Goal: Task Accomplishment & Management: Manage account settings

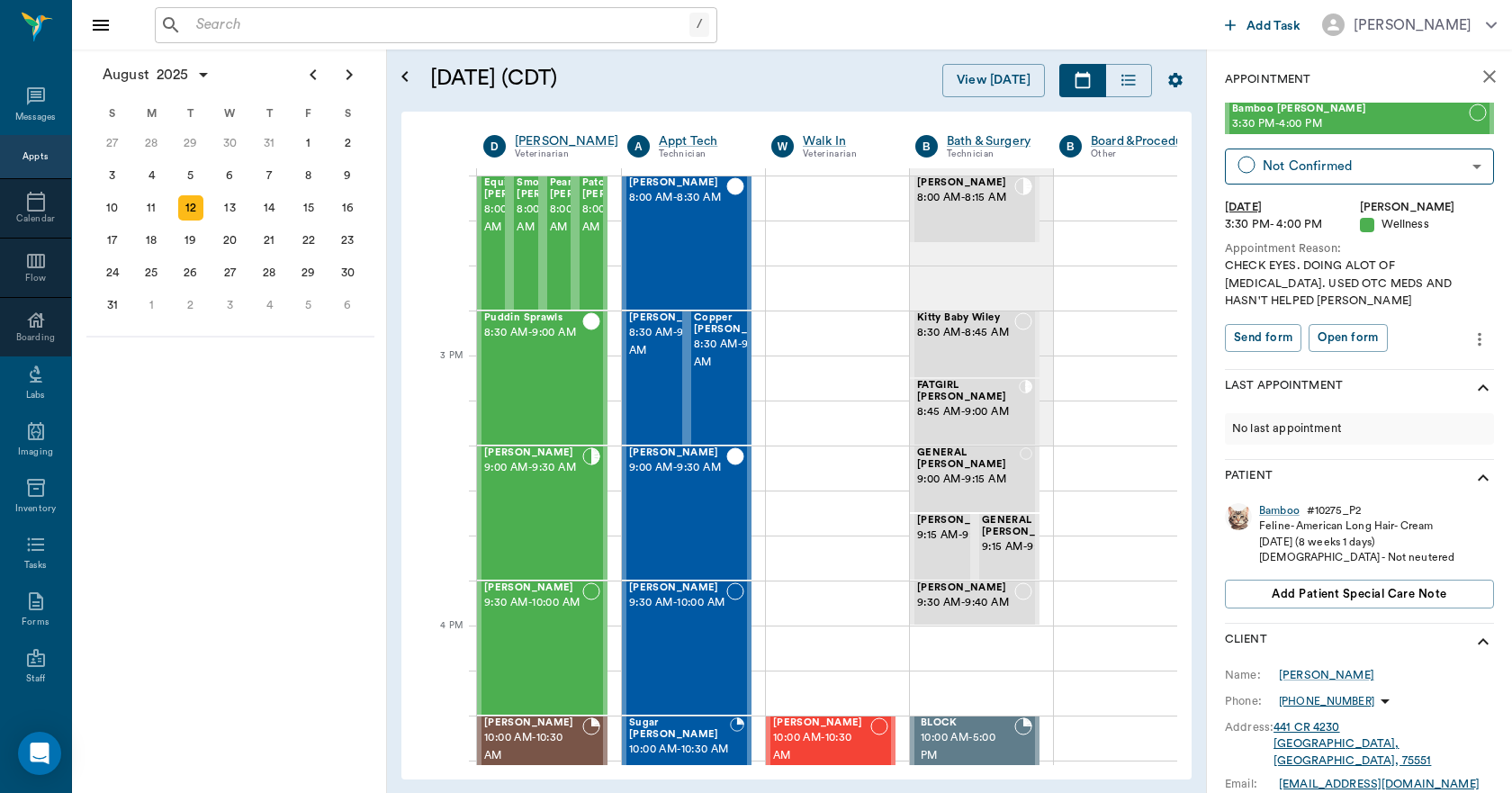
scroll to position [1710, 0]
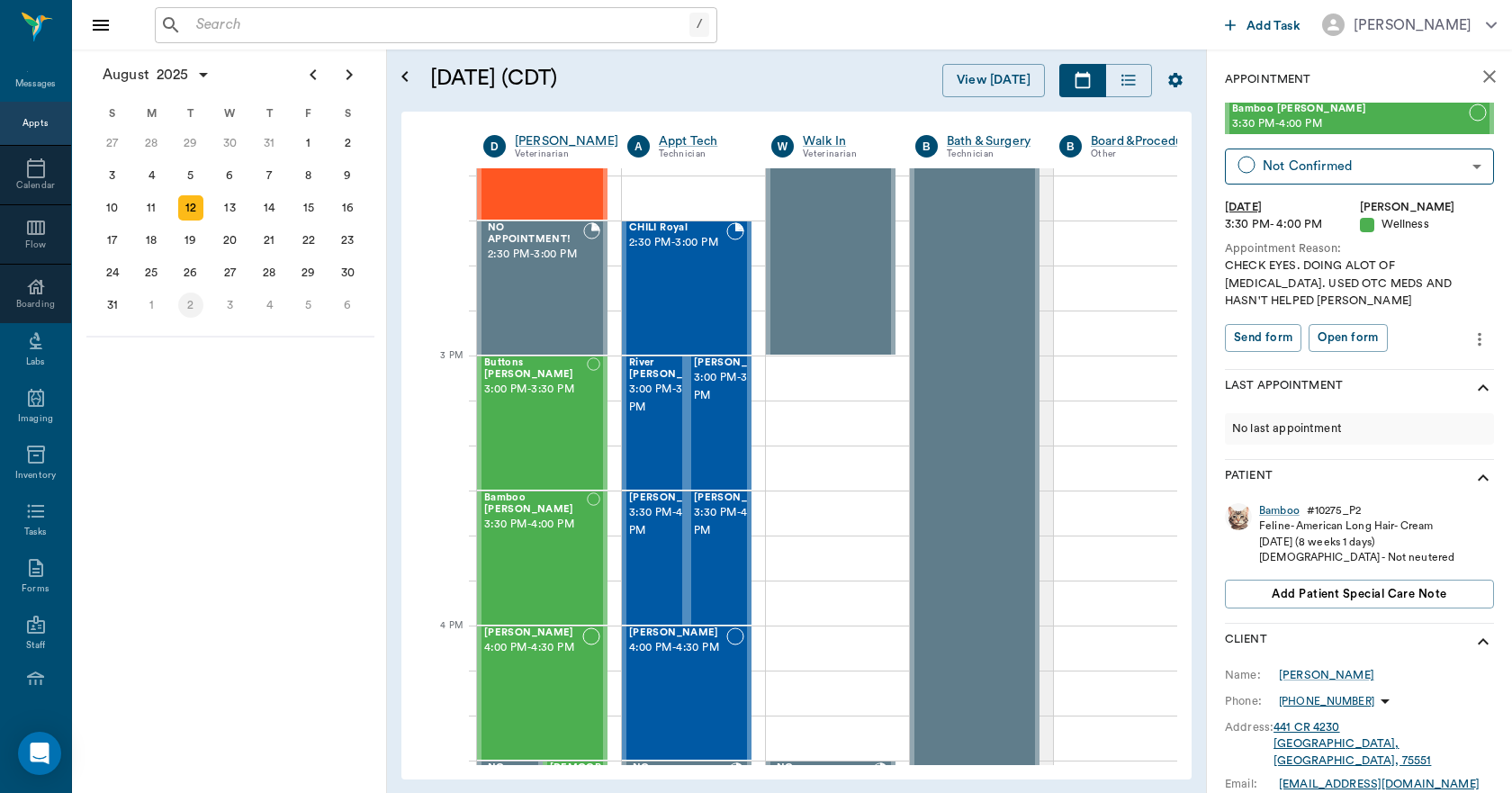
click at [190, 312] on div "2" at bounding box center [191, 305] width 25 height 25
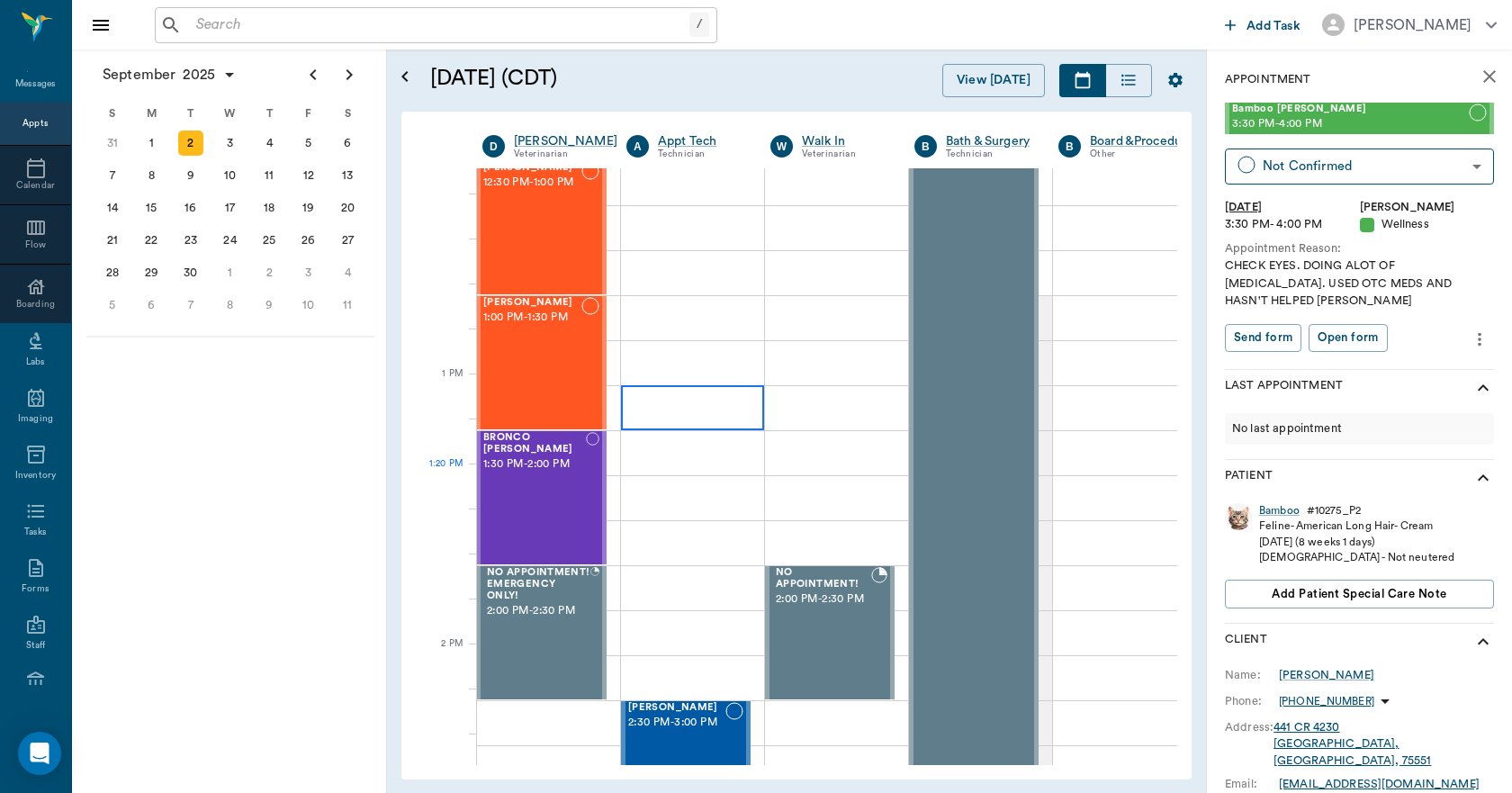
scroll to position [1350, 1]
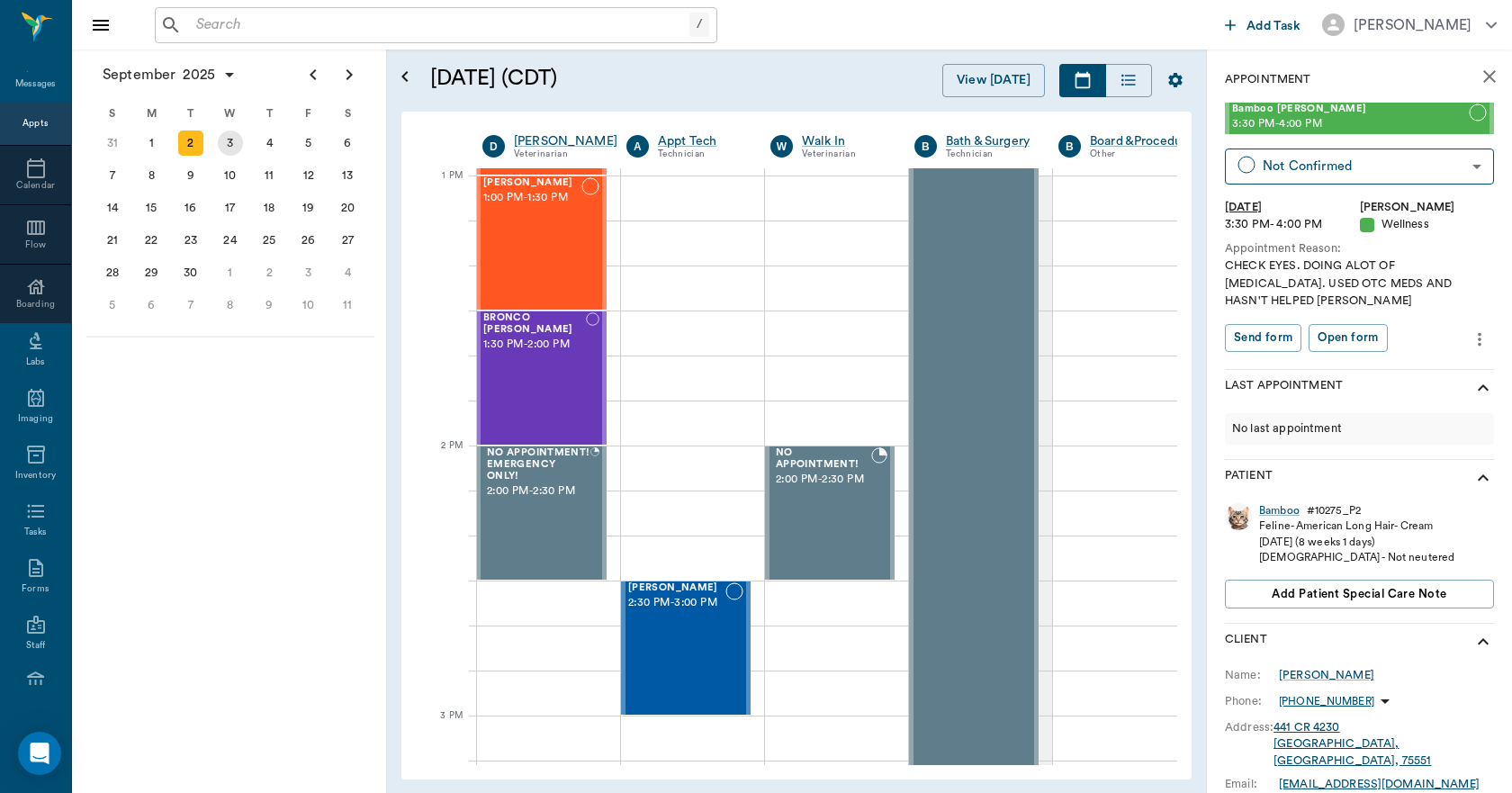
click at [225, 130] on div "3" at bounding box center [231, 144] width 40 height 33
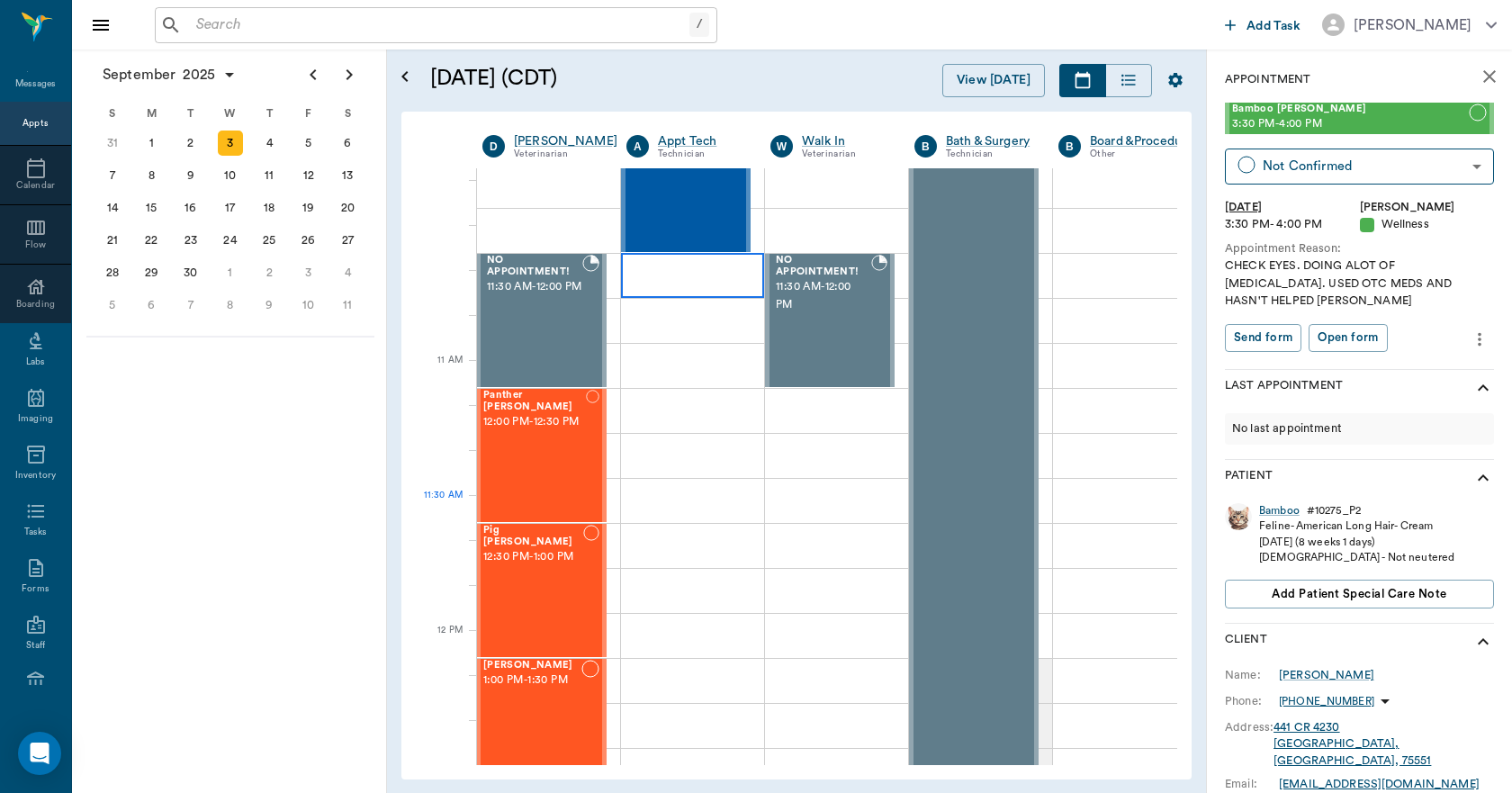
scroll to position [990, 1]
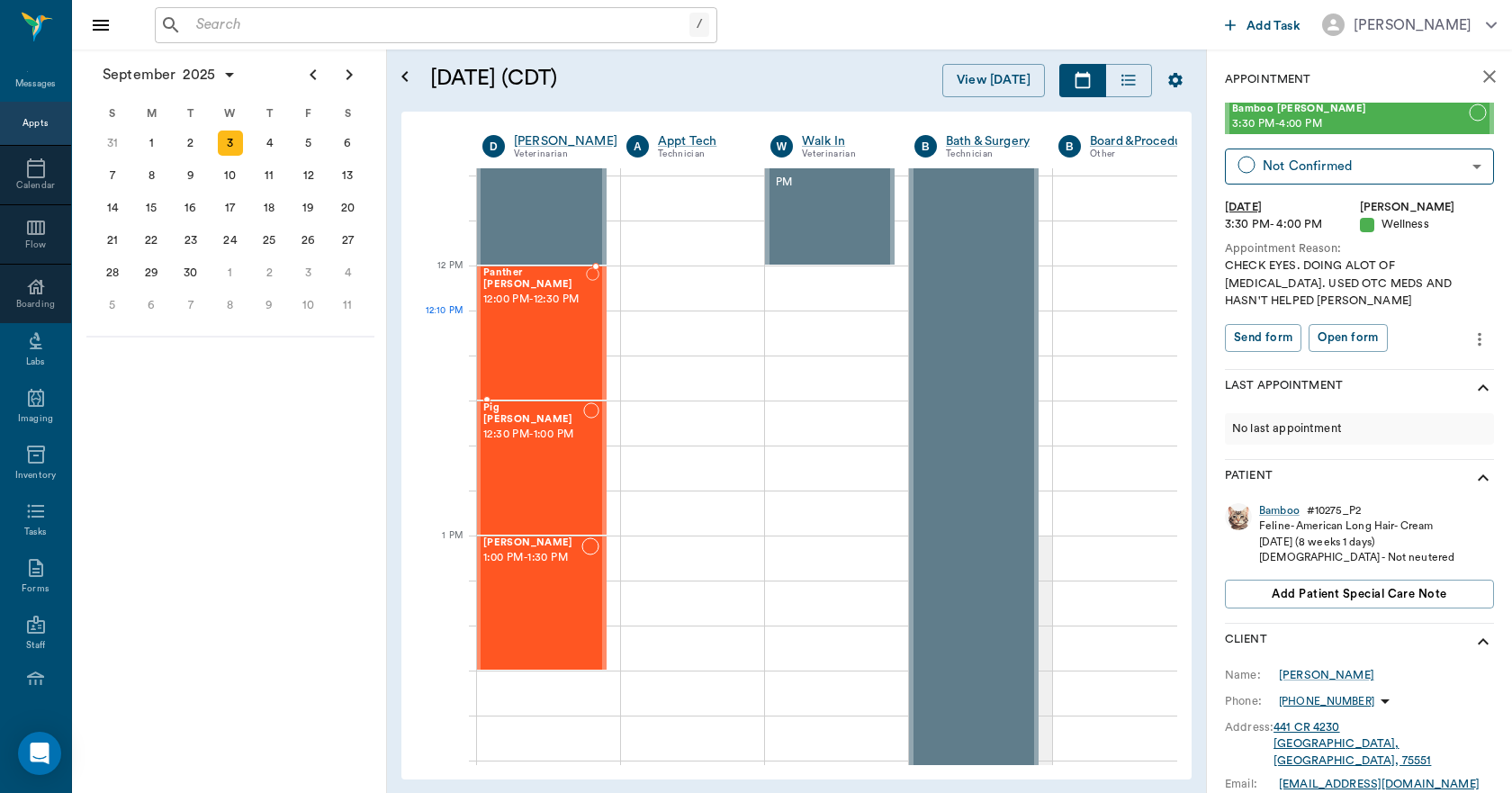
click at [545, 336] on div "Panther [PERSON_NAME] 12:00 PM - 12:30 PM" at bounding box center [534, 332] width 103 height 132
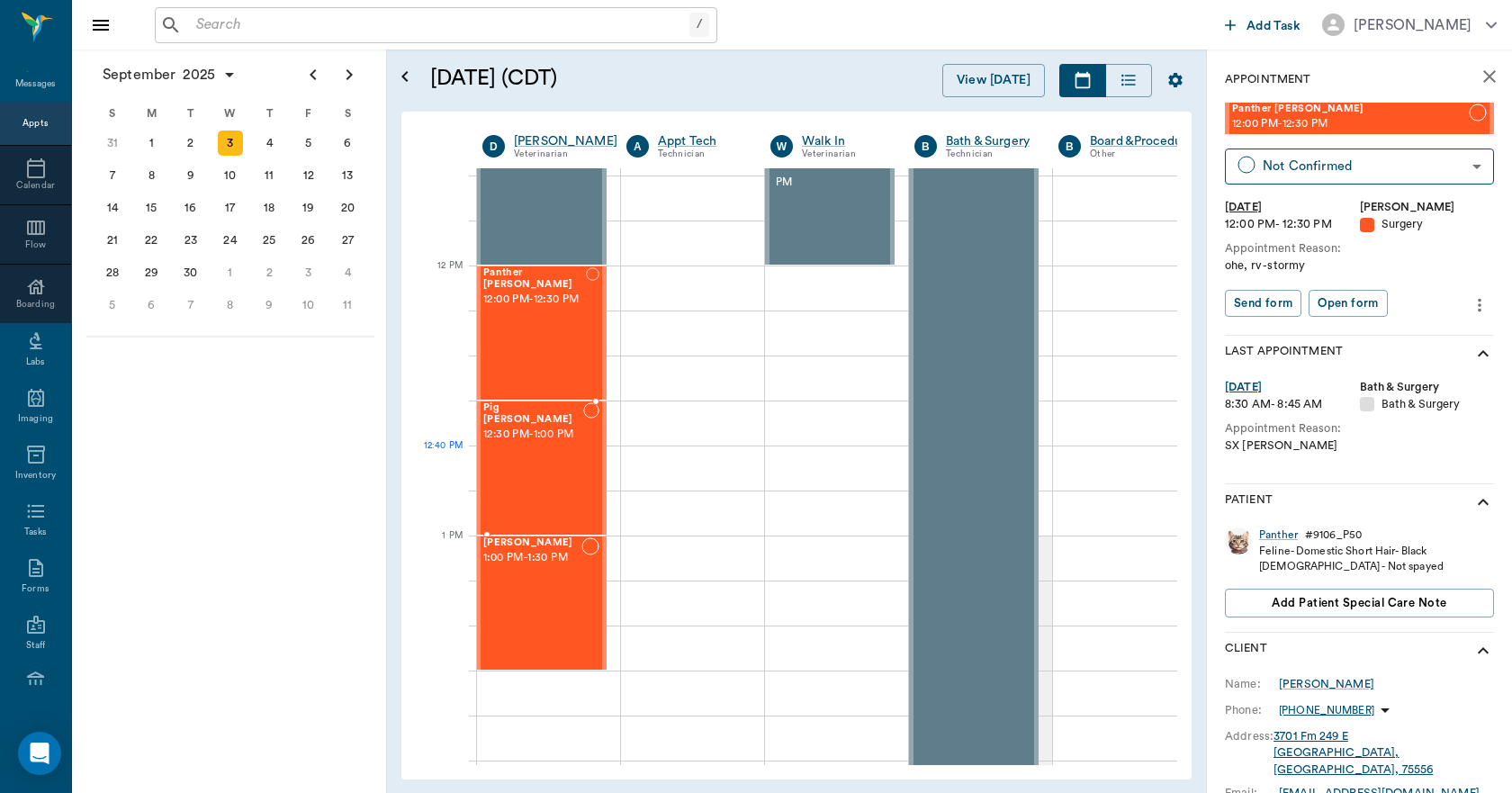
click at [545, 461] on div "Pig [PERSON_NAME] 12:30 PM - 1:00 PM" at bounding box center [533, 468] width 100 height 132
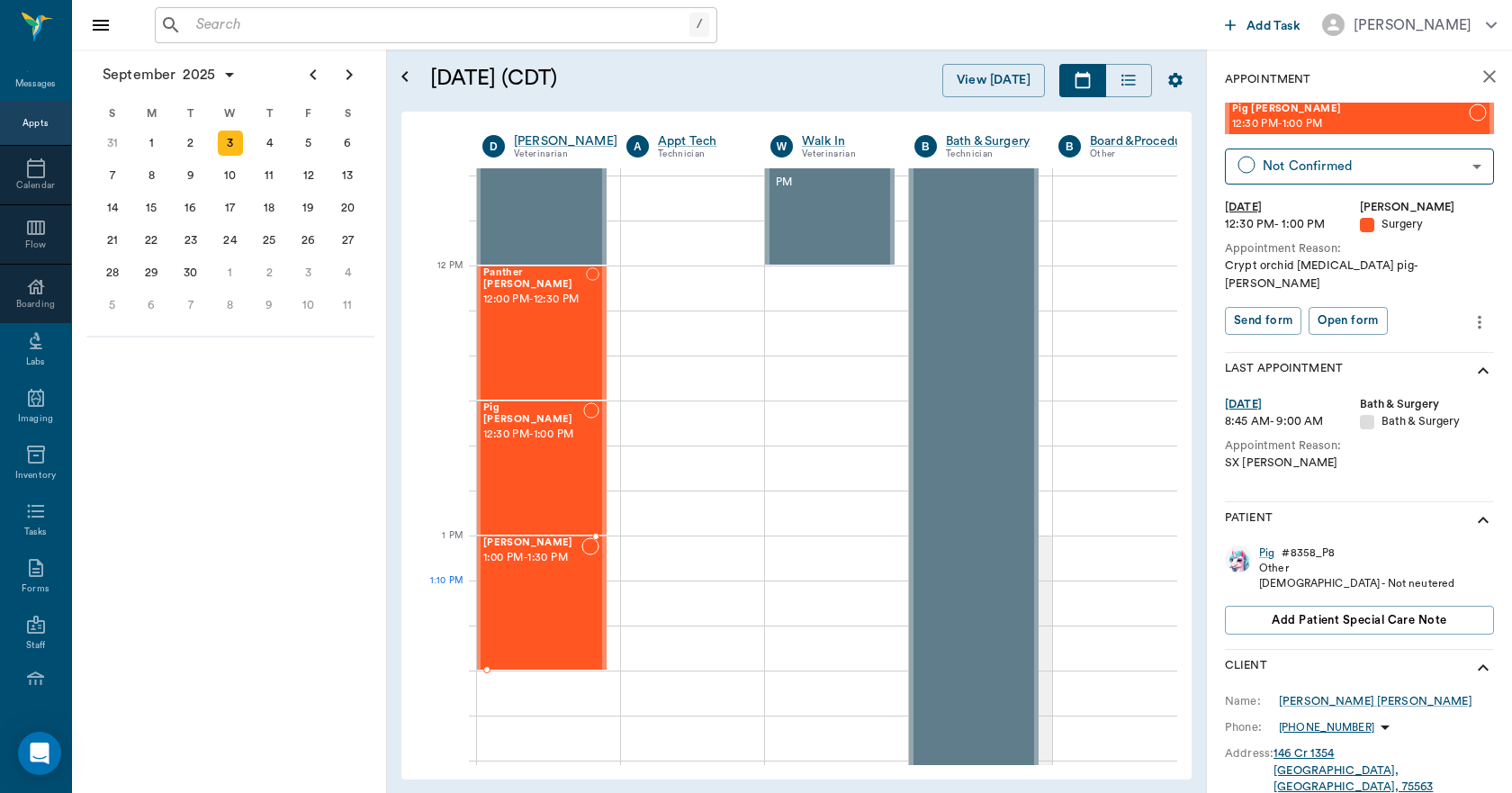
click at [556, 593] on div "[PERSON_NAME] 1:00 PM - 1:30 PM" at bounding box center [532, 602] width 98 height 132
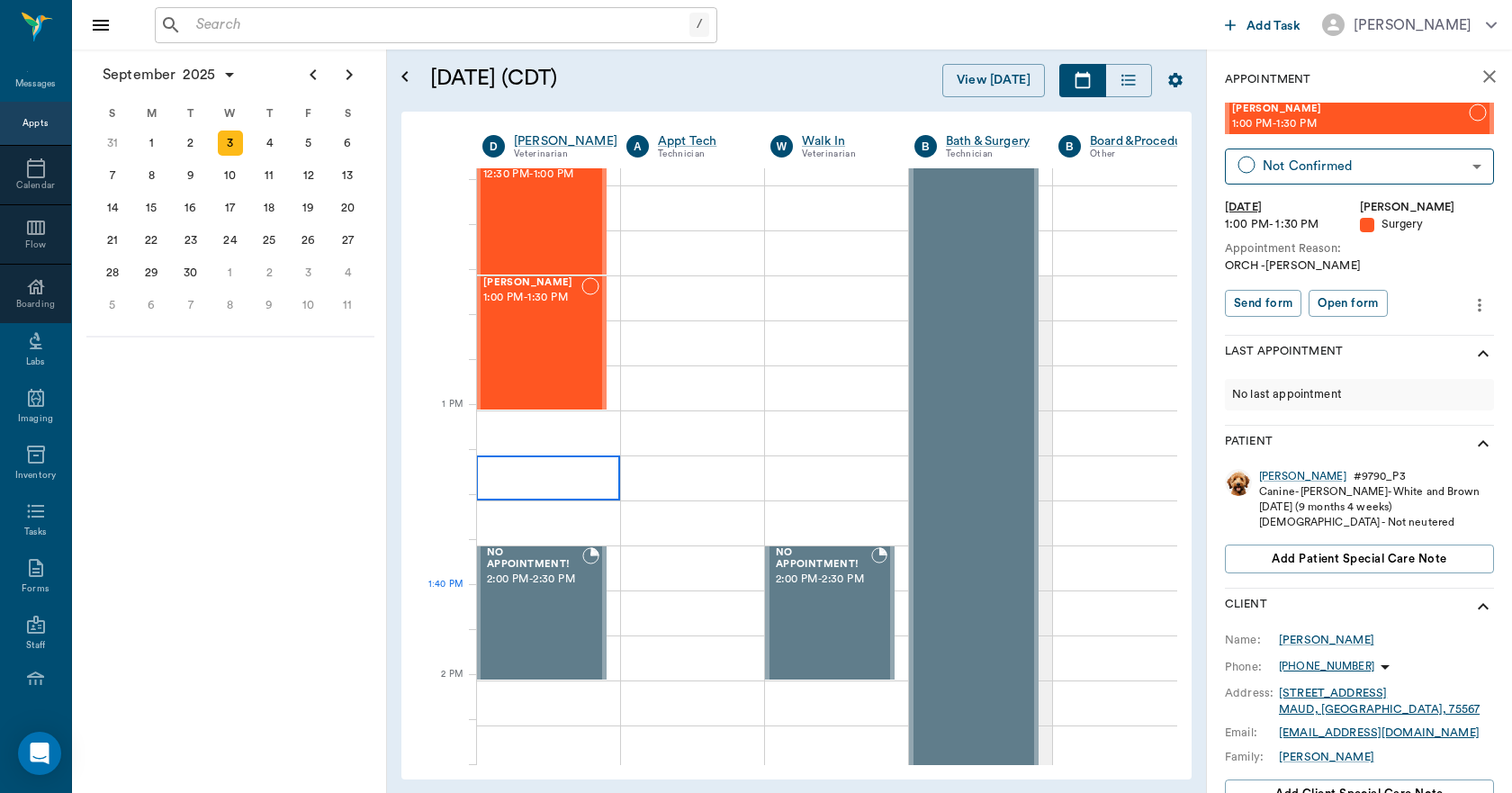
scroll to position [1260, 1]
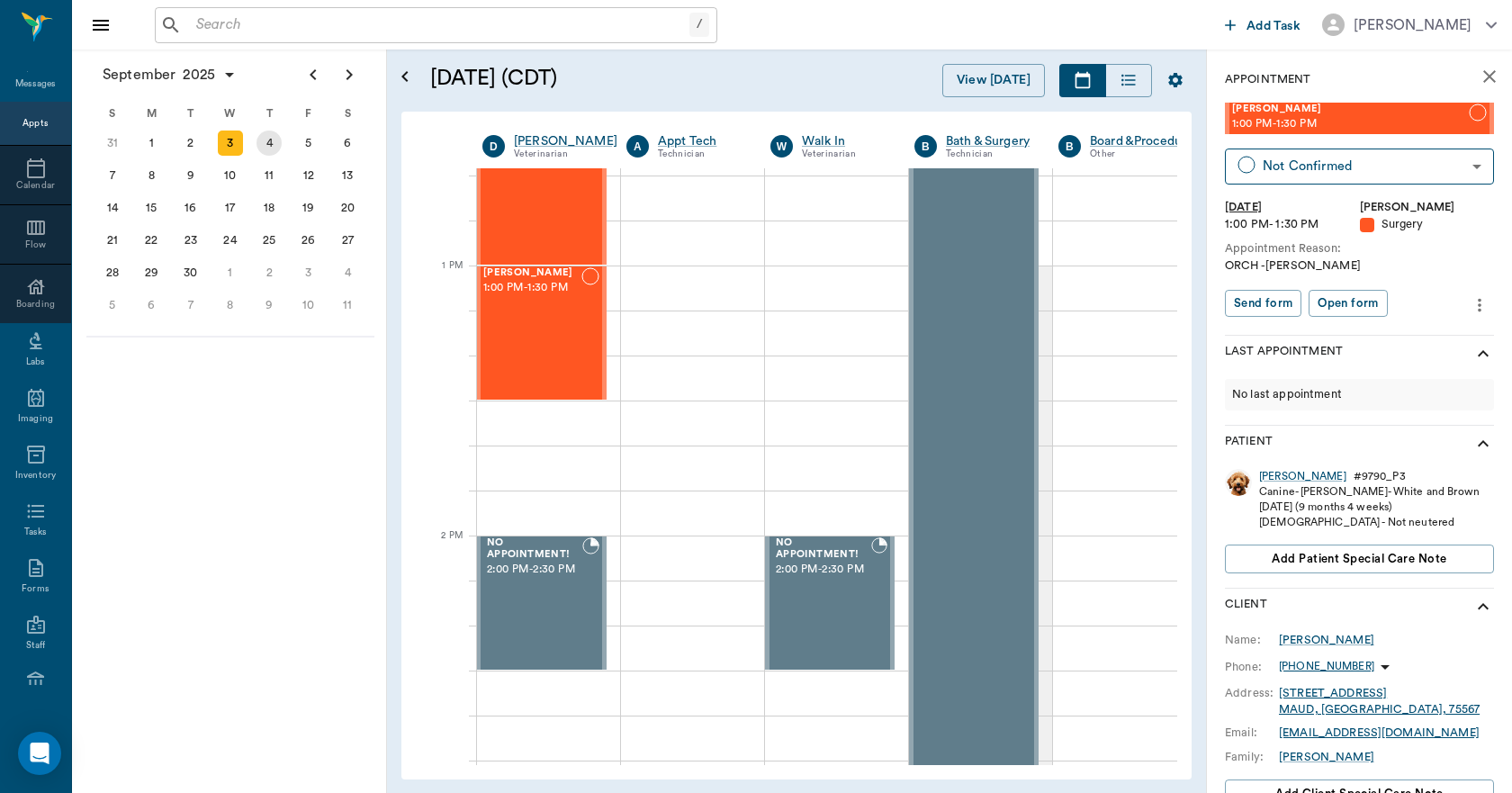
click at [280, 147] on div "4" at bounding box center [269, 144] width 25 height 25
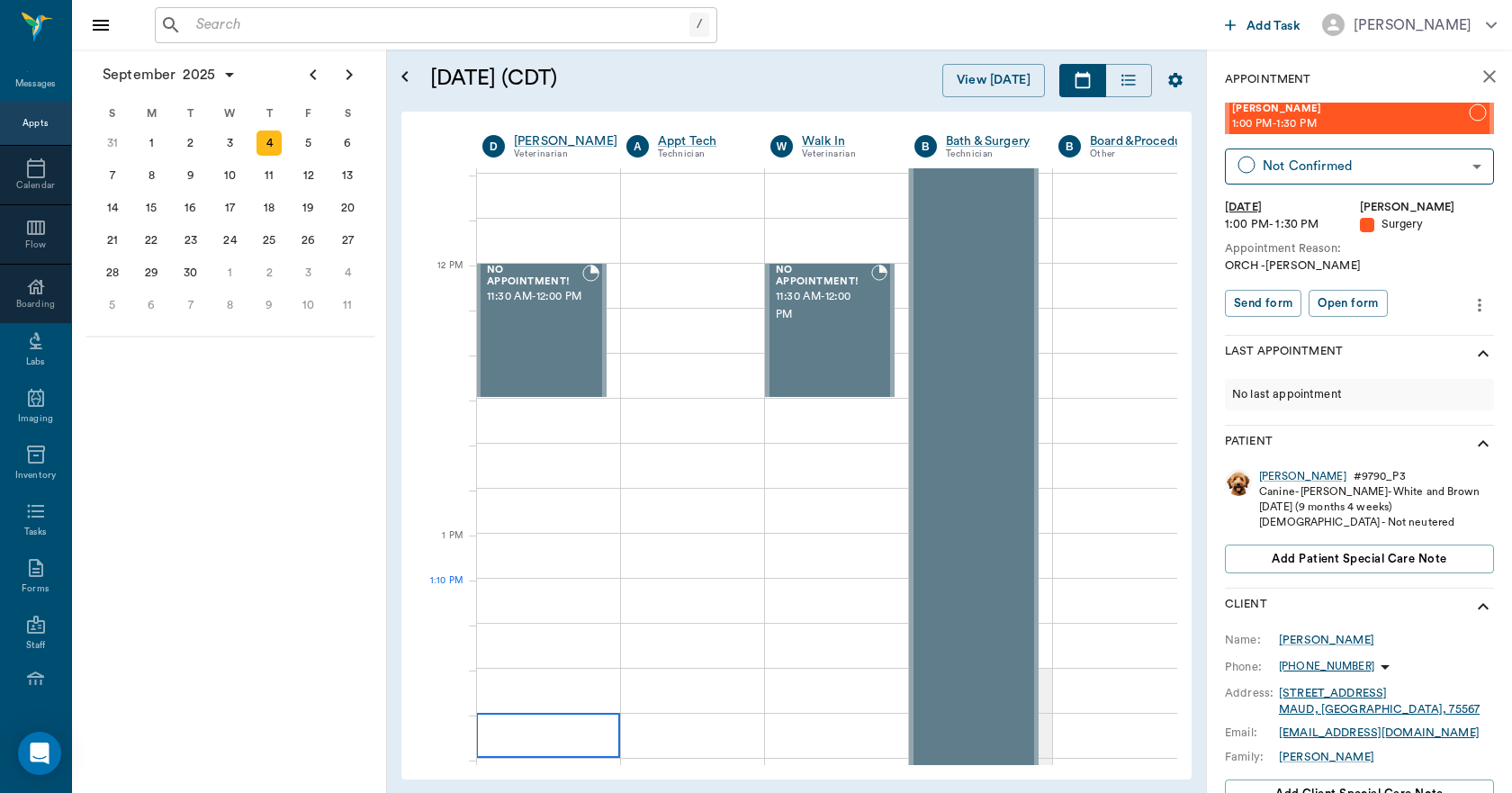
scroll to position [990, 1]
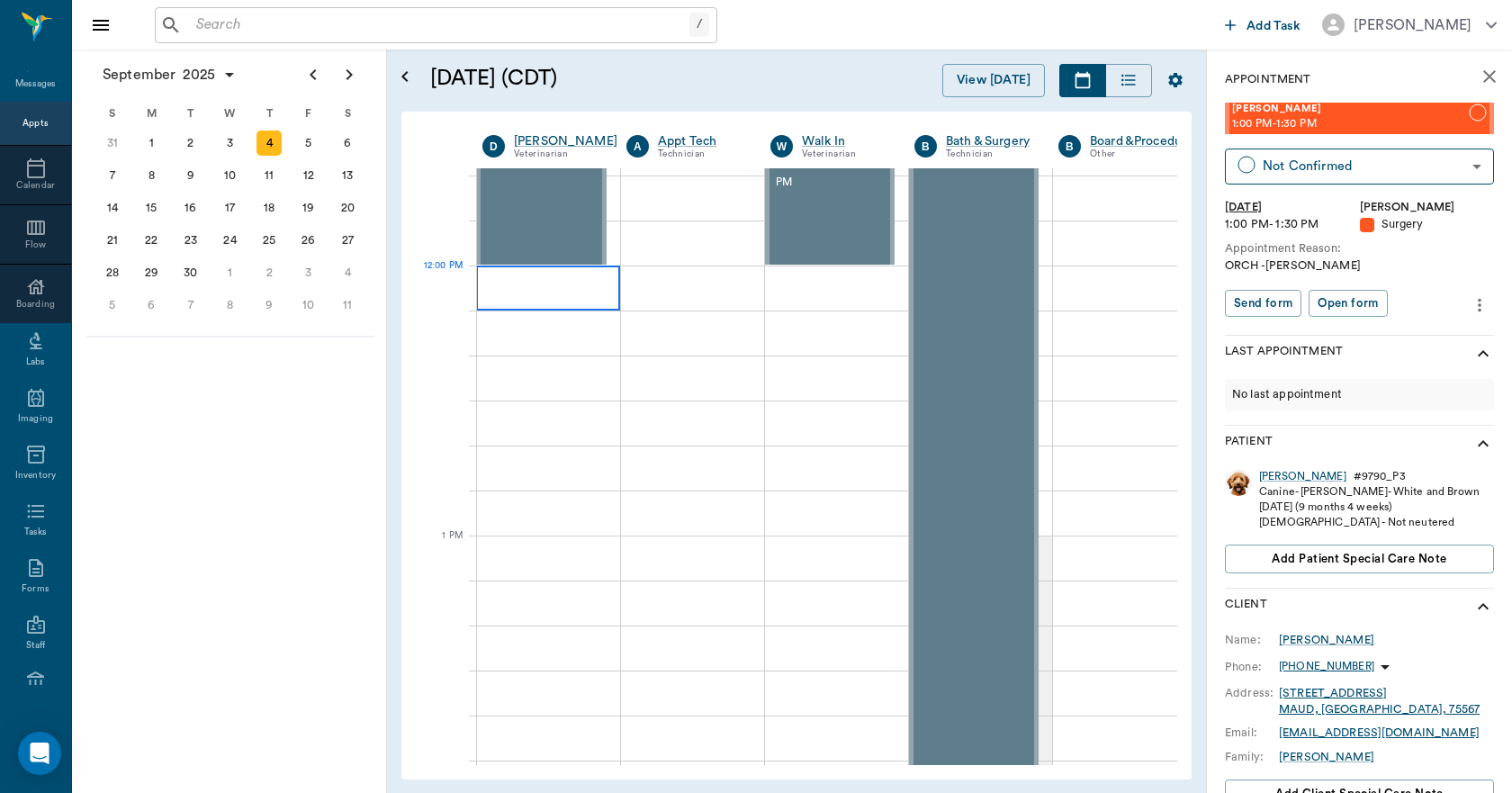
click at [539, 292] on div at bounding box center [548, 288] width 144 height 45
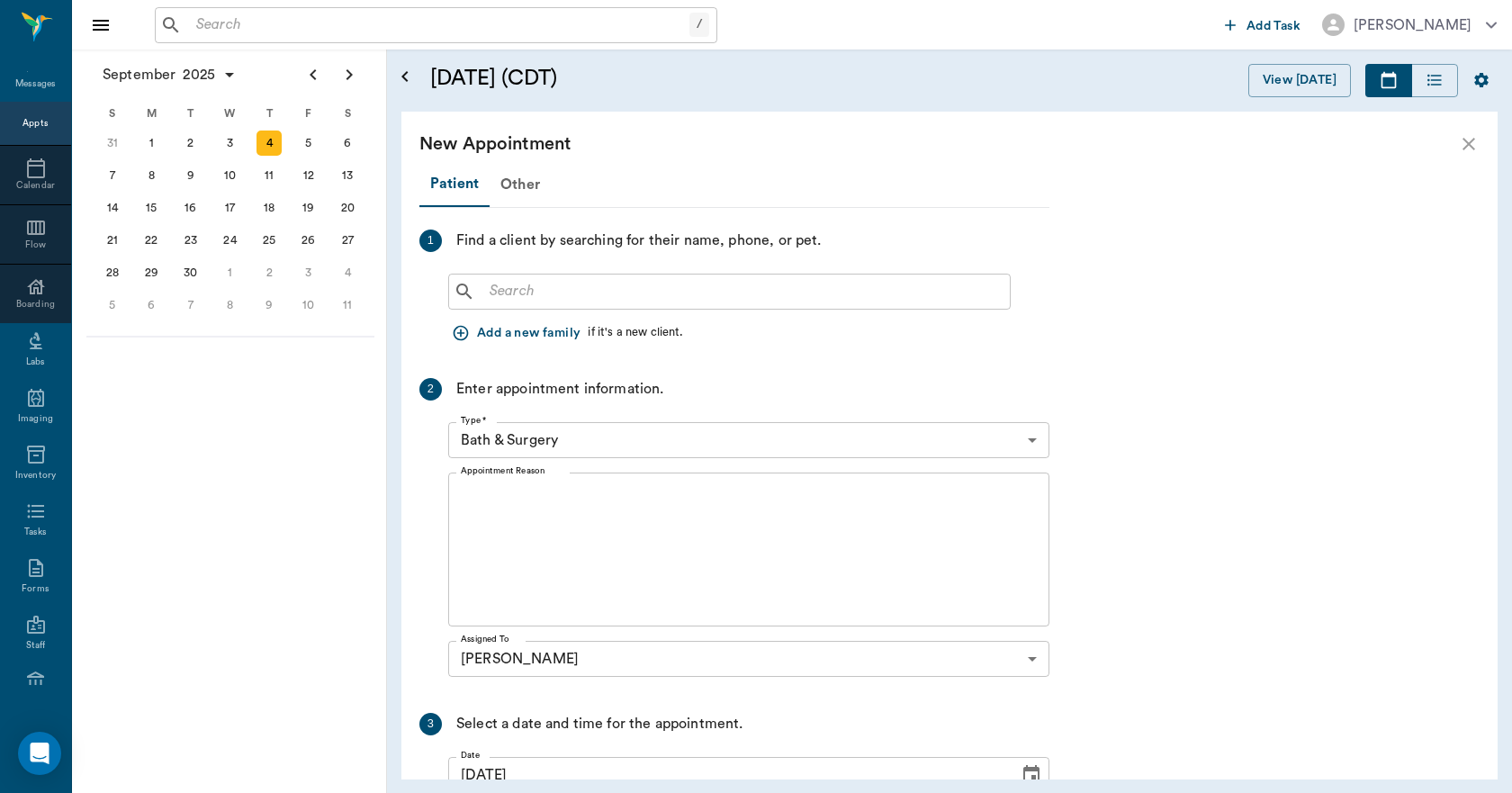
scroll to position [978, 0]
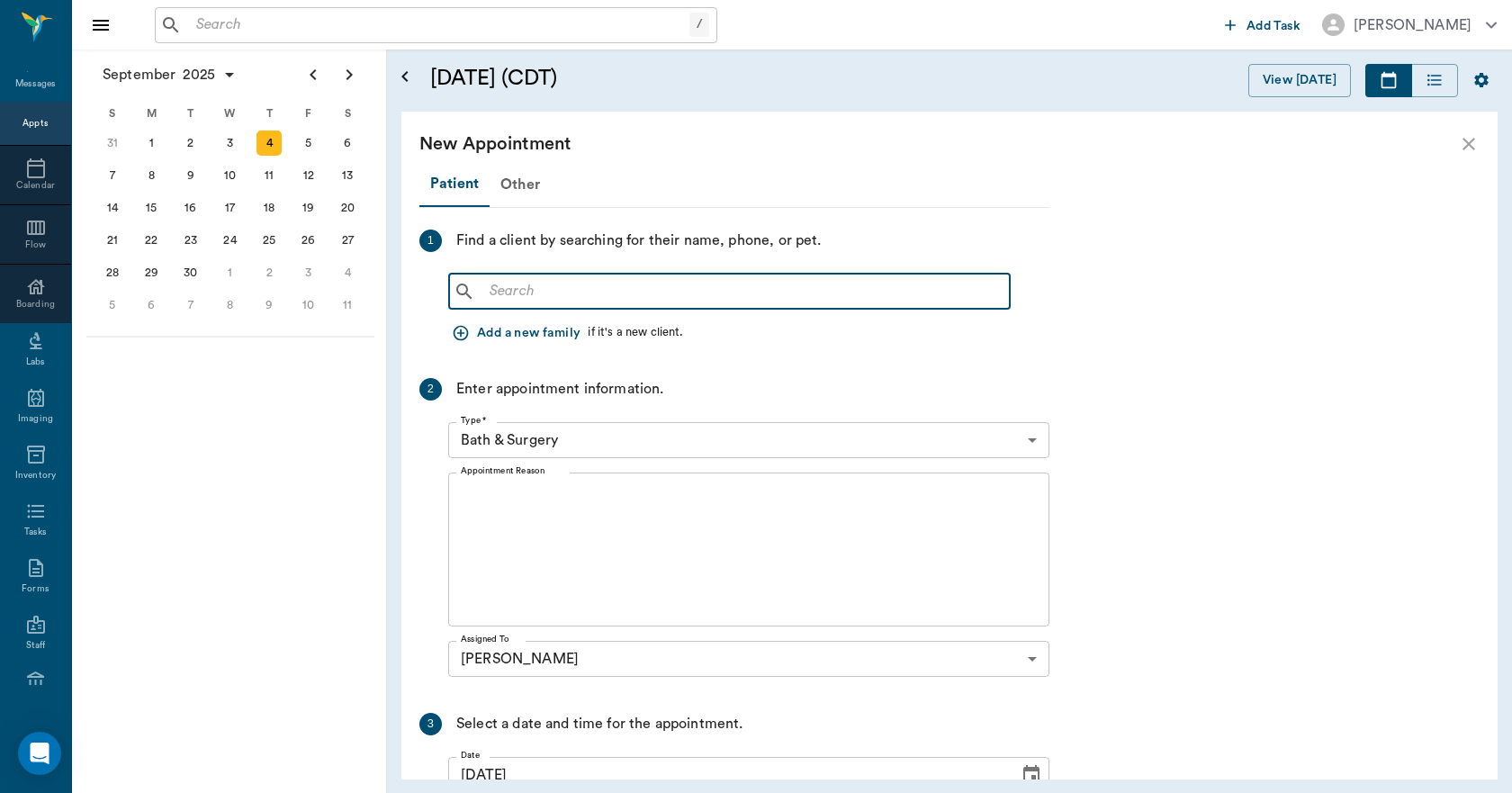
click at [512, 291] on input "text" at bounding box center [742, 292] width 521 height 25
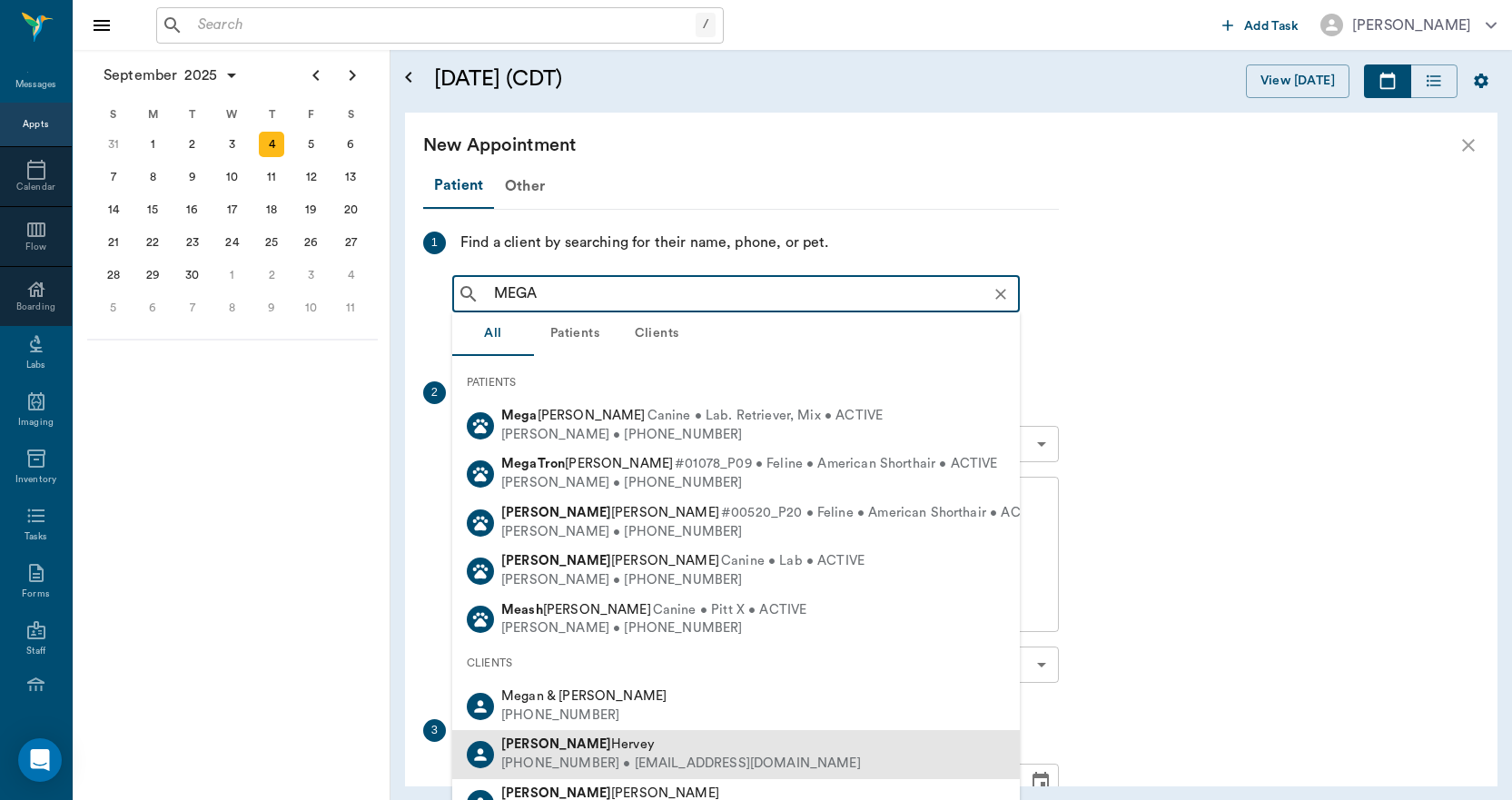
click at [533, 750] on b "[PERSON_NAME]" at bounding box center [557, 743] width 110 height 14
type input "MEGA"
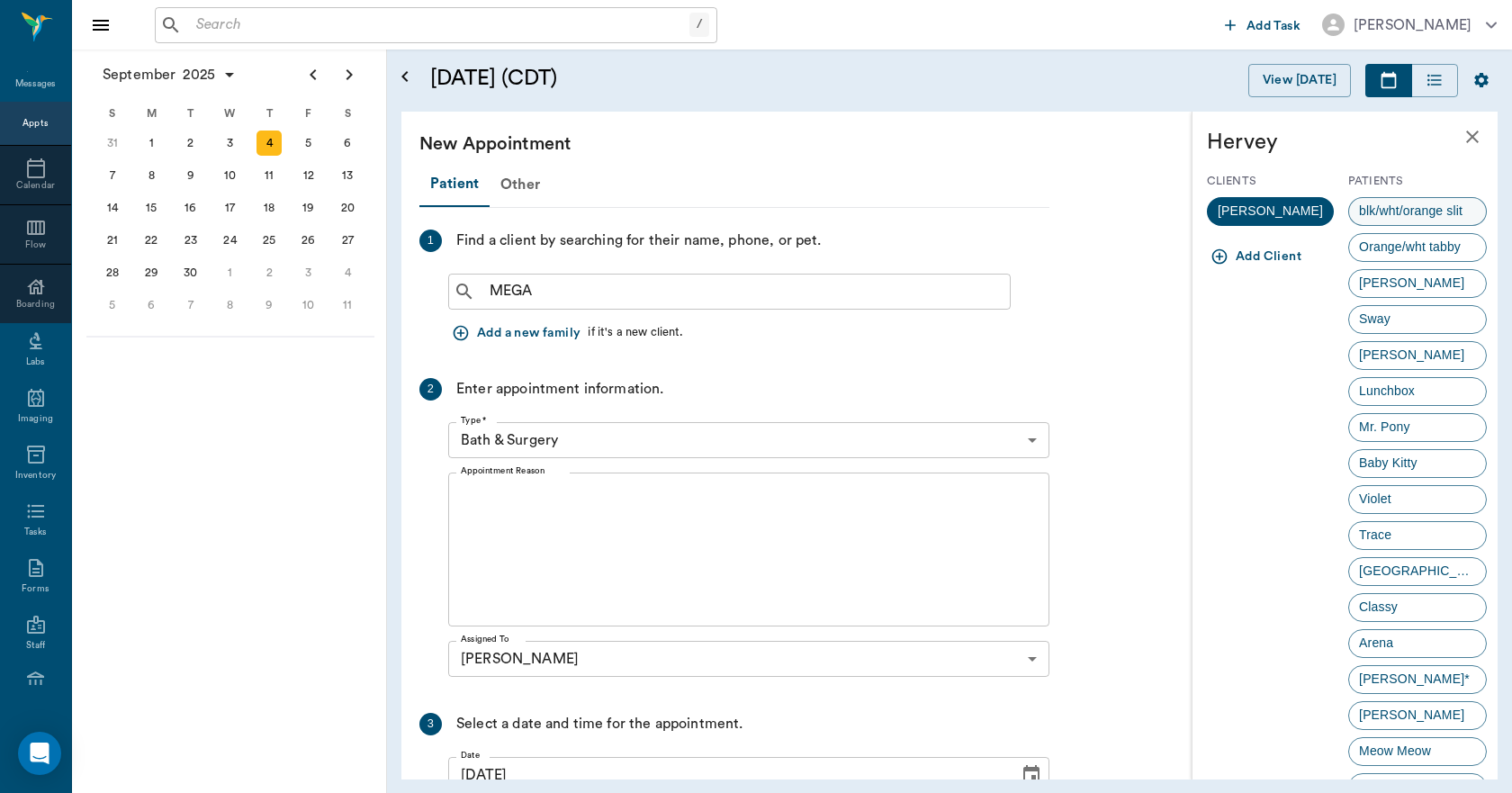
click at [1405, 202] on span "blk/wht/orange slit" at bounding box center [1411, 211] width 124 height 19
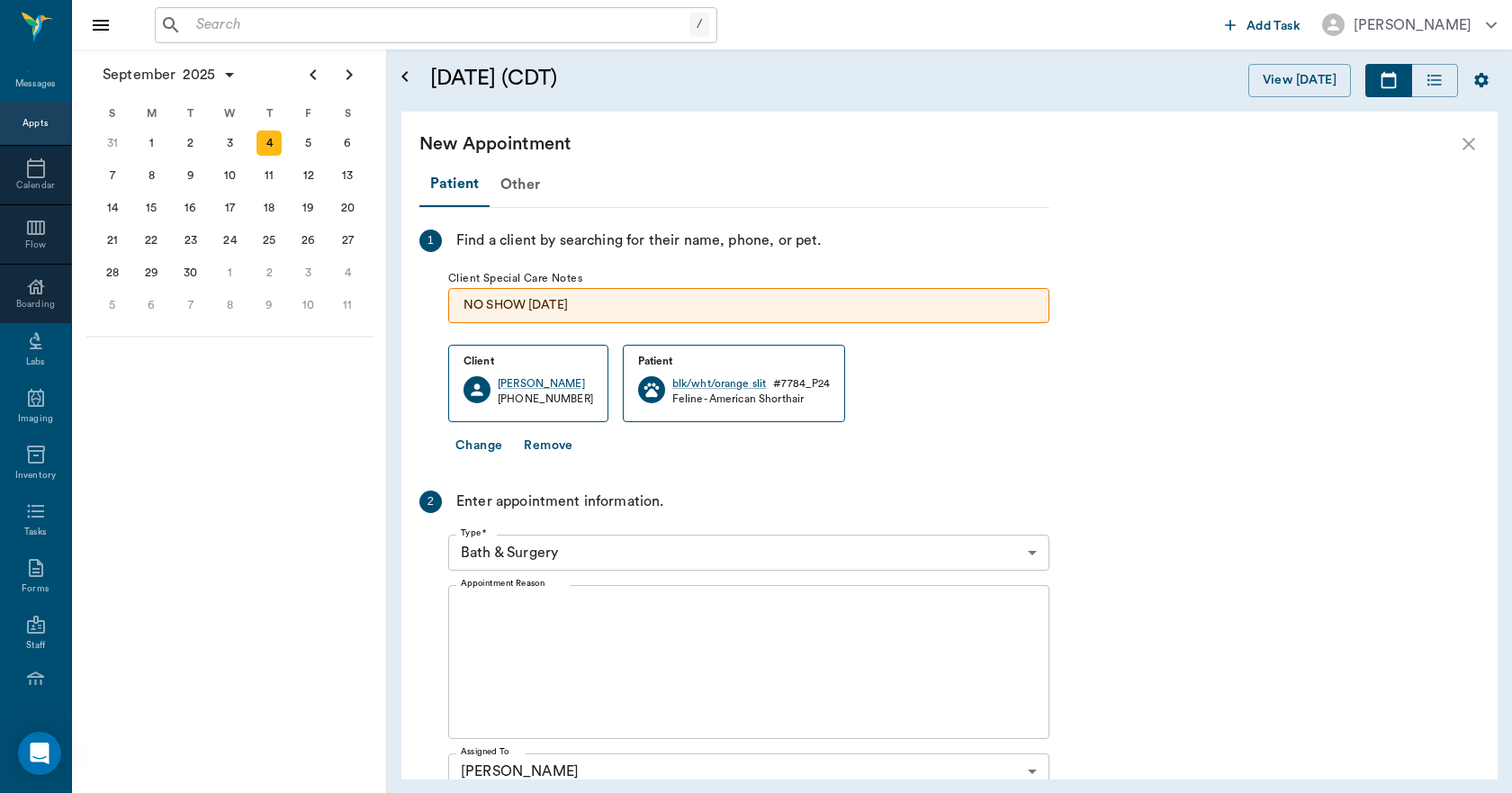
click at [630, 547] on body "/ ​ Add Task [PERSON_NAME] Nectar Messages Appts Calendar Flow Boarding Labs Im…" at bounding box center [756, 396] width 1512 height 793
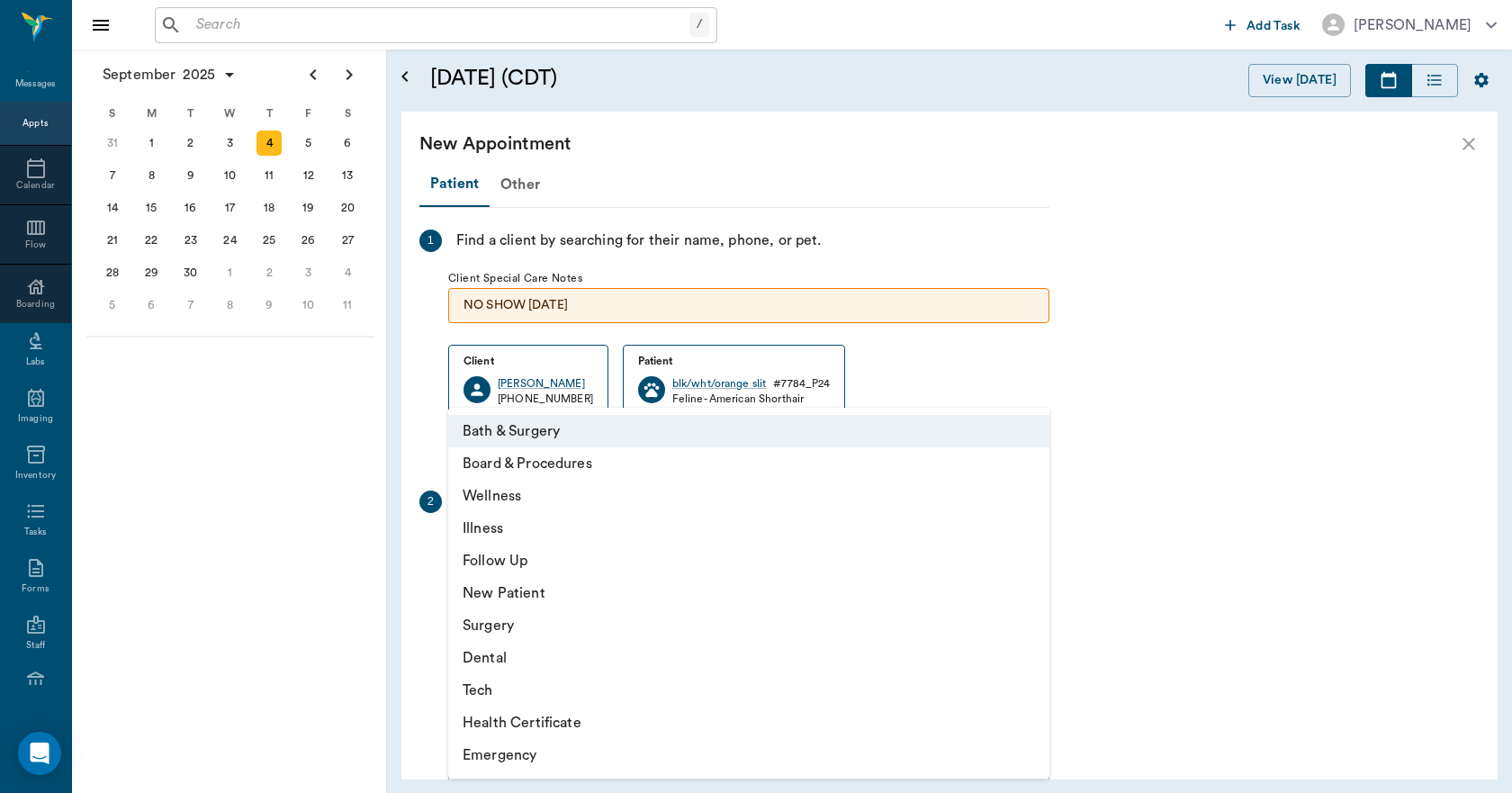
click at [489, 627] on li "Surgery" at bounding box center [749, 626] width 602 height 33
type input "65d2be4f46e3a538d89b8c18"
type input "12:30 PM"
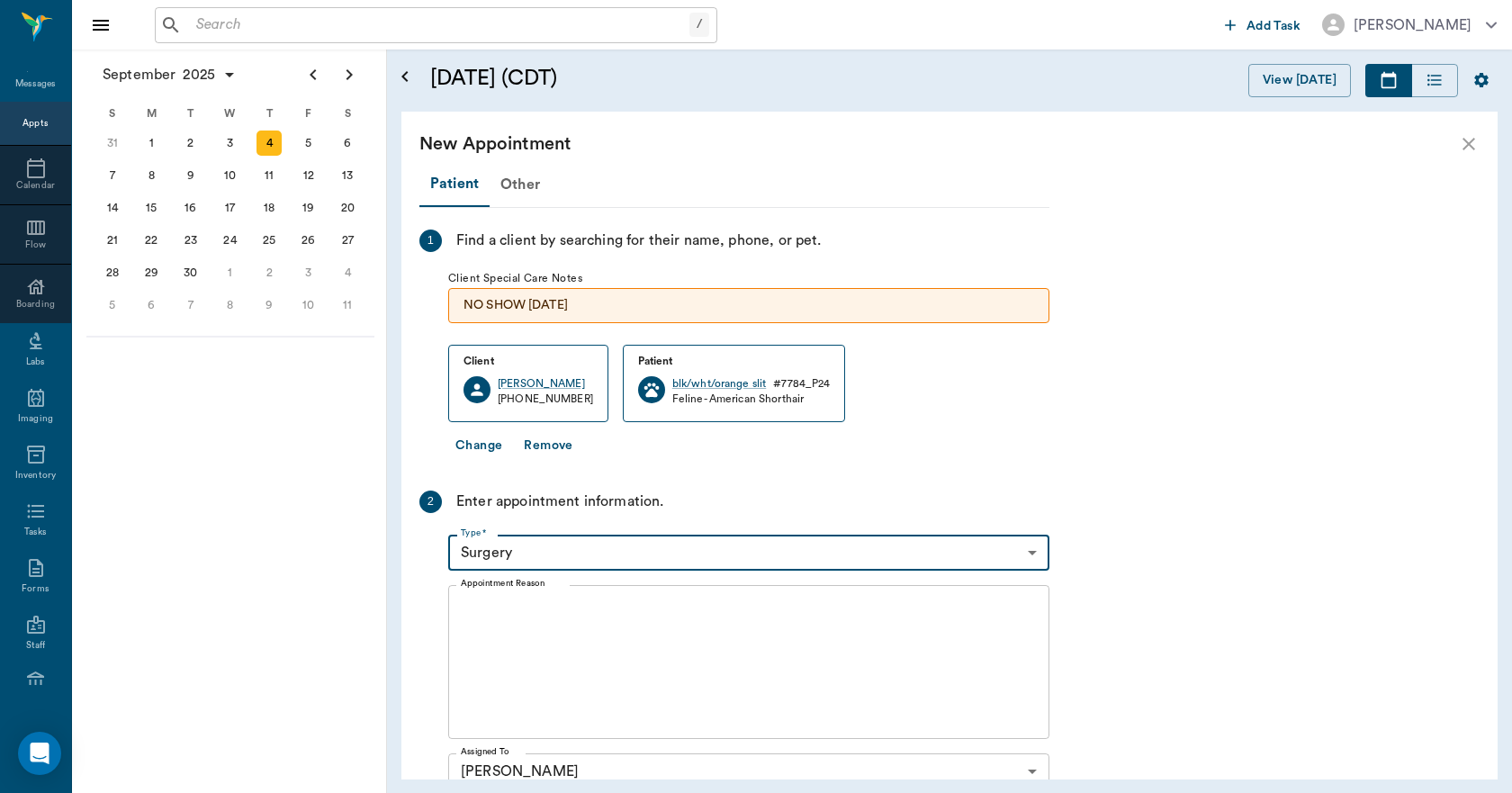
click at [602, 614] on textarea "Appointment Reason" at bounding box center [749, 662] width 576 height 124
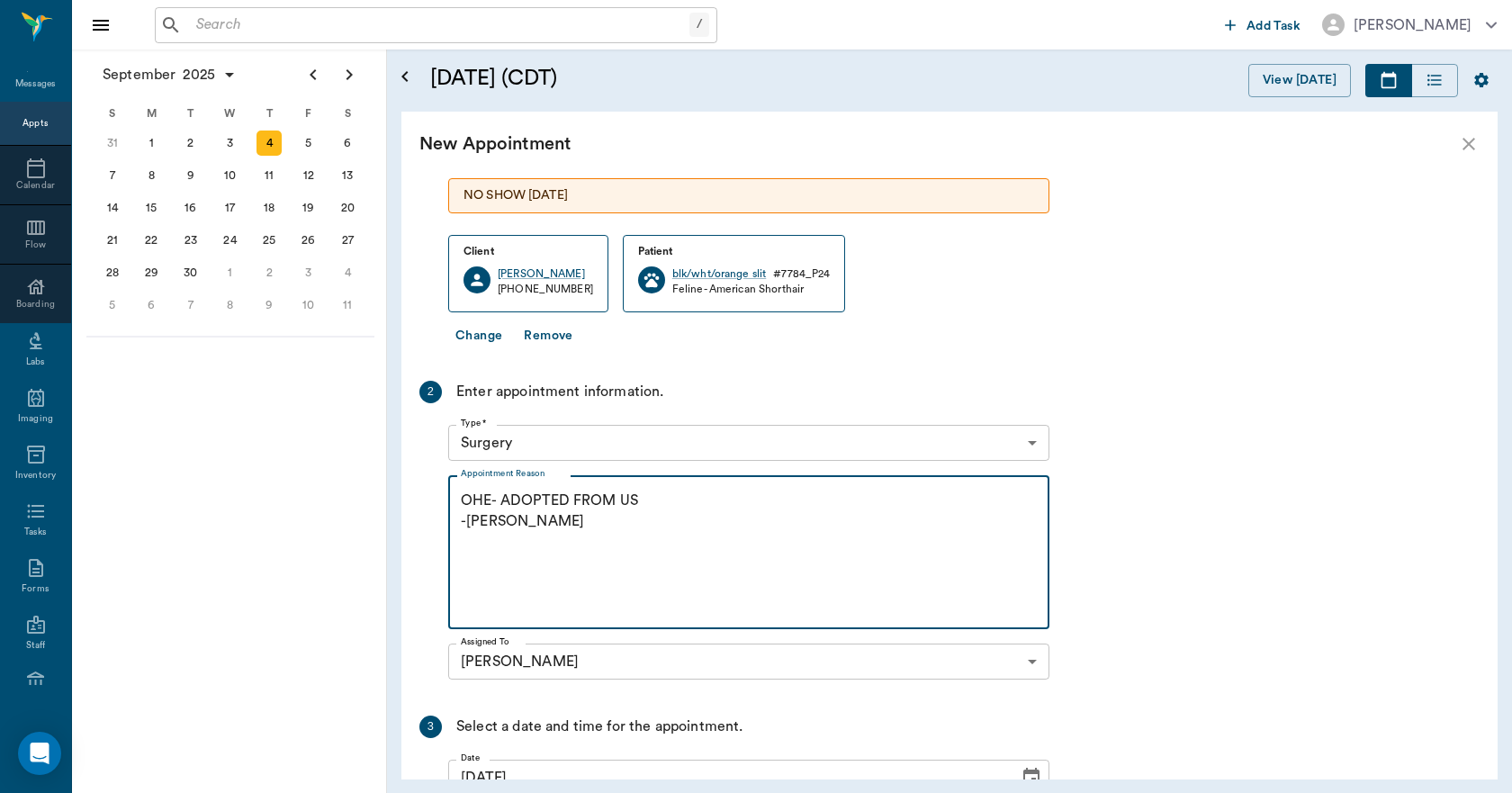
scroll to position [270, 0]
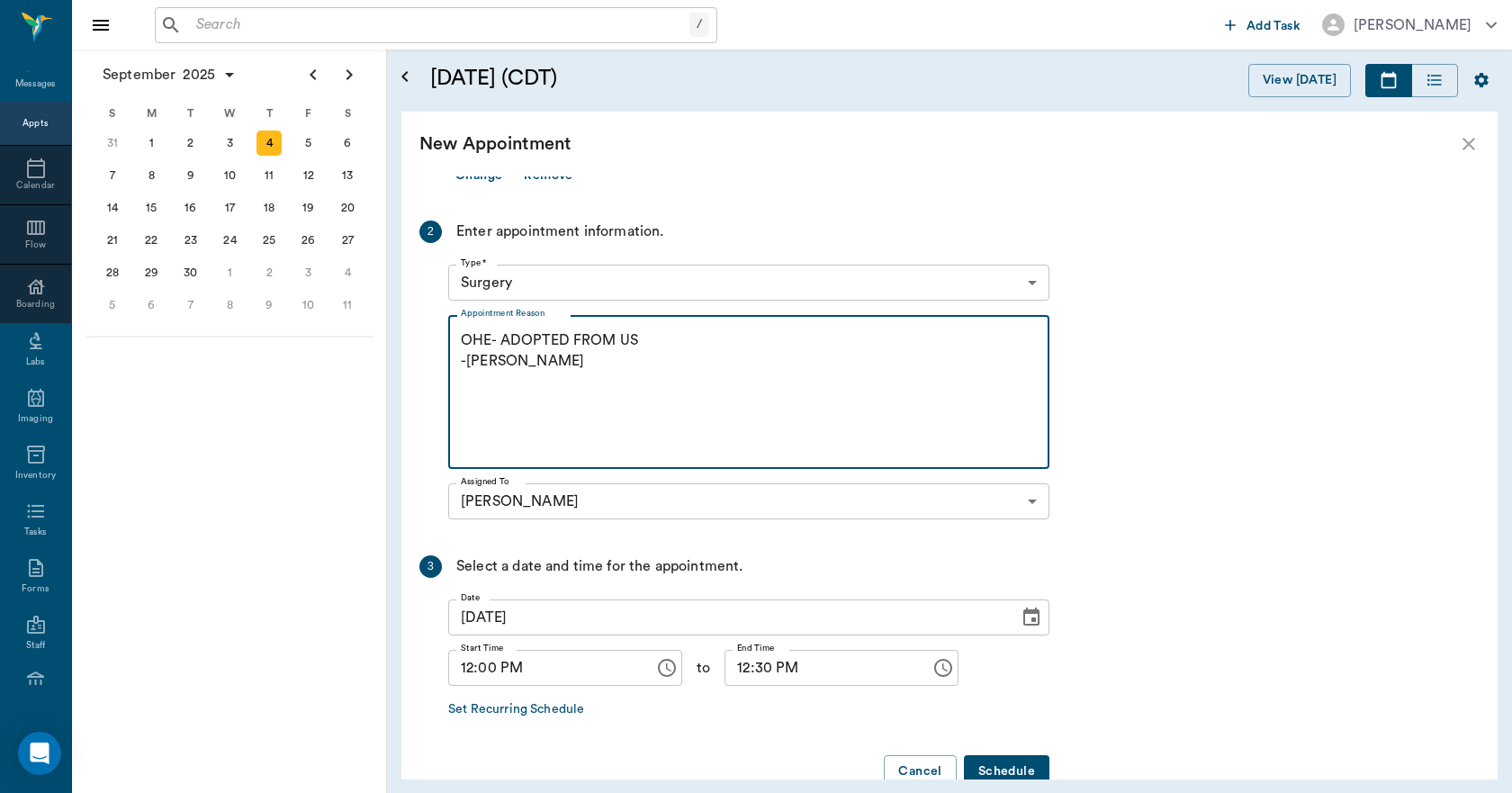
type textarea "OHE- ADOPTED FROM US -[PERSON_NAME]"
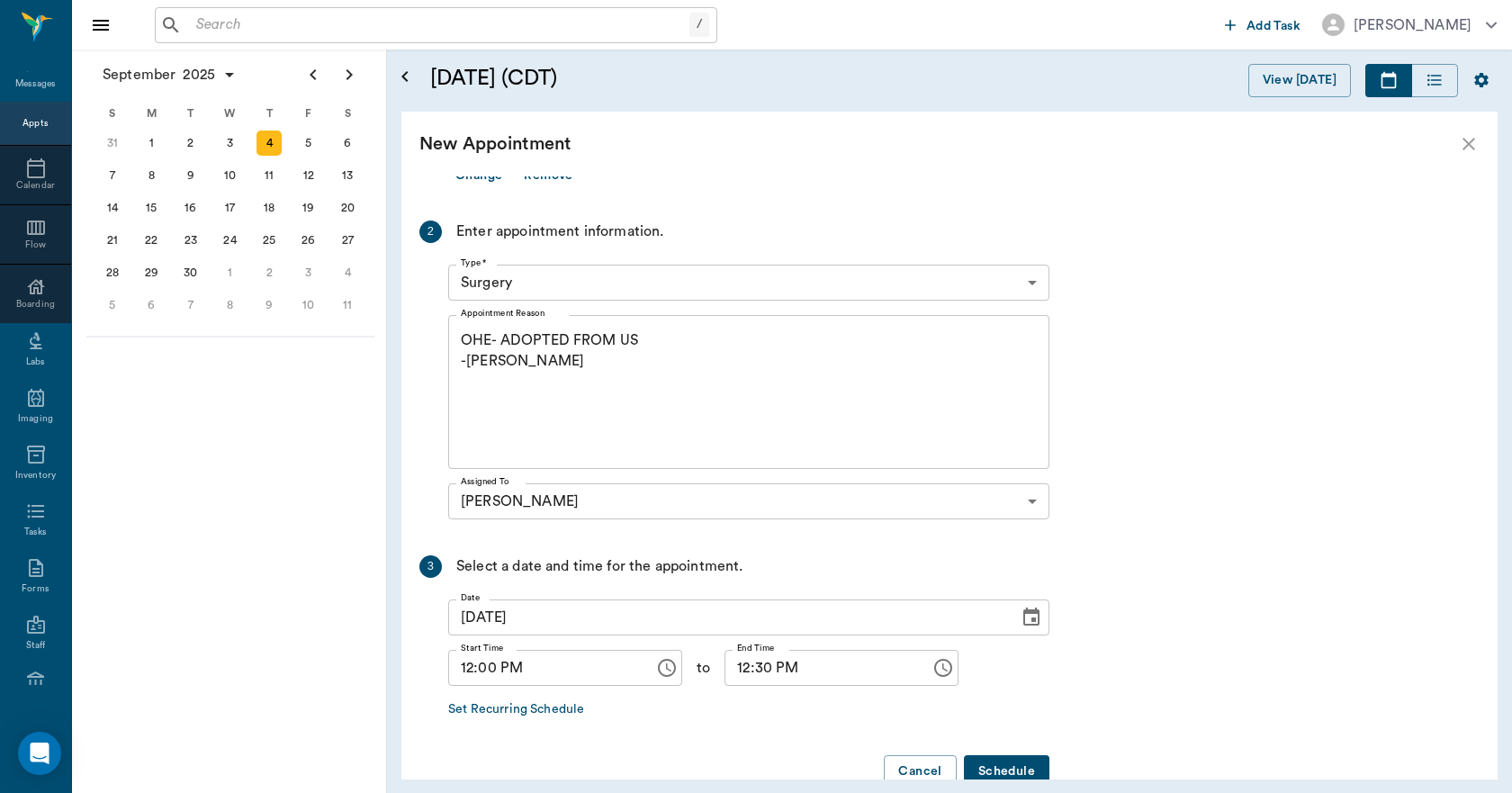
click at [998, 759] on button "Schedule" at bounding box center [1007, 771] width 85 height 34
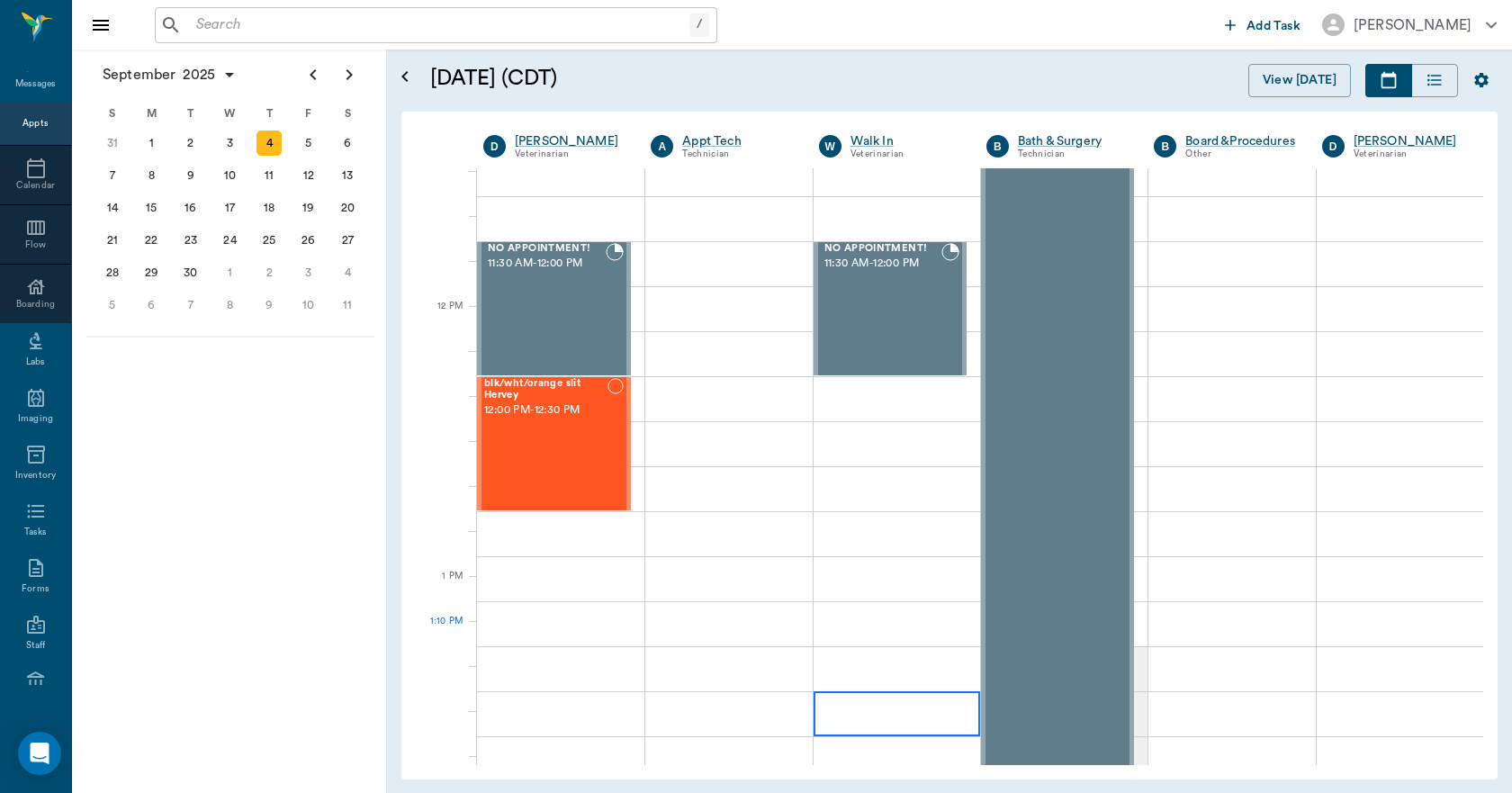
scroll to position [798, 0]
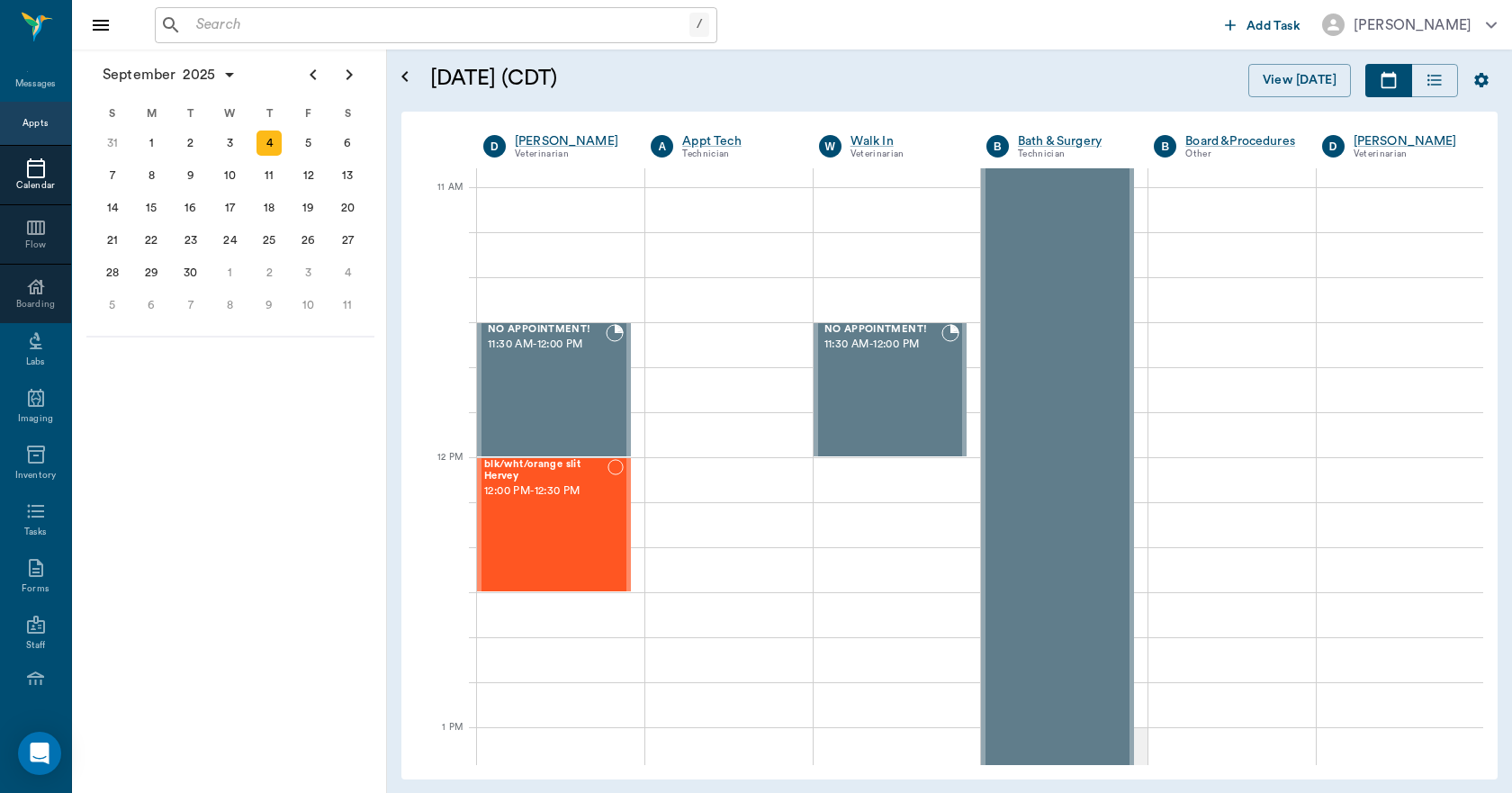
click at [30, 173] on icon at bounding box center [36, 168] width 22 height 22
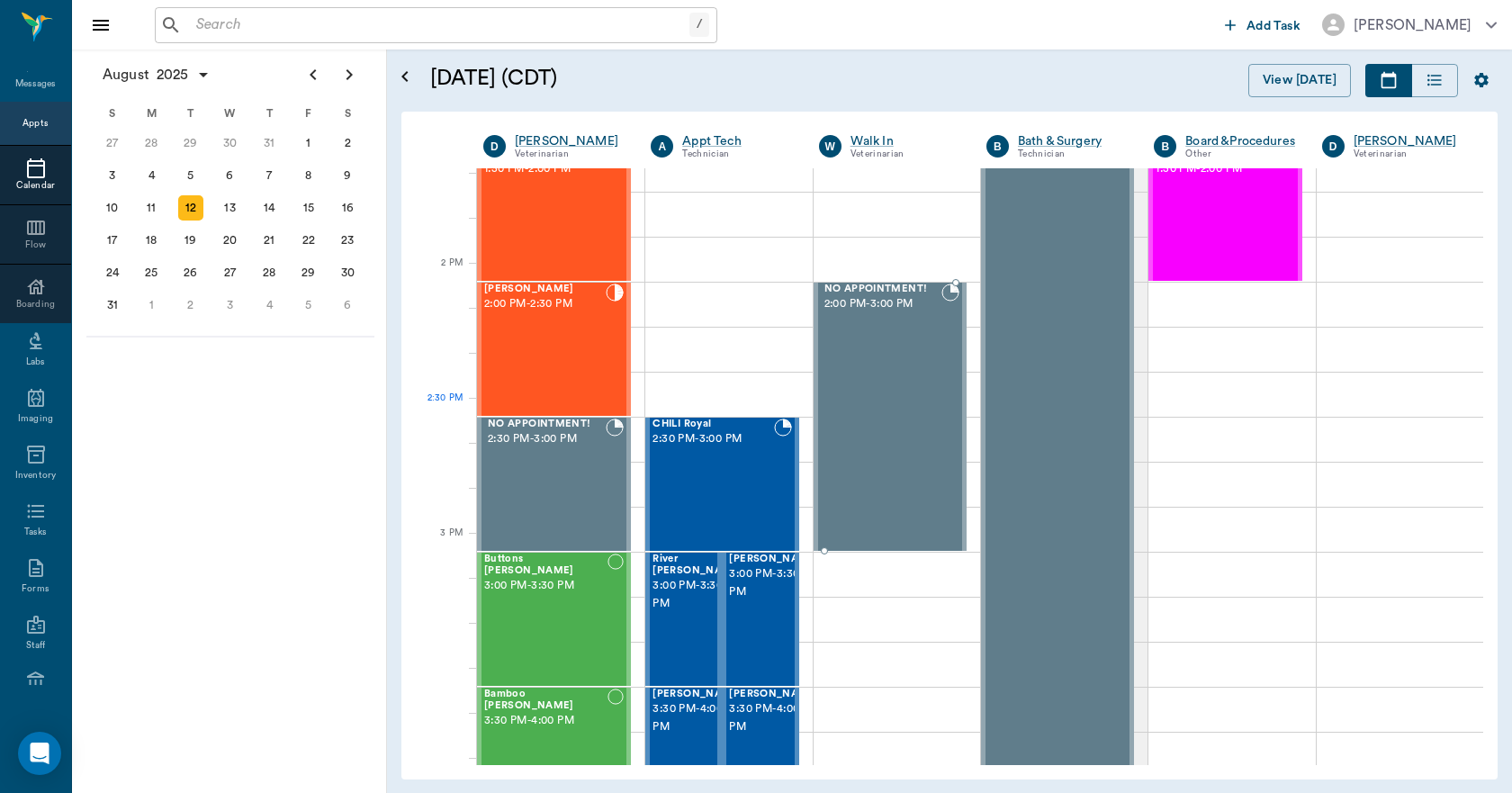
scroll to position [1532, 0]
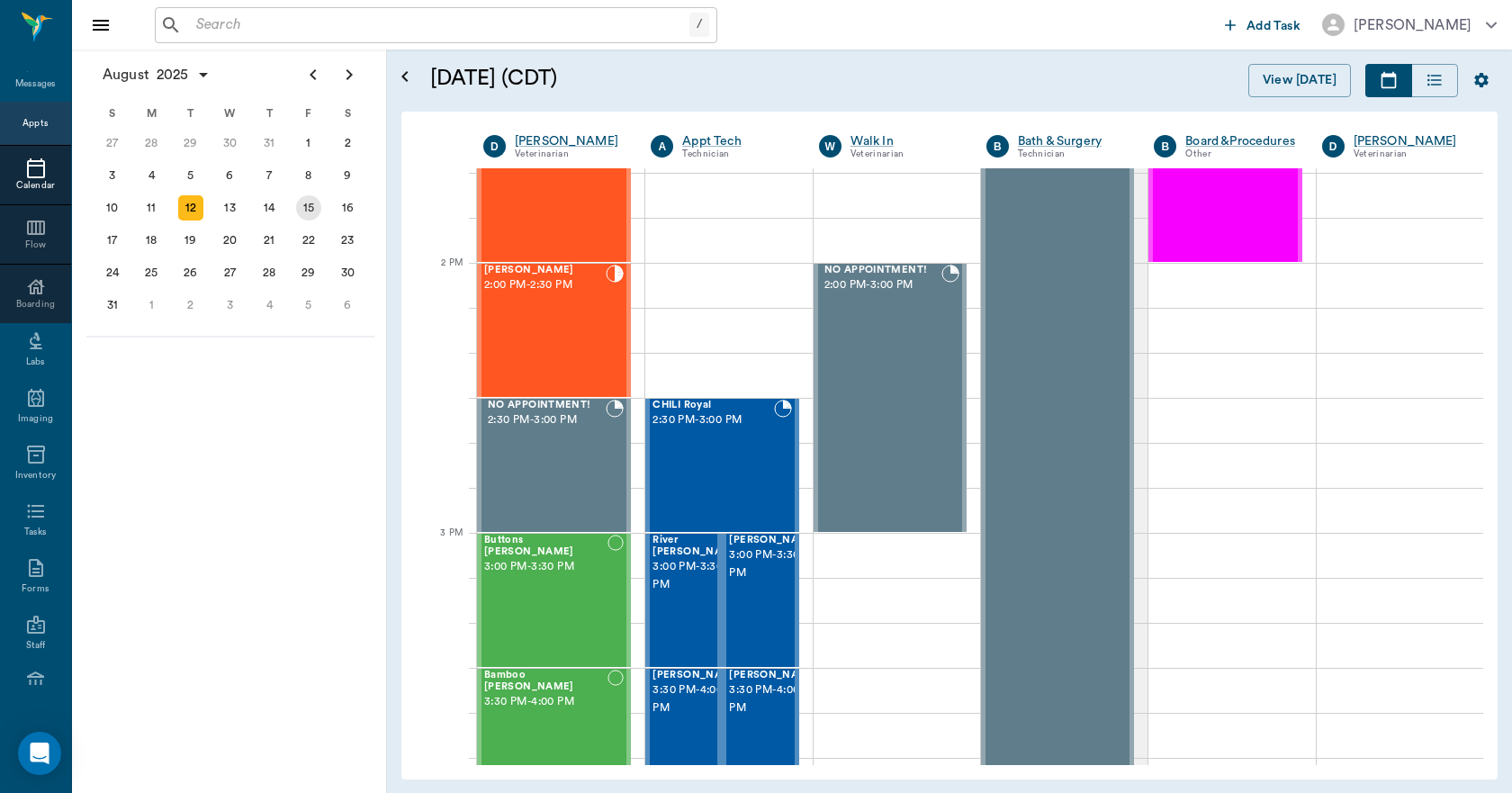
click at [303, 204] on div "15" at bounding box center [309, 208] width 25 height 25
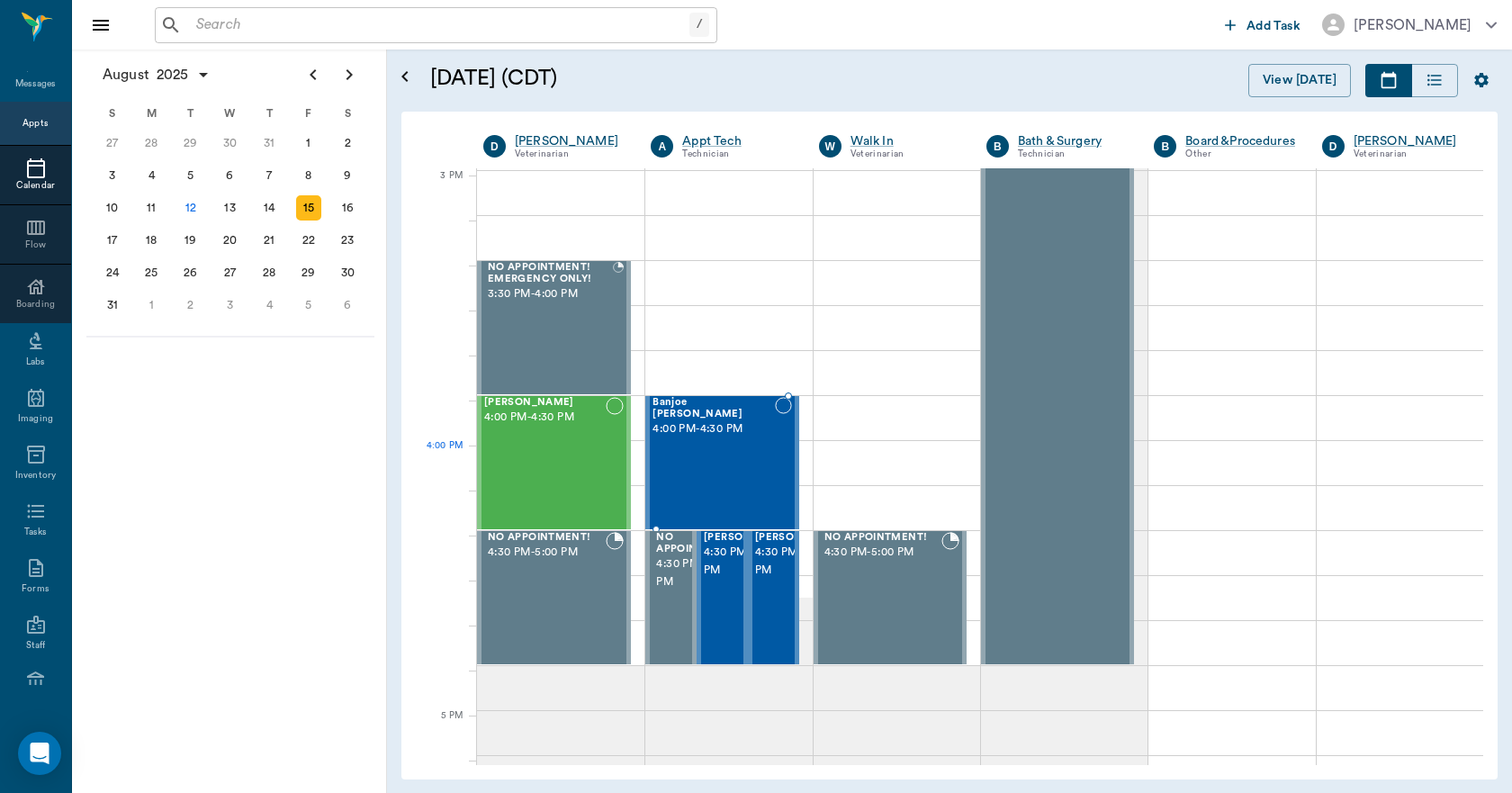
scroll to position [1889, 0]
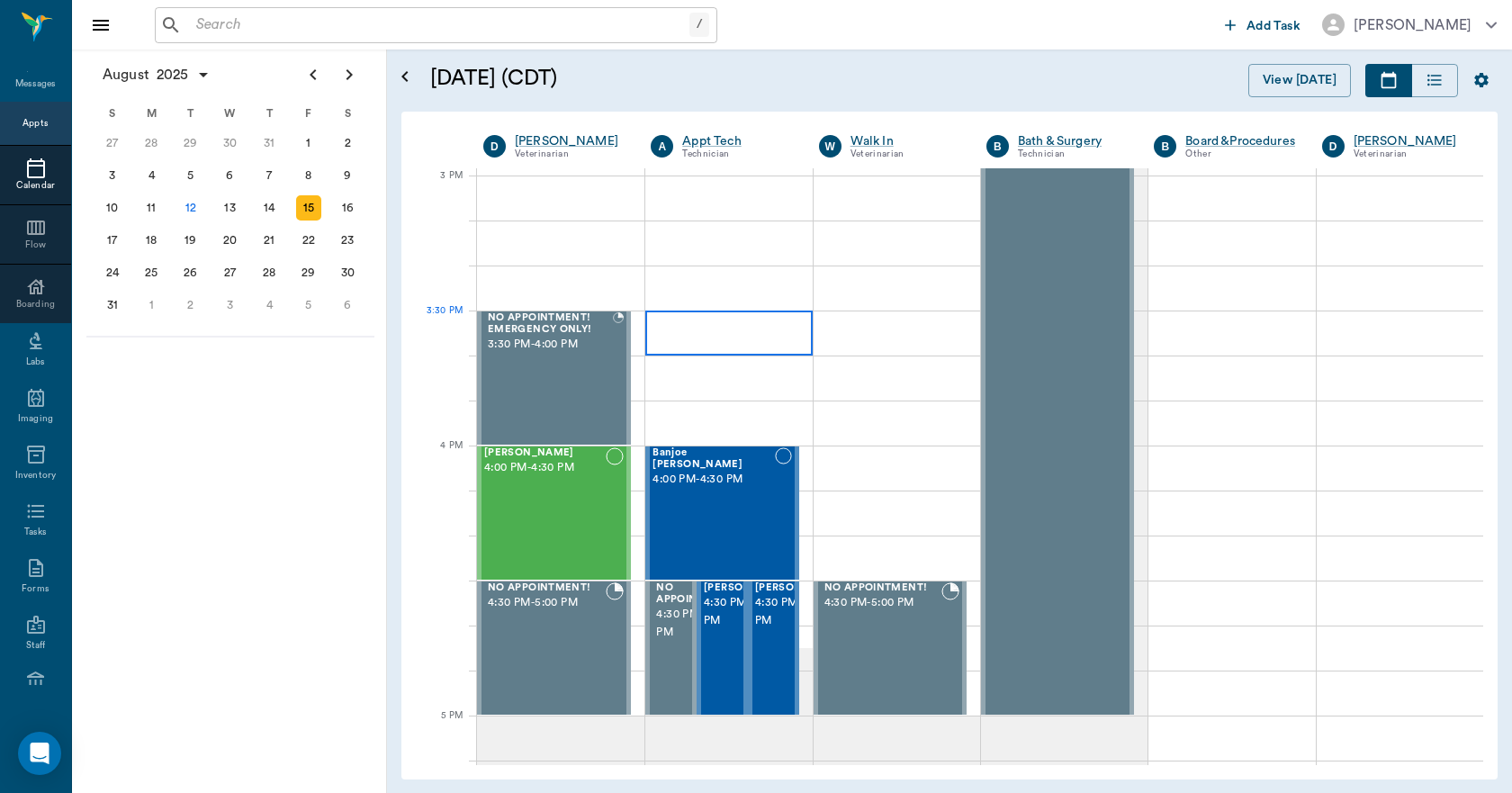
click at [690, 337] on div at bounding box center [728, 333] width 166 height 45
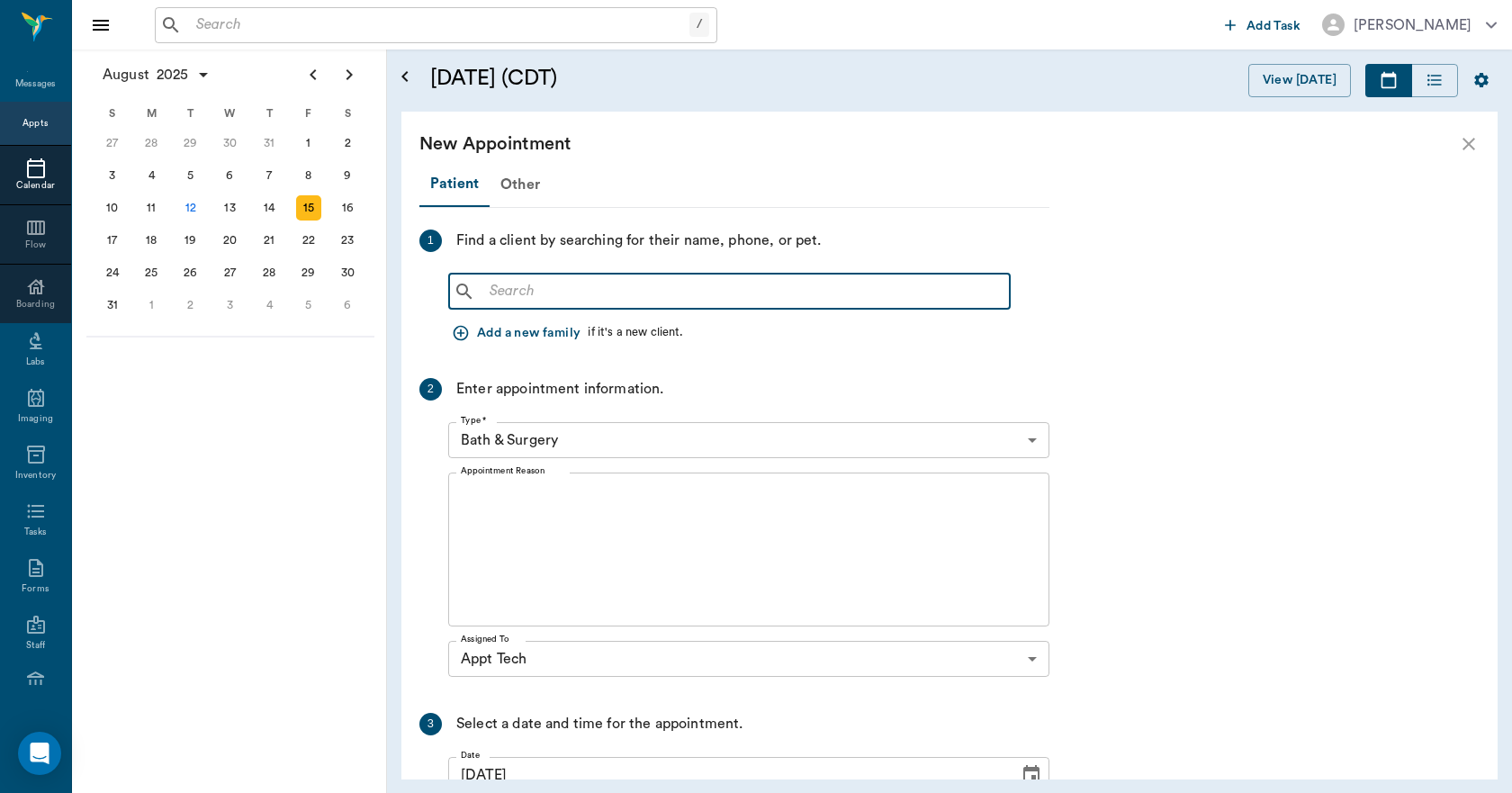
click at [563, 286] on input "text" at bounding box center [742, 292] width 521 height 25
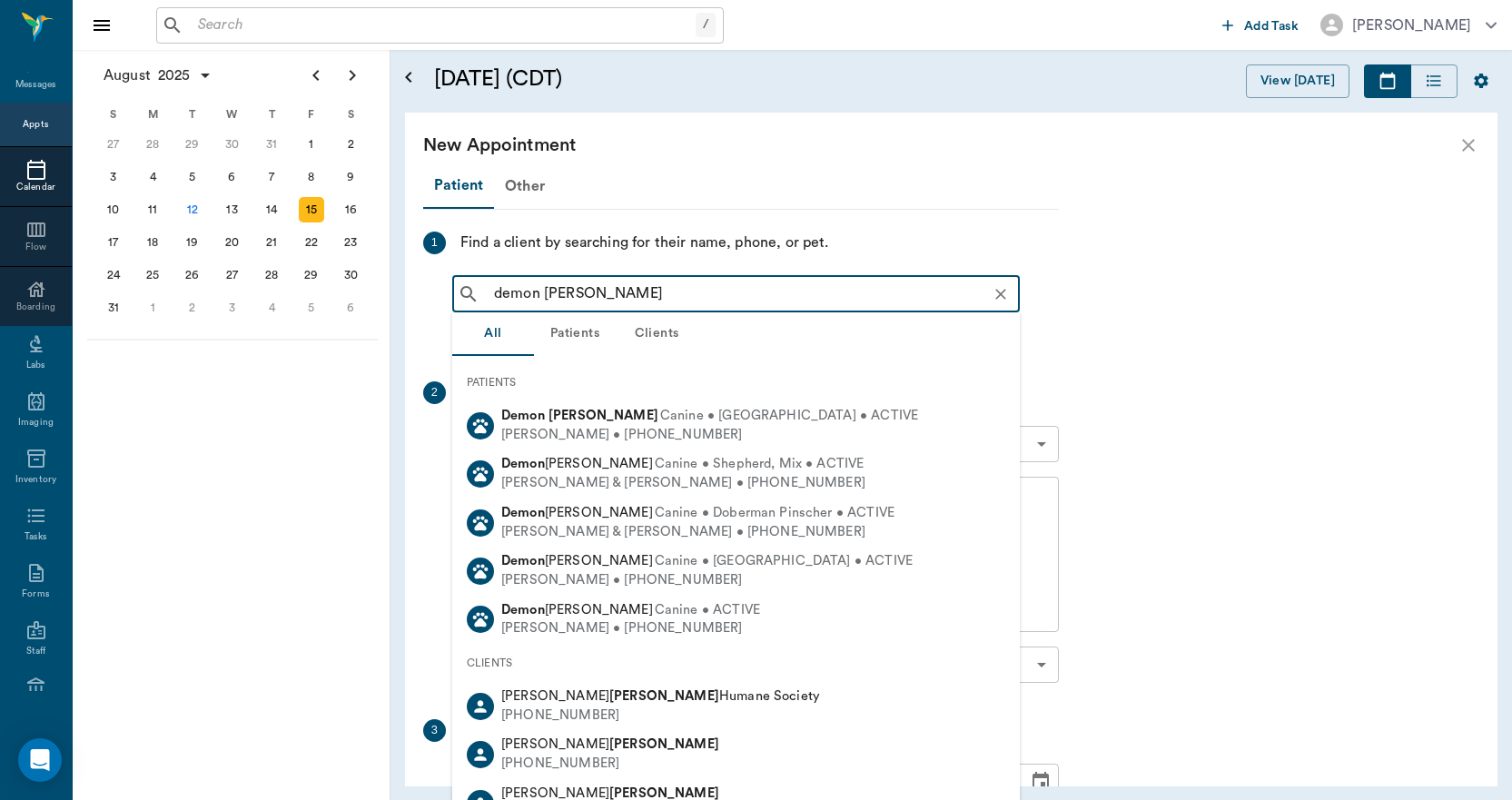
click at [595, 414] on b "[PERSON_NAME]" at bounding box center [603, 415] width 110 height 14
type input "demon [PERSON_NAME]"
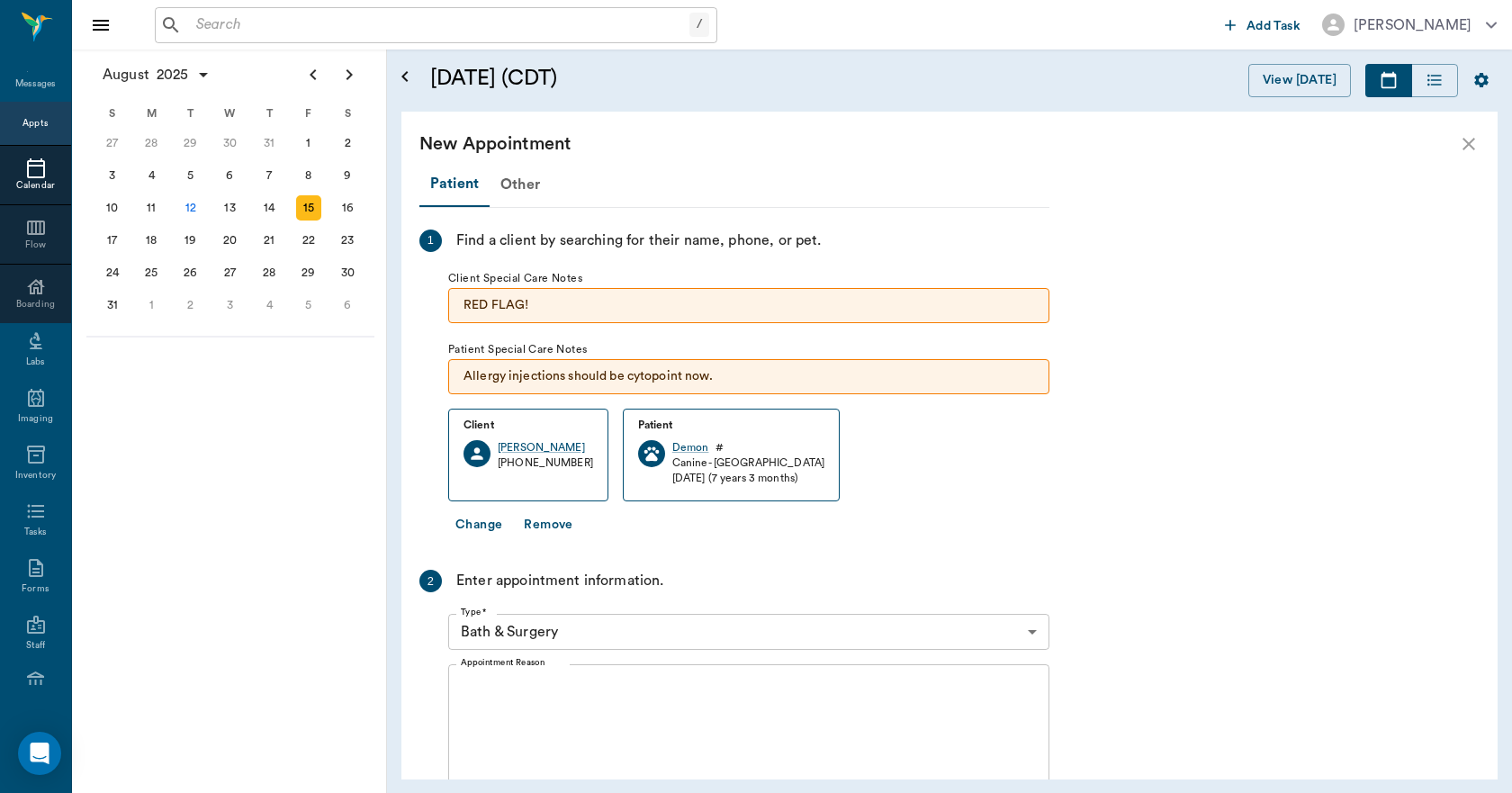
click at [622, 626] on body "/ ​ Add Task [PERSON_NAME] Nectar Messages Appts Calendar Flow Boarding Labs Im…" at bounding box center [756, 396] width 1512 height 793
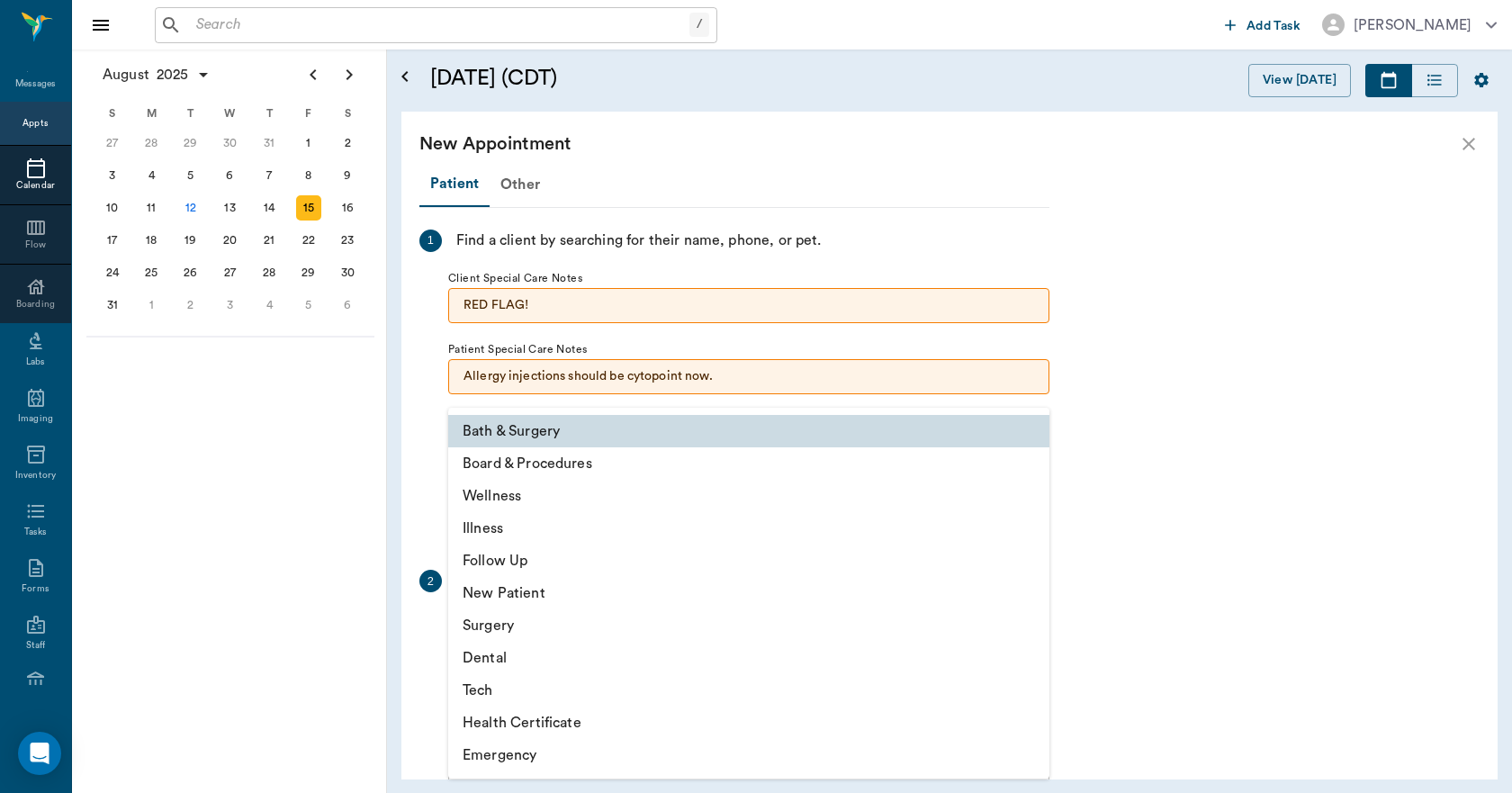
click at [513, 696] on li "Tech" at bounding box center [749, 690] width 602 height 33
type input "65d2be4f46e3a538d89b8c1a"
type input "04:00 PM"
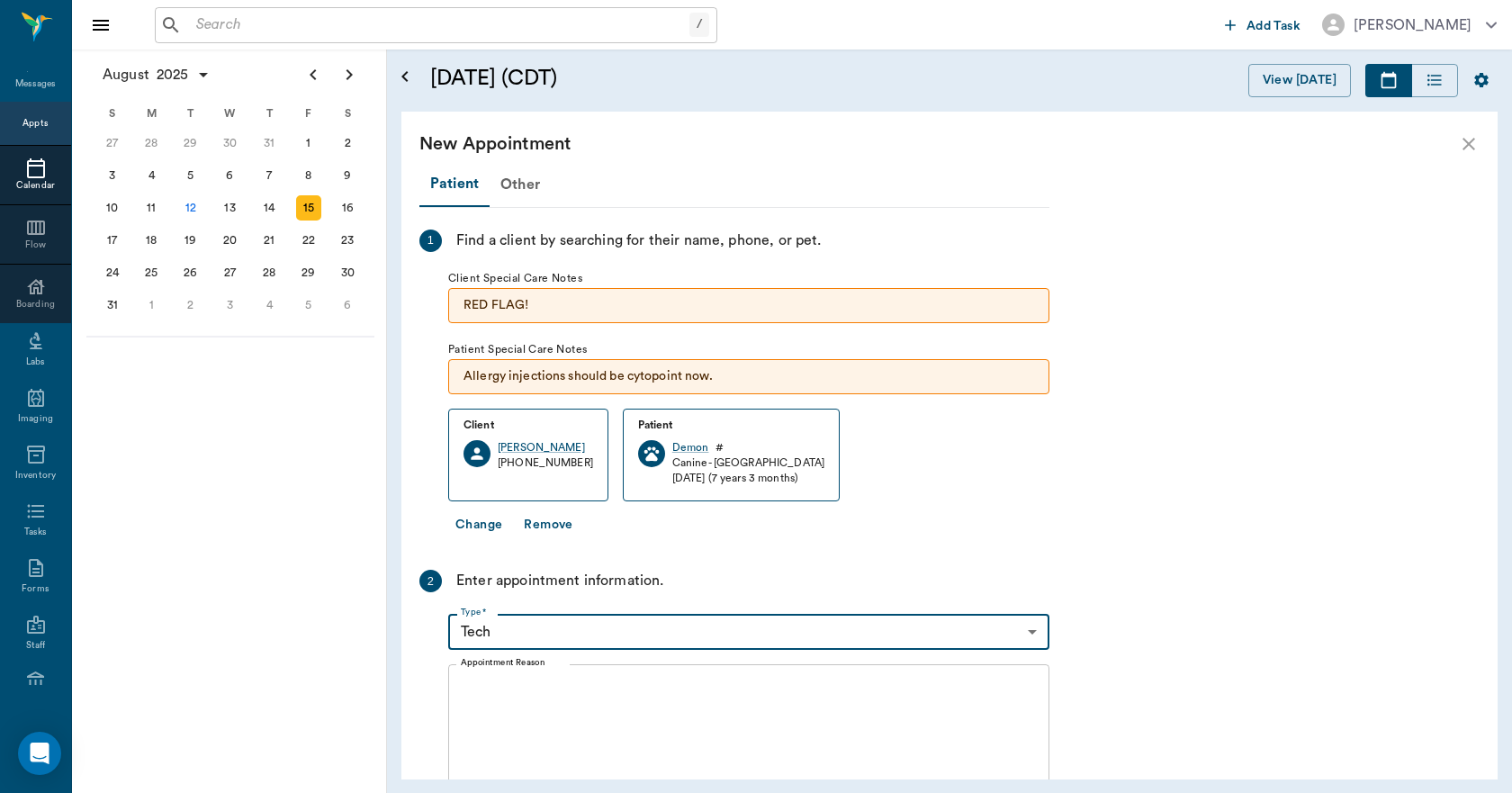
click at [529, 691] on textarea "Appointment Reason" at bounding box center [749, 741] width 576 height 124
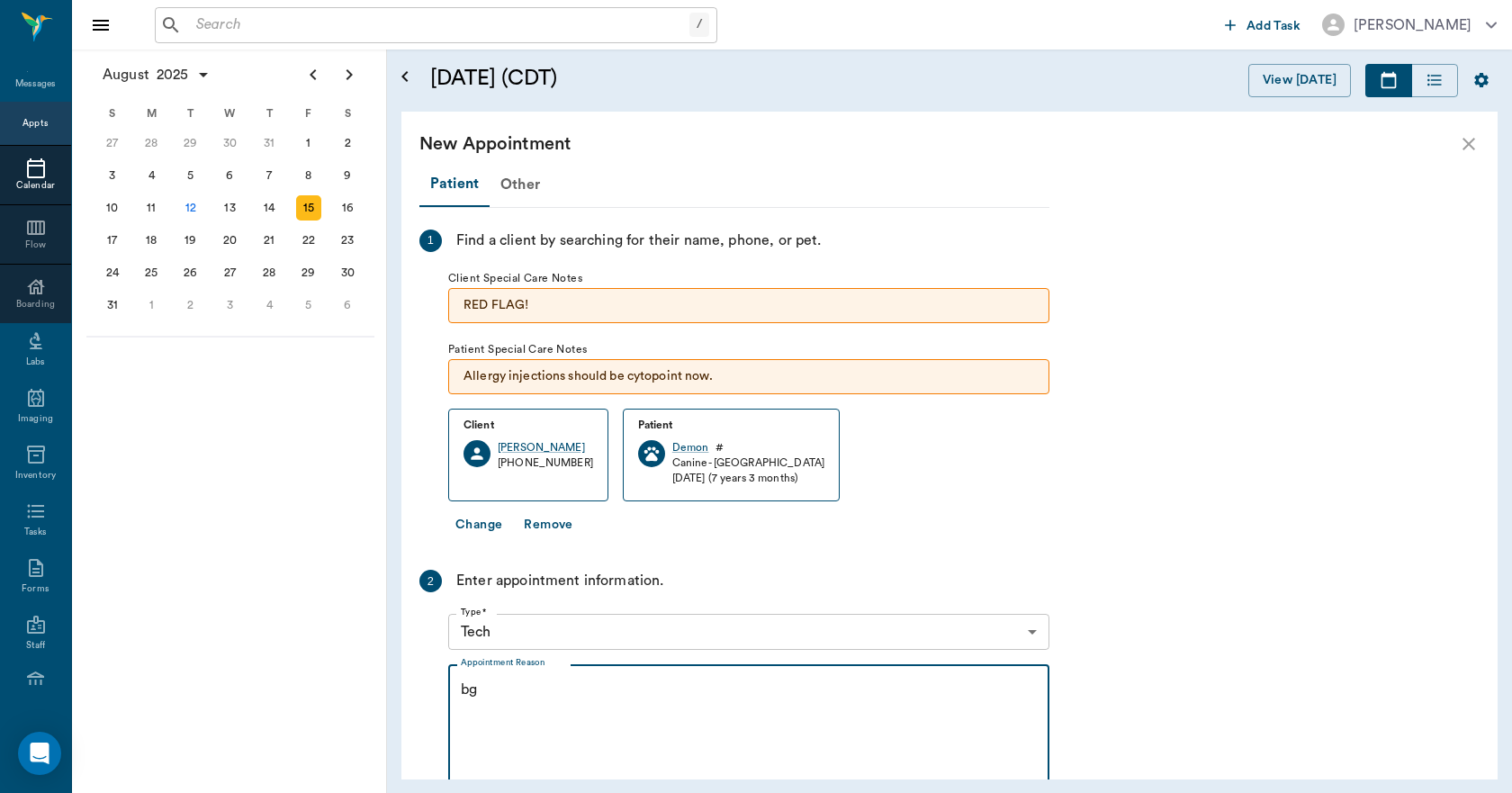
type textarea "b"
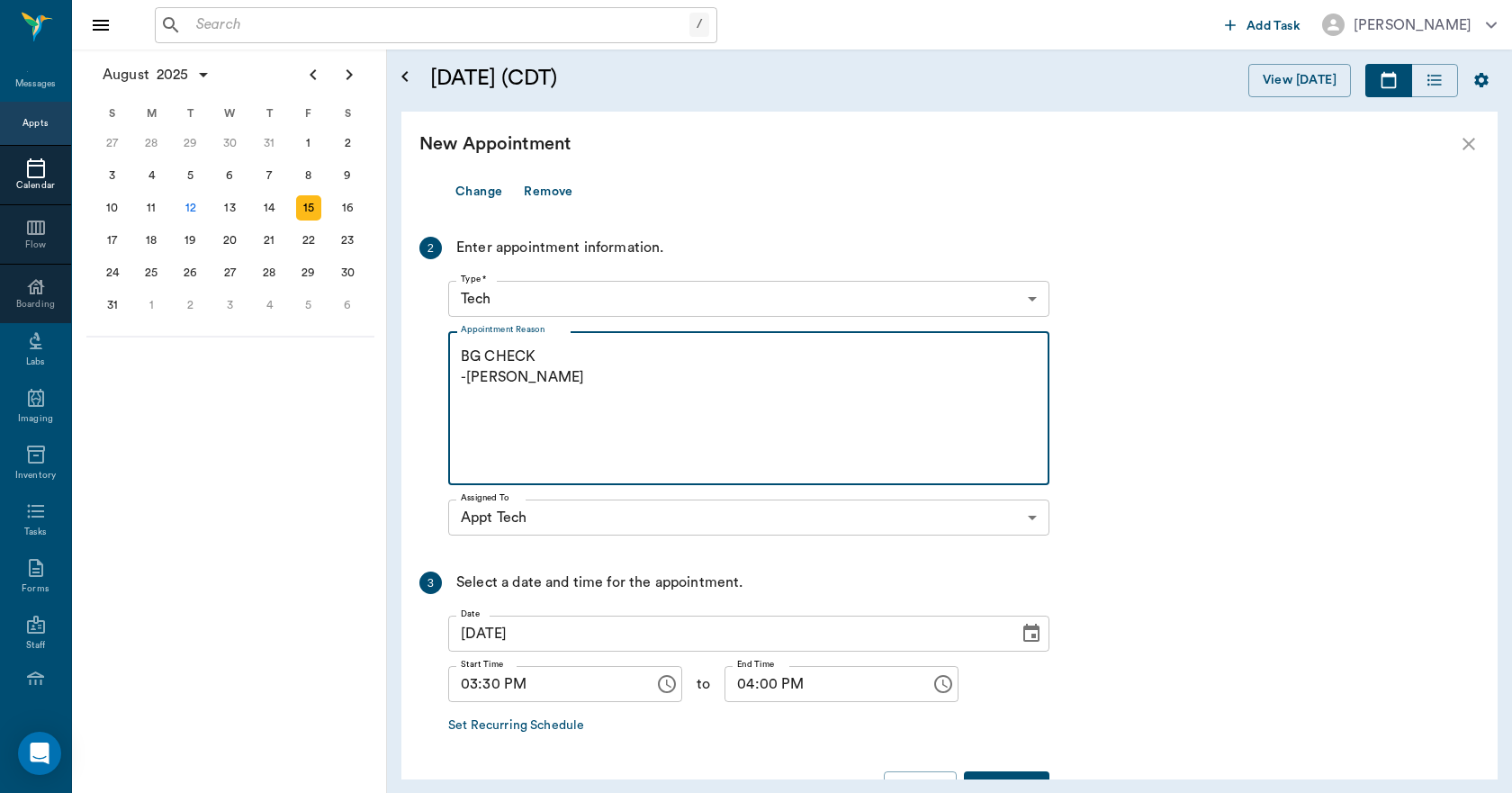
scroll to position [360, 0]
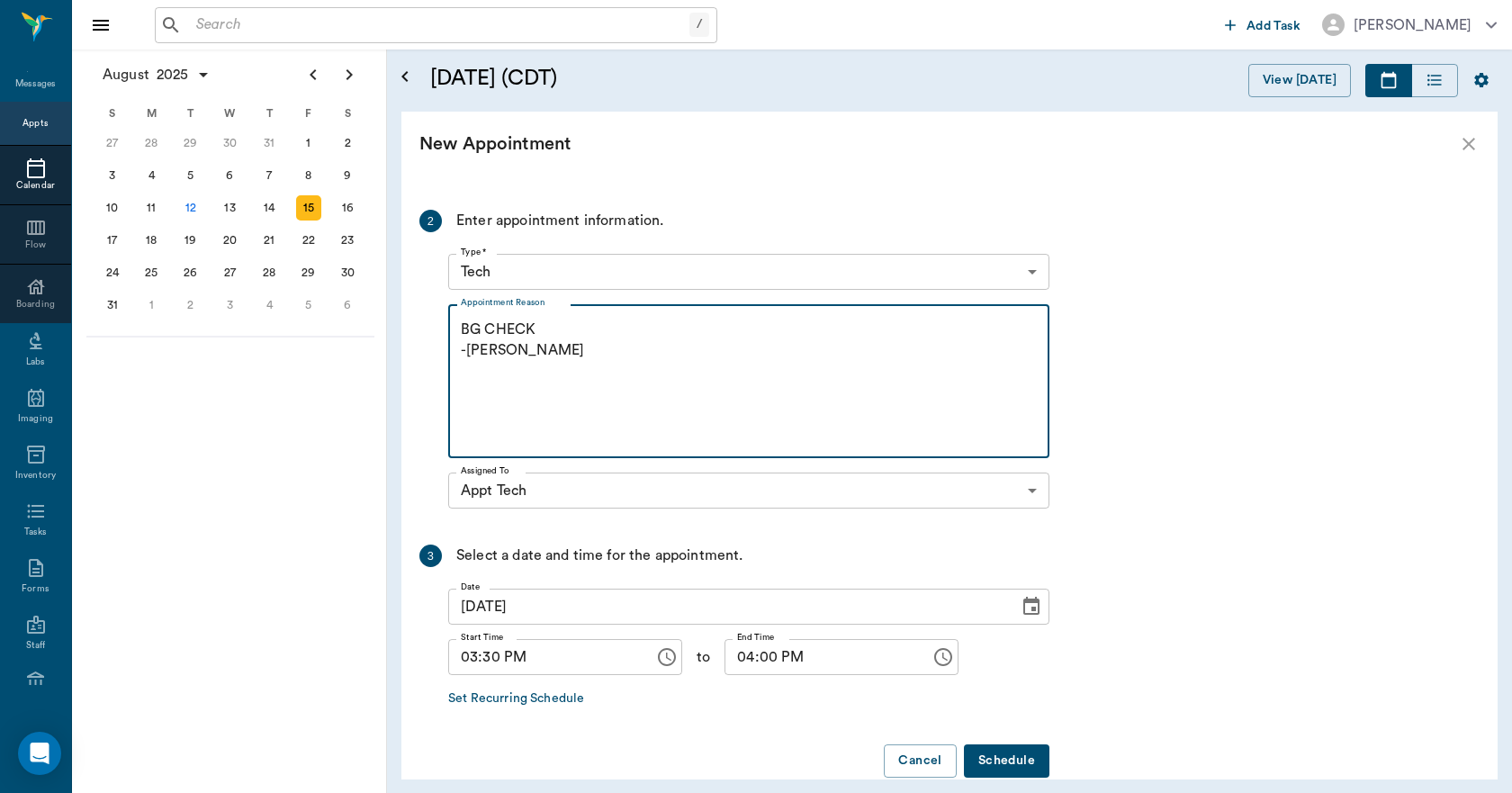
type textarea "BG CHECK -[PERSON_NAME]"
click at [1013, 754] on button "Schedule" at bounding box center [1007, 760] width 85 height 34
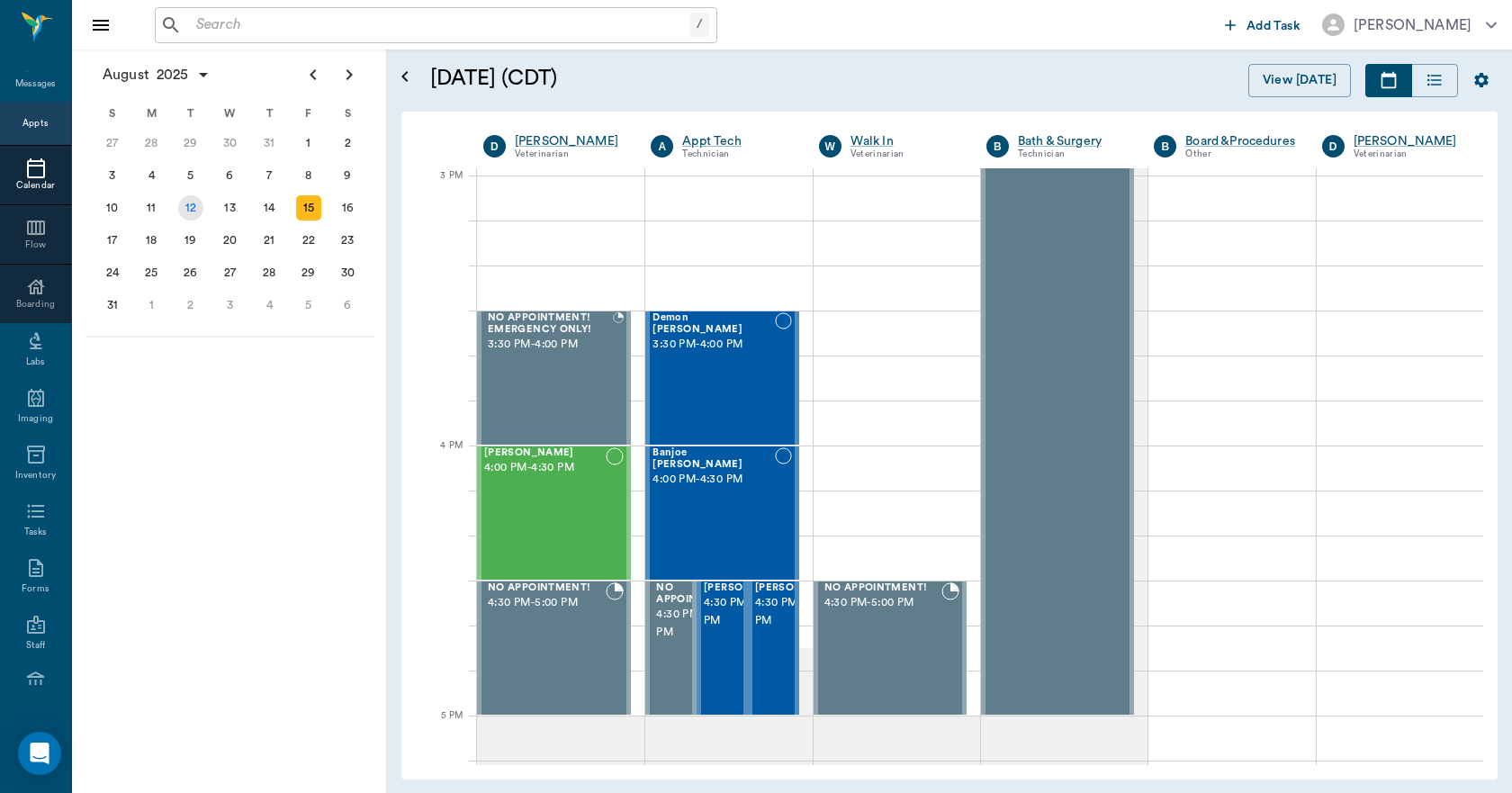
click at [195, 207] on div "12" at bounding box center [191, 208] width 25 height 25
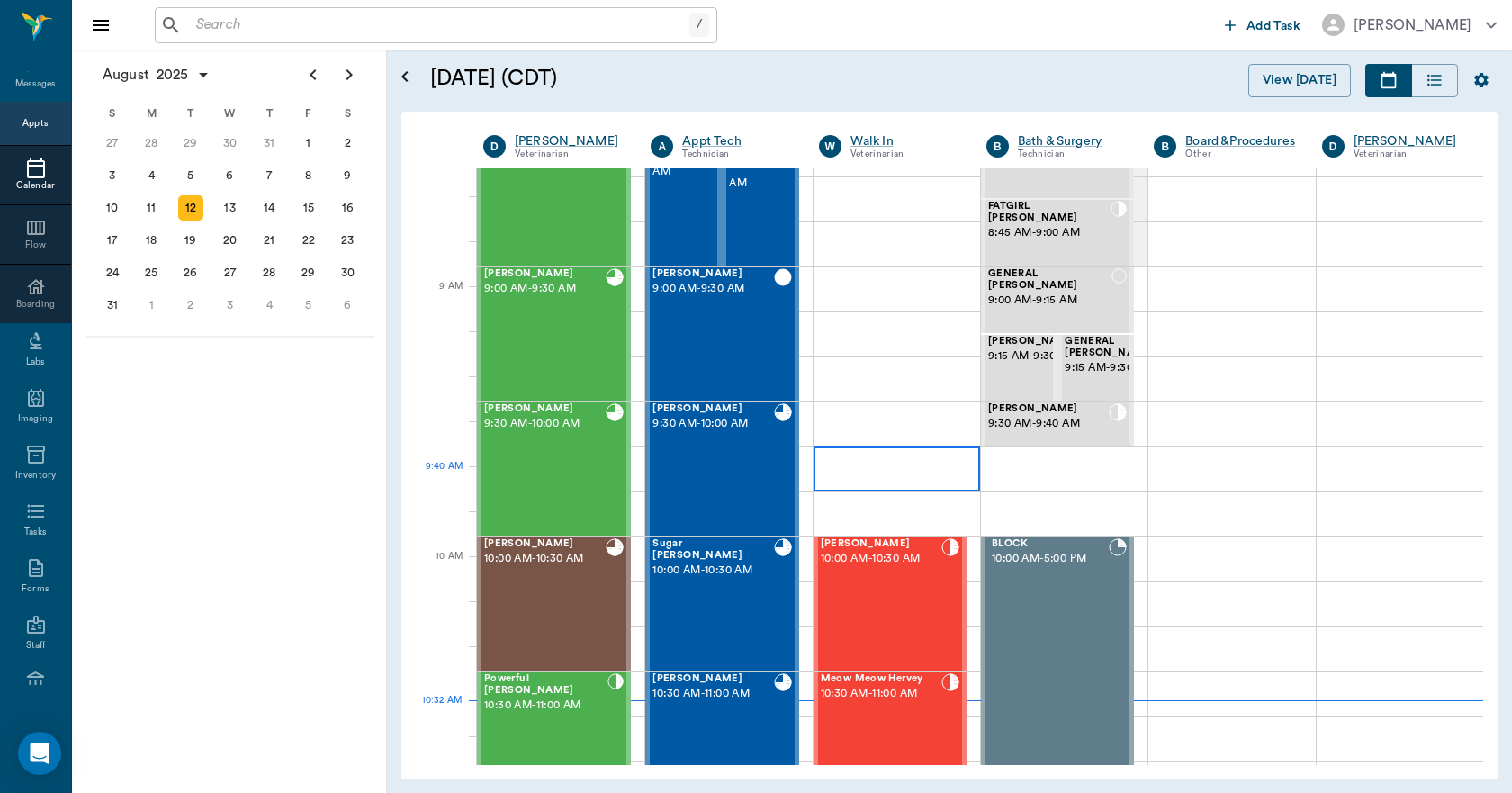
scroll to position [180, 0]
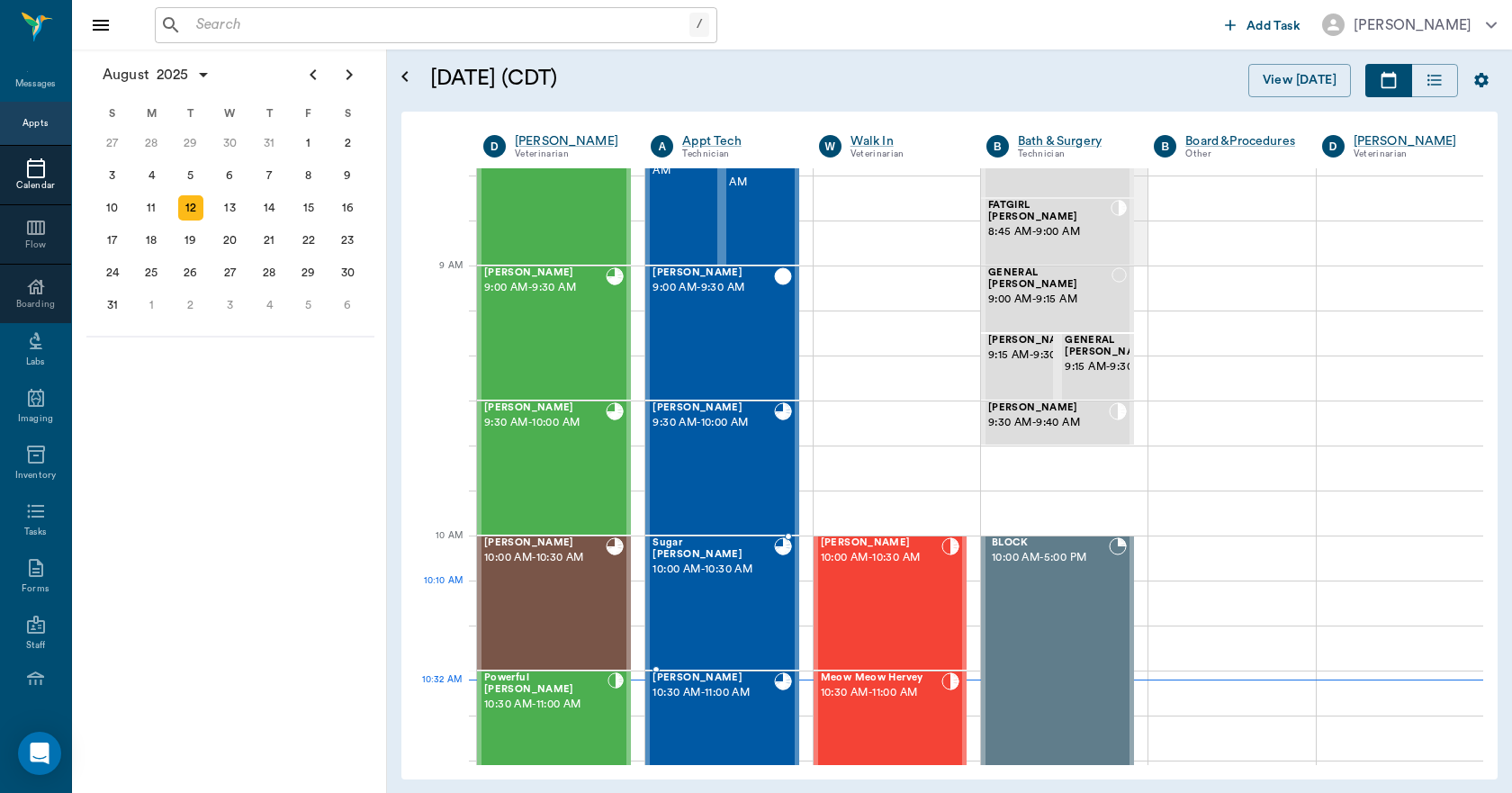
click at [739, 609] on div "Sugar [PERSON_NAME] 10:00 AM - 10:30 AM" at bounding box center [713, 602] width 122 height 132
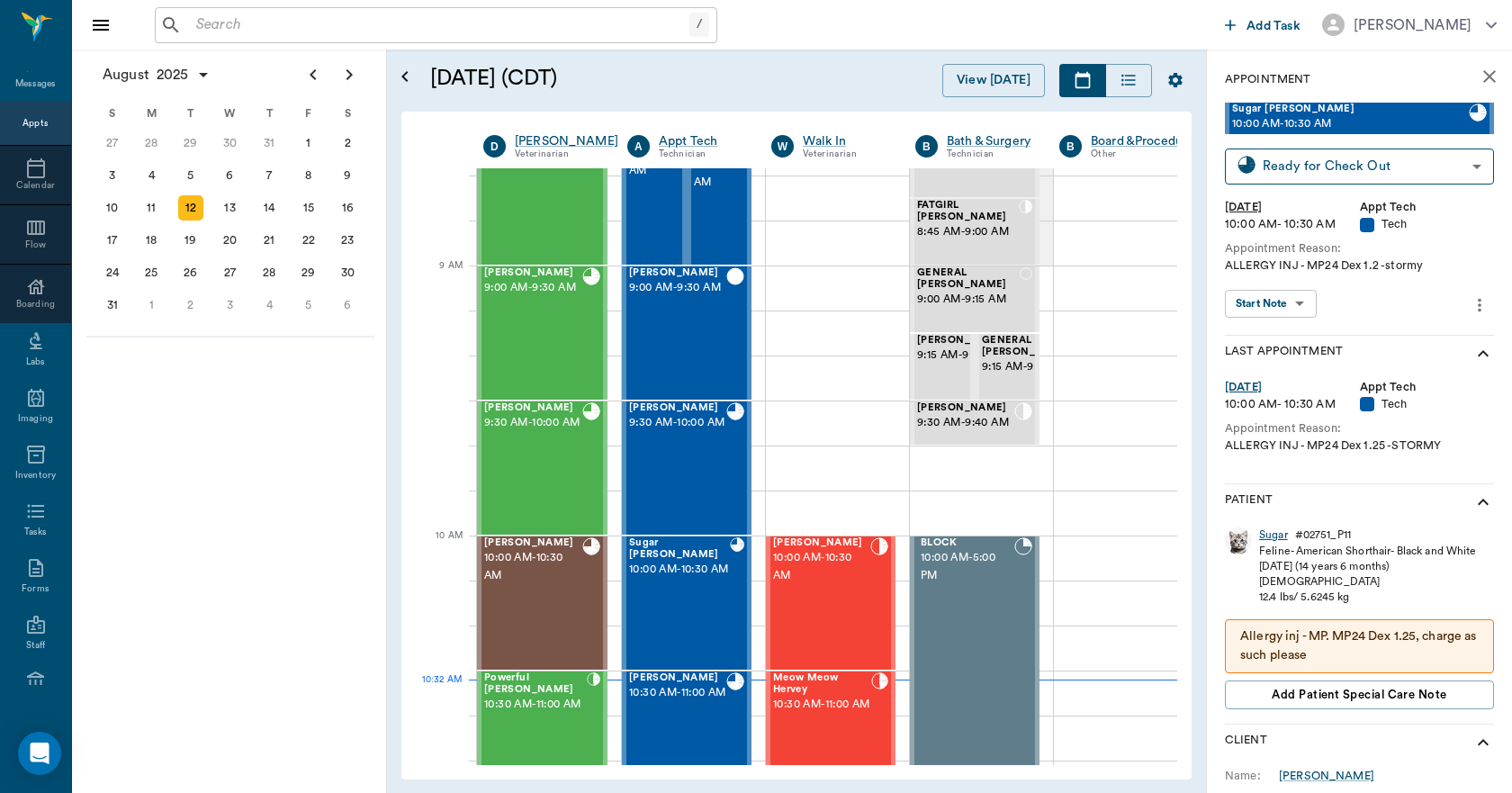
click at [1270, 535] on div "Sugar" at bounding box center [1274, 535] width 29 height 15
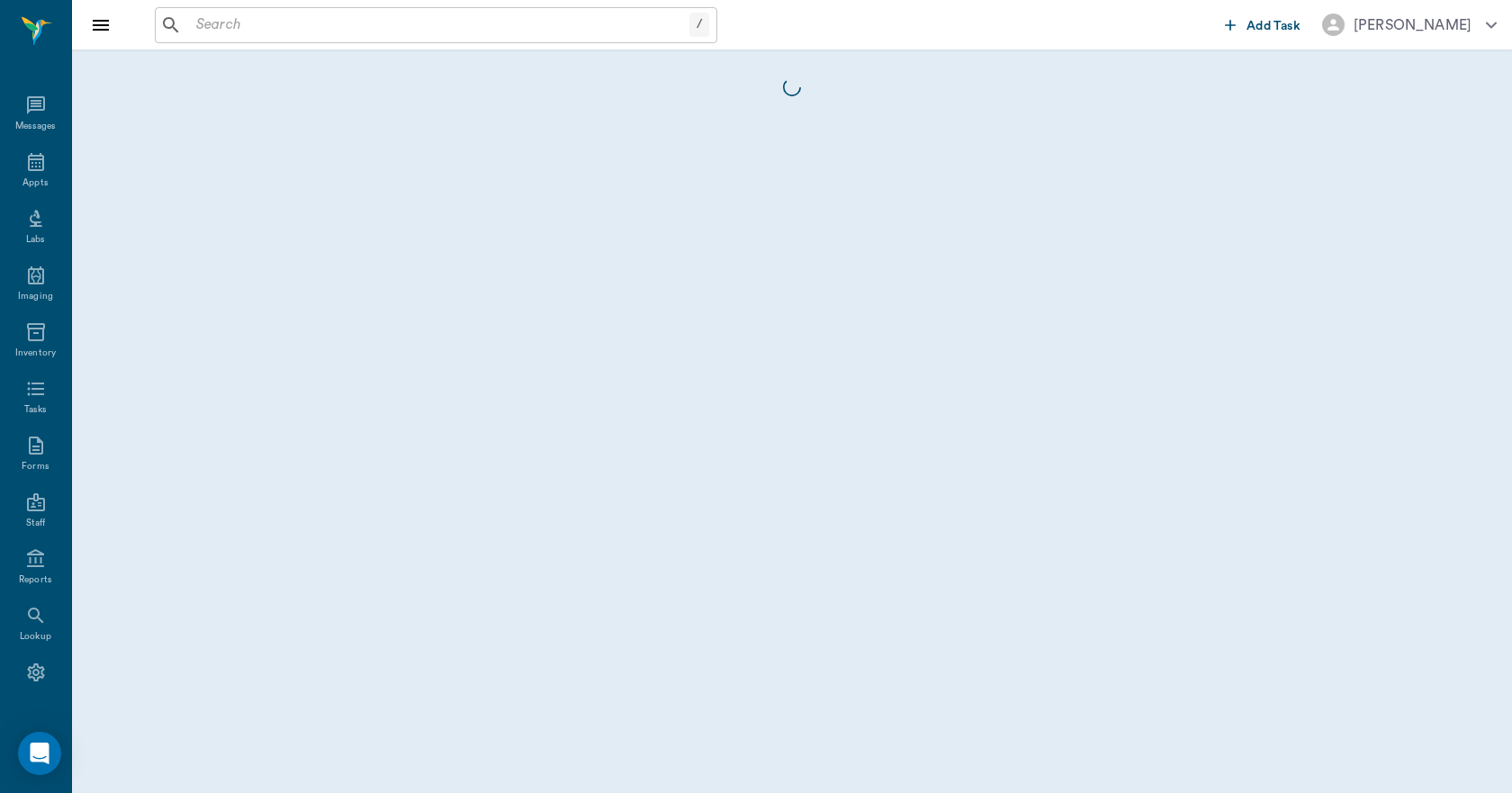
scroll to position [34, 0]
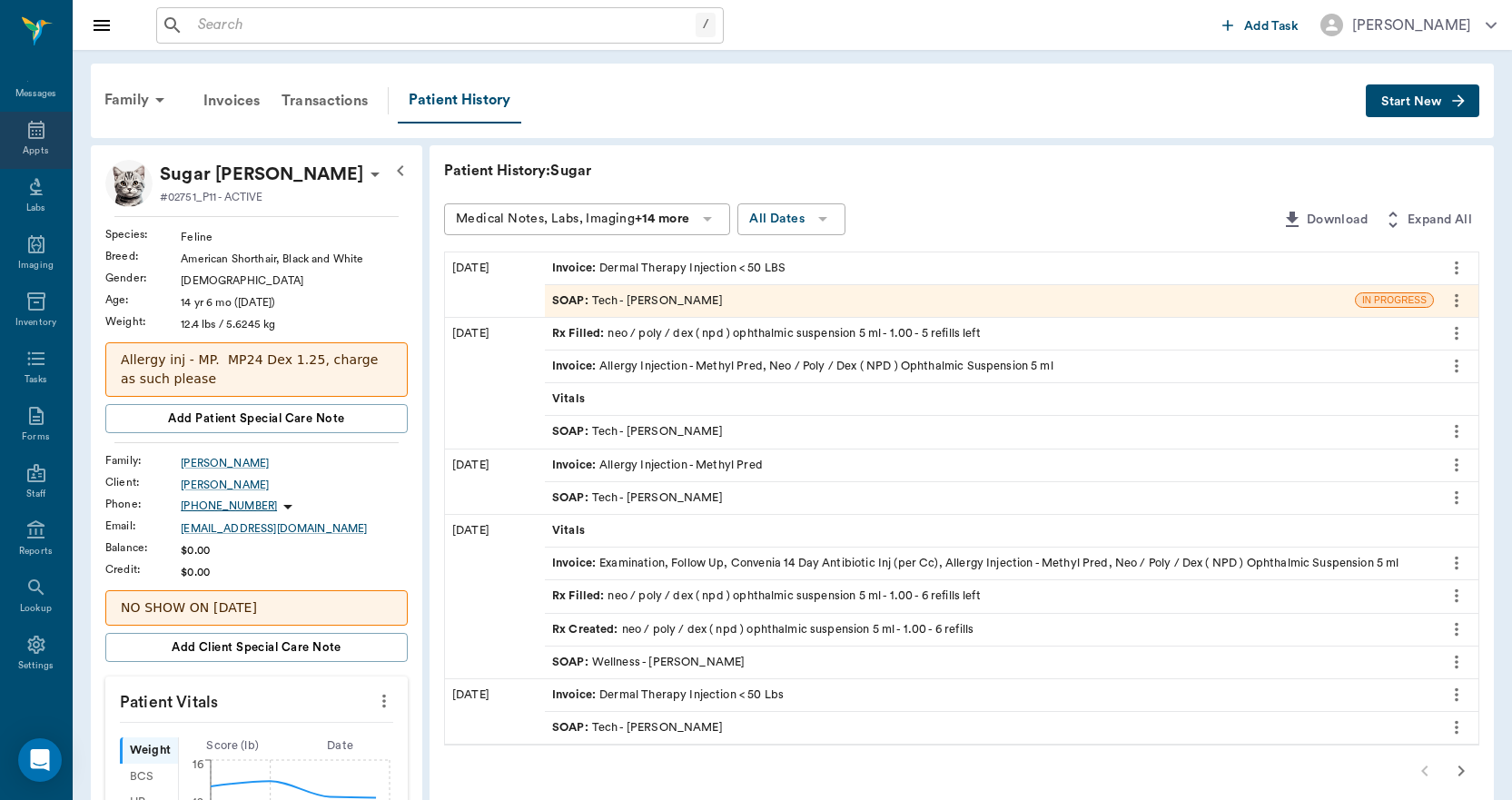
click at [8, 144] on div "Appts" at bounding box center [36, 140] width 72 height 57
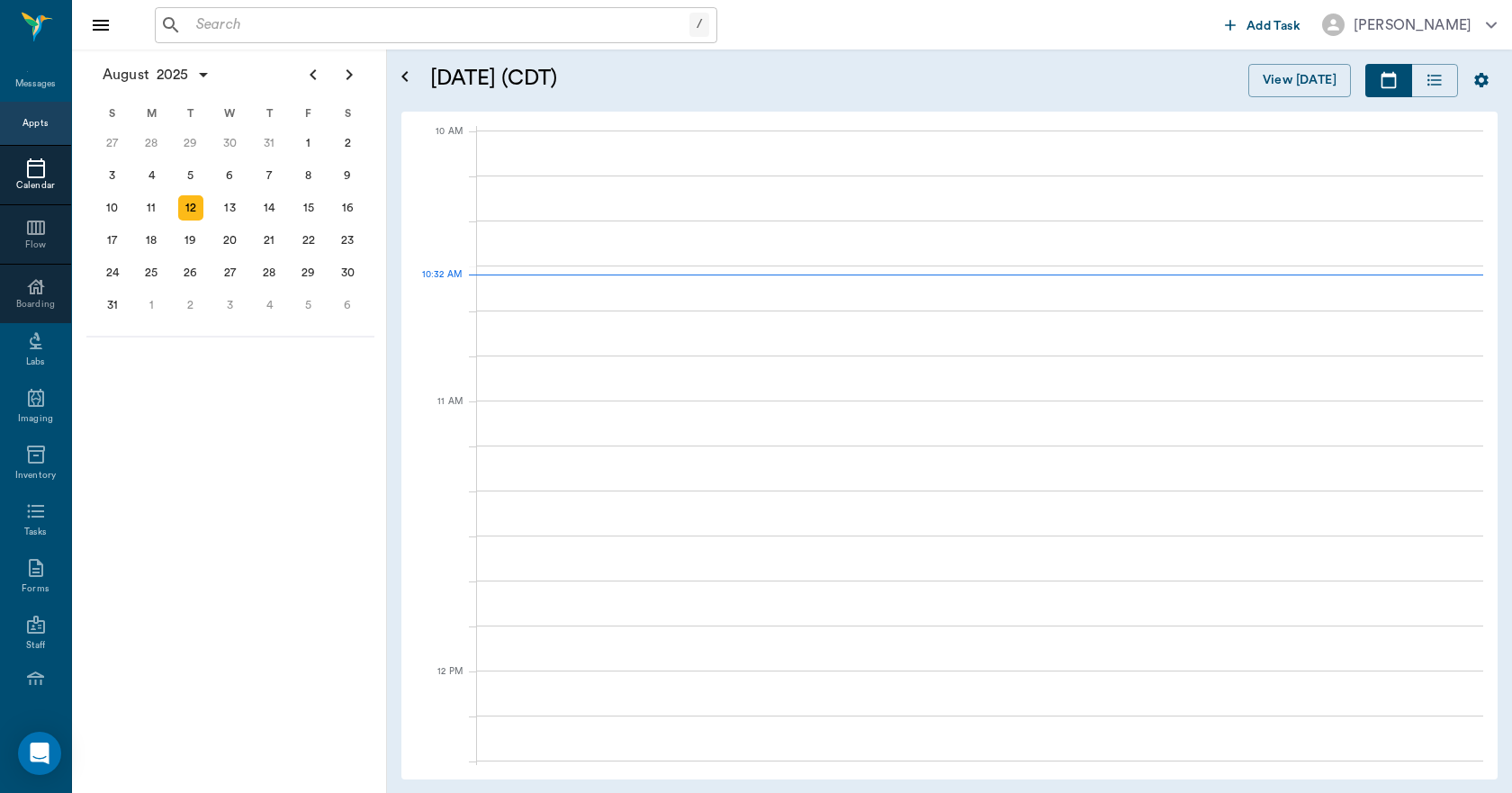
scroll to position [541, 0]
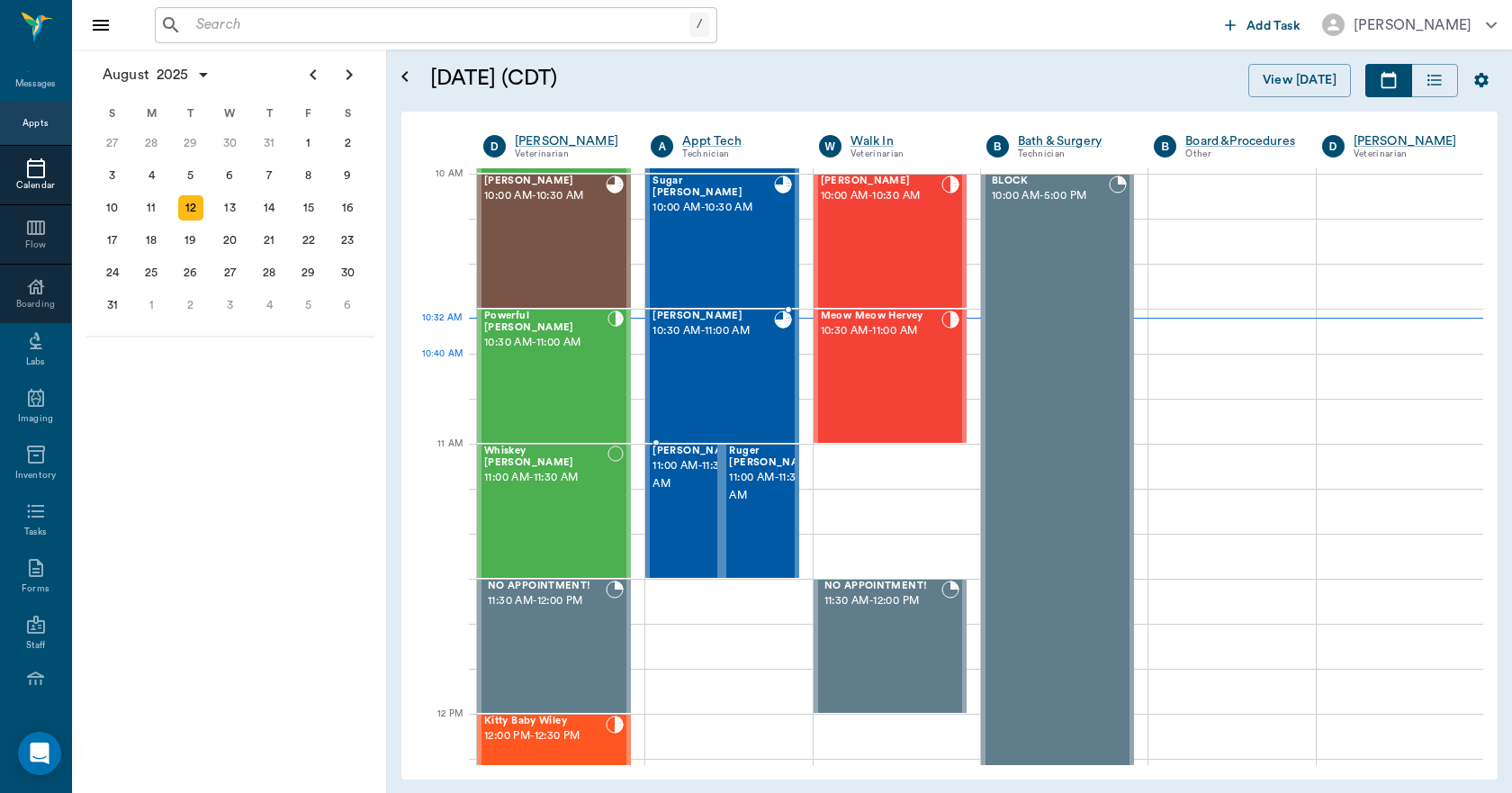
click at [699, 383] on div "[PERSON_NAME] 10:30 AM - 11:00 AM" at bounding box center [712, 376] width 121 height 132
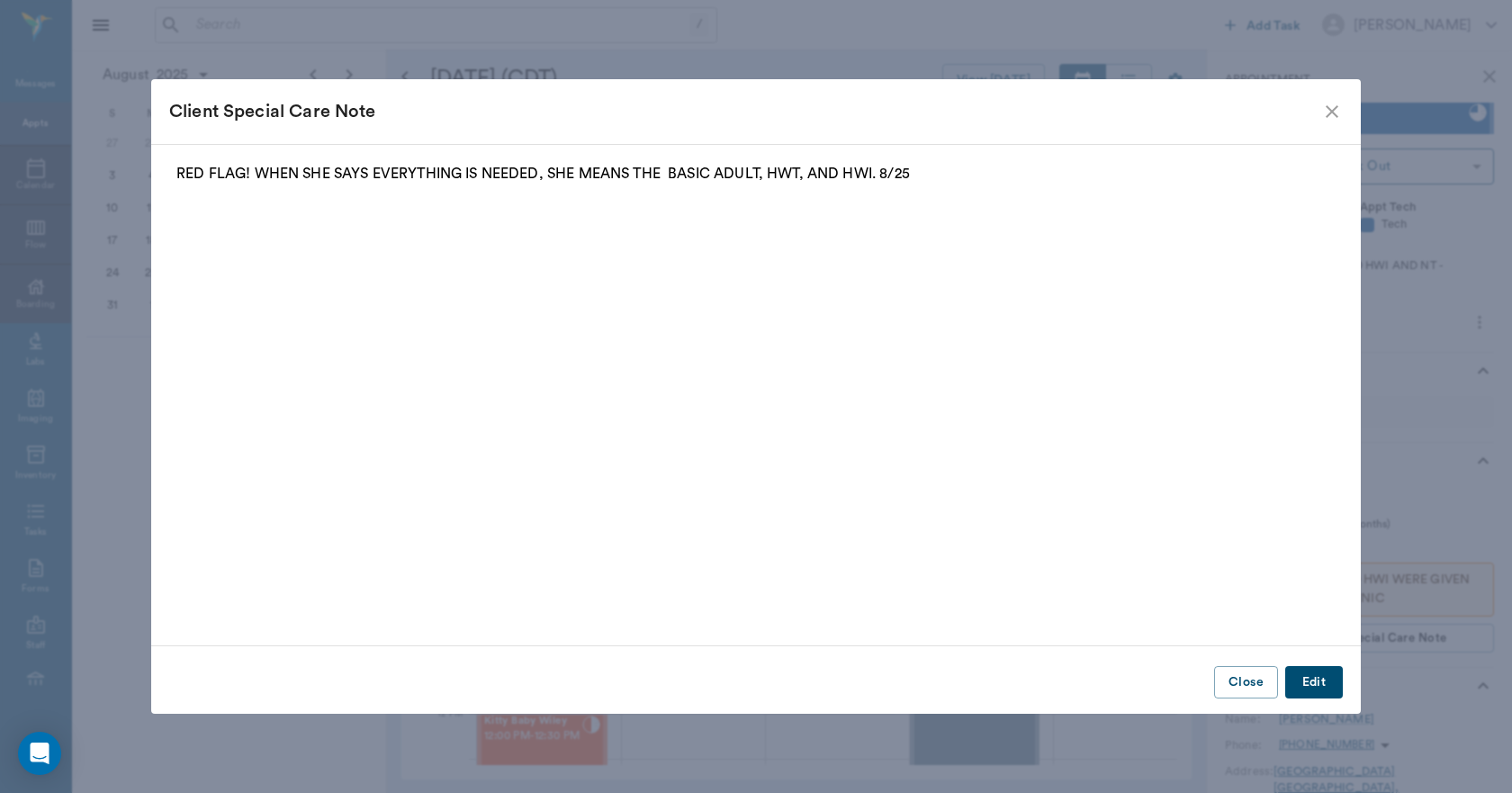
click at [1333, 114] on icon "close" at bounding box center [1332, 112] width 22 height 22
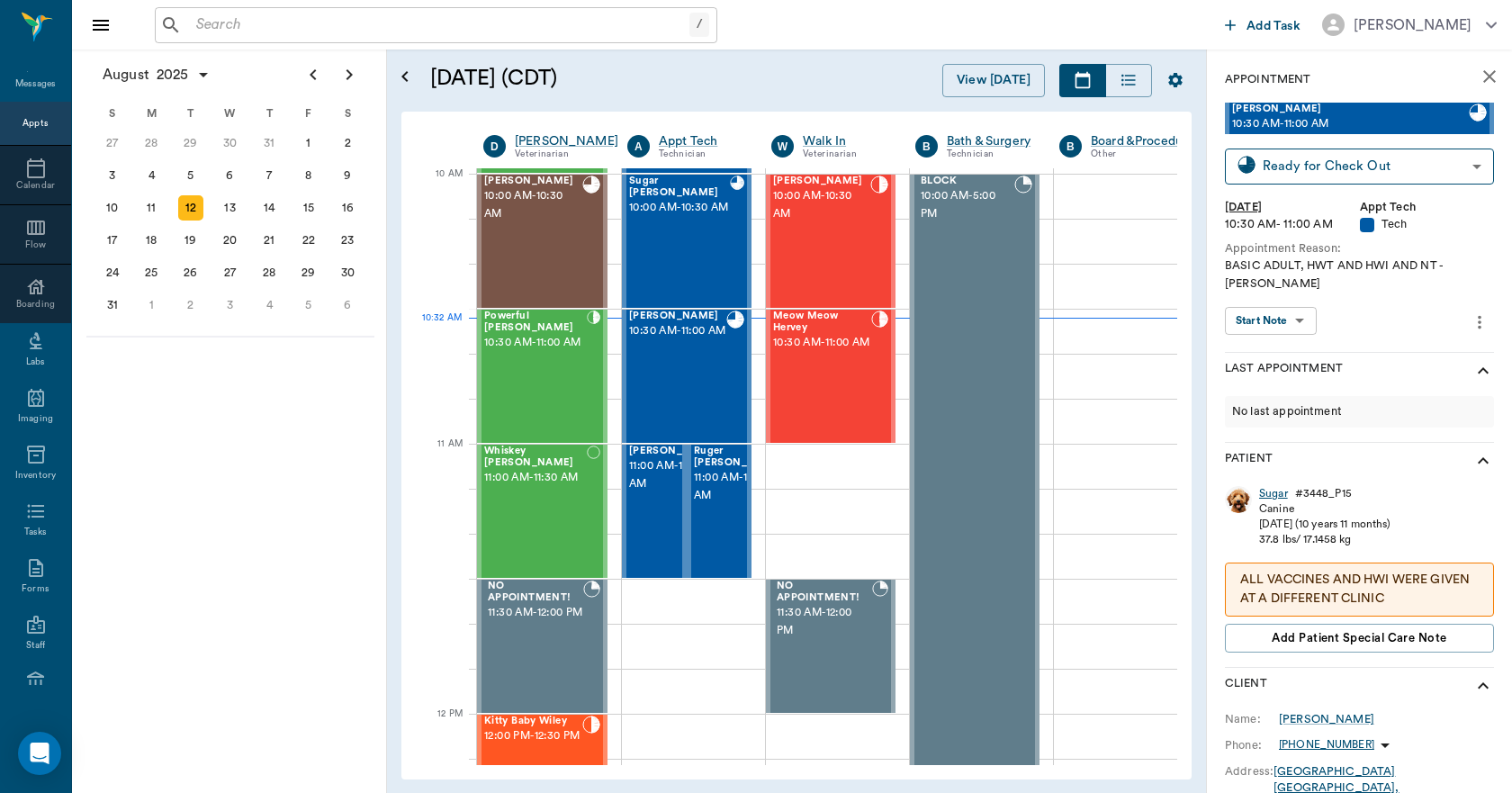
click at [1284, 486] on div "Sugar" at bounding box center [1274, 493] width 29 height 15
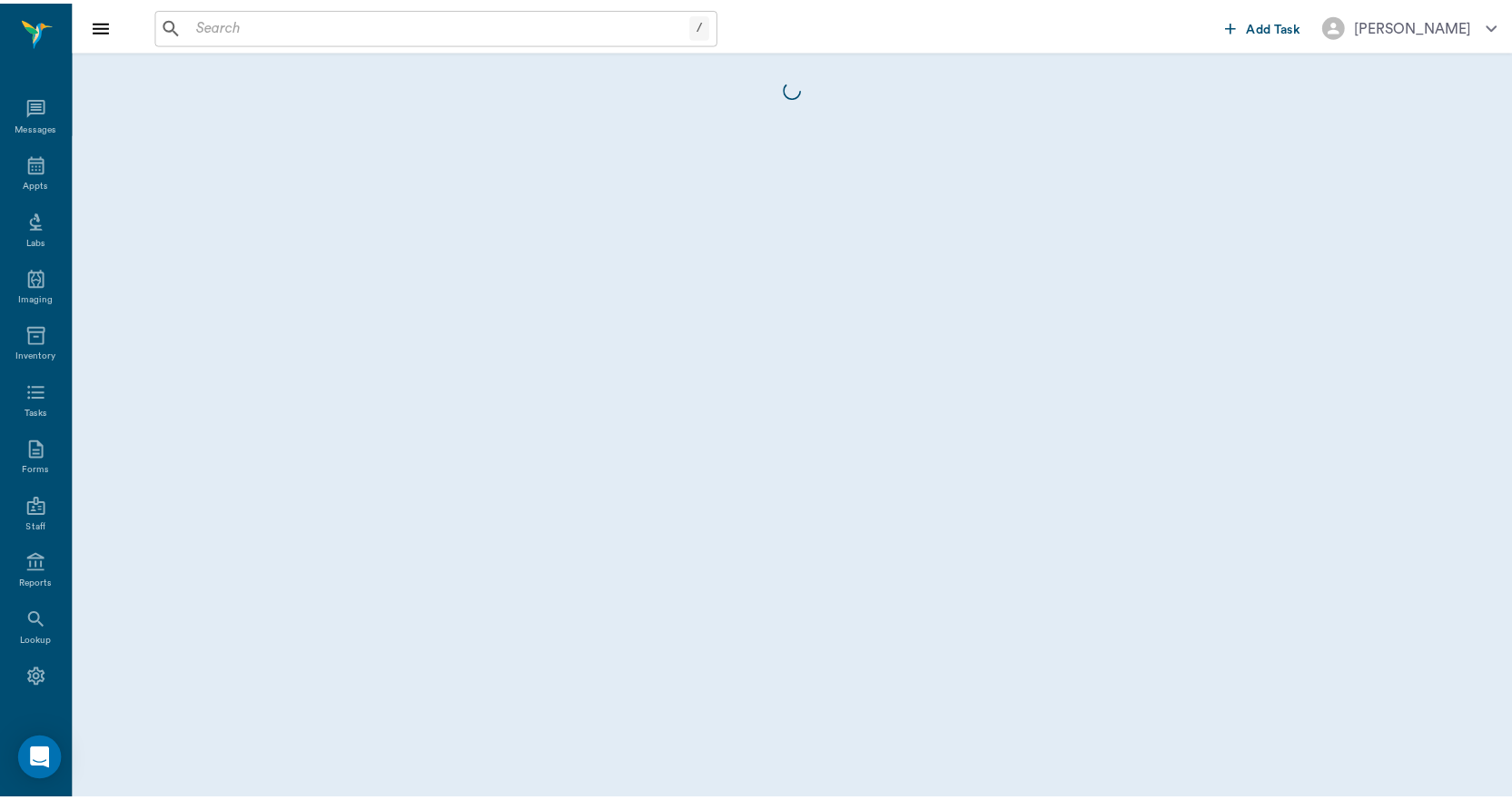
scroll to position [34, 0]
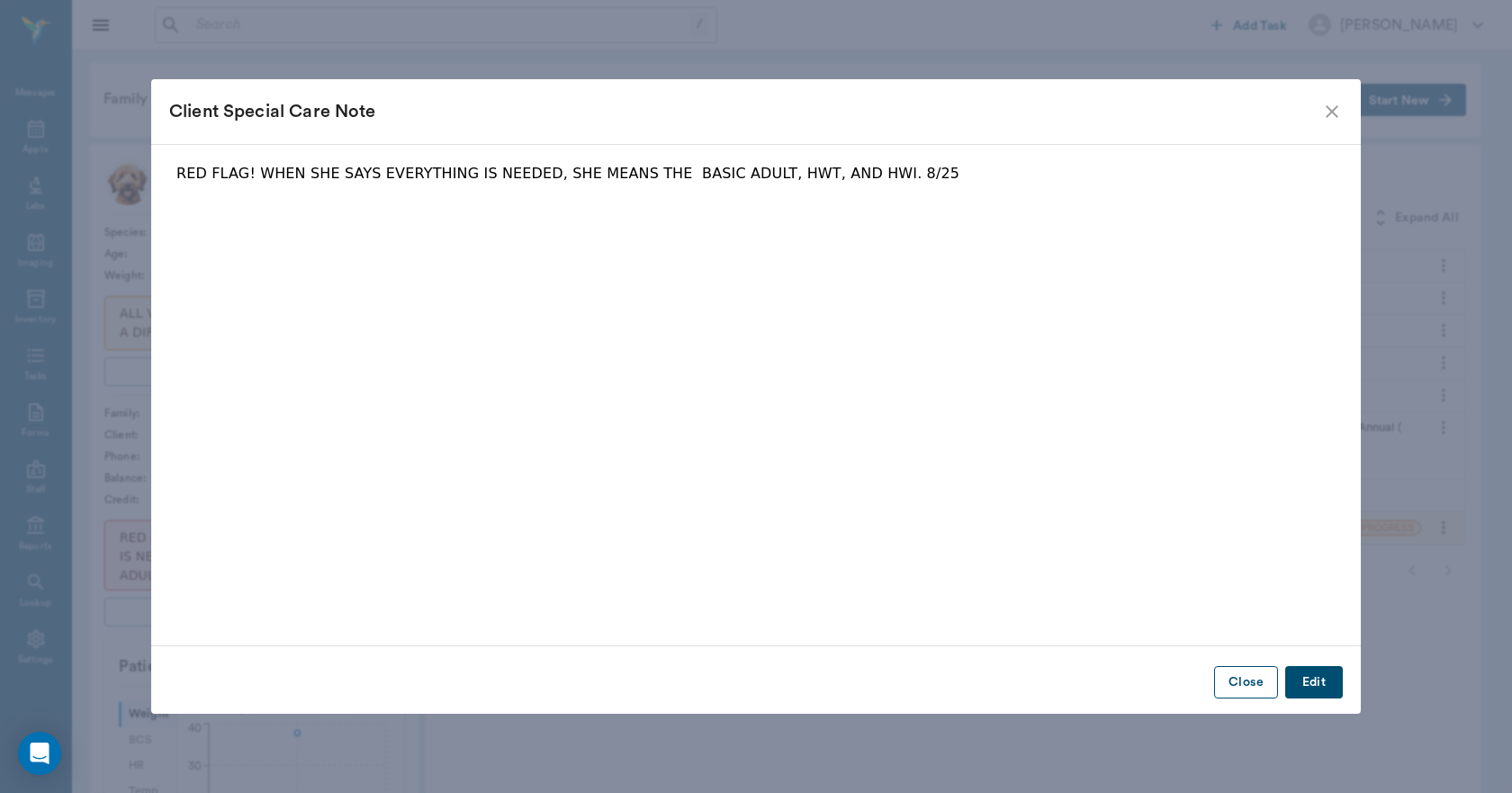
click at [1242, 688] on button "Close" at bounding box center [1246, 682] width 64 height 34
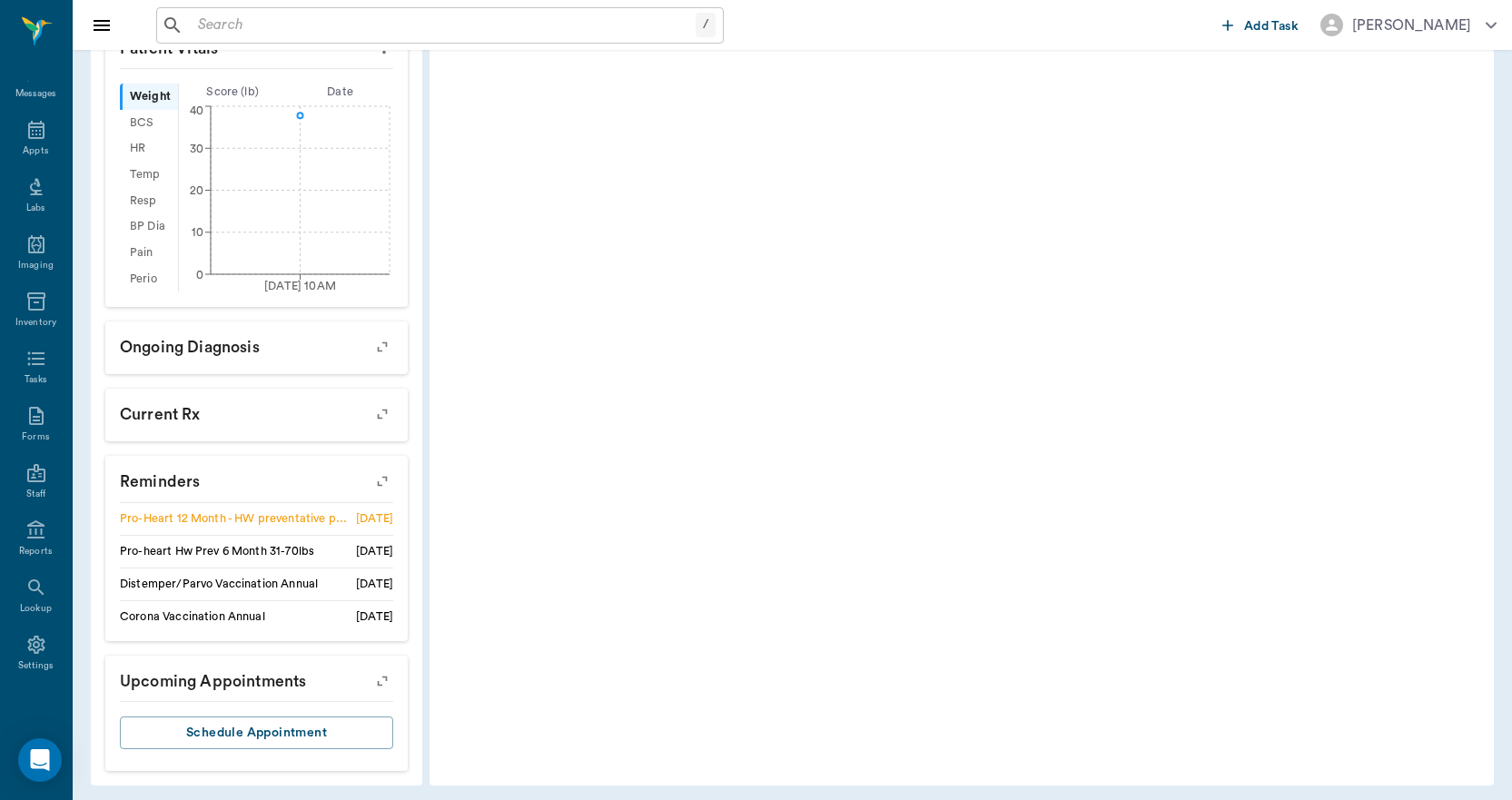
scroll to position [630, 0]
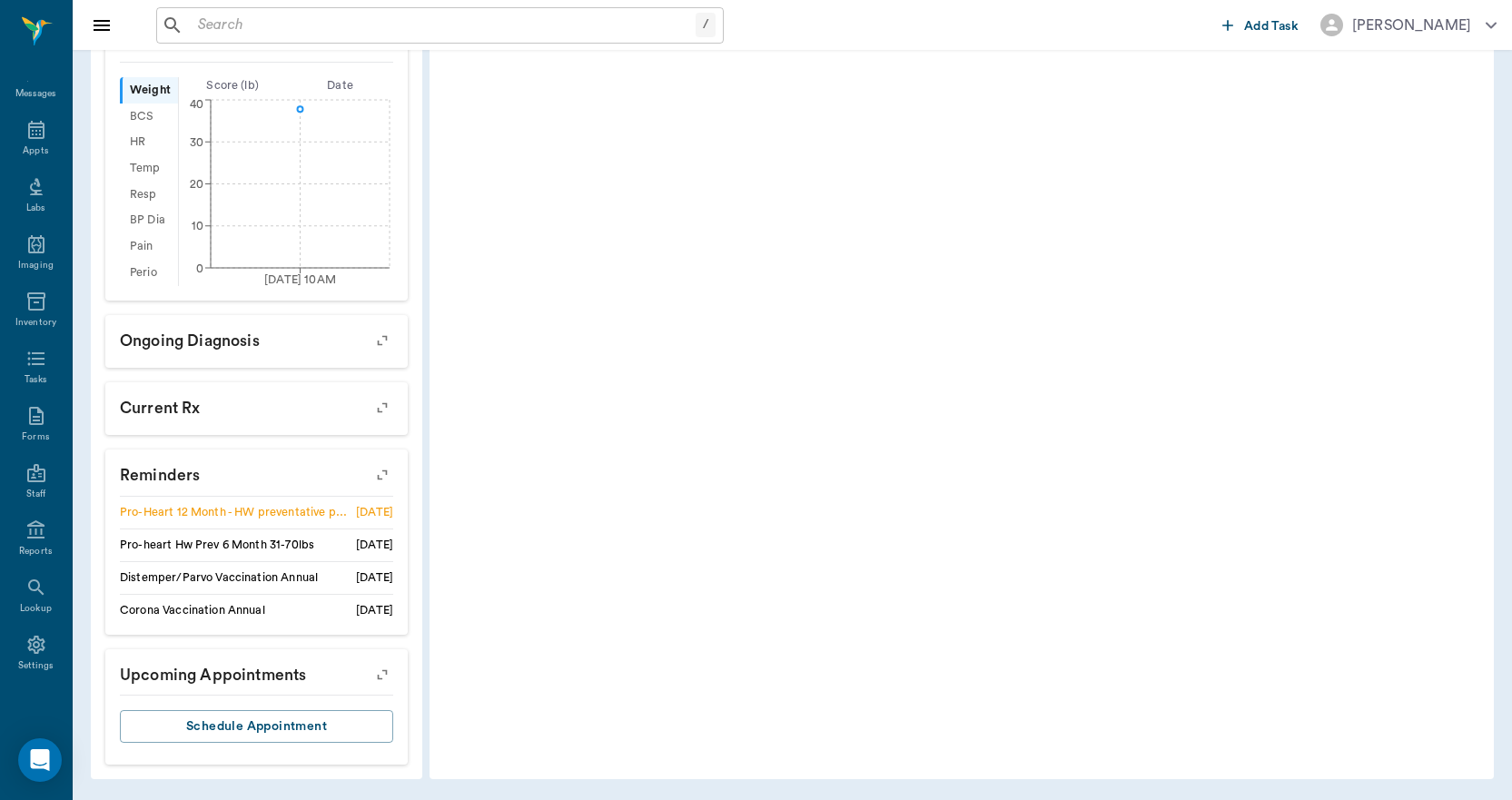
click at [375, 474] on icon "button" at bounding box center [382, 475] width 26 height 26
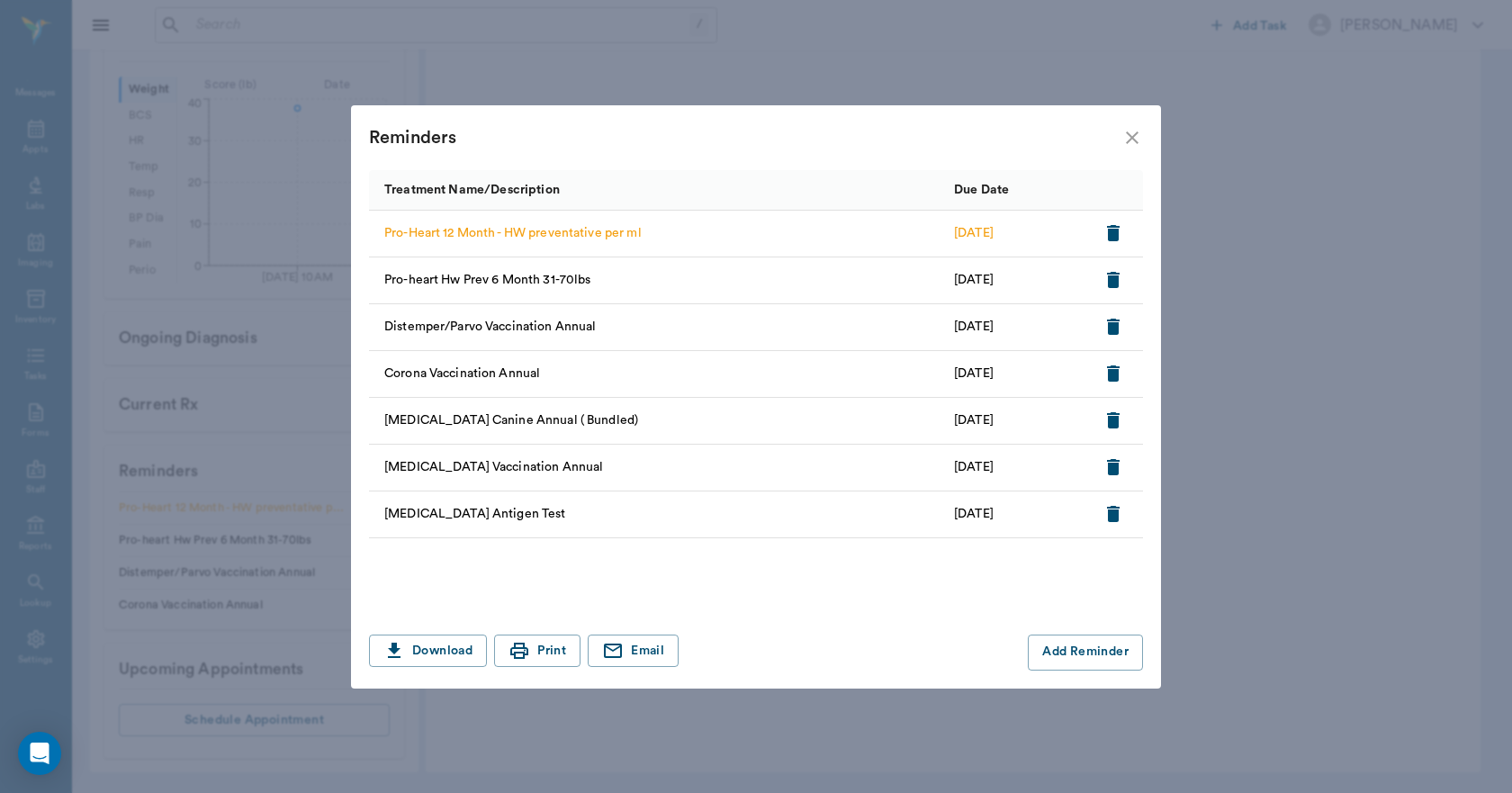
click at [1112, 228] on icon "button" at bounding box center [1113, 233] width 13 height 16
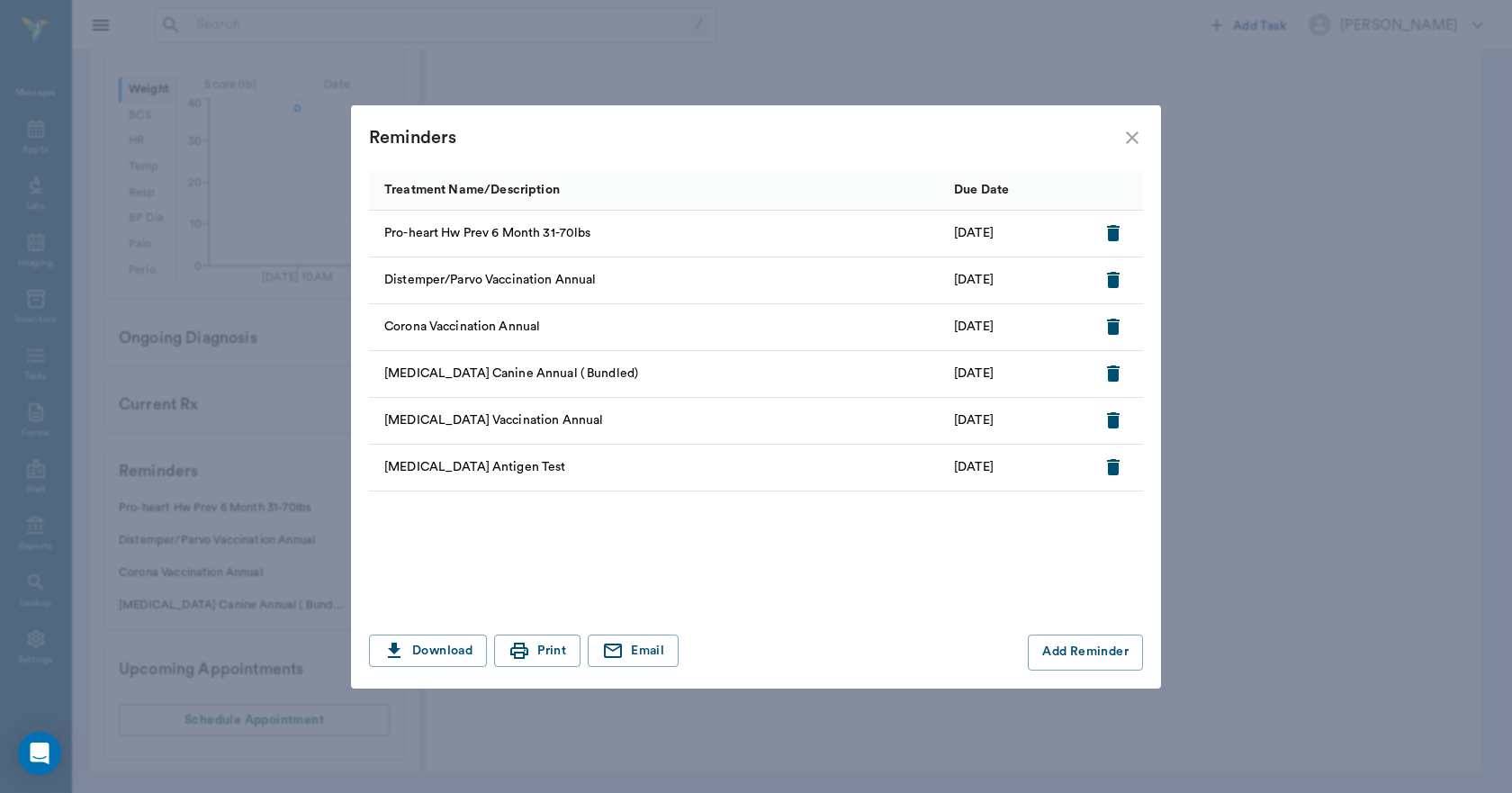
click at [1130, 138] on icon "close" at bounding box center [1132, 138] width 22 height 22
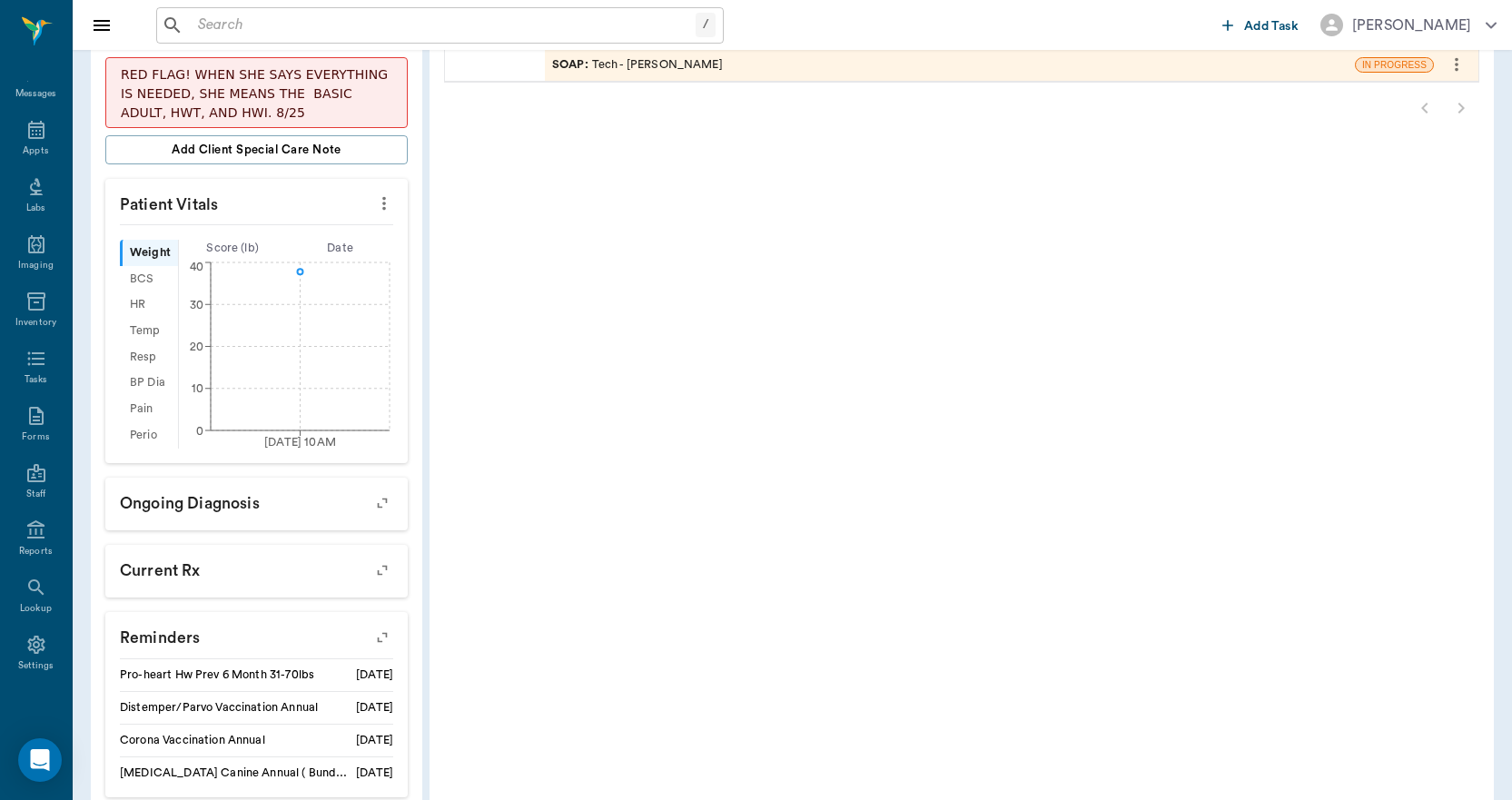
scroll to position [176, 0]
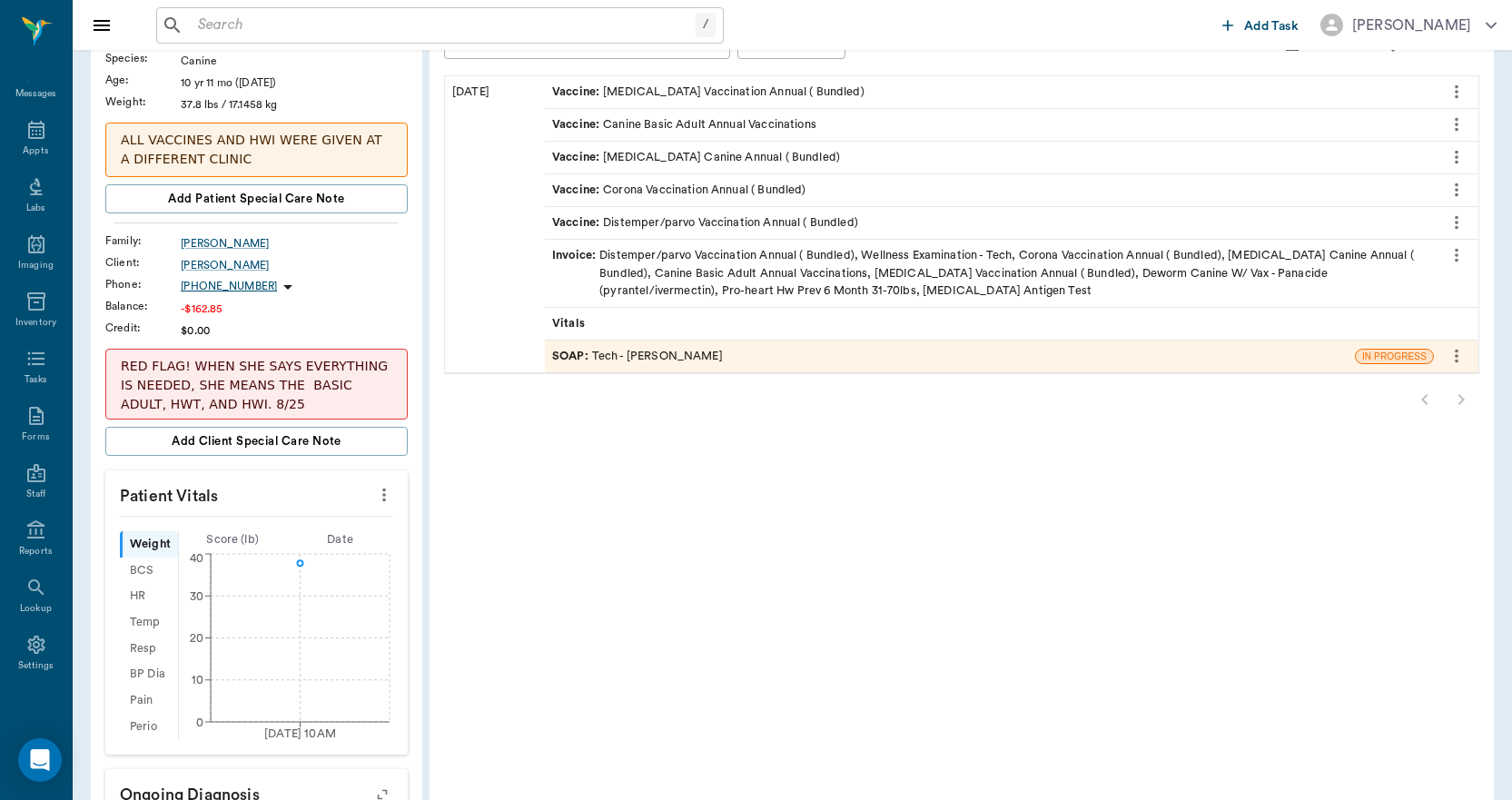
click at [317, 401] on p "RED FLAG! WHEN SHE SAYS EVERYTHING IS NEEDED, SHE MEANS THE BASIC ADULT, HWT, A…" at bounding box center [257, 385] width 271 height 57
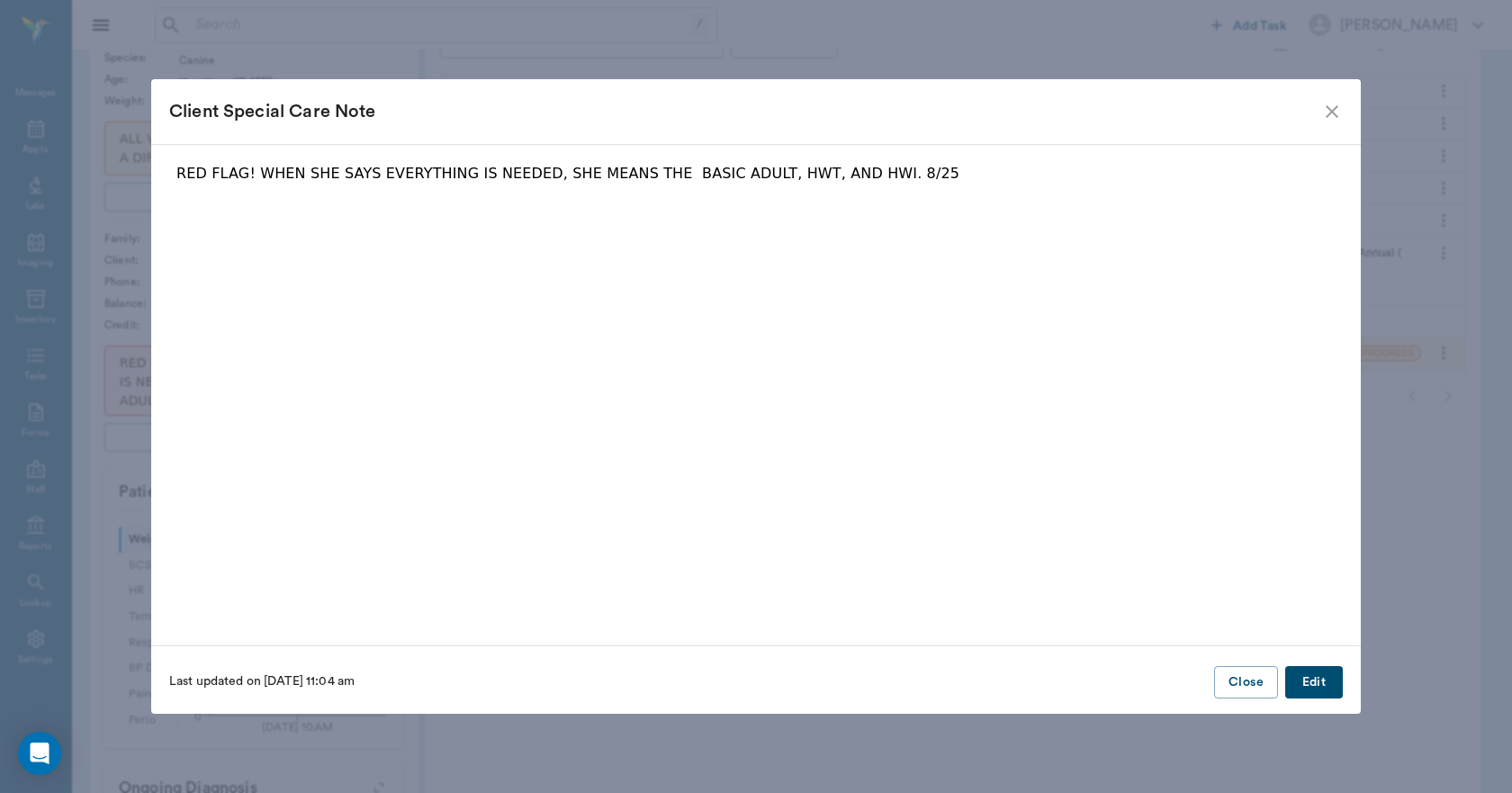
click at [1331, 674] on button "Edit" at bounding box center [1314, 682] width 57 height 34
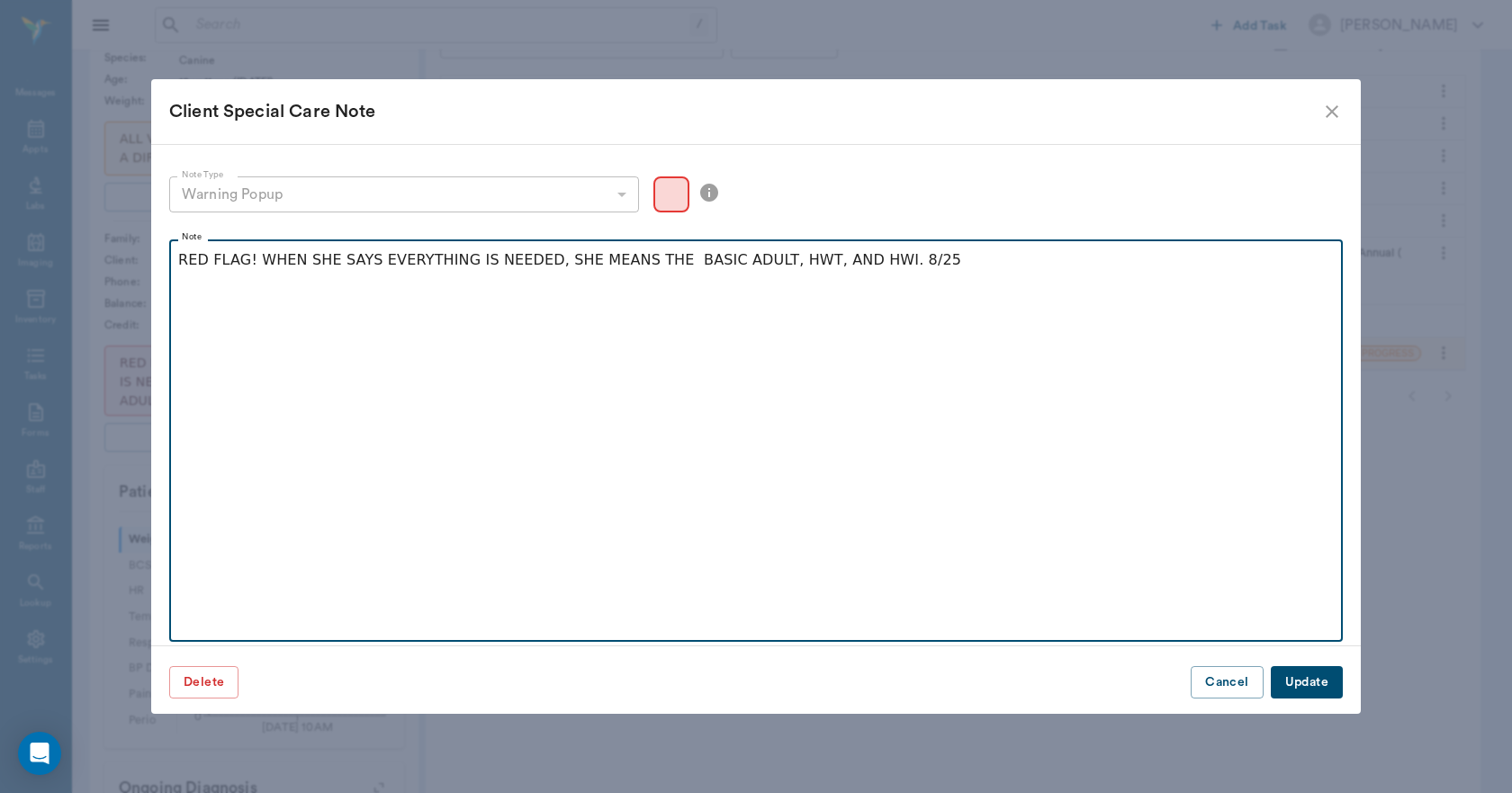
click at [907, 275] on div "RED FLAG! WHEN SHE SAYS EVERYTHING IS NEEDED, SHE MEANS THE BASIC ADULT, HWT, A…" at bounding box center [756, 272] width 1156 height 45
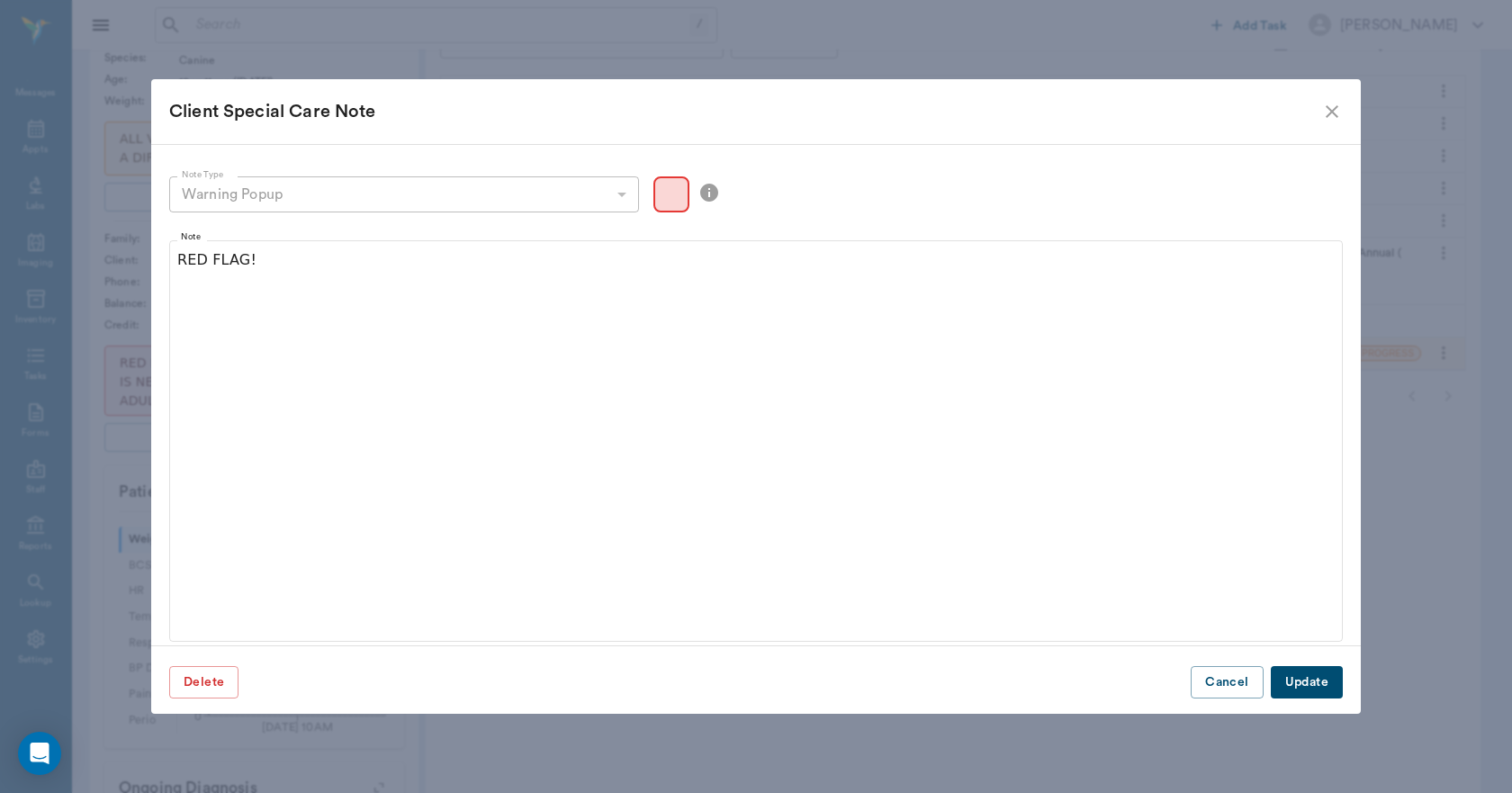
click at [1321, 687] on button "Update" at bounding box center [1307, 682] width 72 height 34
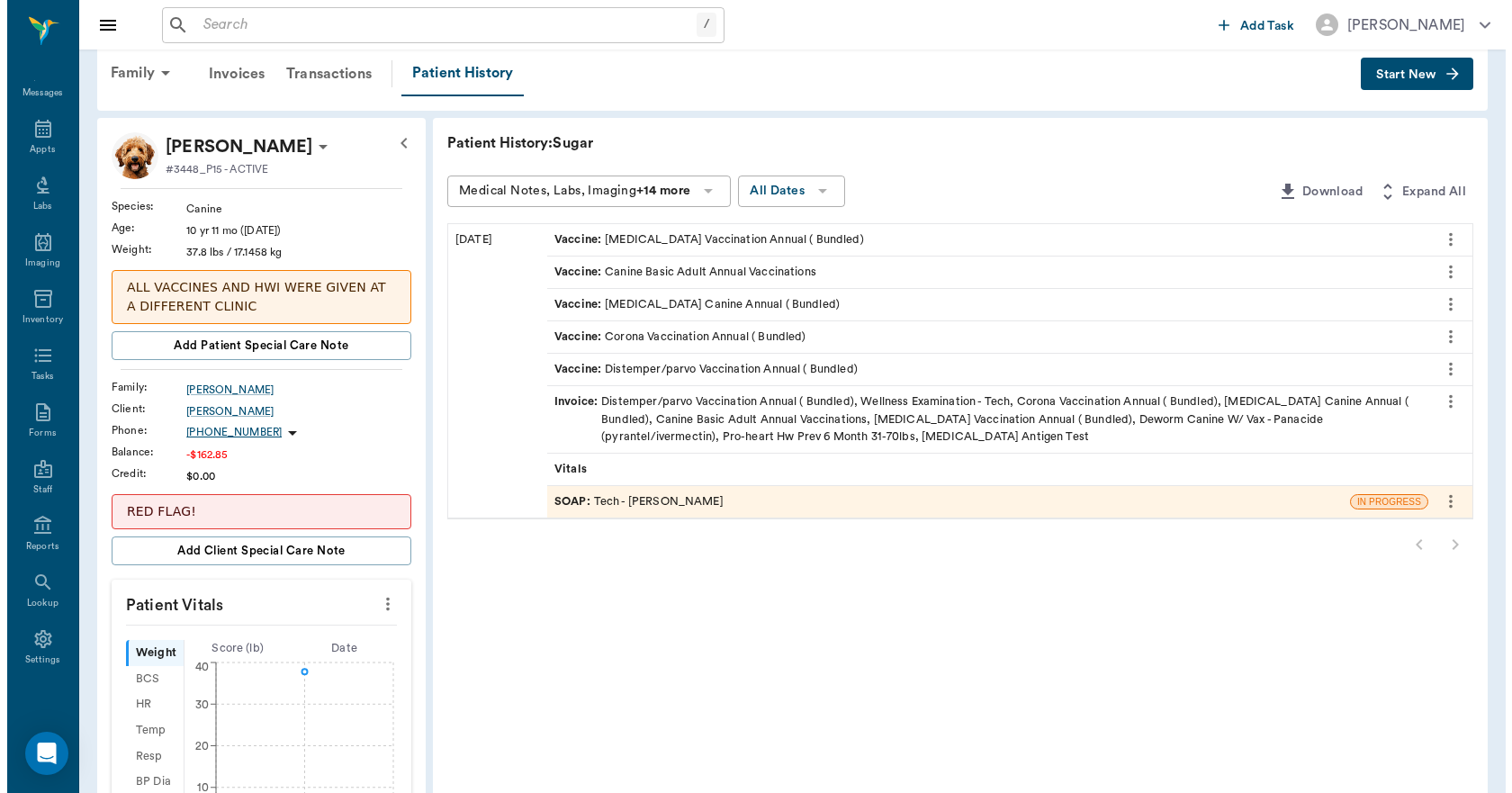
scroll to position [0, 0]
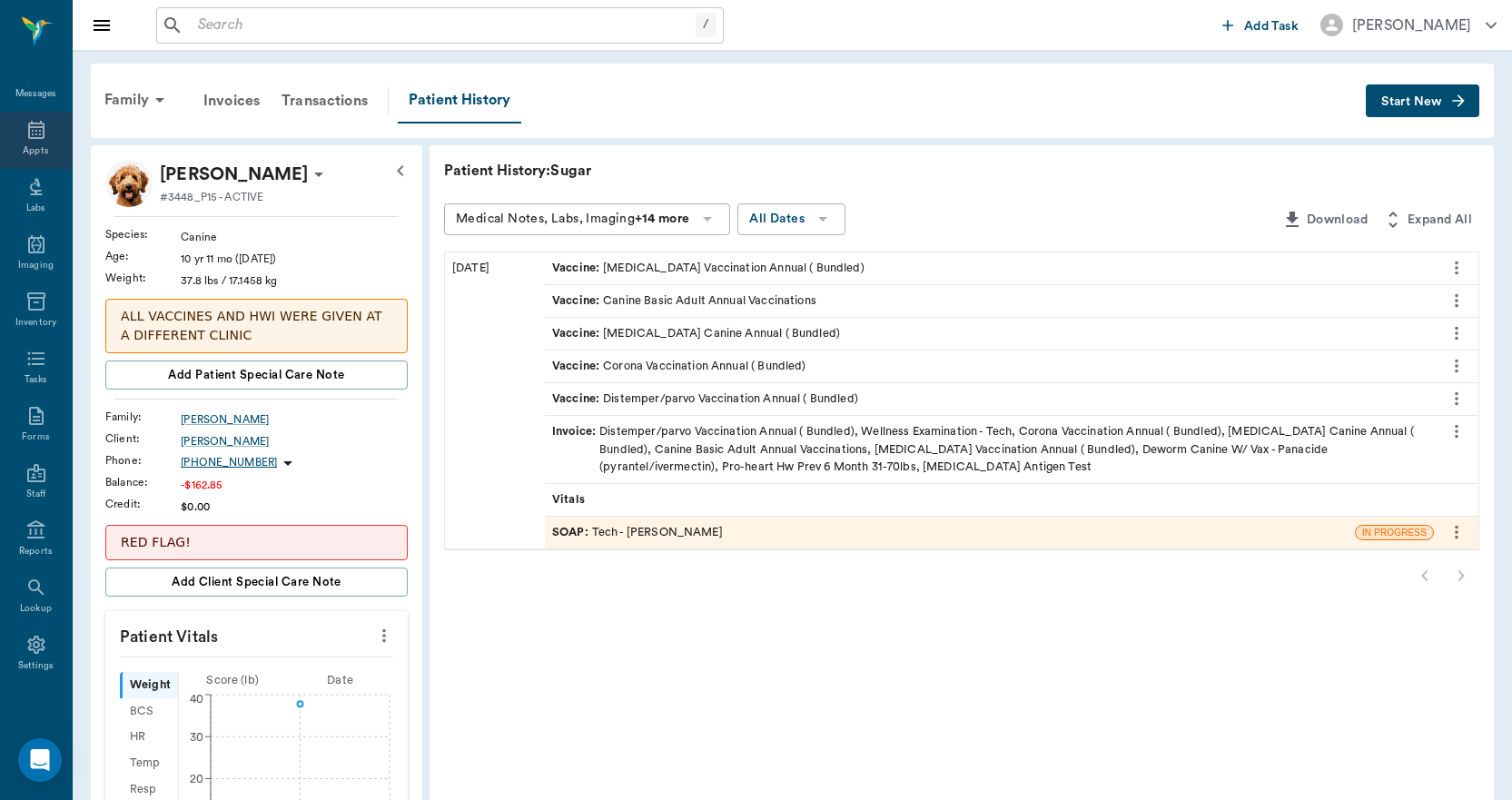
click at [26, 137] on icon at bounding box center [37, 130] width 22 height 22
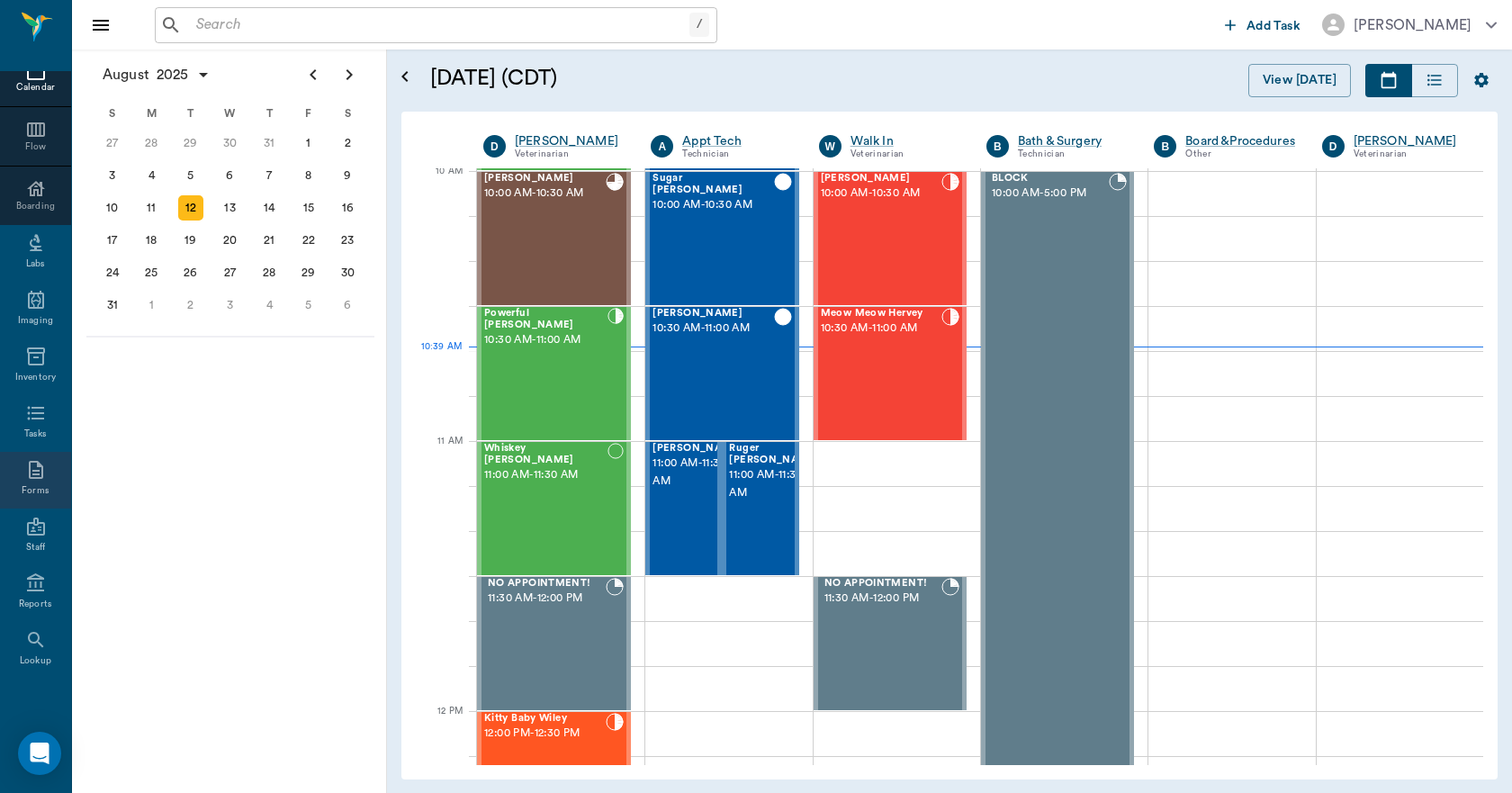
scroll to position [189, 0]
click at [32, 653] on div "Settings" at bounding box center [35, 649] width 71 height 56
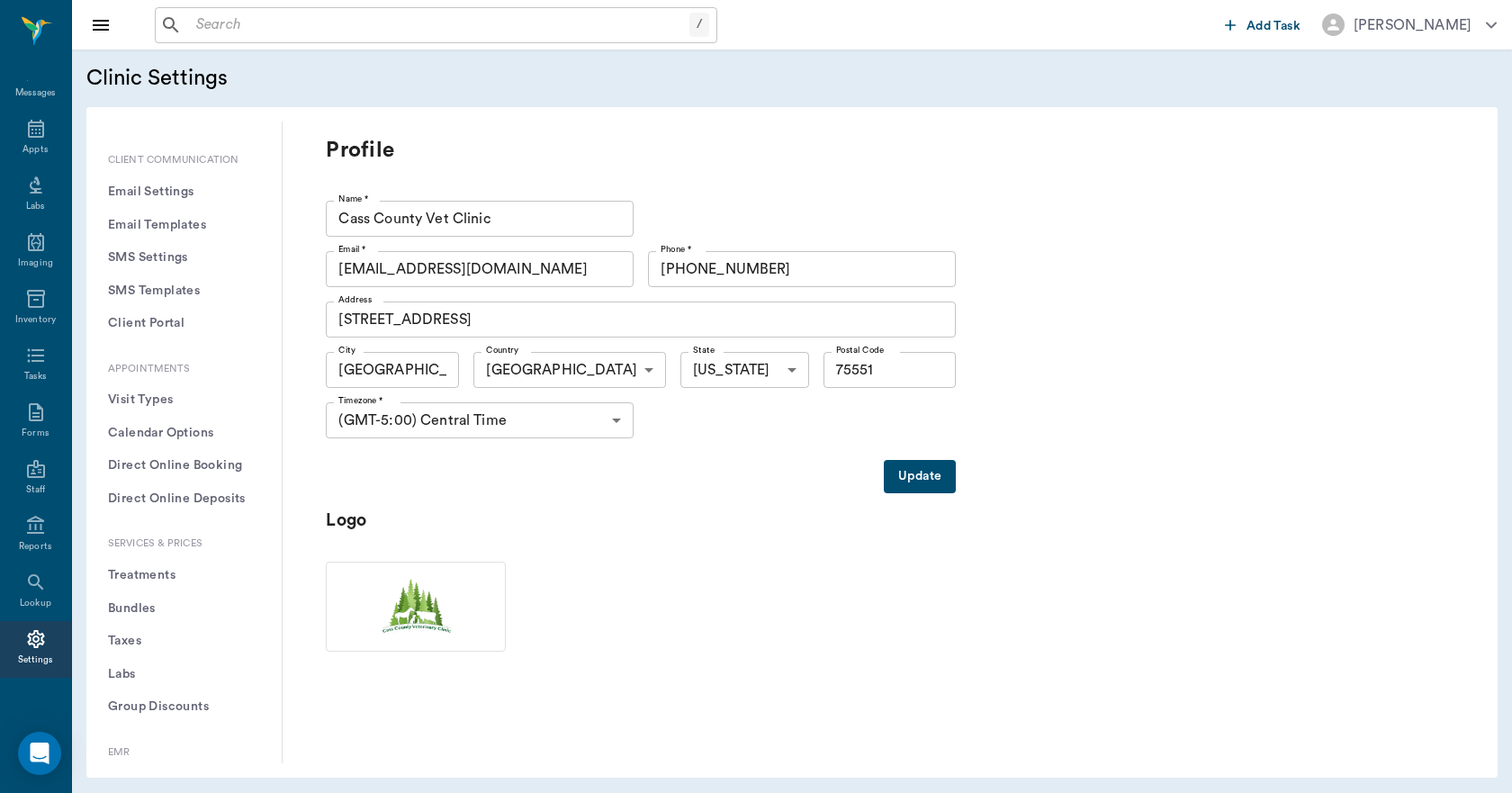
scroll to position [270, 0]
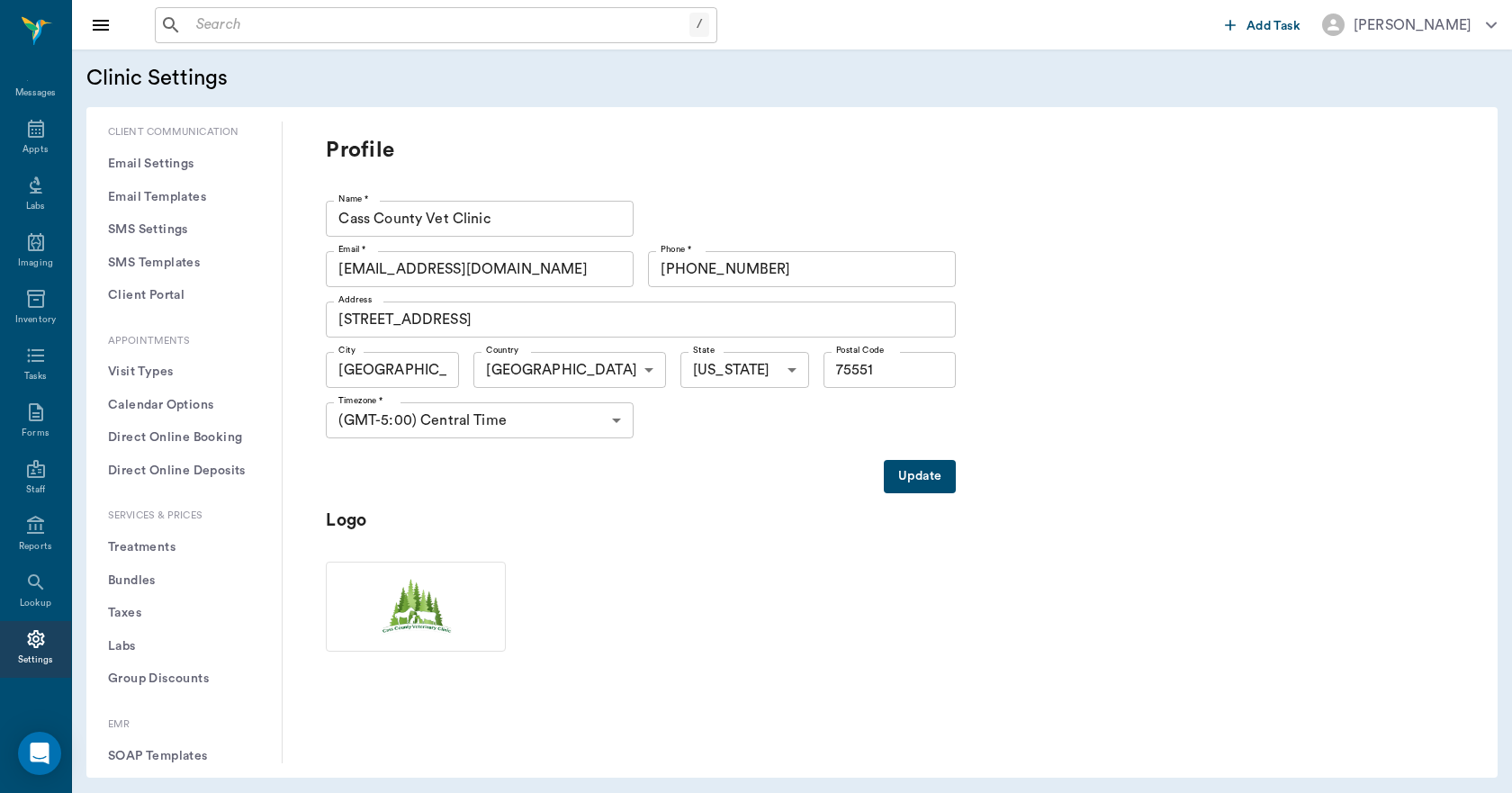
click at [166, 546] on button "Treatments" at bounding box center [184, 547] width 166 height 34
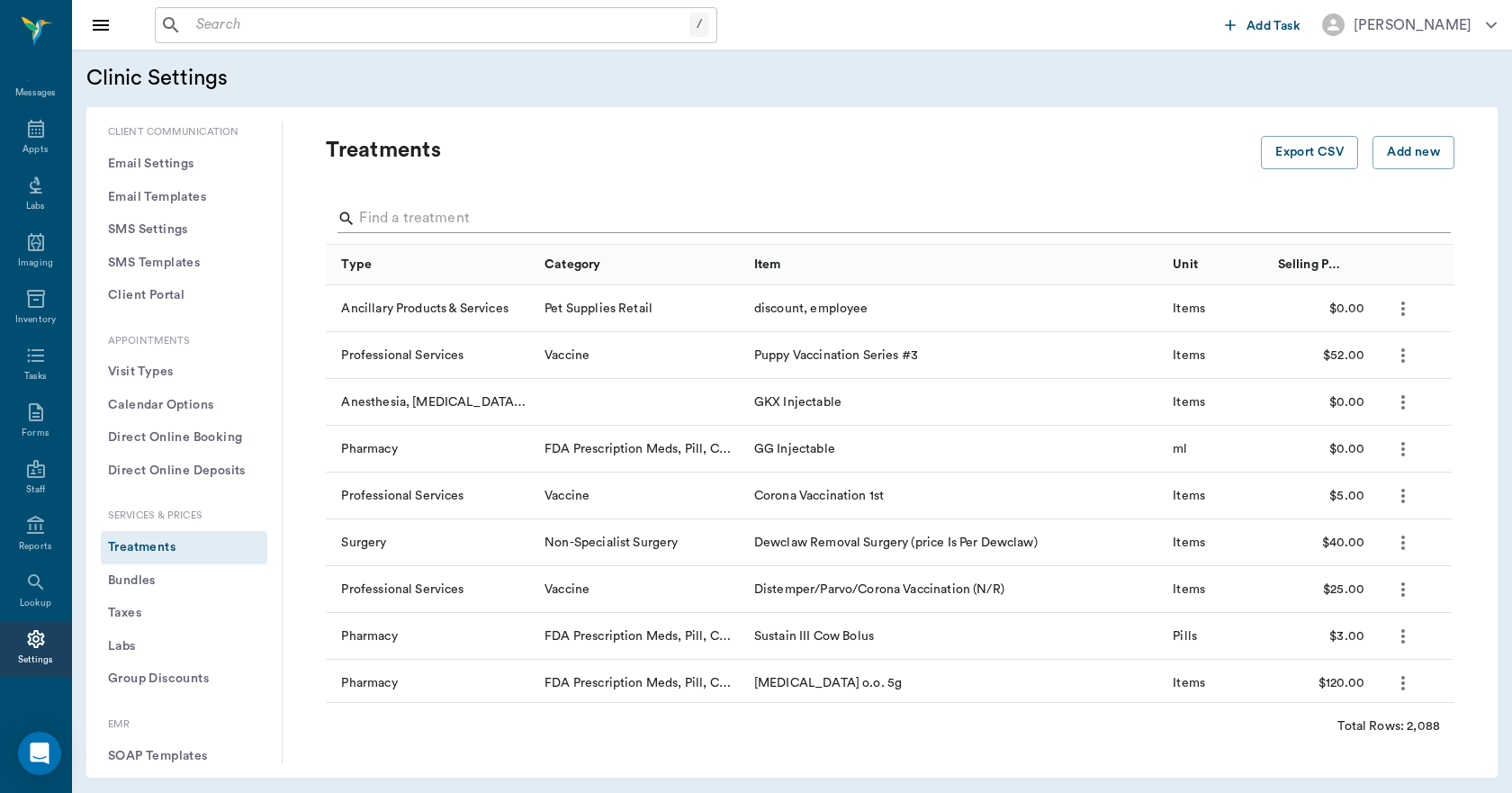
click at [488, 216] on input "Search" at bounding box center [891, 219] width 1065 height 29
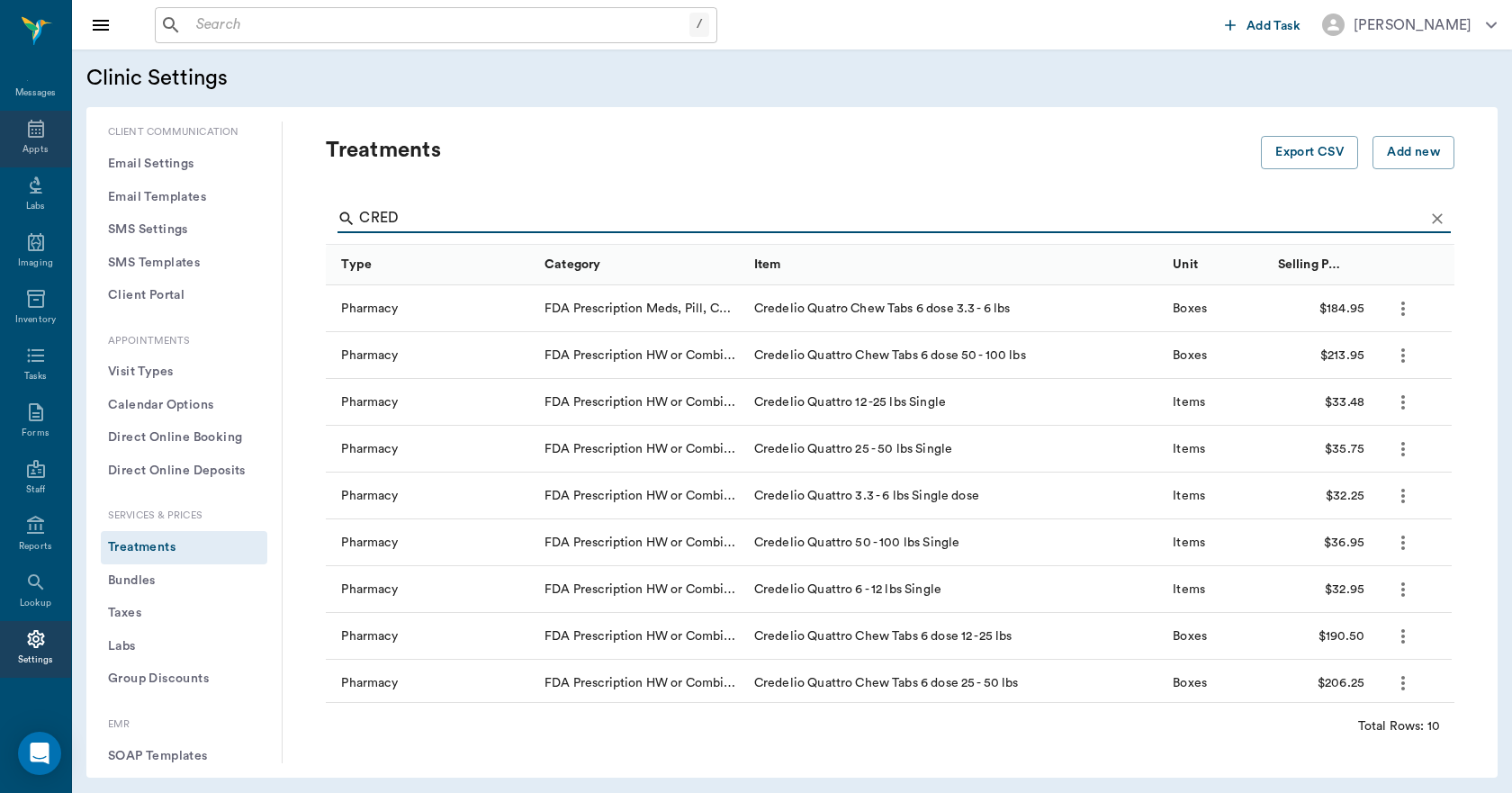
type input "CRED"
click at [28, 137] on icon at bounding box center [36, 129] width 16 height 18
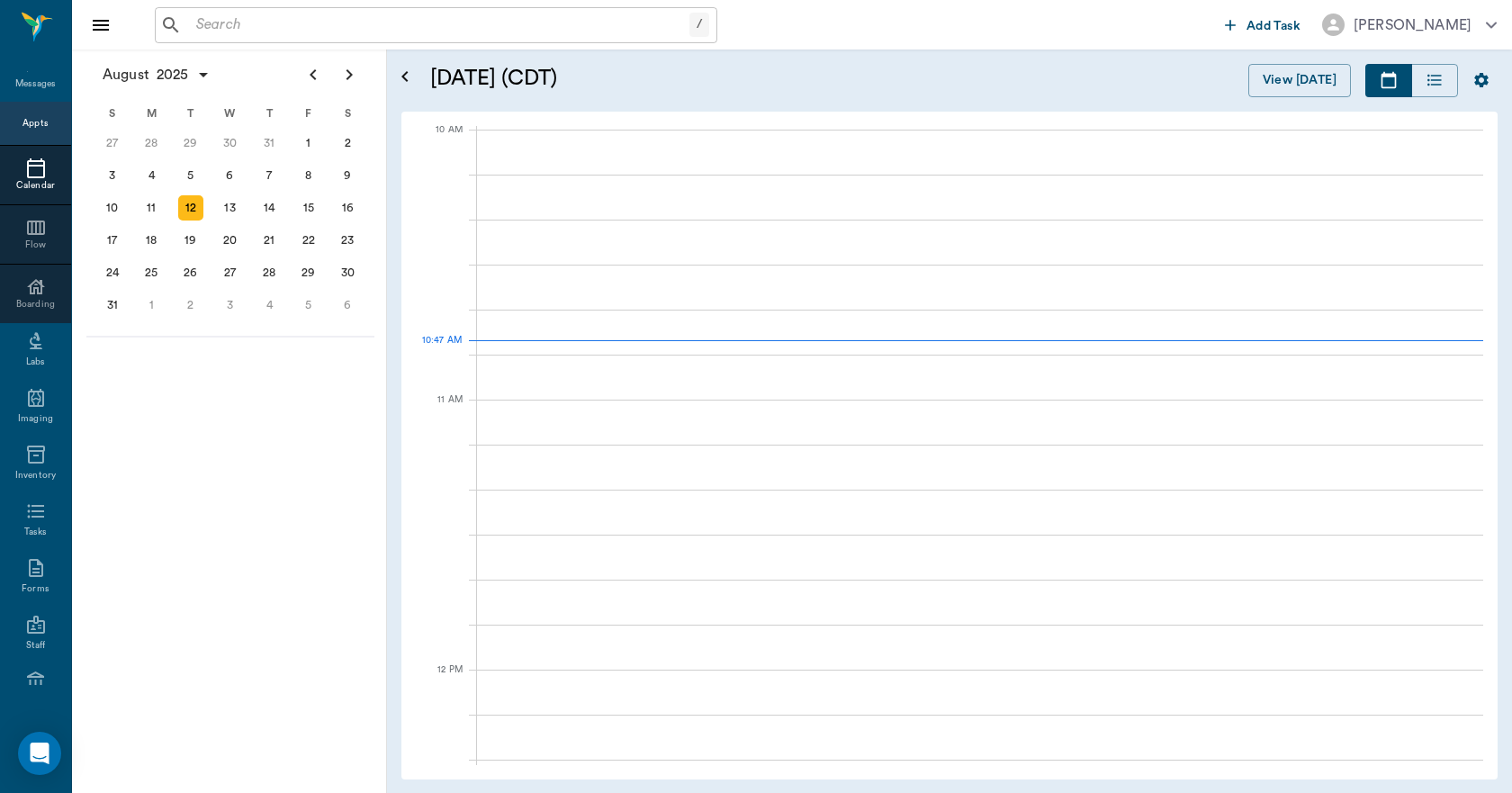
scroll to position [543, 0]
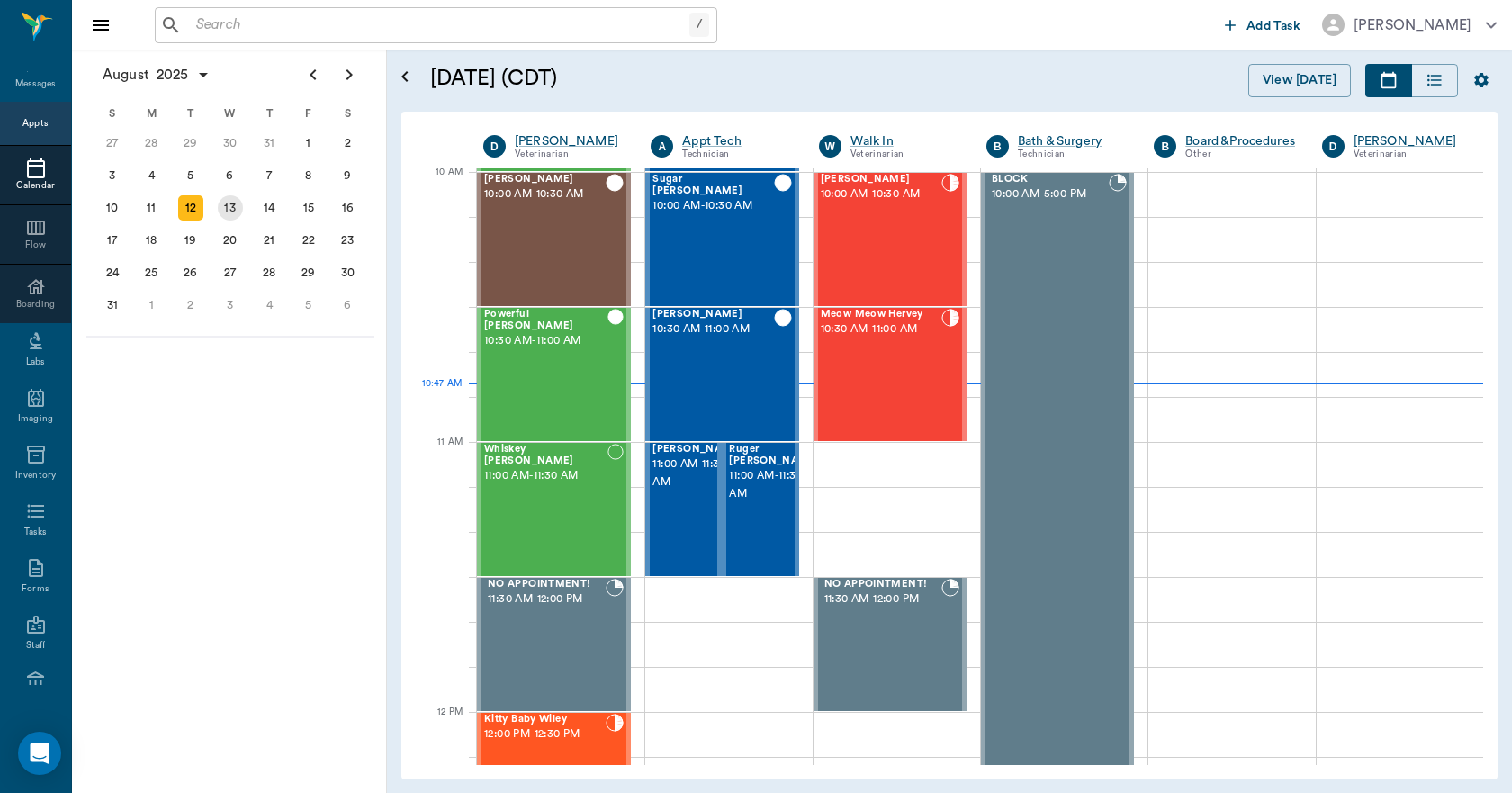
click at [222, 208] on div "13" at bounding box center [231, 208] width 25 height 25
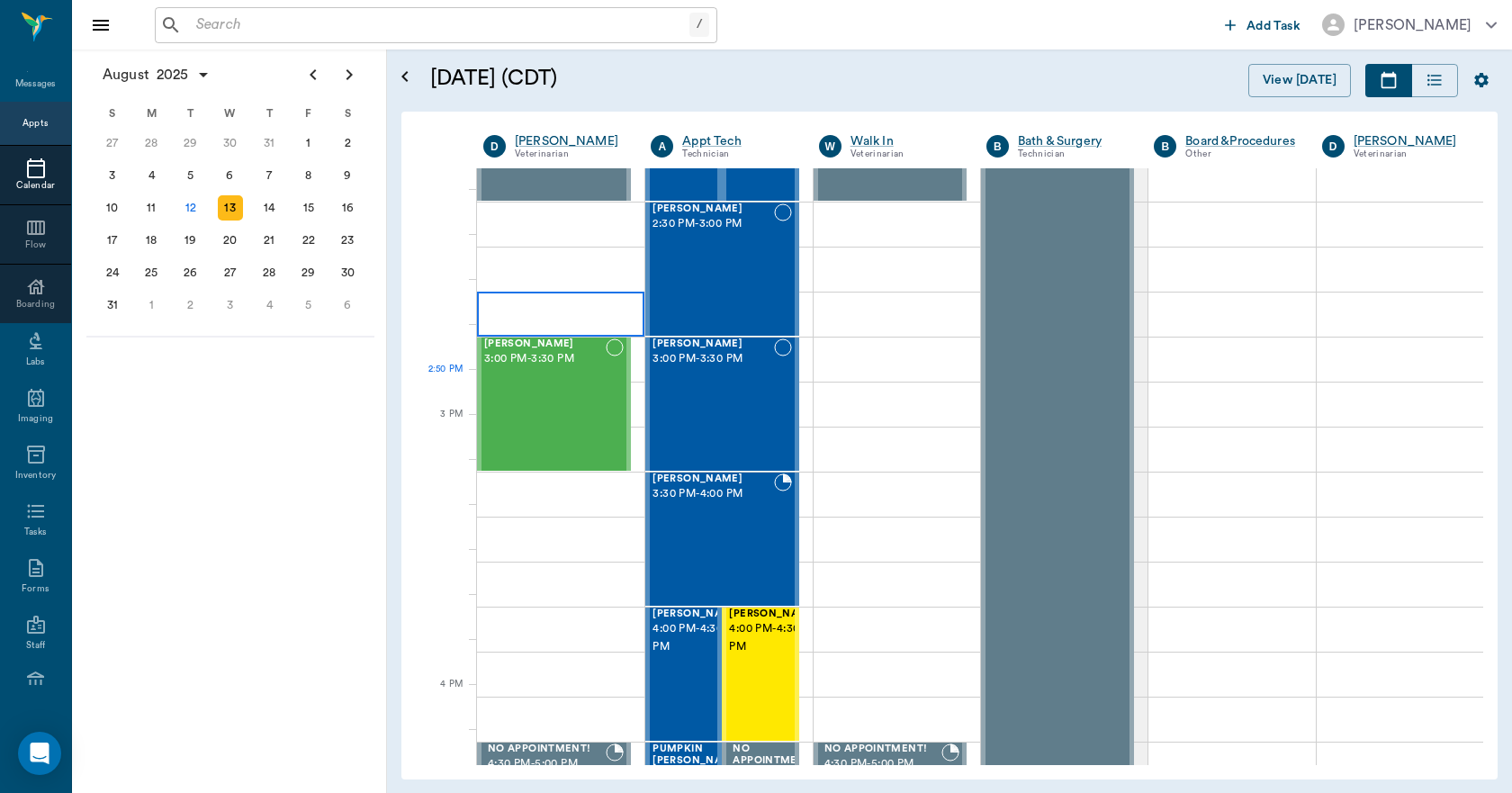
scroll to position [1799, 0]
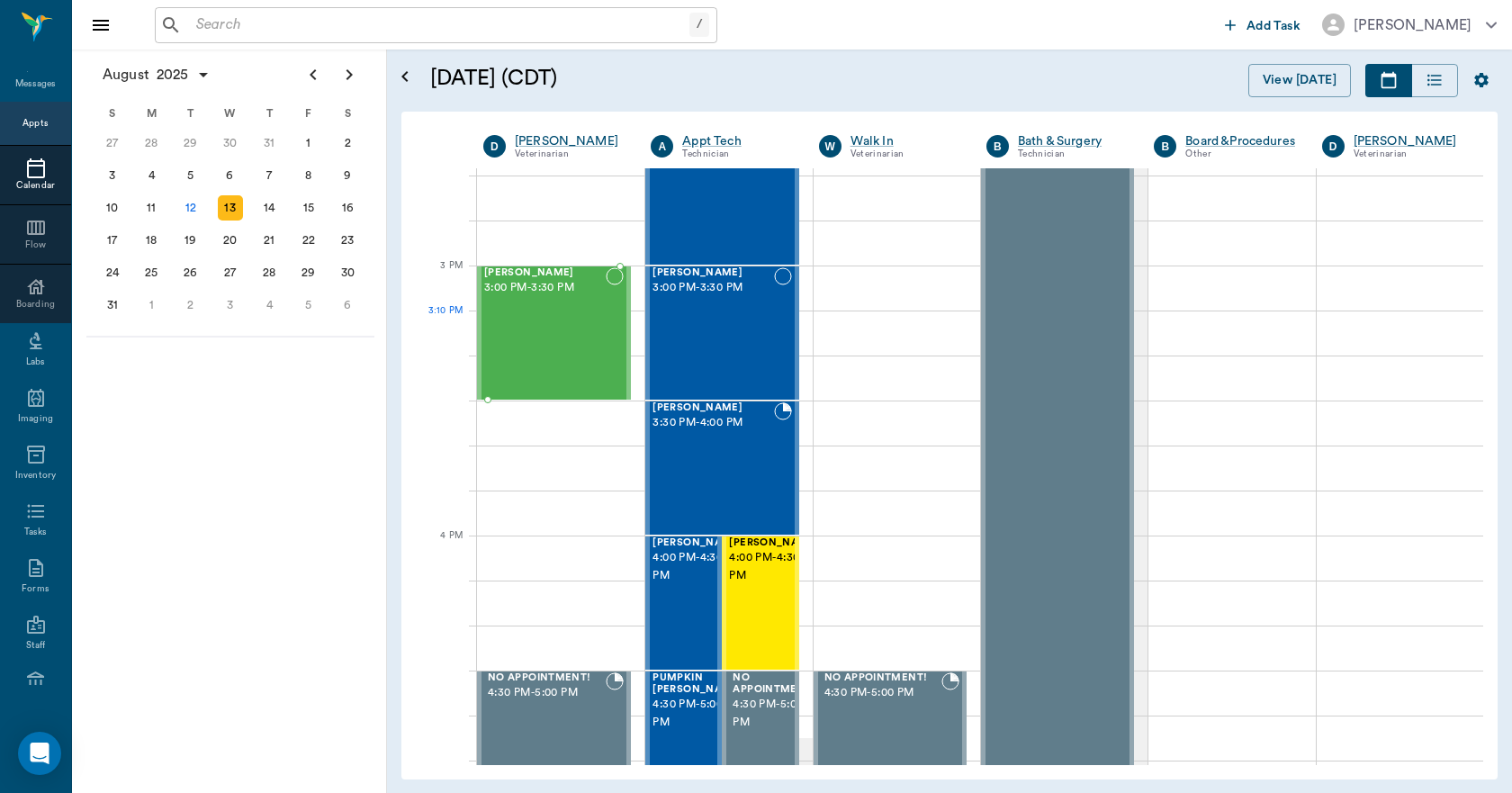
click at [534, 322] on div "[PERSON_NAME] 3:00 PM - 3:30 PM" at bounding box center [545, 332] width 122 height 132
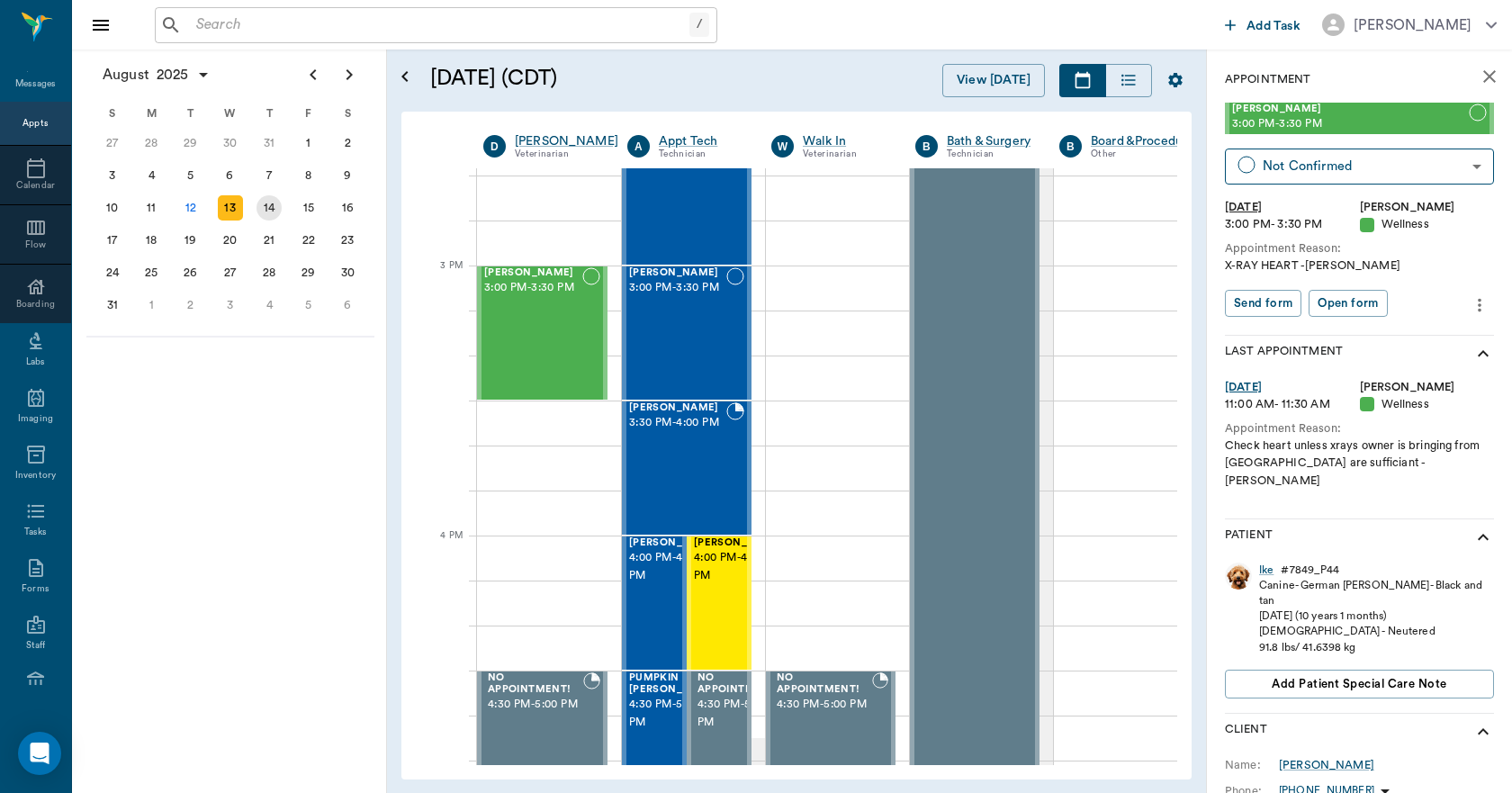
click at [277, 203] on div "14" at bounding box center [269, 208] width 25 height 25
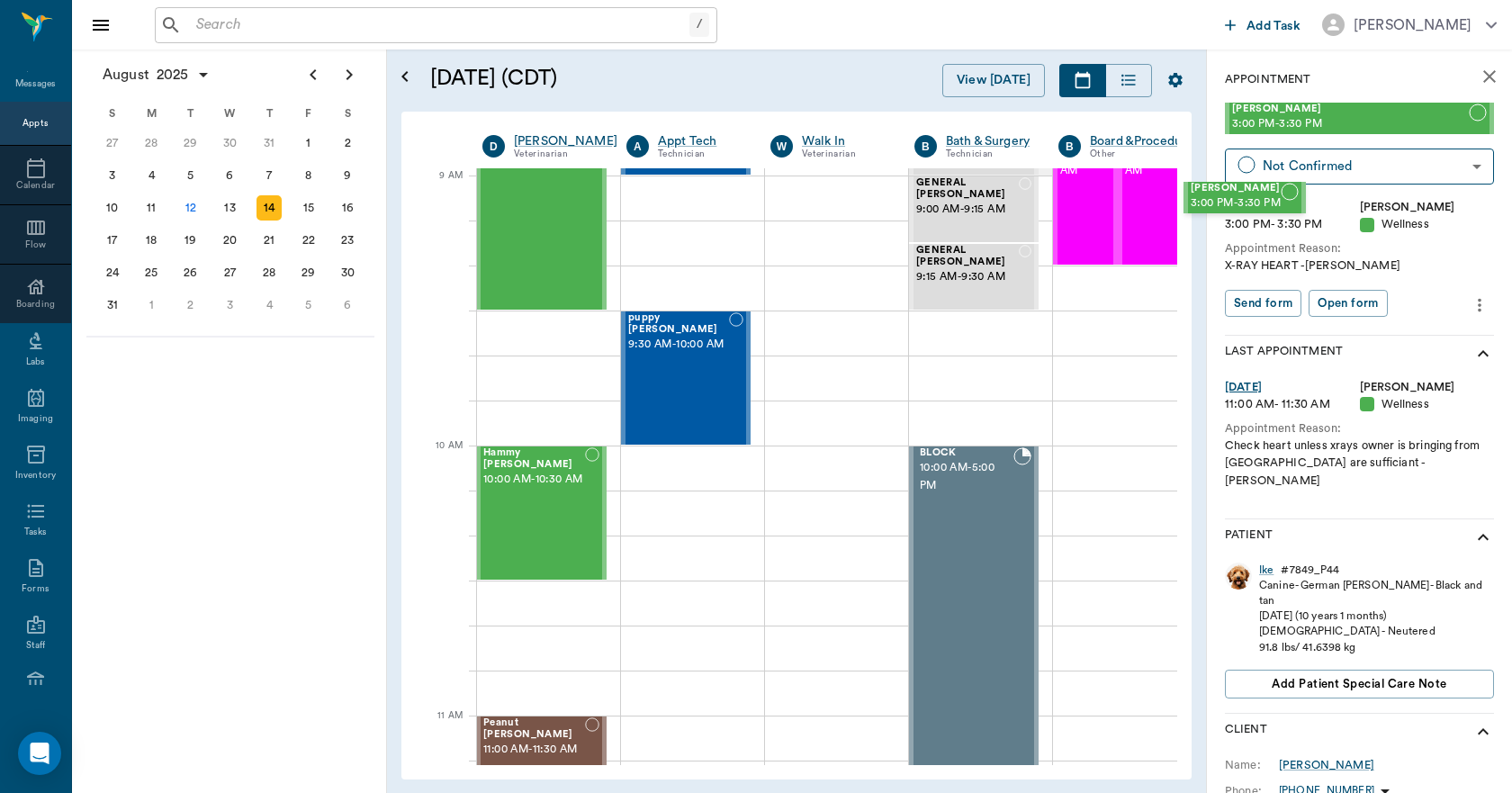
scroll to position [252, 10]
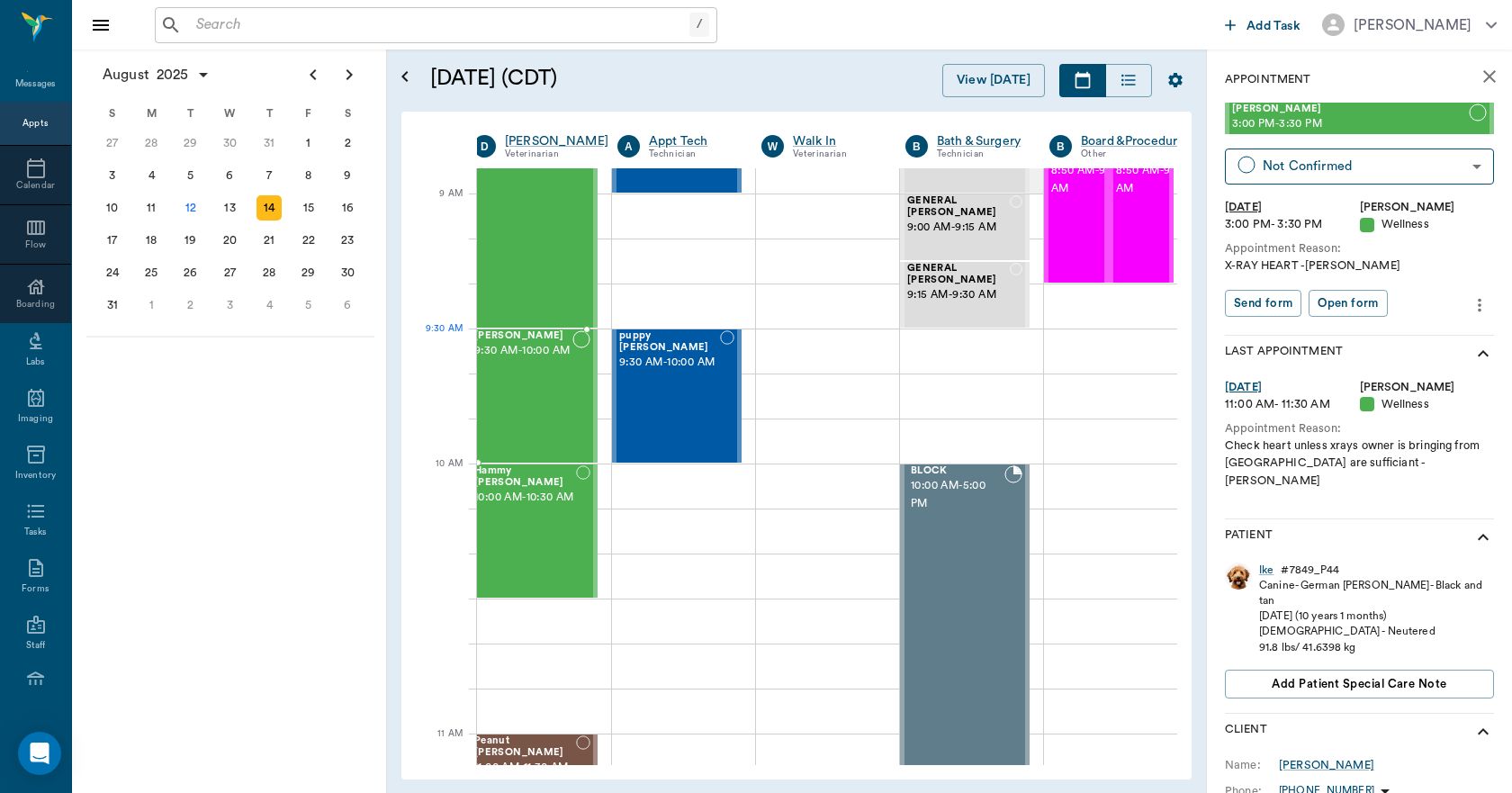
drag, startPoint x: 1280, startPoint y: 114, endPoint x: 589, endPoint y: 359, distance: 733.1
click at [1479, 68] on icon "close" at bounding box center [1490, 76] width 22 height 22
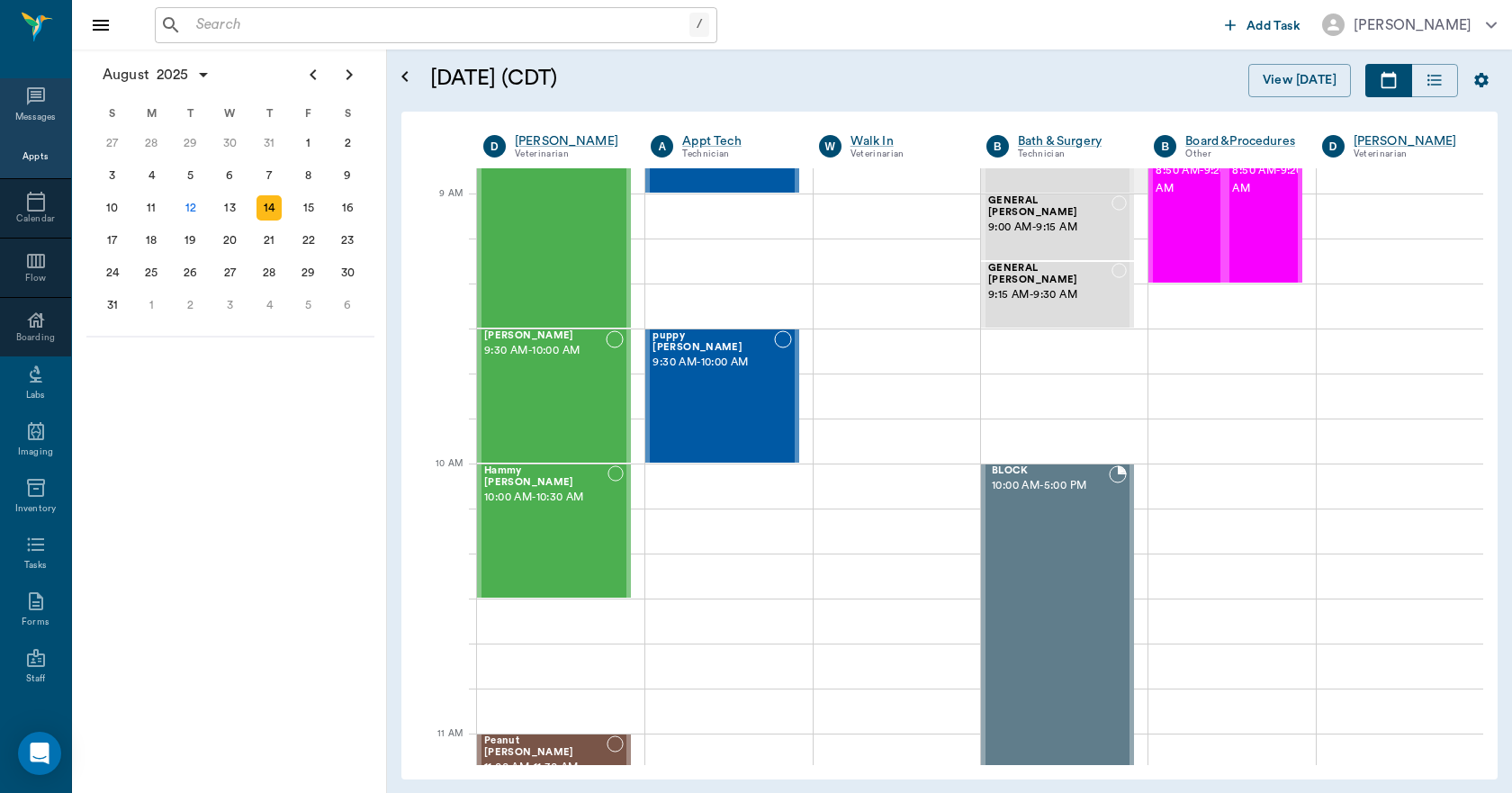
click at [25, 92] on icon at bounding box center [36, 96] width 22 height 22
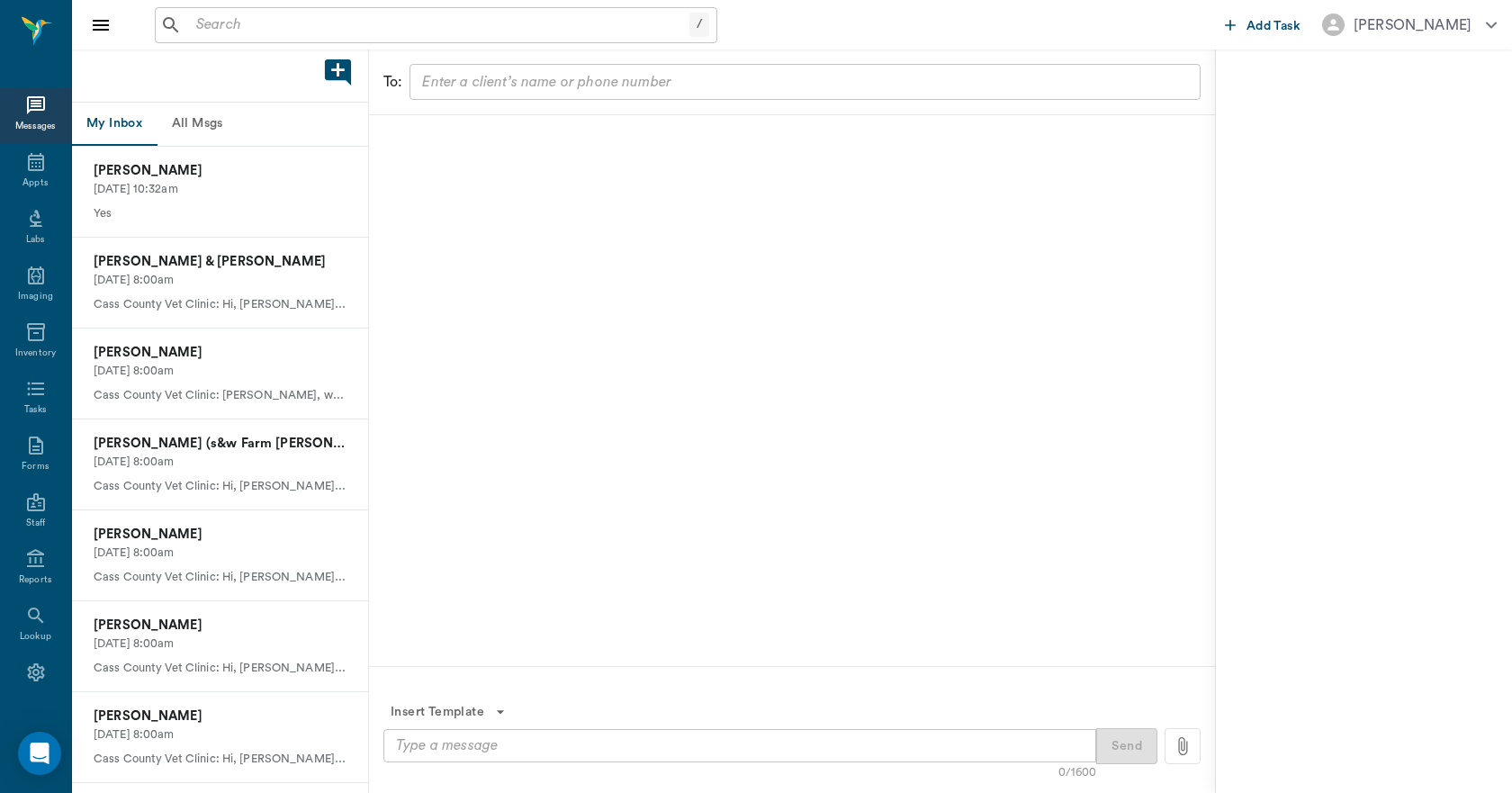
click at [204, 124] on button "All Msgs" at bounding box center [196, 124] width 81 height 44
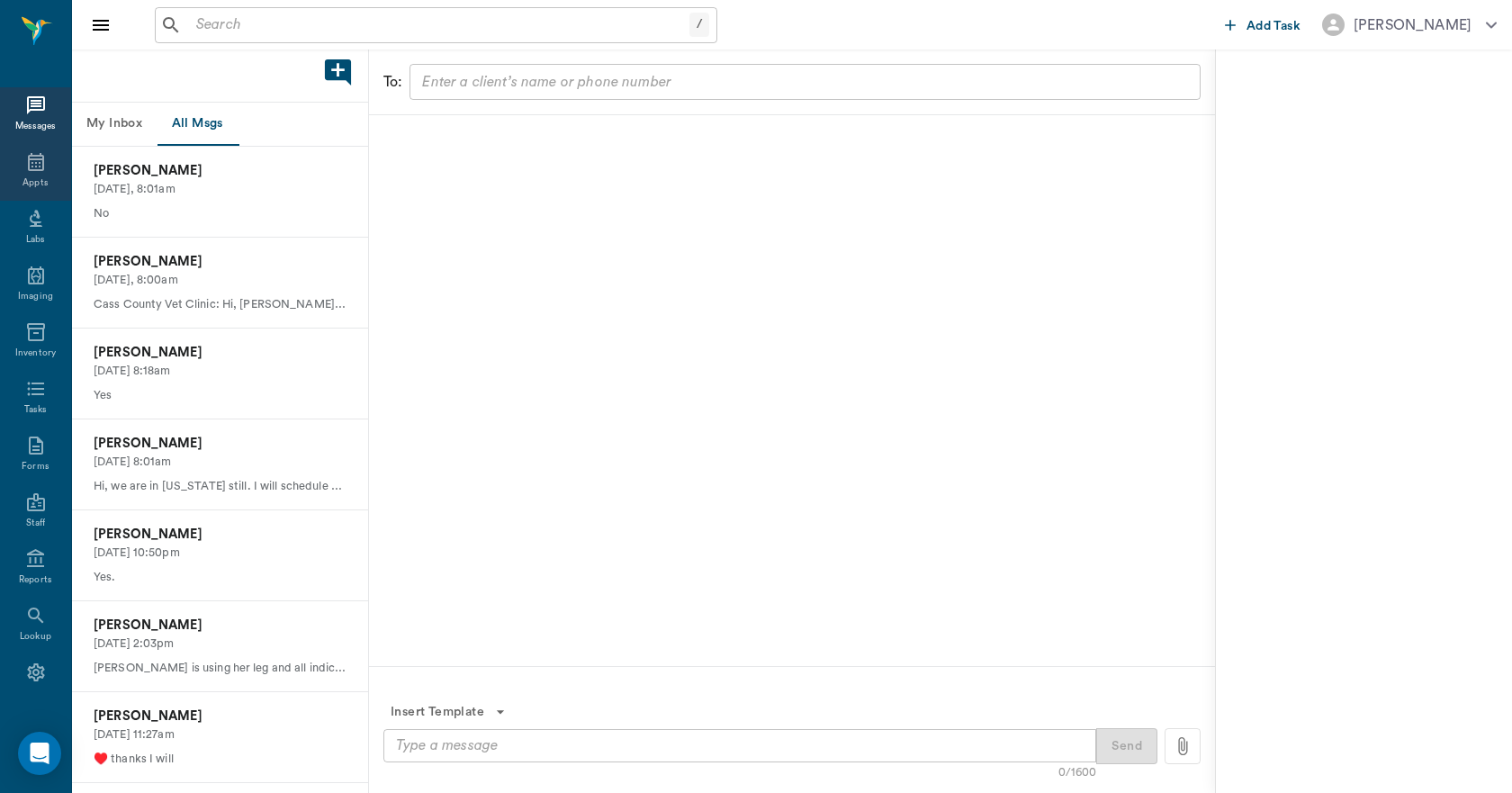
click at [26, 171] on icon at bounding box center [36, 162] width 22 height 22
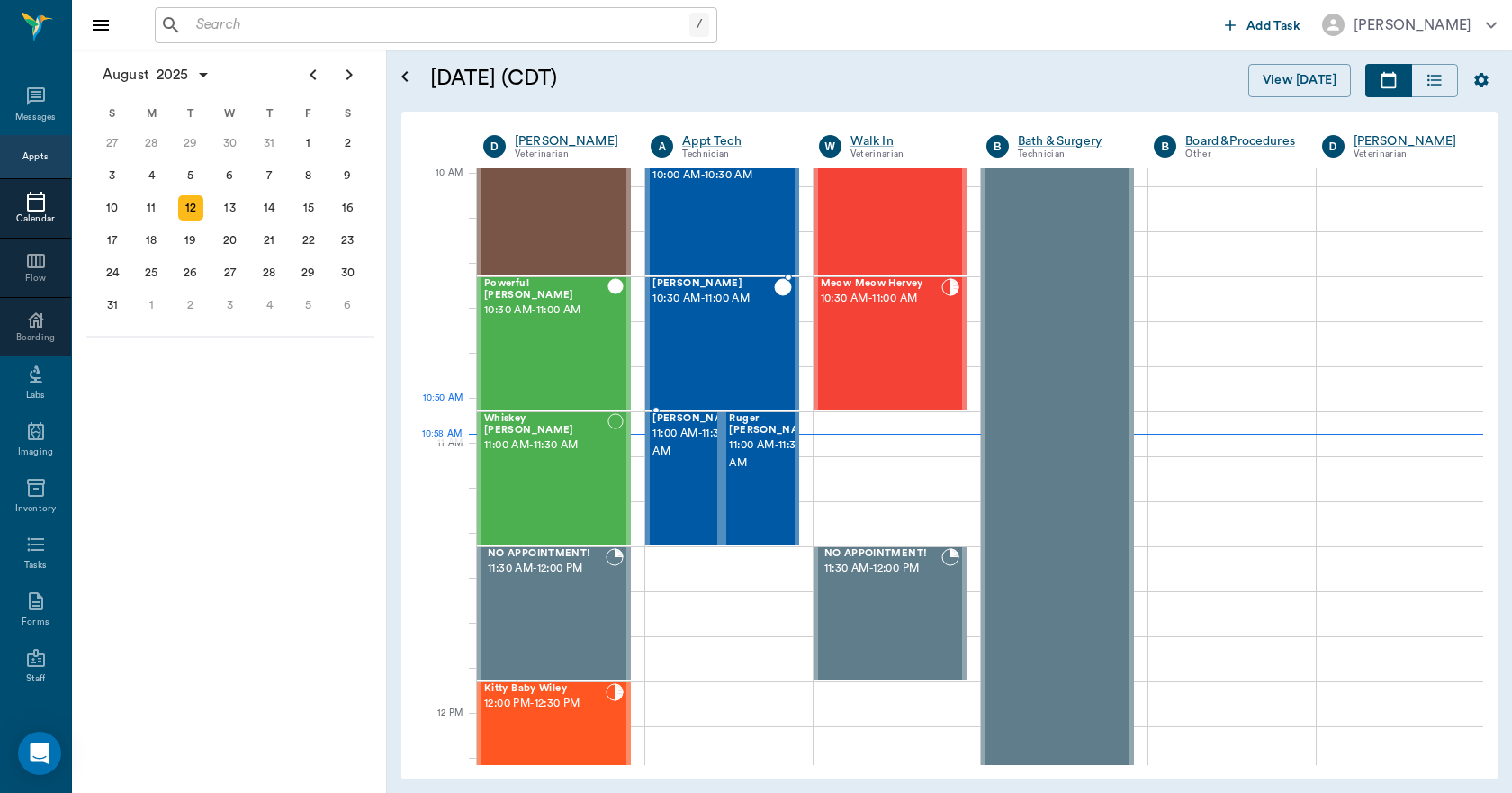
scroll to position [542, 0]
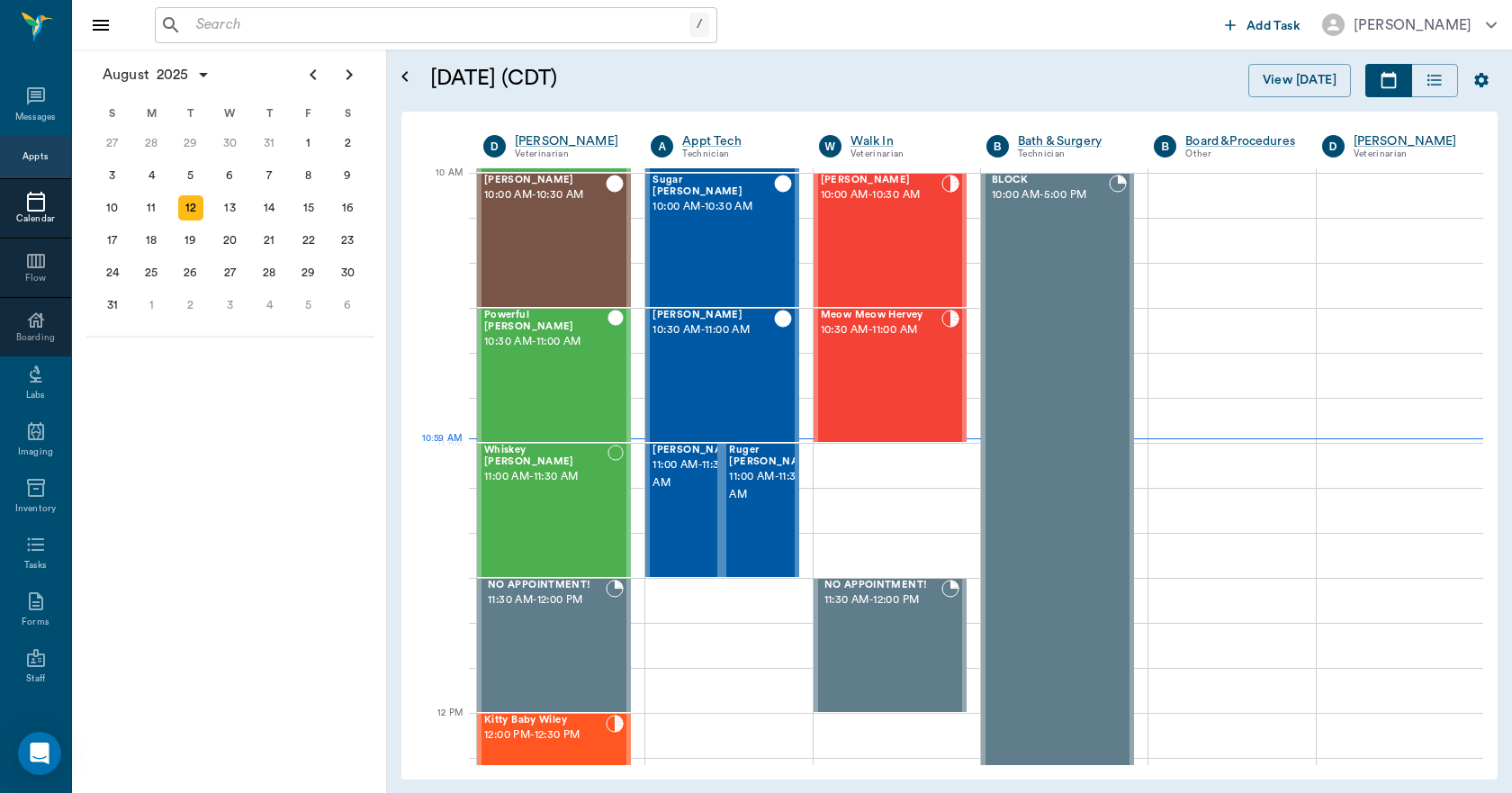
click at [265, 15] on input "text" at bounding box center [439, 25] width 501 height 25
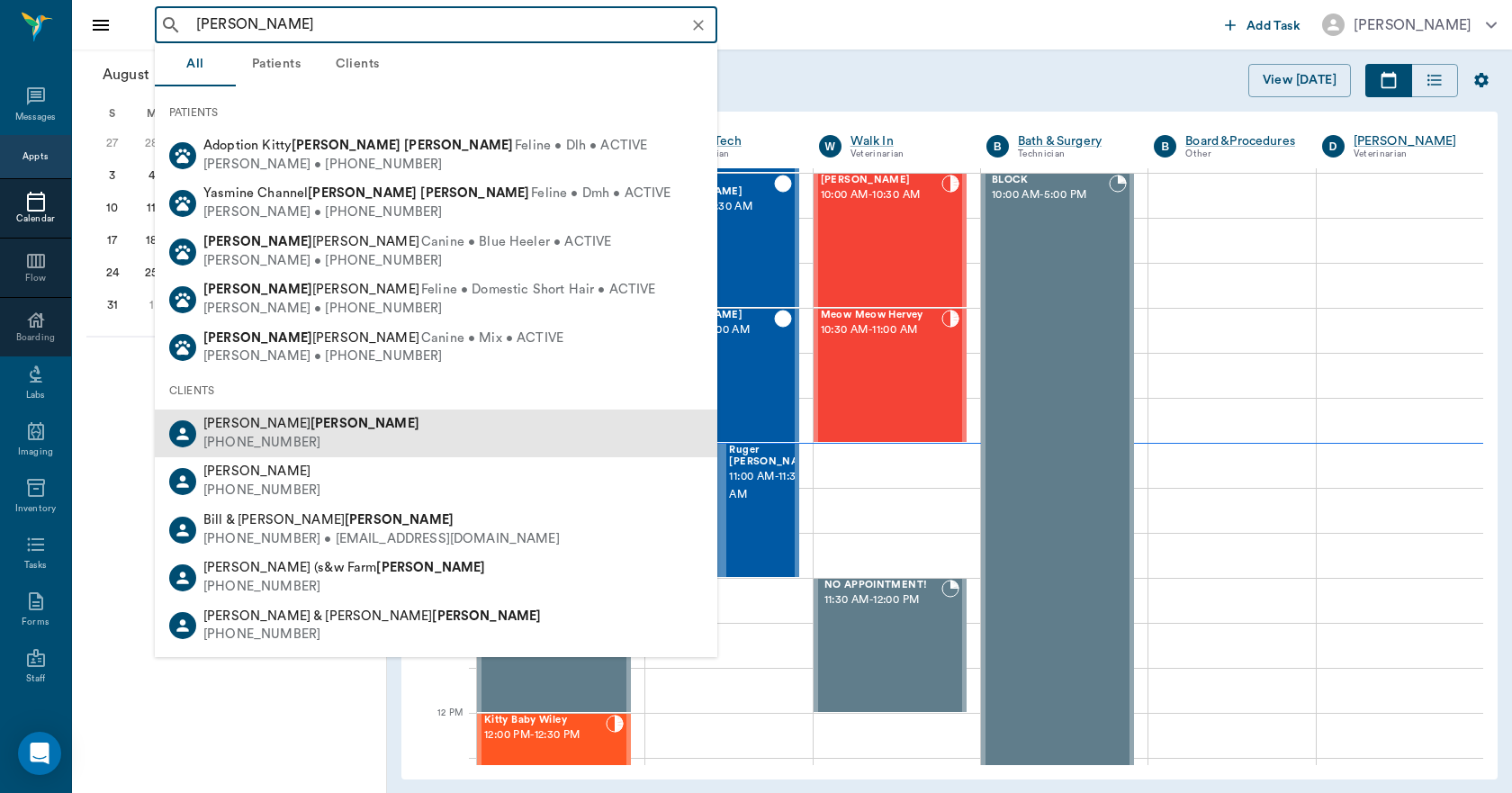
click at [267, 437] on div "[PHONE_NUMBER]" at bounding box center [312, 442] width 216 height 19
type input "[PERSON_NAME]"
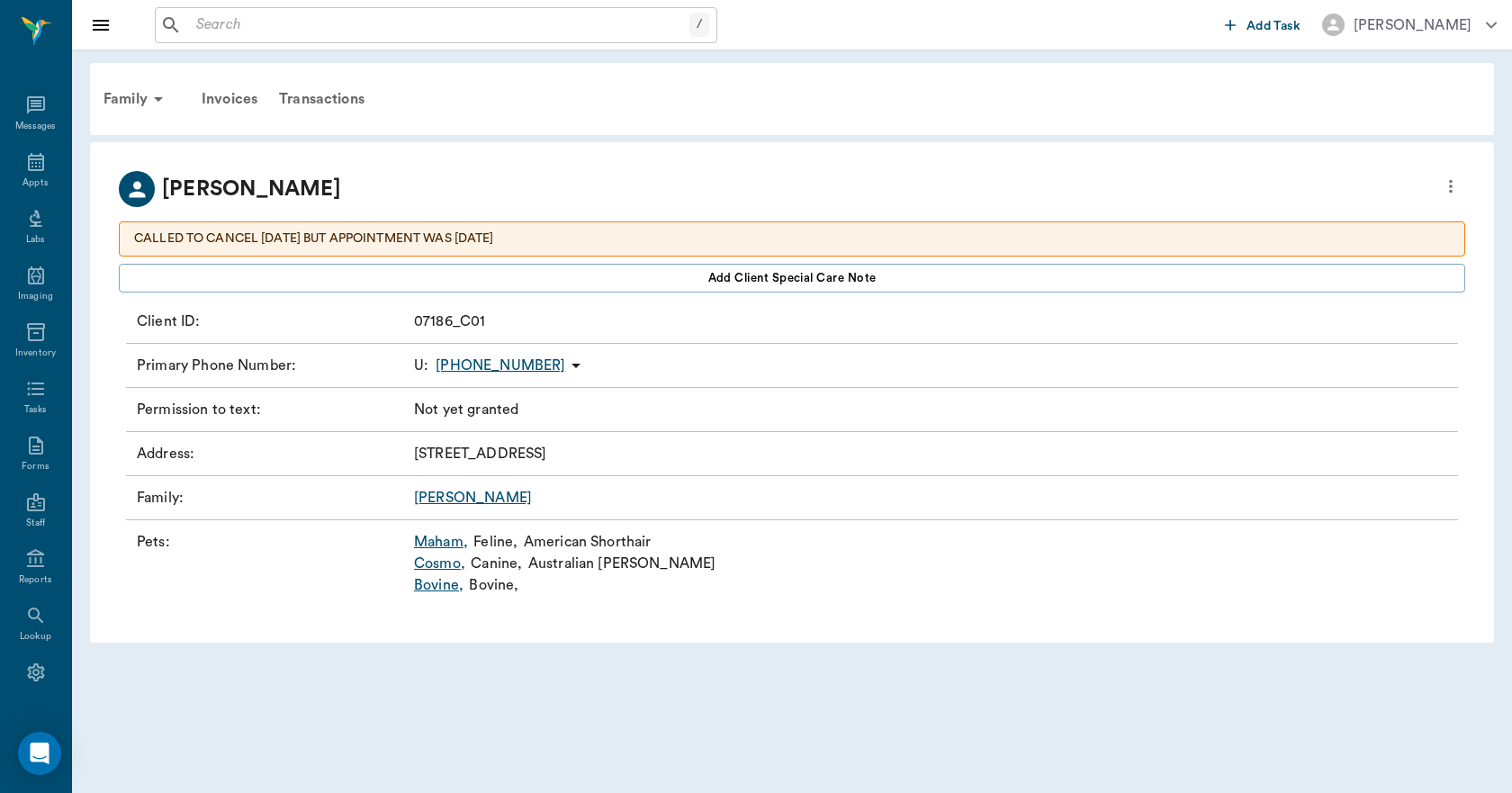
click at [443, 588] on link "Bovine ," at bounding box center [439, 585] width 49 height 22
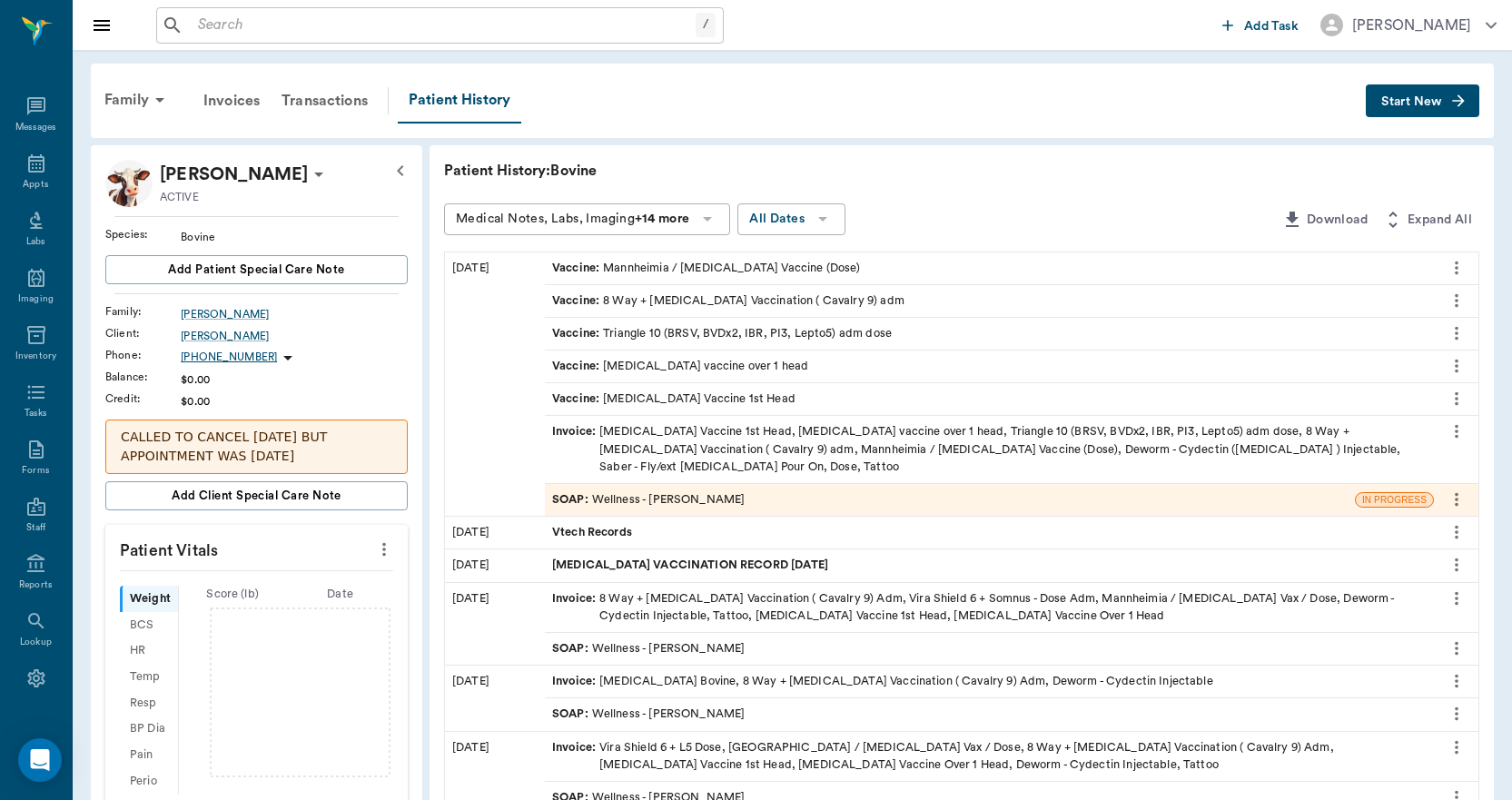
click at [365, 448] on p "CALLED TO CANCEL [DATE] BUT APPOINTMENT WAS [DATE]" at bounding box center [257, 447] width 271 height 38
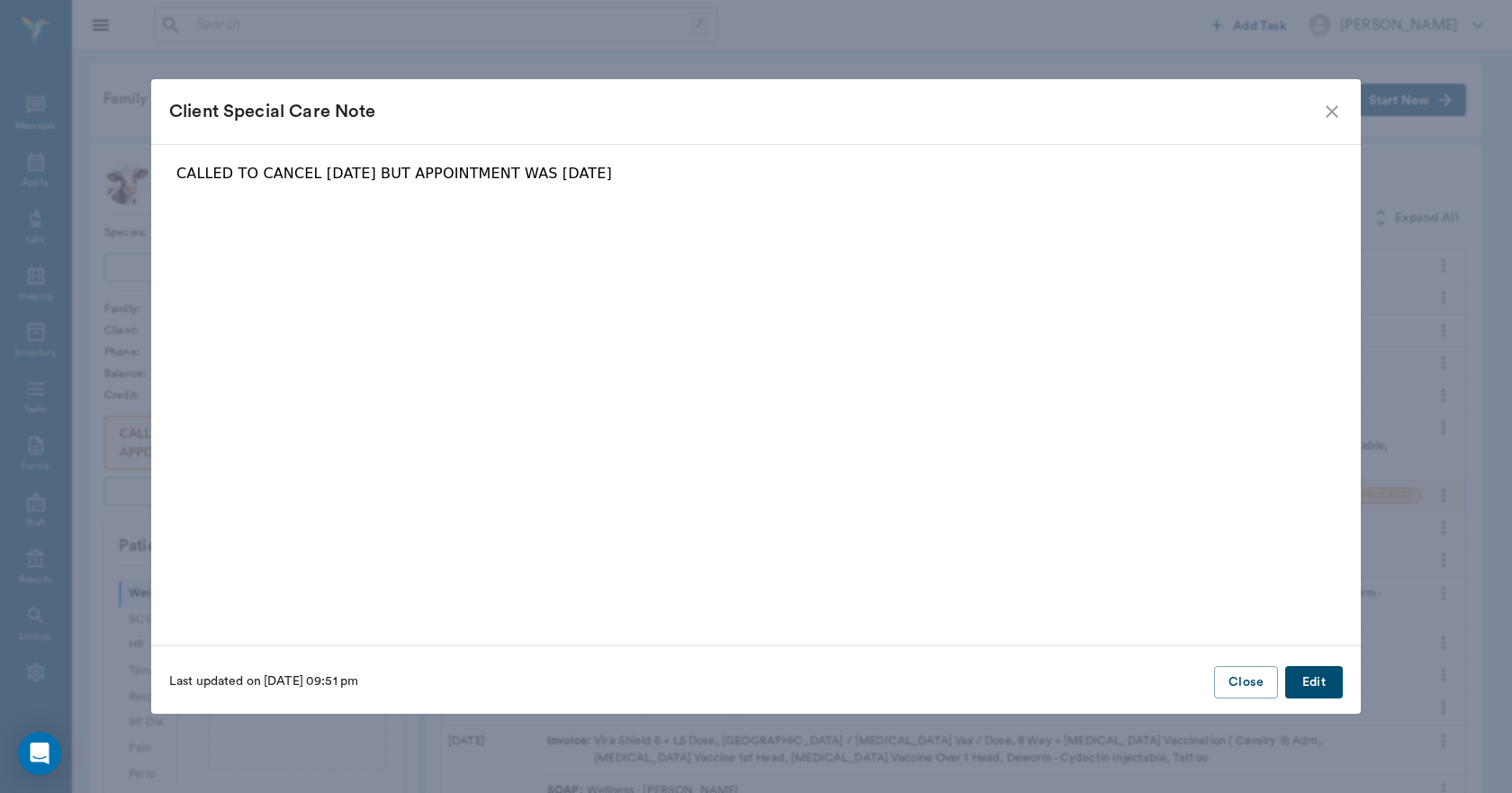
click at [1335, 113] on icon "close" at bounding box center [1332, 112] width 22 height 22
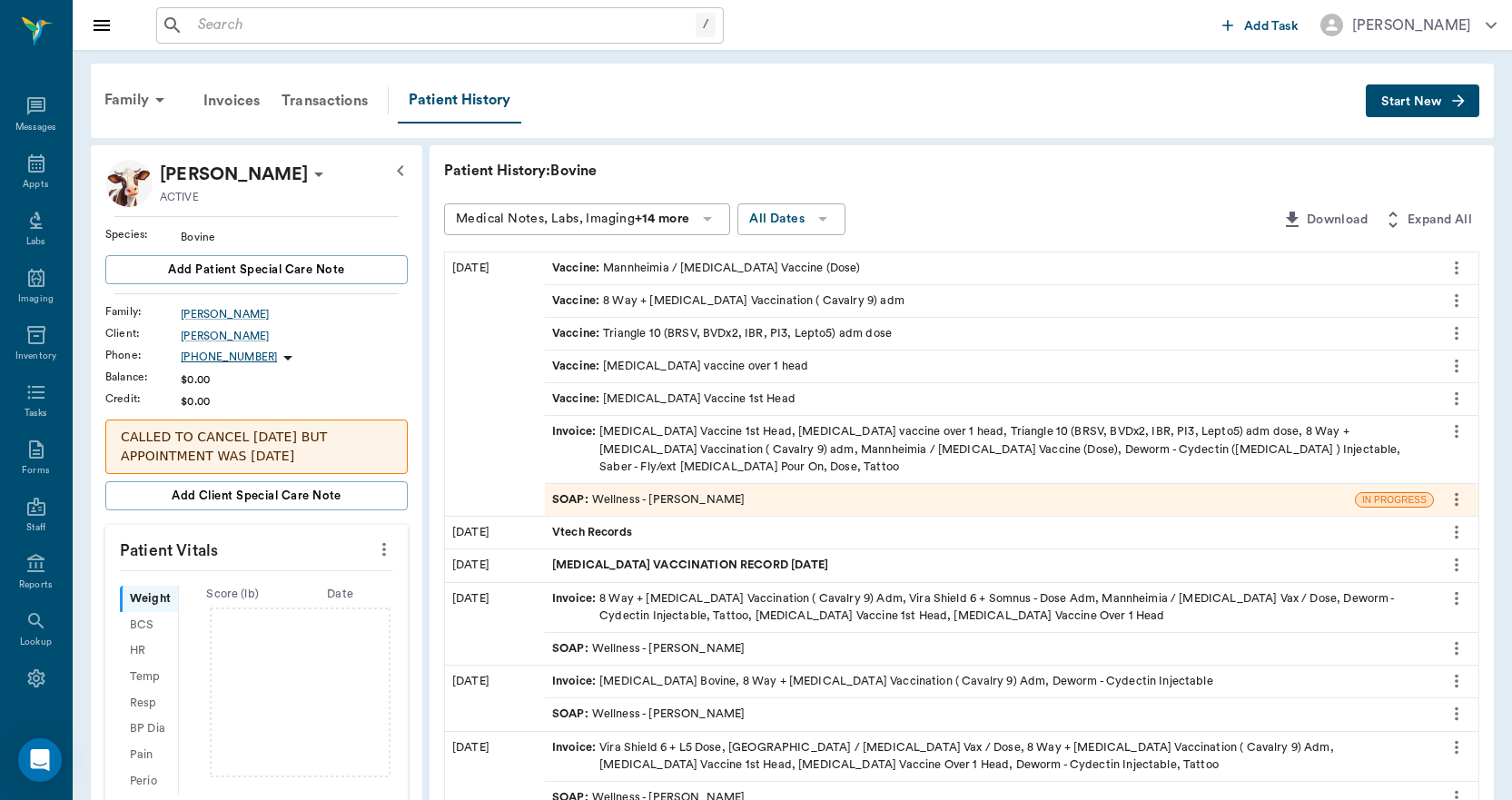
click at [1394, 102] on span "Start New" at bounding box center [1412, 102] width 61 height 0
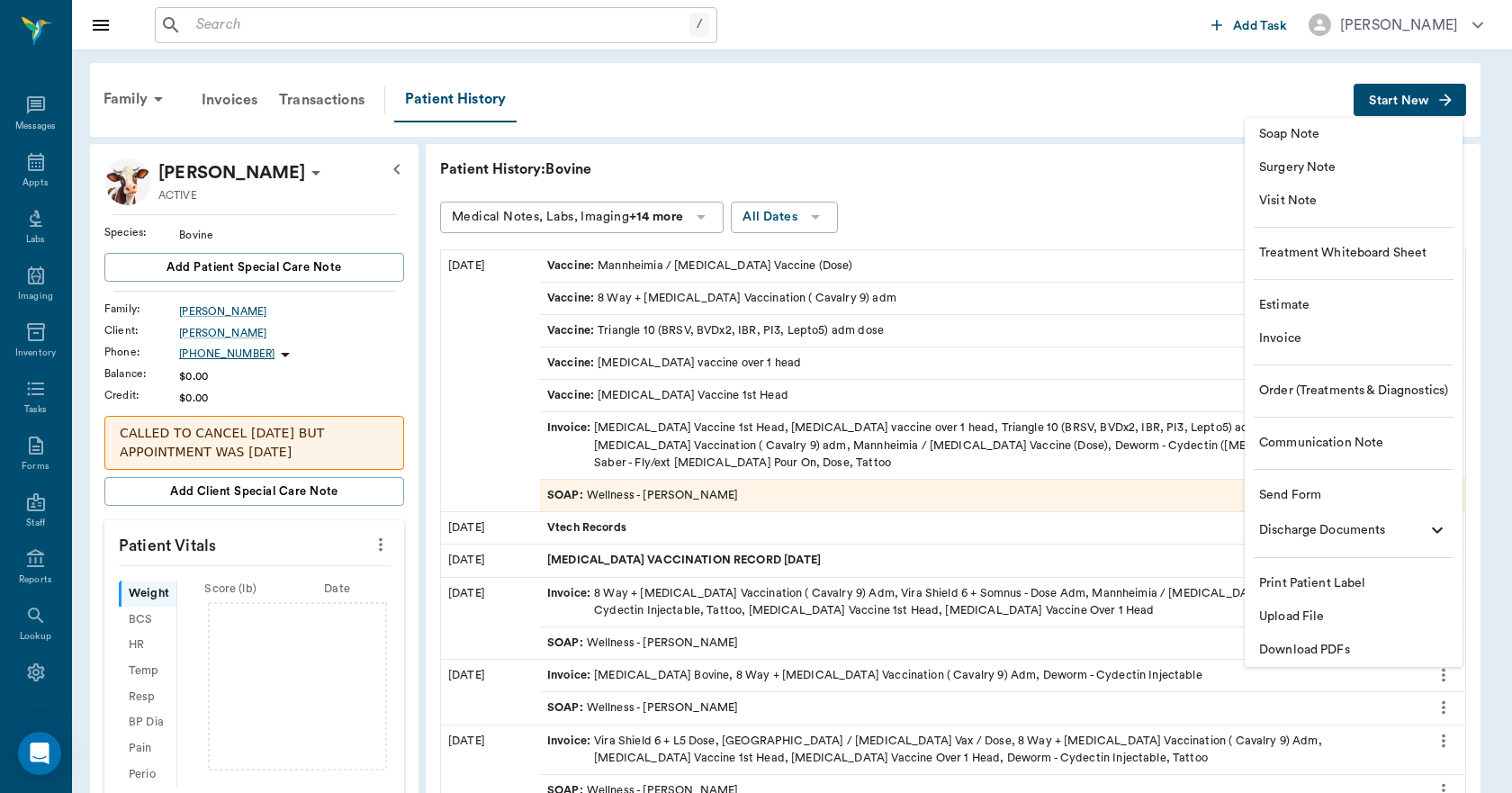
click at [1305, 612] on span "Upload File" at bounding box center [1354, 617] width 189 height 19
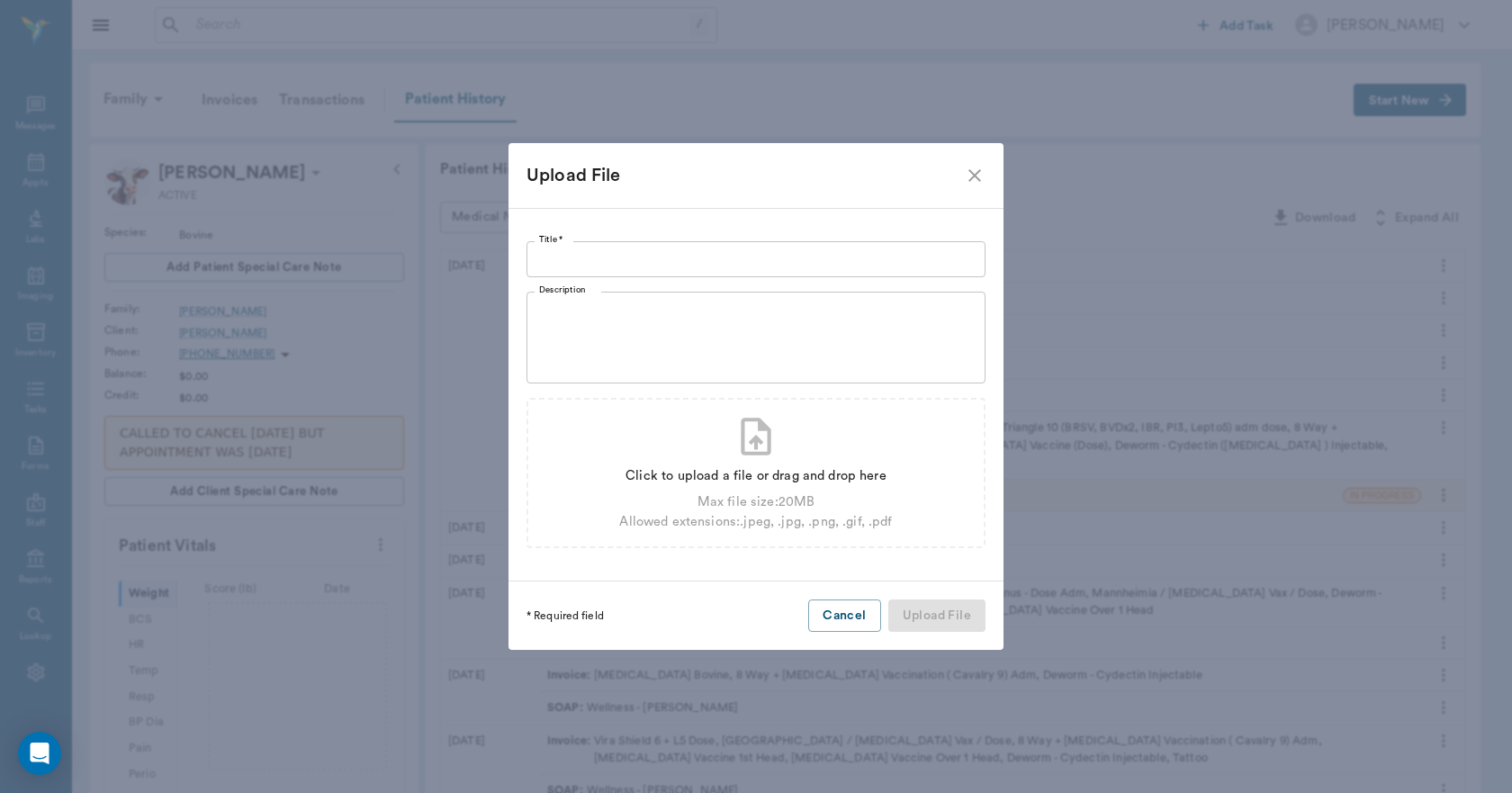
click at [833, 255] on input "Title *" at bounding box center [756, 259] width 459 height 36
type input "b"
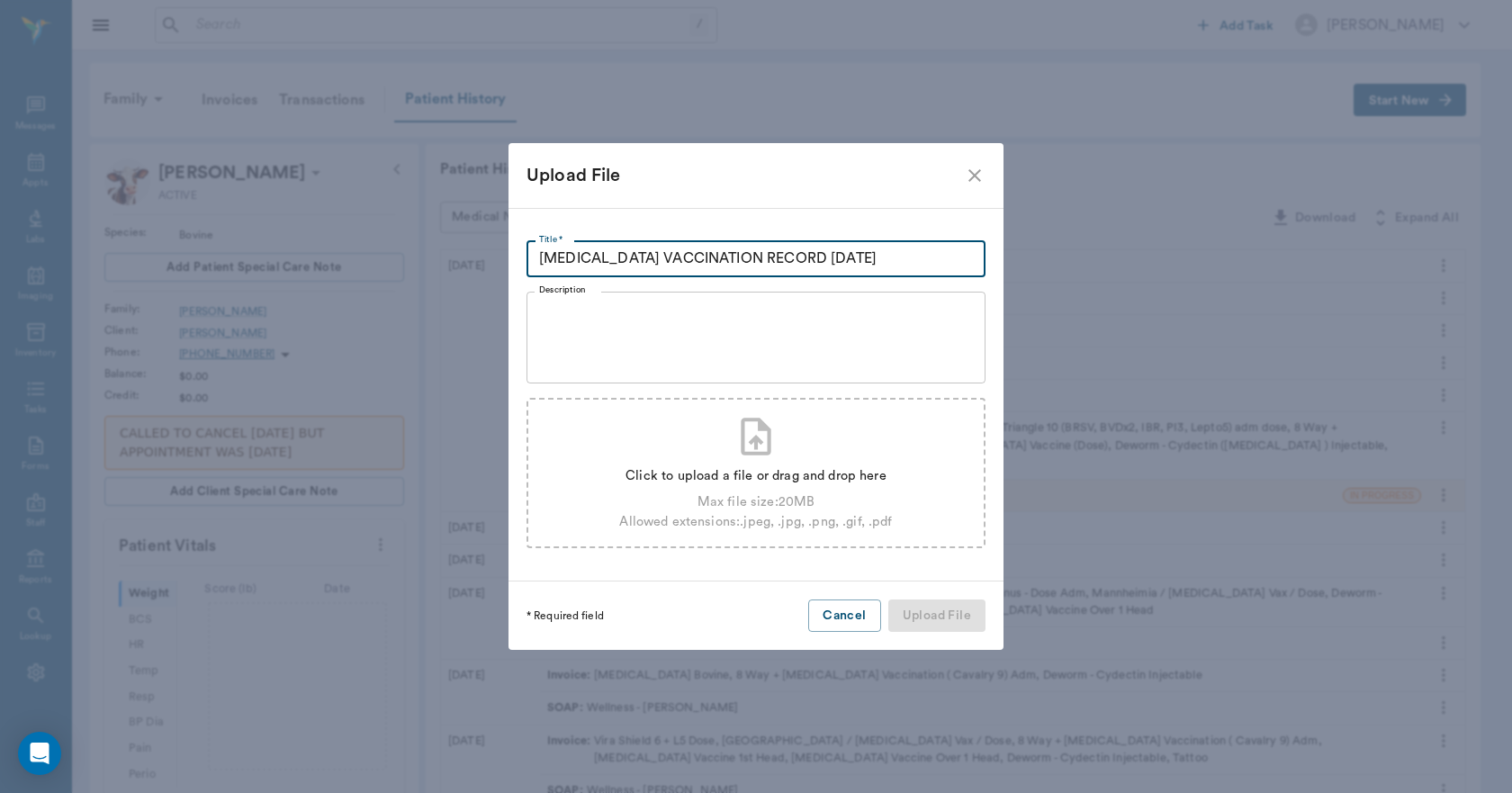
type input "[MEDICAL_DATA] VACCINATION RECORD [DATE]"
click at [797, 467] on div "Click to upload a file or drag and drop here" at bounding box center [756, 476] width 273 height 20
type input "C:\fakepath\Bovine.[PERSON_NAME].BrucellosisvaccineRecord.[DATE].pdf"
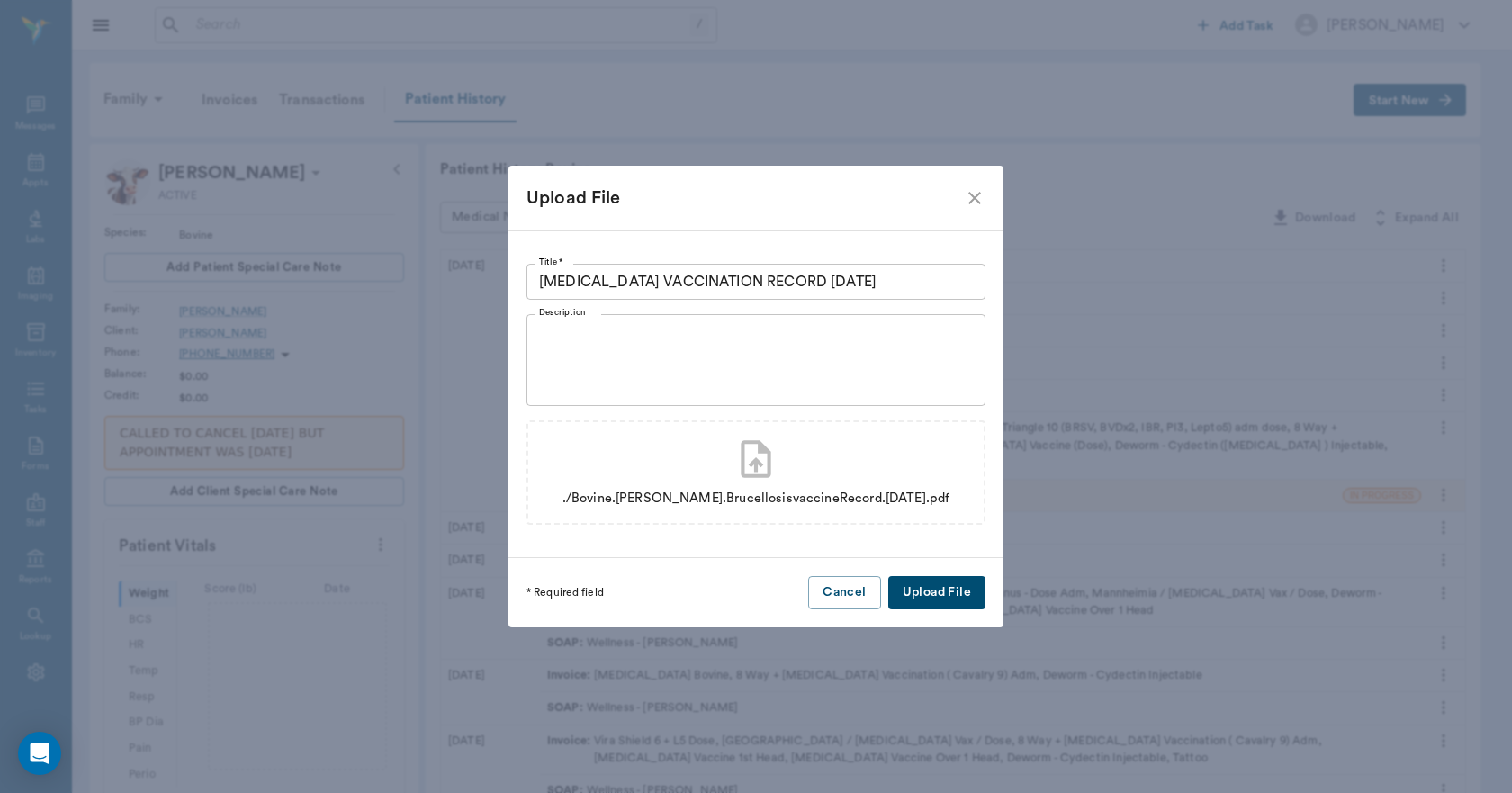
click at [922, 590] on button "Upload File" at bounding box center [937, 592] width 97 height 34
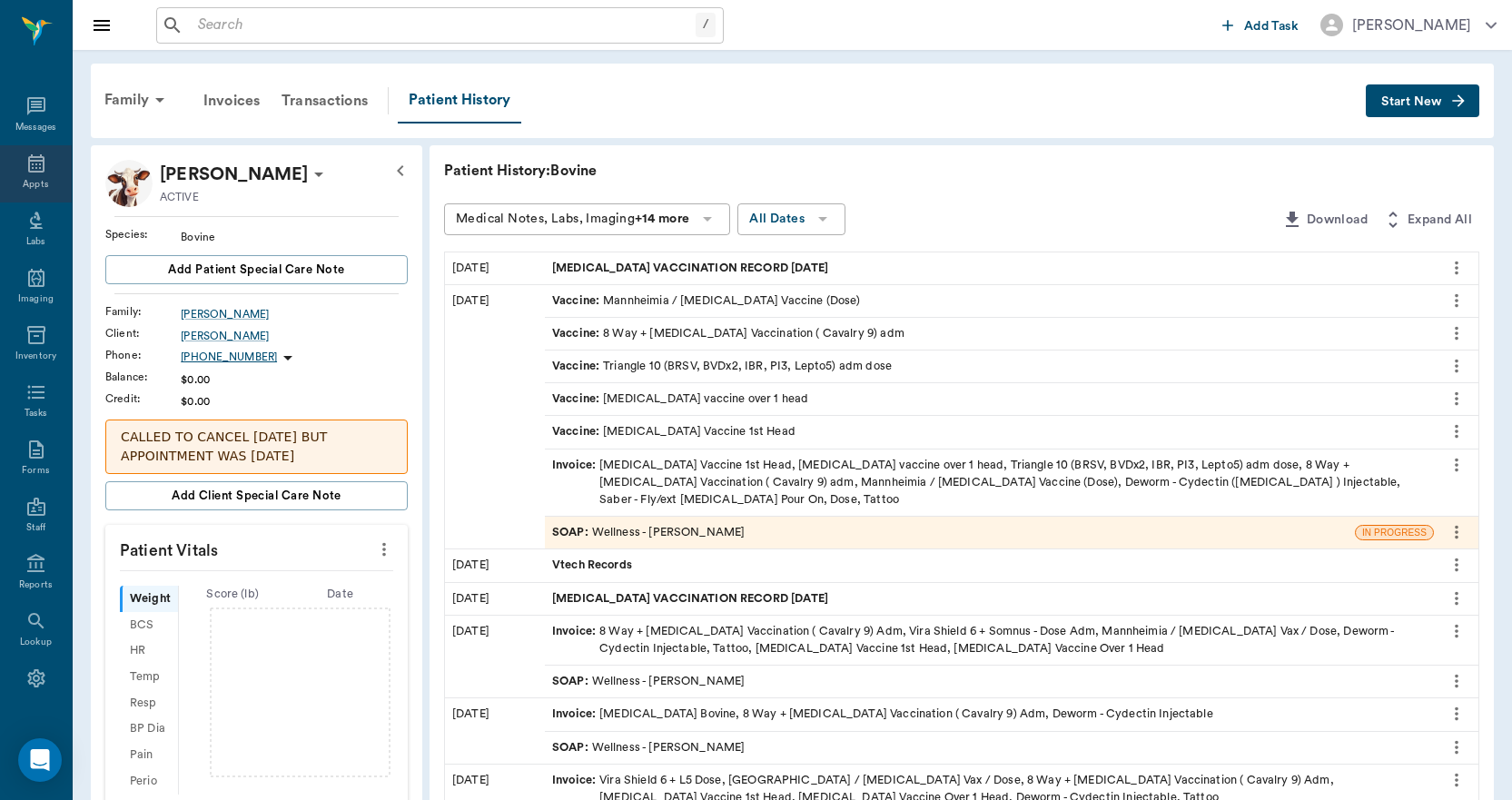
click at [37, 166] on icon at bounding box center [37, 163] width 17 height 18
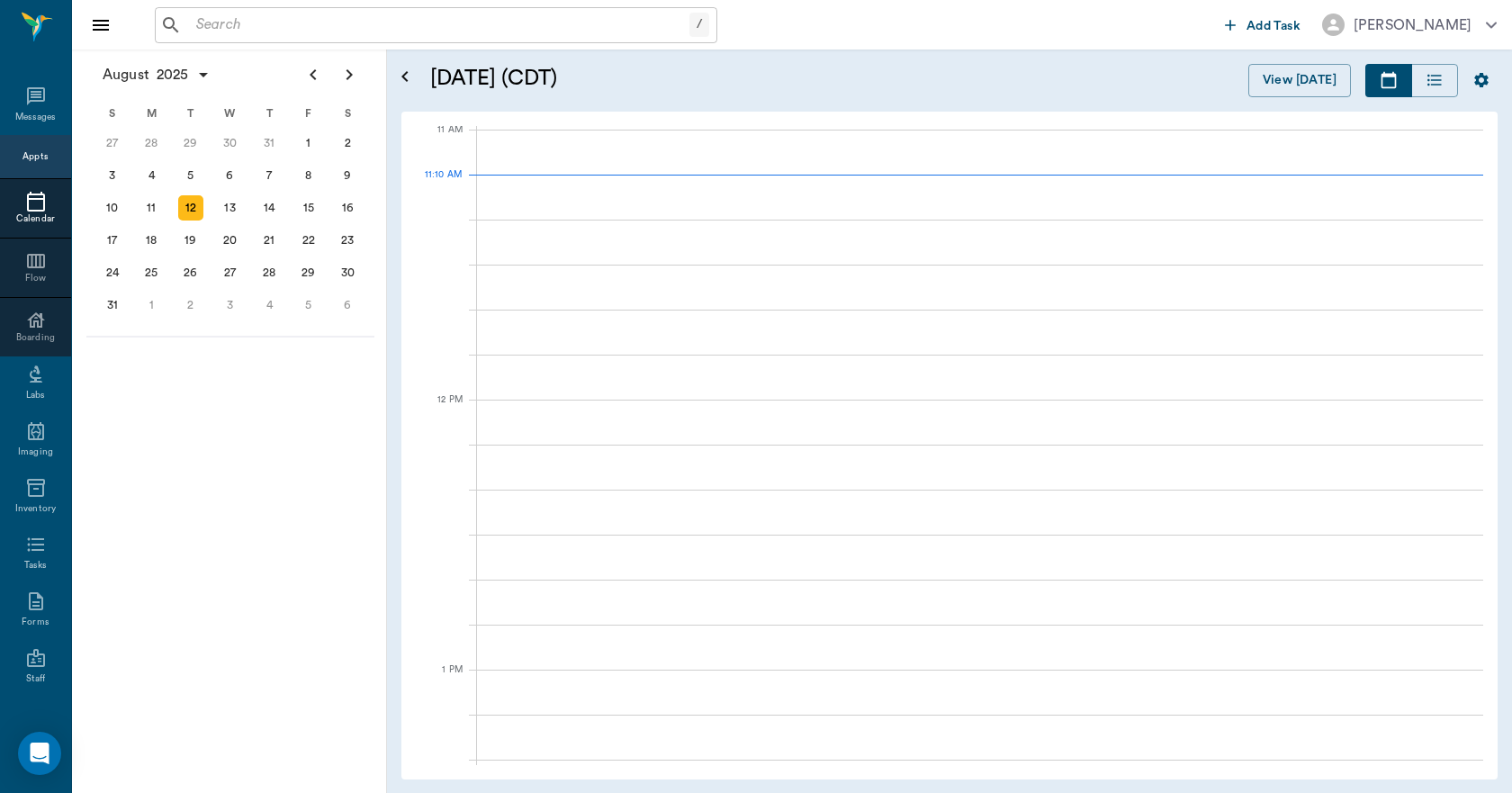
scroll to position [813, 0]
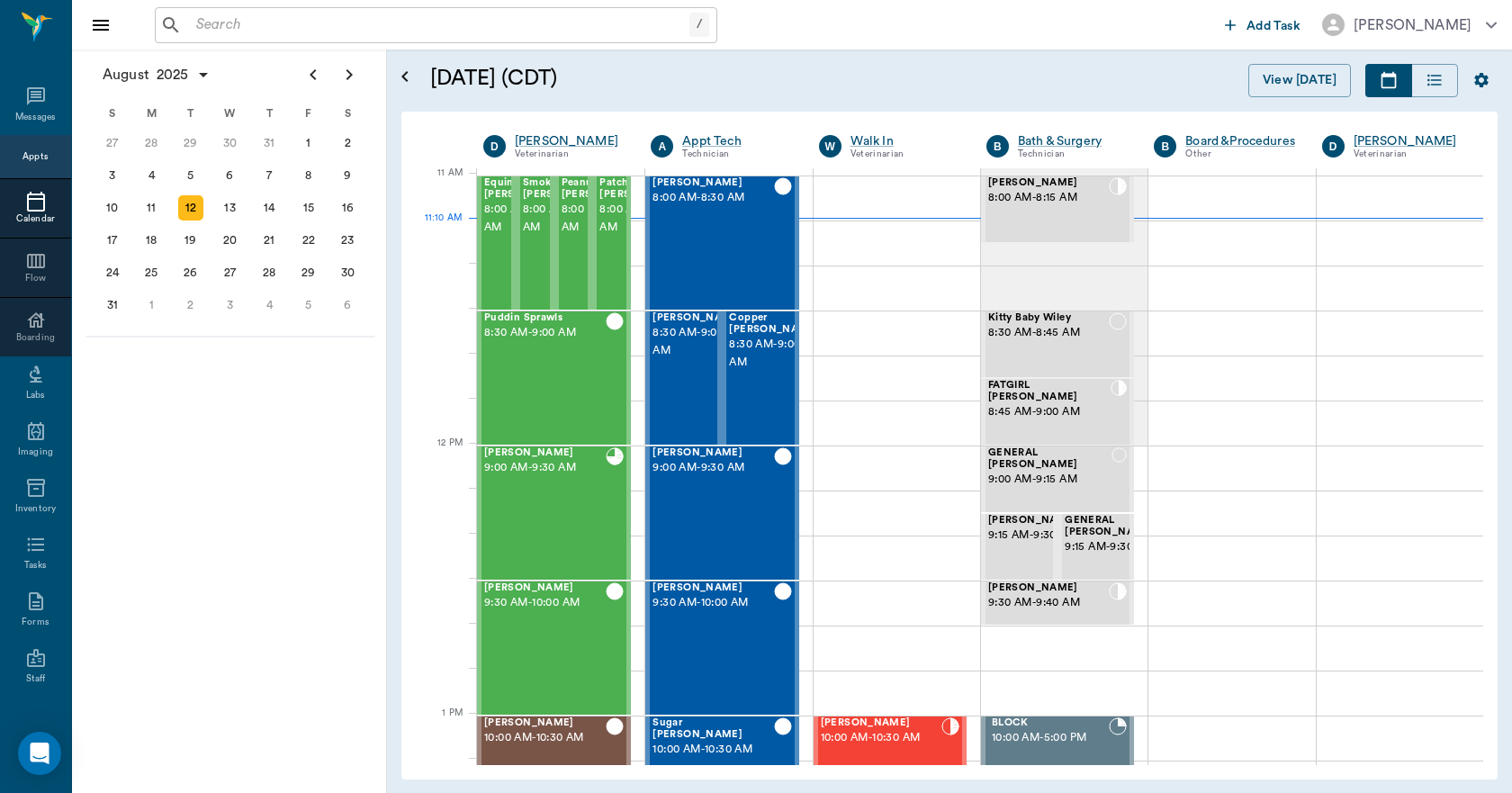
scroll to position [813, 0]
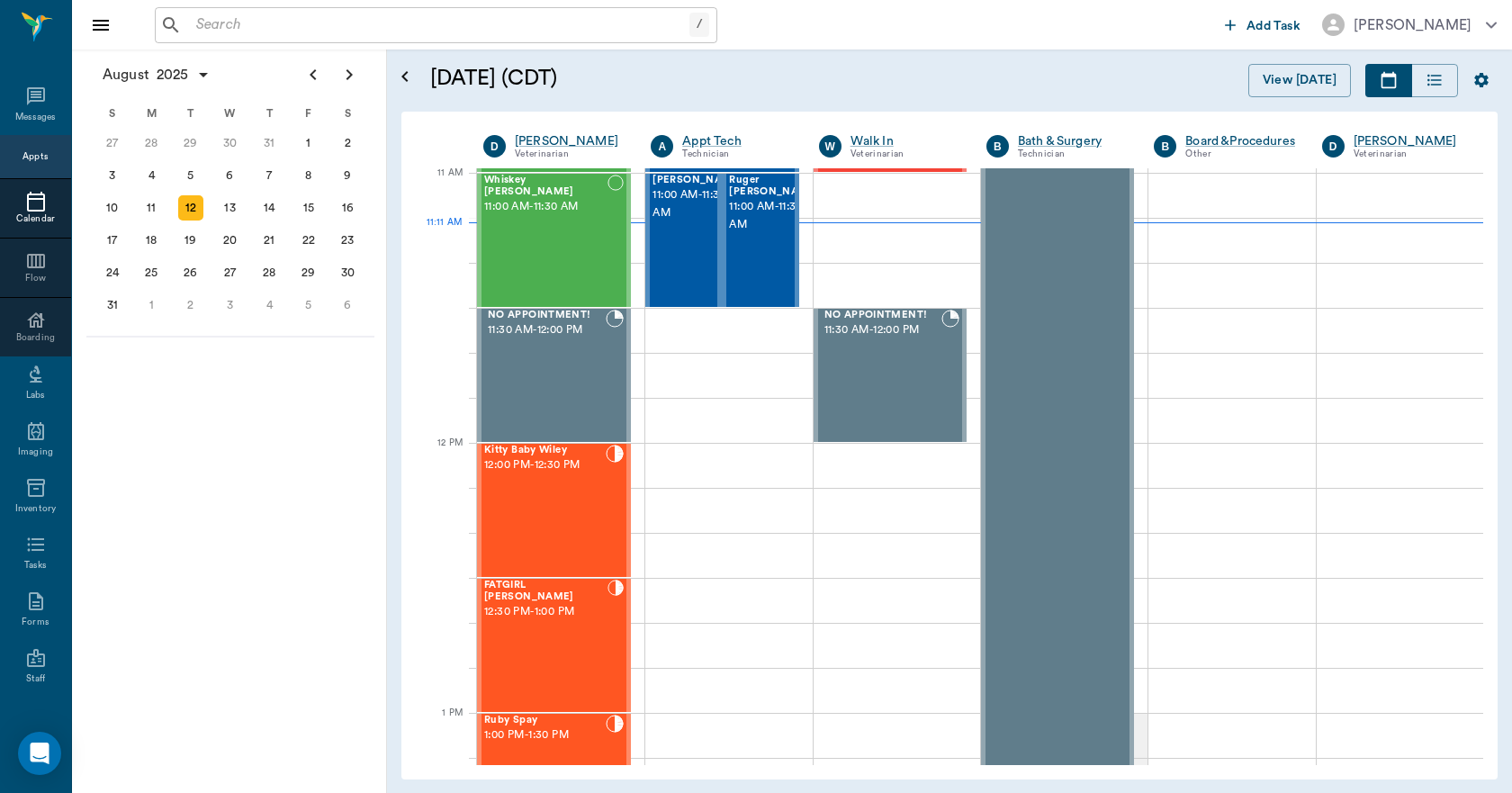
click at [281, 28] on input "text" at bounding box center [439, 25] width 501 height 25
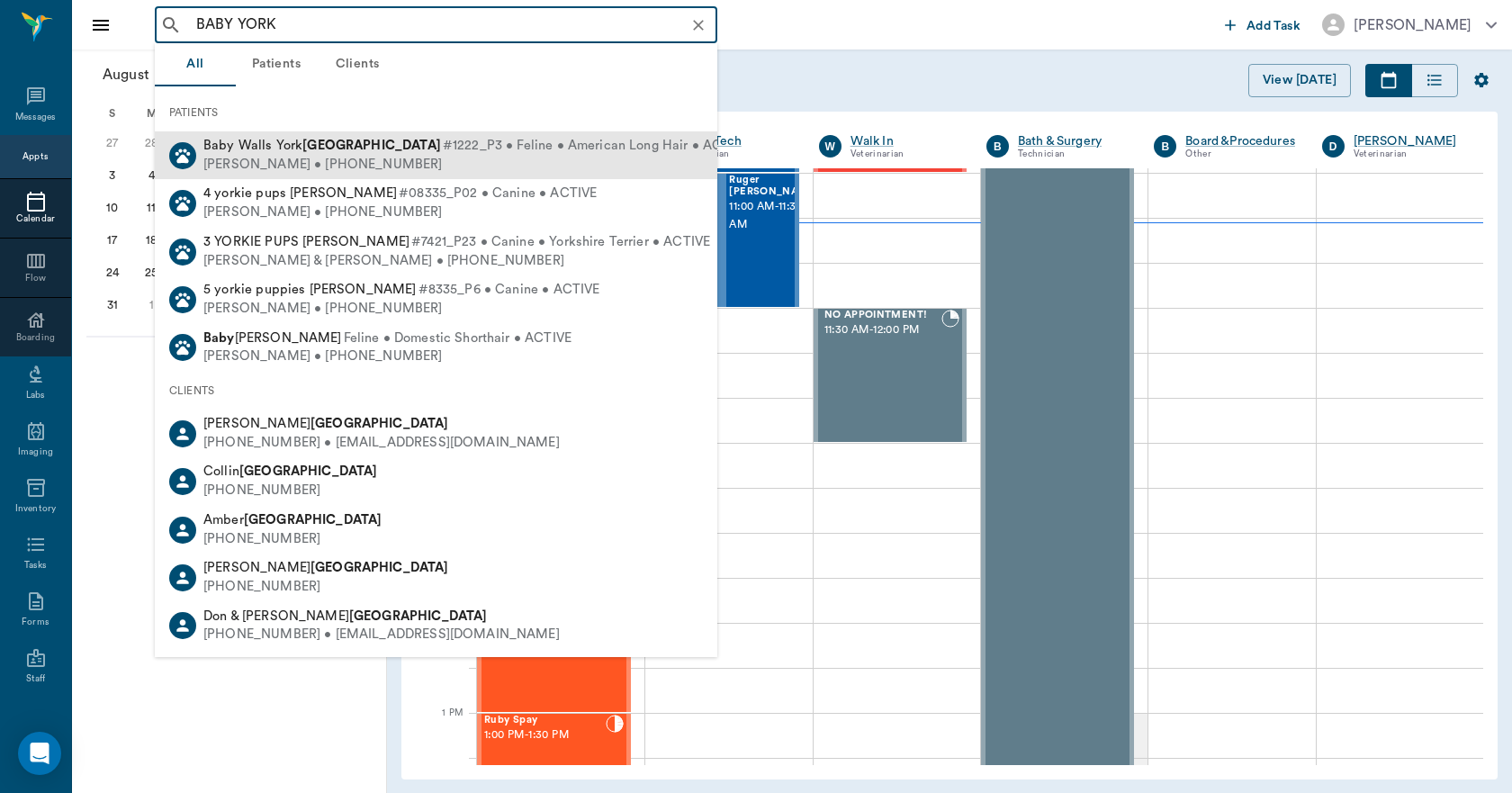
click at [285, 151] on span "Baby Walls York York" at bounding box center [323, 145] width 238 height 14
type input "BABY YORK"
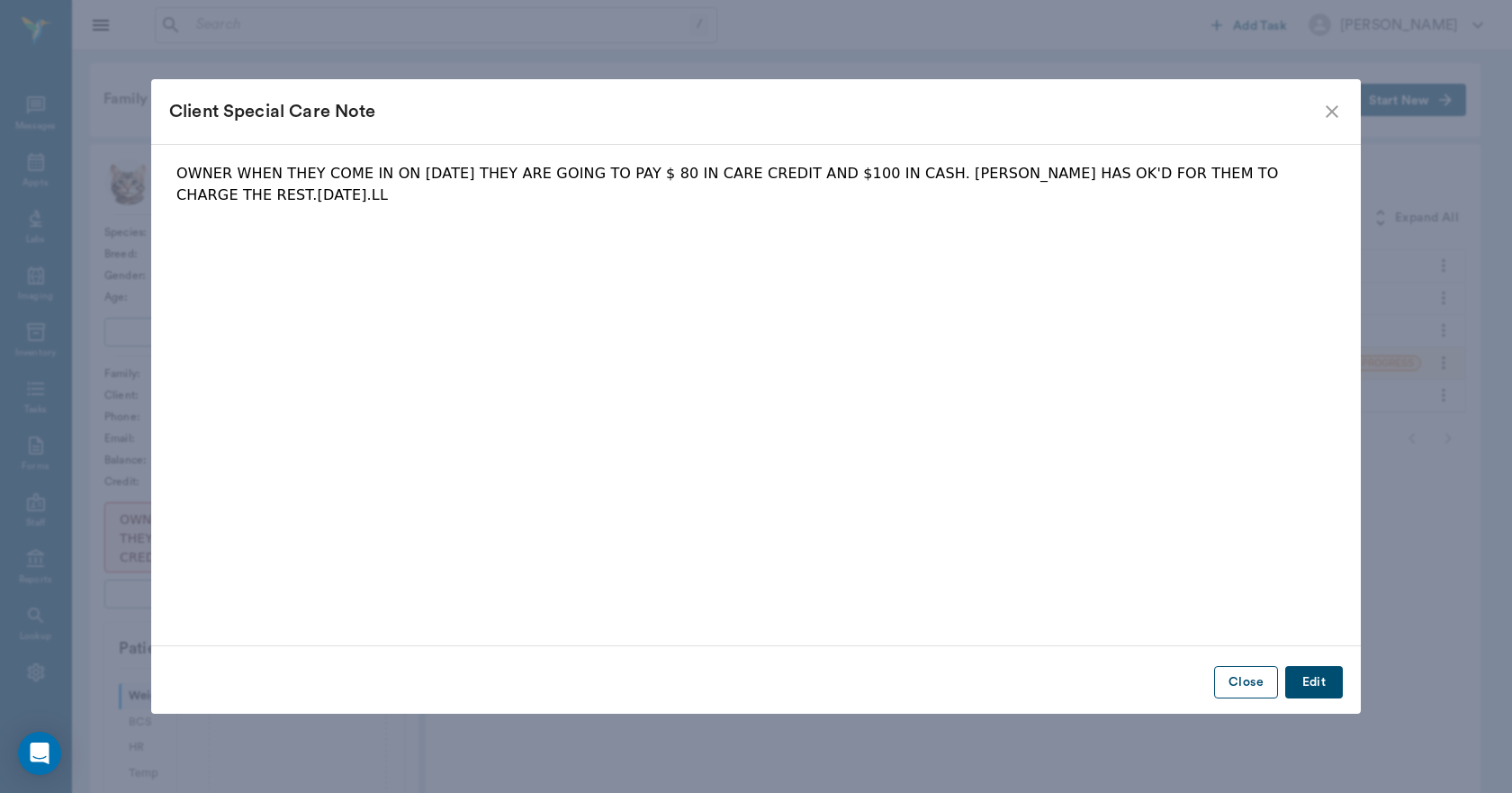
click at [1266, 689] on button "Close" at bounding box center [1246, 682] width 64 height 34
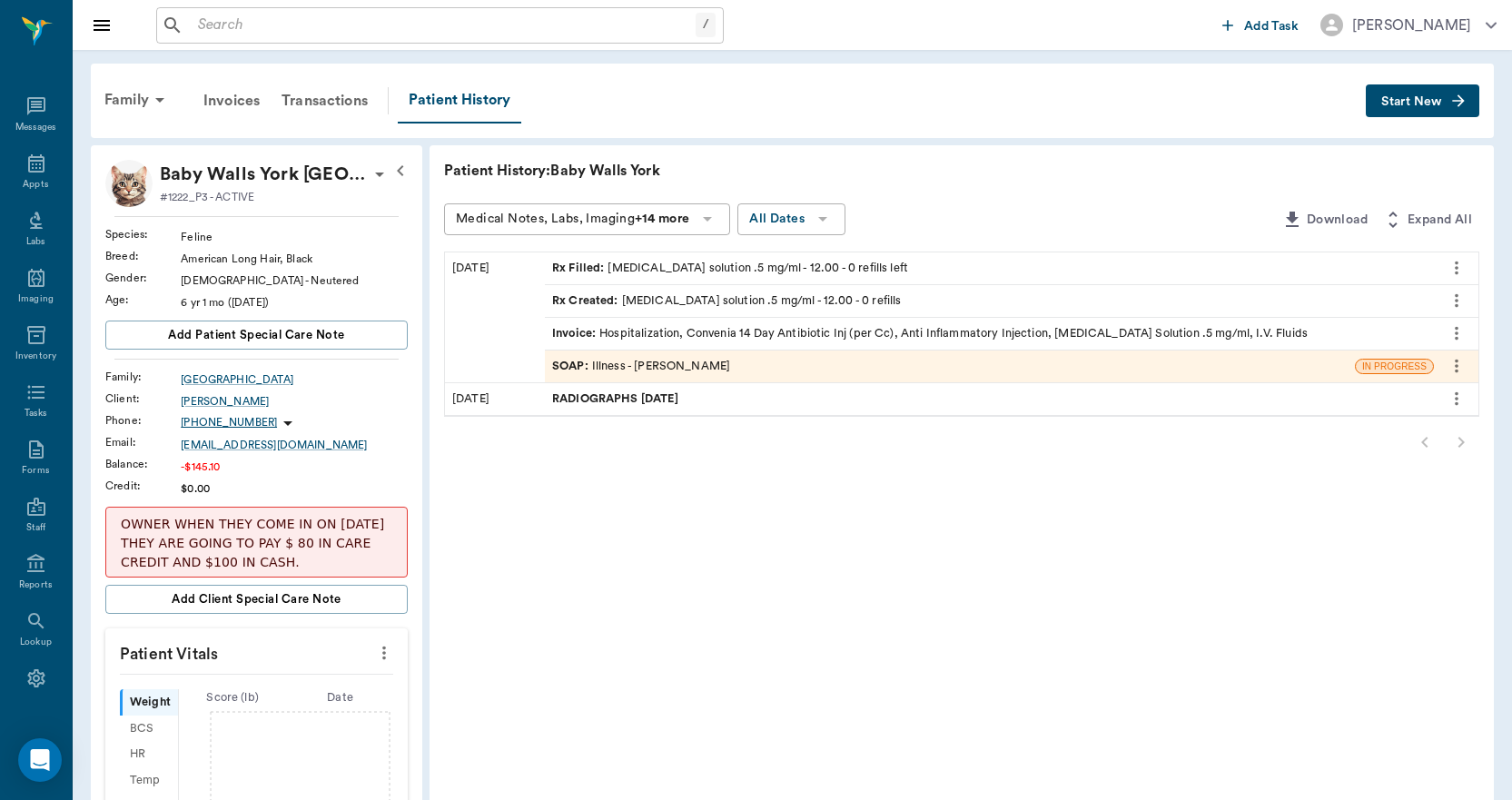
click at [1463, 440] on div at bounding box center [961, 443] width 1035 height 37
click at [1426, 437] on div at bounding box center [961, 443] width 1035 height 37
click at [1338, 157] on div "Patient History: Baby Walls York Medical Notes, Labs, Imaging +14 more All Date…" at bounding box center [962, 719] width 1065 height 1147
click at [1389, 102] on span "Start New" at bounding box center [1412, 102] width 61 height 0
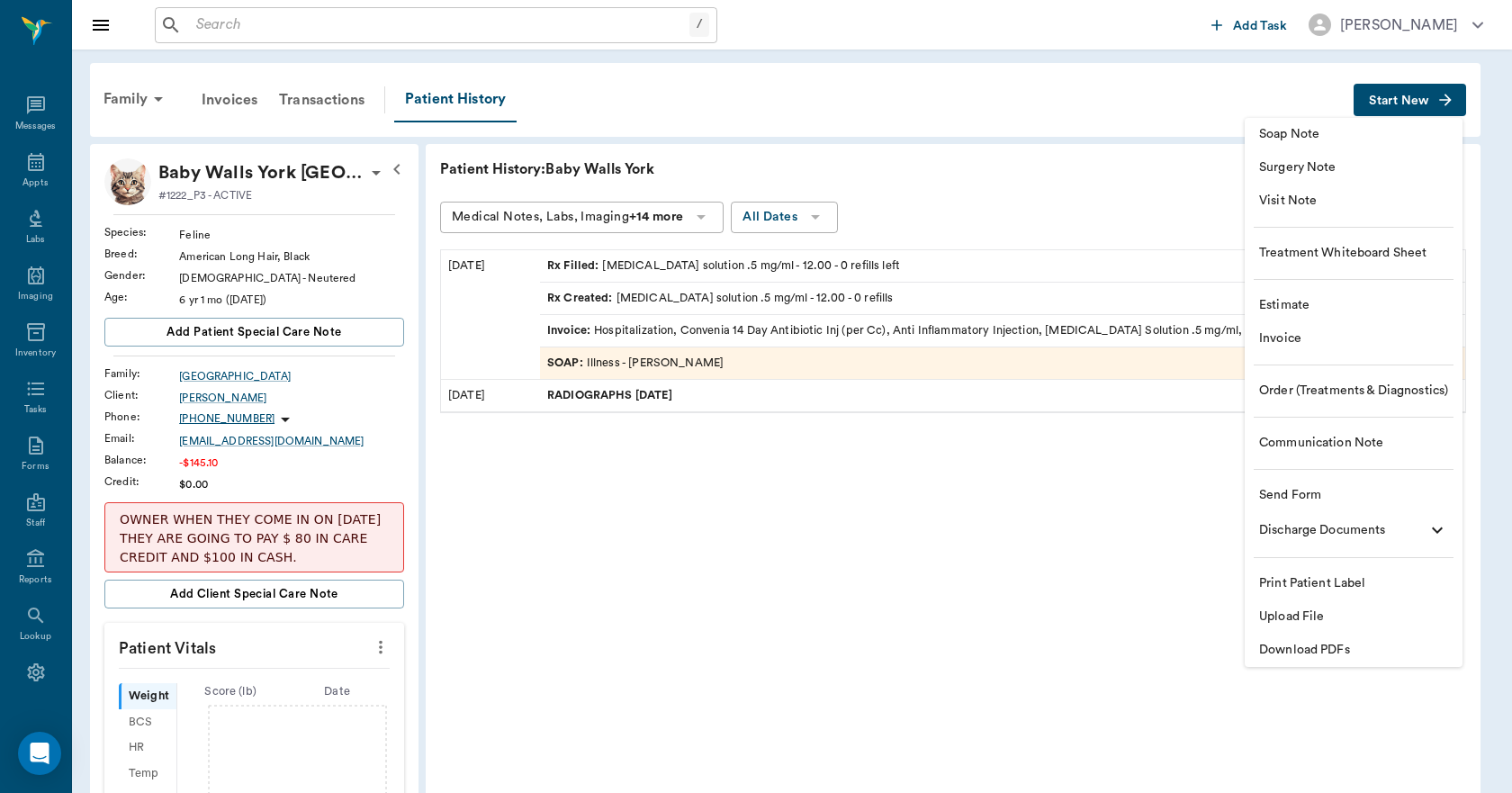
click at [1286, 610] on span "Upload File" at bounding box center [1354, 617] width 189 height 19
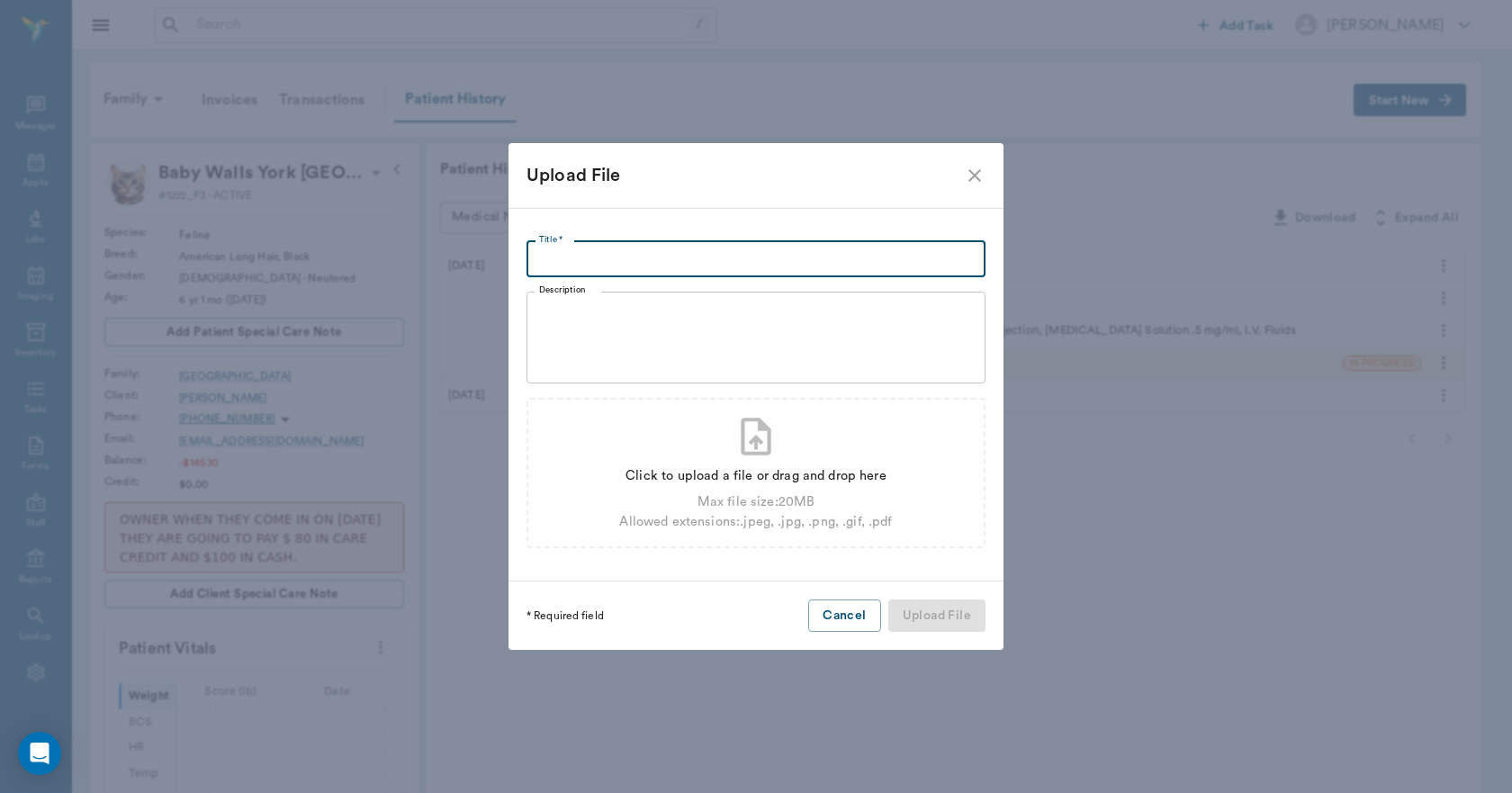
click at [761, 257] on input "Title *" at bounding box center [756, 259] width 459 height 36
type input "I-30 ANIMAL EMERGENCY, LLC 08.07.2025"
click at [755, 466] on div "Click to upload a file or drag and drop here" at bounding box center [756, 476] width 273 height 20
type input "C:\fakepath\Baby Walls.York.I-30EmergencyVetClinic.08.06.2025.pdf"
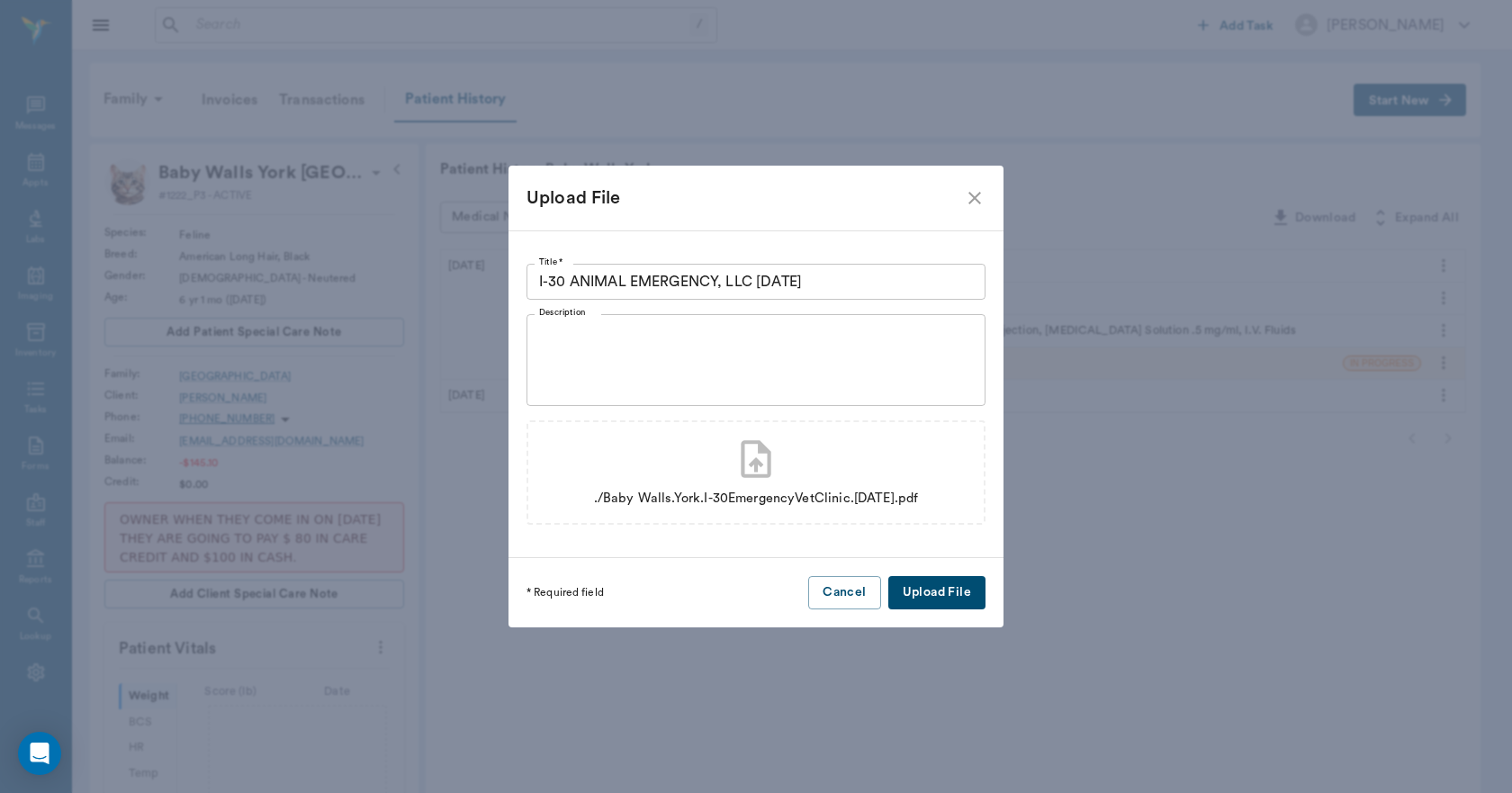
click at [933, 590] on button "Upload File" at bounding box center [937, 592] width 97 height 34
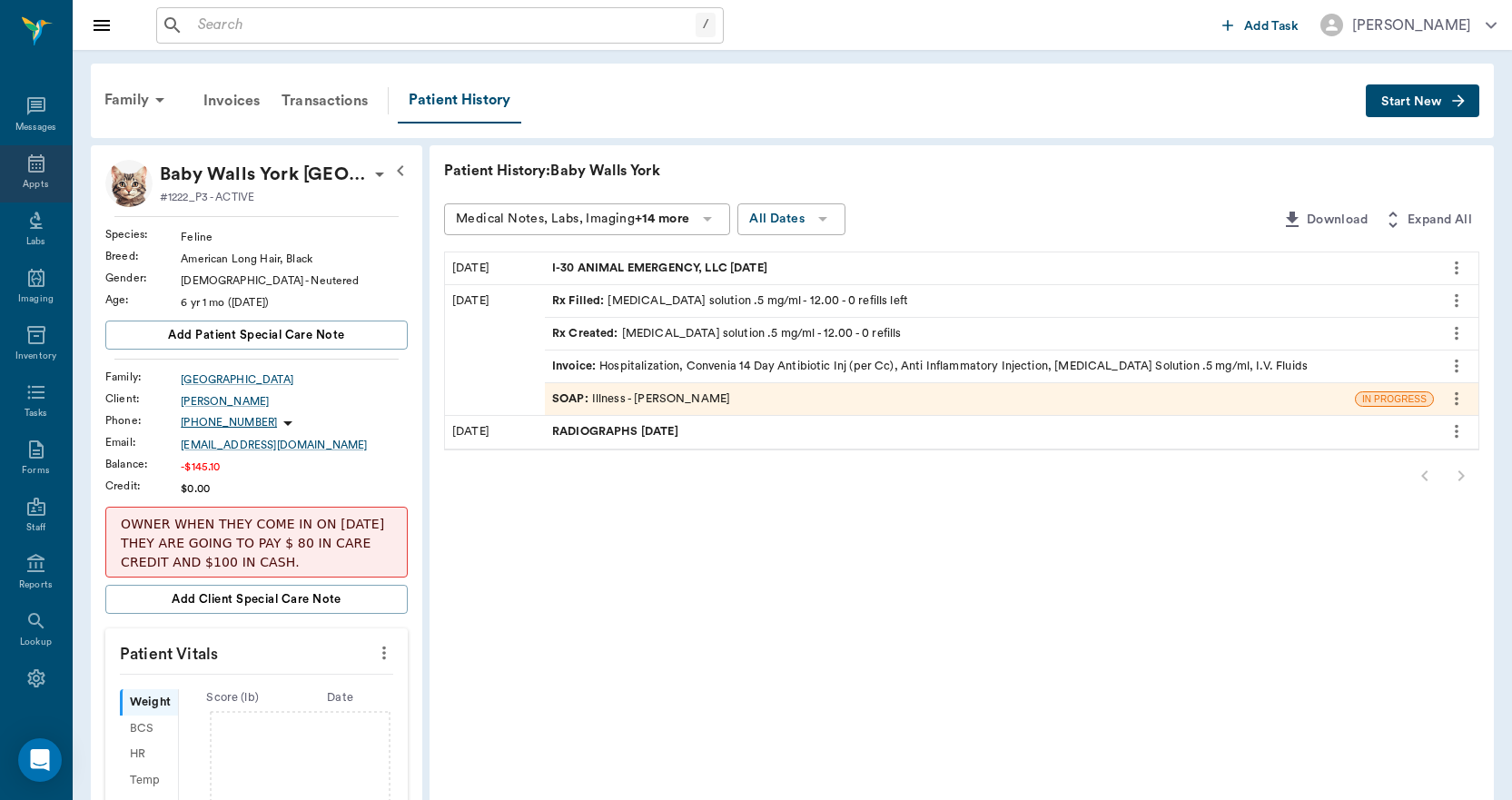
click at [28, 170] on icon at bounding box center [37, 163] width 17 height 18
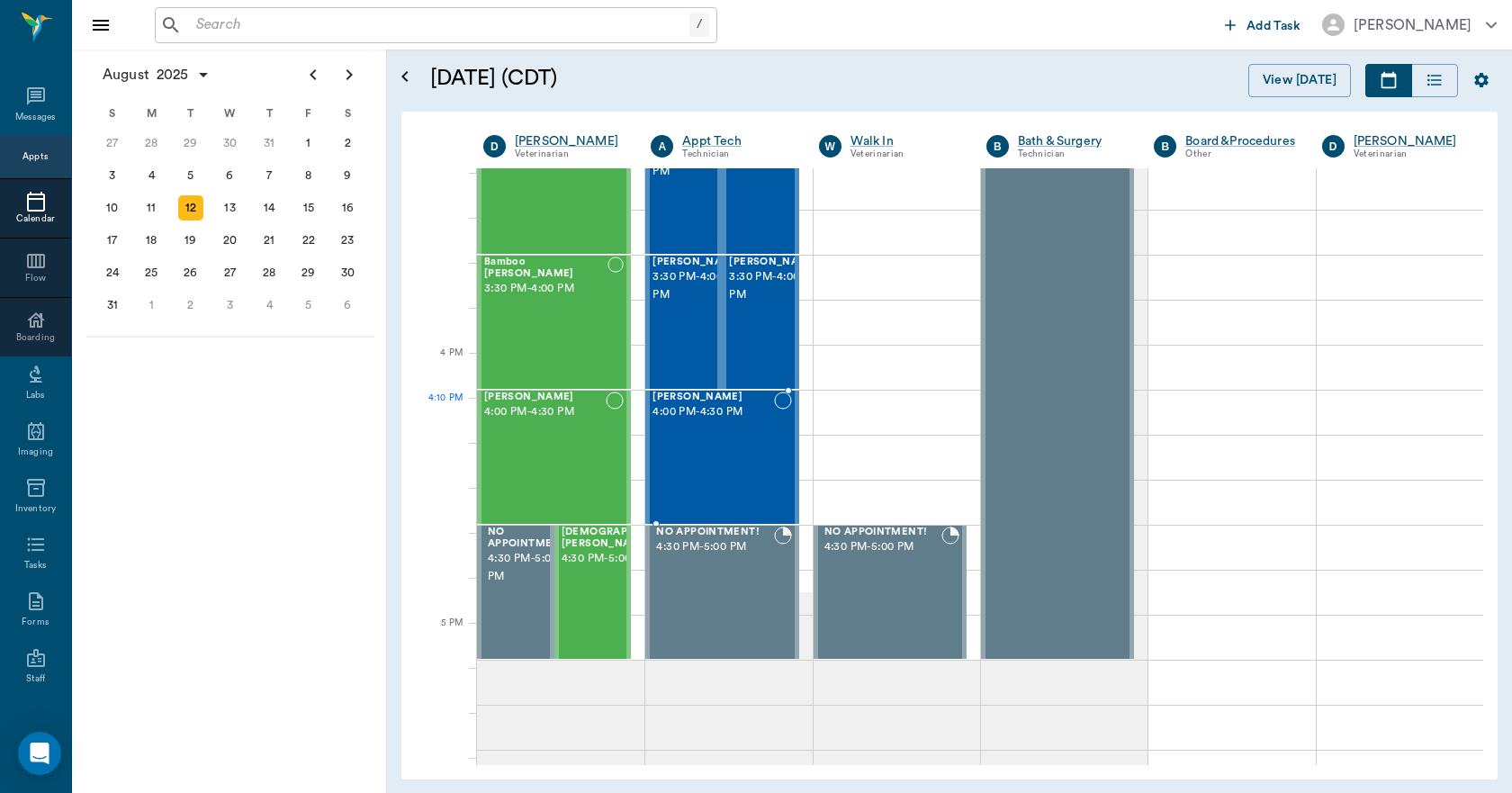
scroll to position [1982, 0]
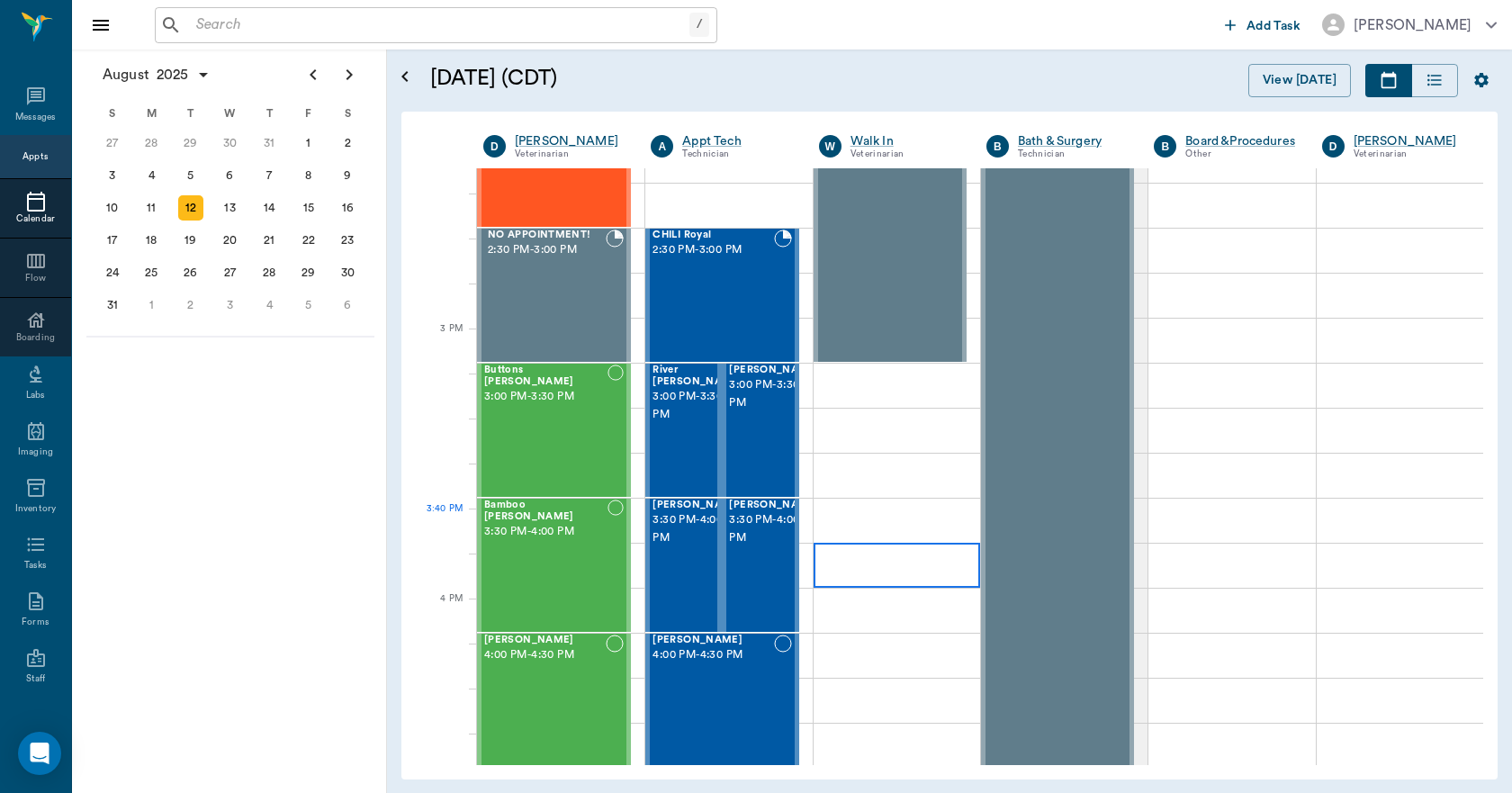
scroll to position [1802, 0]
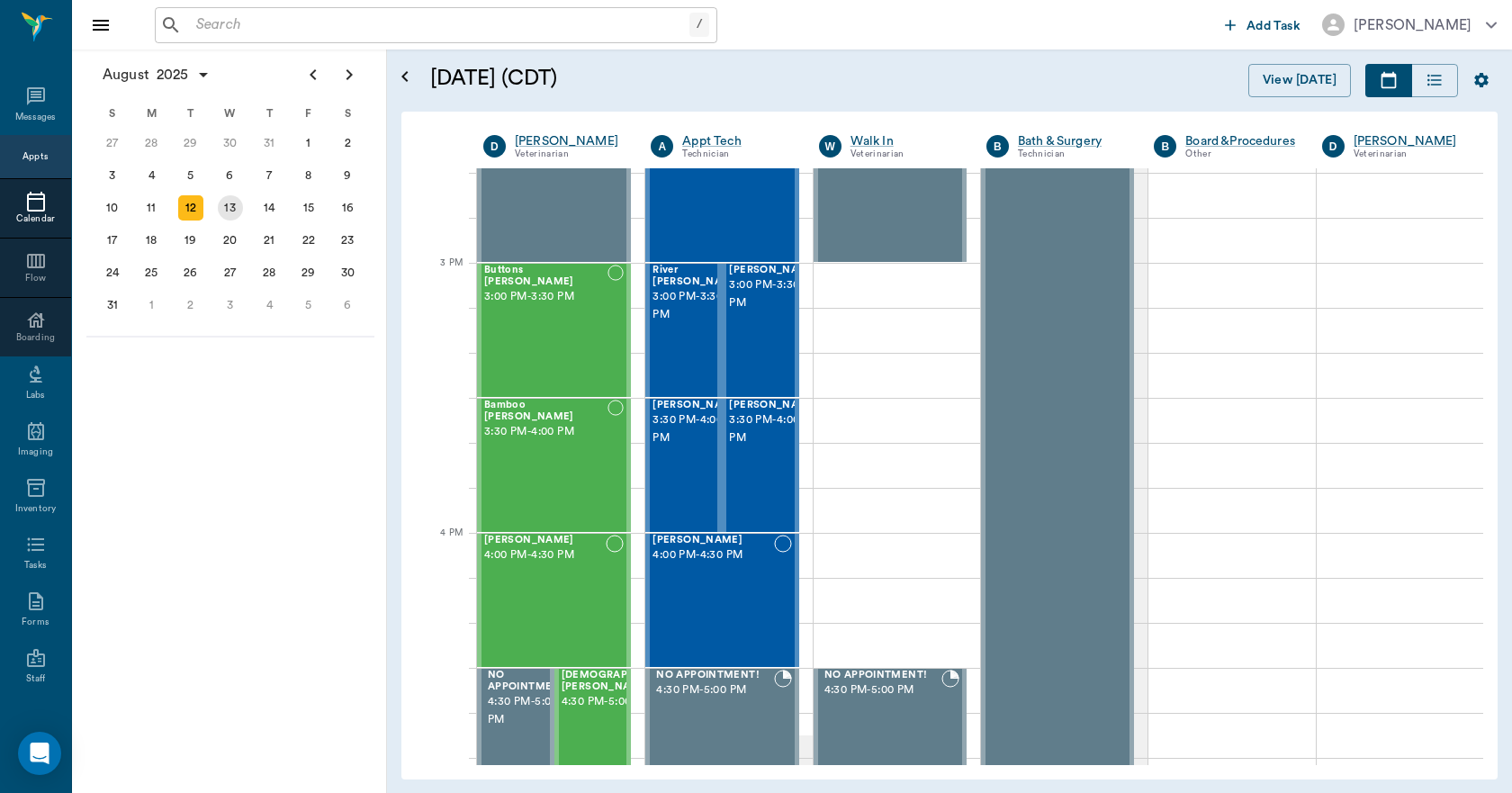
click at [238, 211] on div "13" at bounding box center [231, 208] width 25 height 25
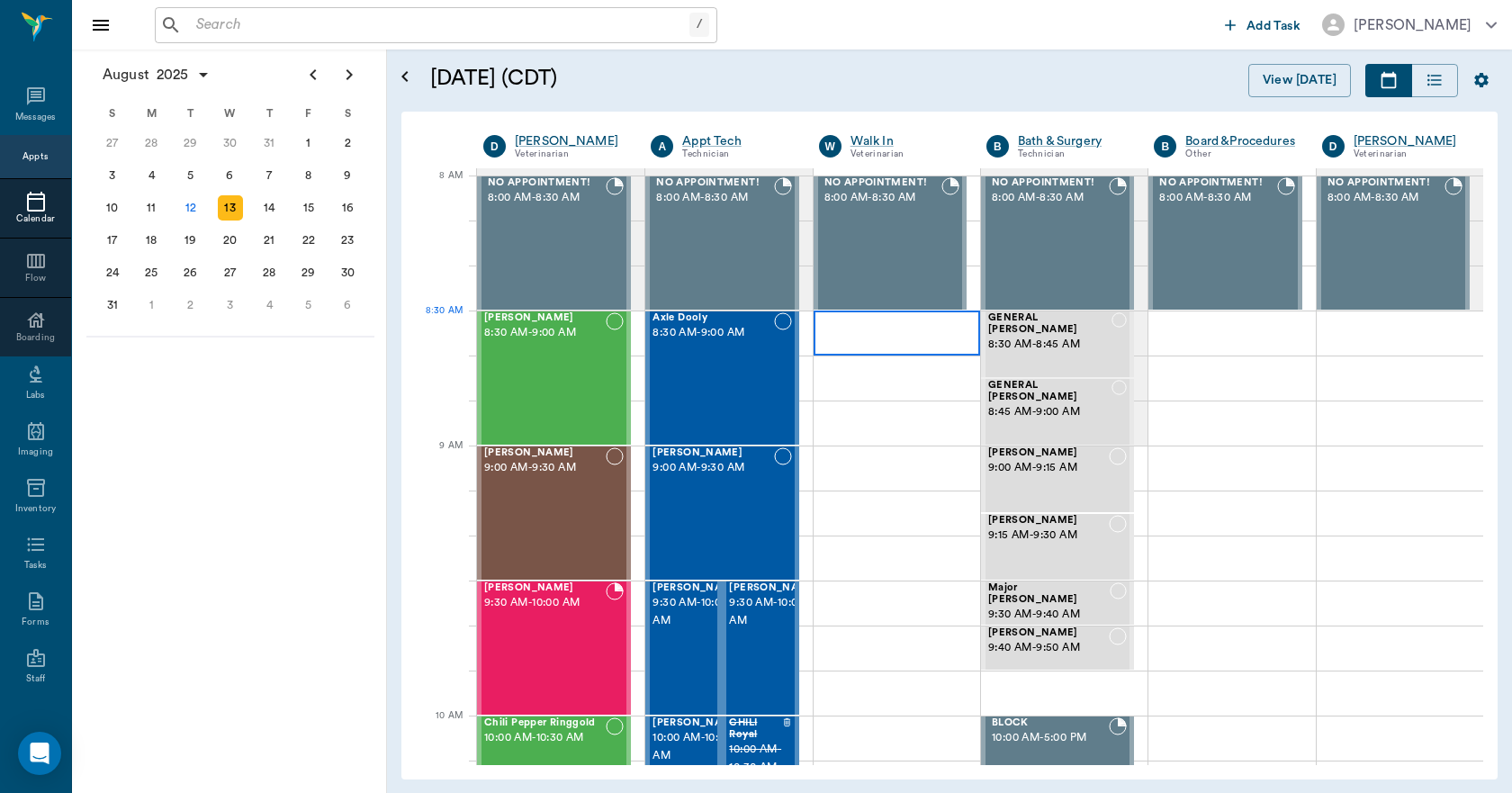
click at [864, 335] on div at bounding box center [897, 333] width 166 height 45
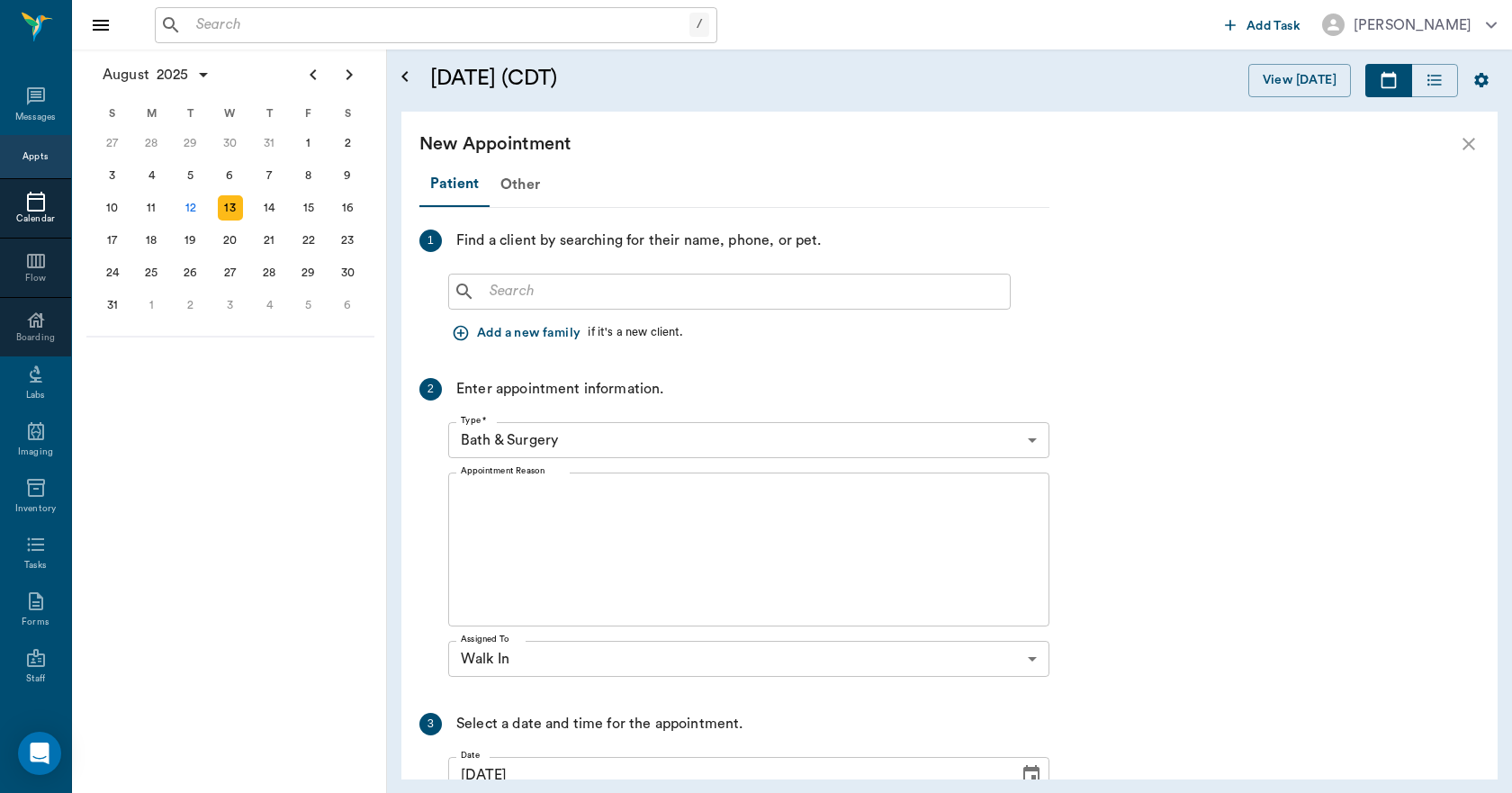
click at [592, 289] on input "text" at bounding box center [742, 292] width 521 height 25
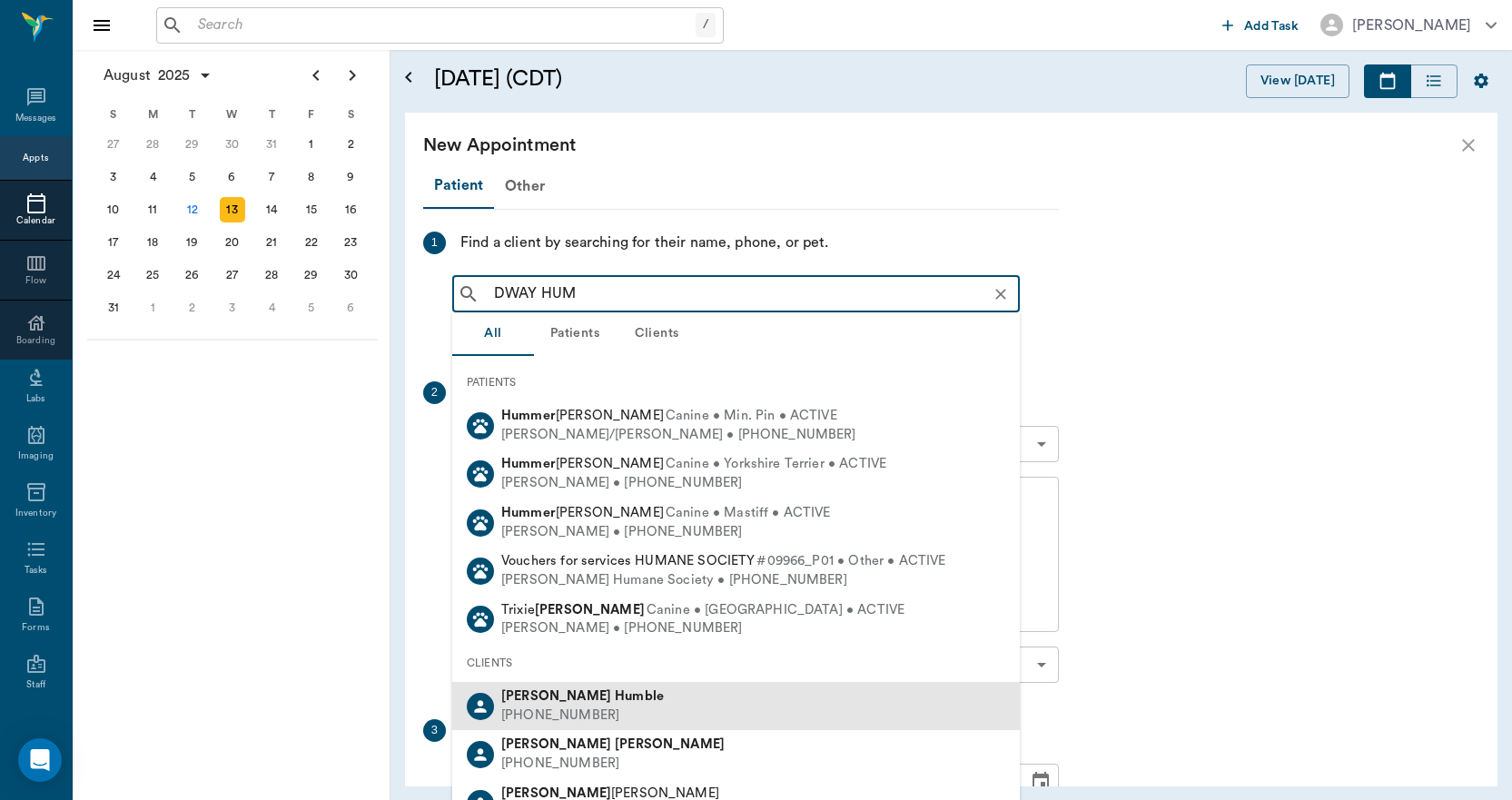
click at [550, 707] on div "(850) 341-1264" at bounding box center [582, 716] width 162 height 19
type input "DWAY HUM"
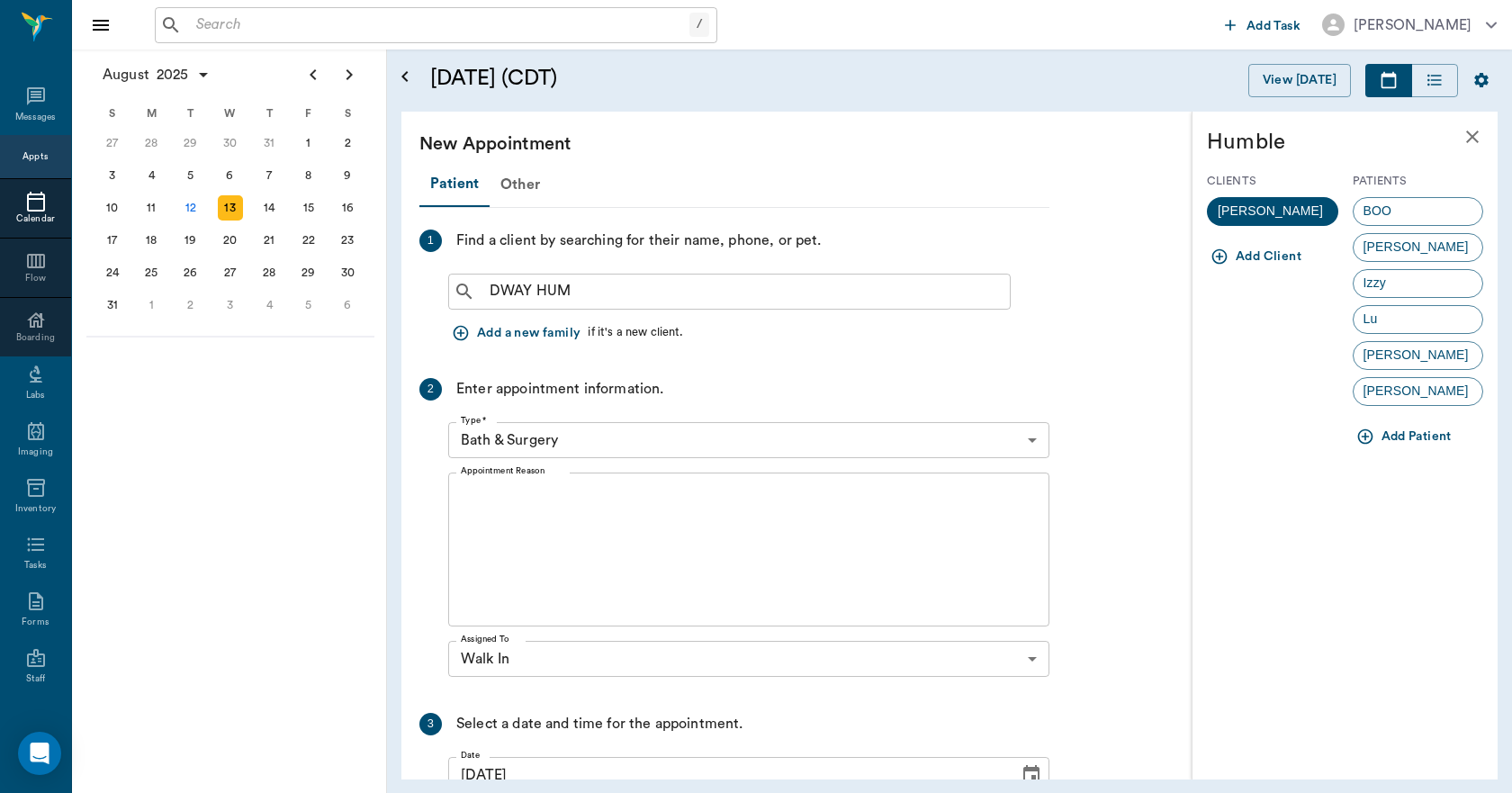
click at [1376, 351] on span "Elsie" at bounding box center [1417, 354] width 125 height 19
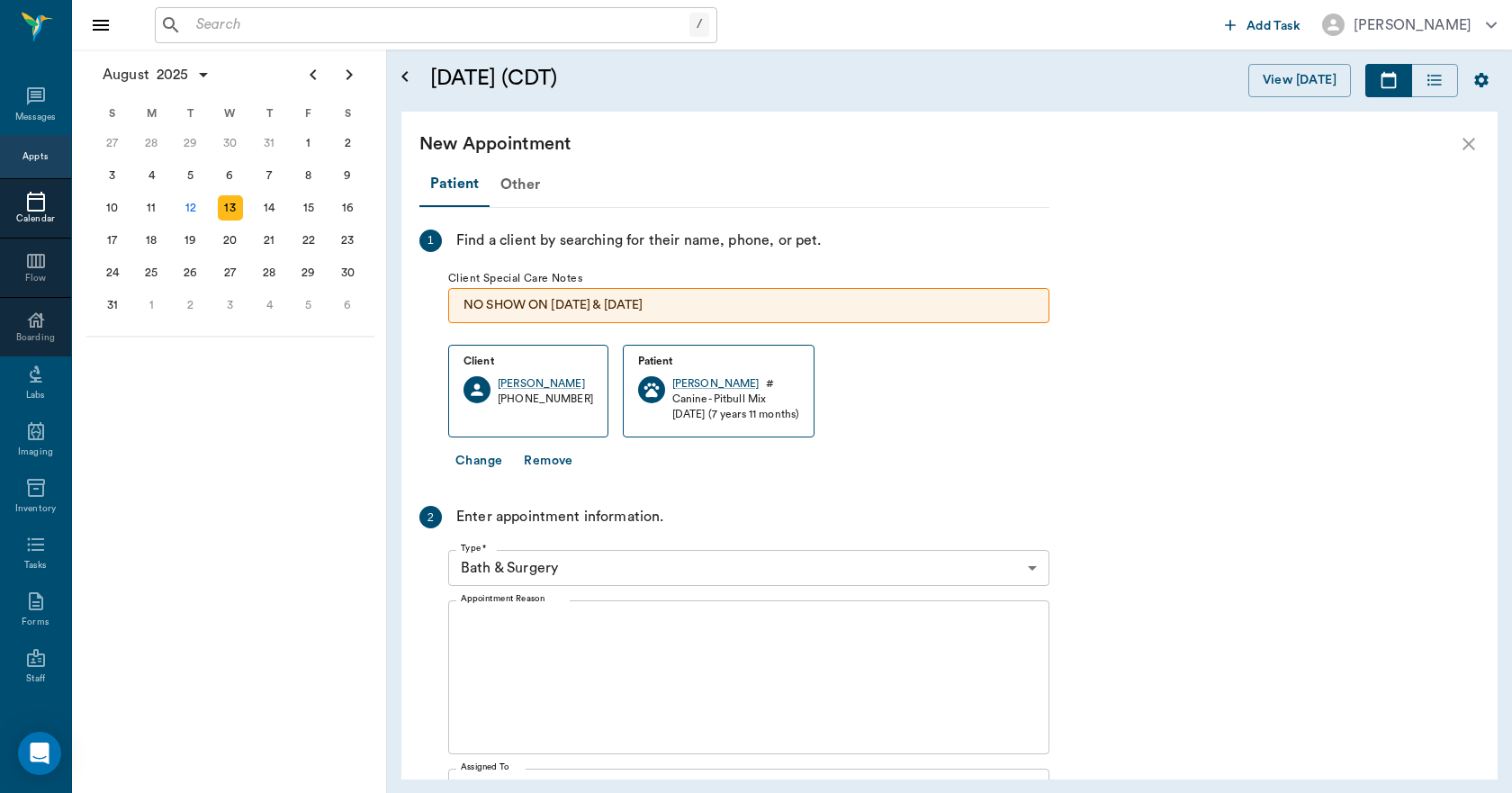
click at [645, 566] on body "/ ​ Add Task Dr. Bert Ellsworth Nectar Messages Appts Calendar Flow Boarding La…" at bounding box center [756, 396] width 1512 height 793
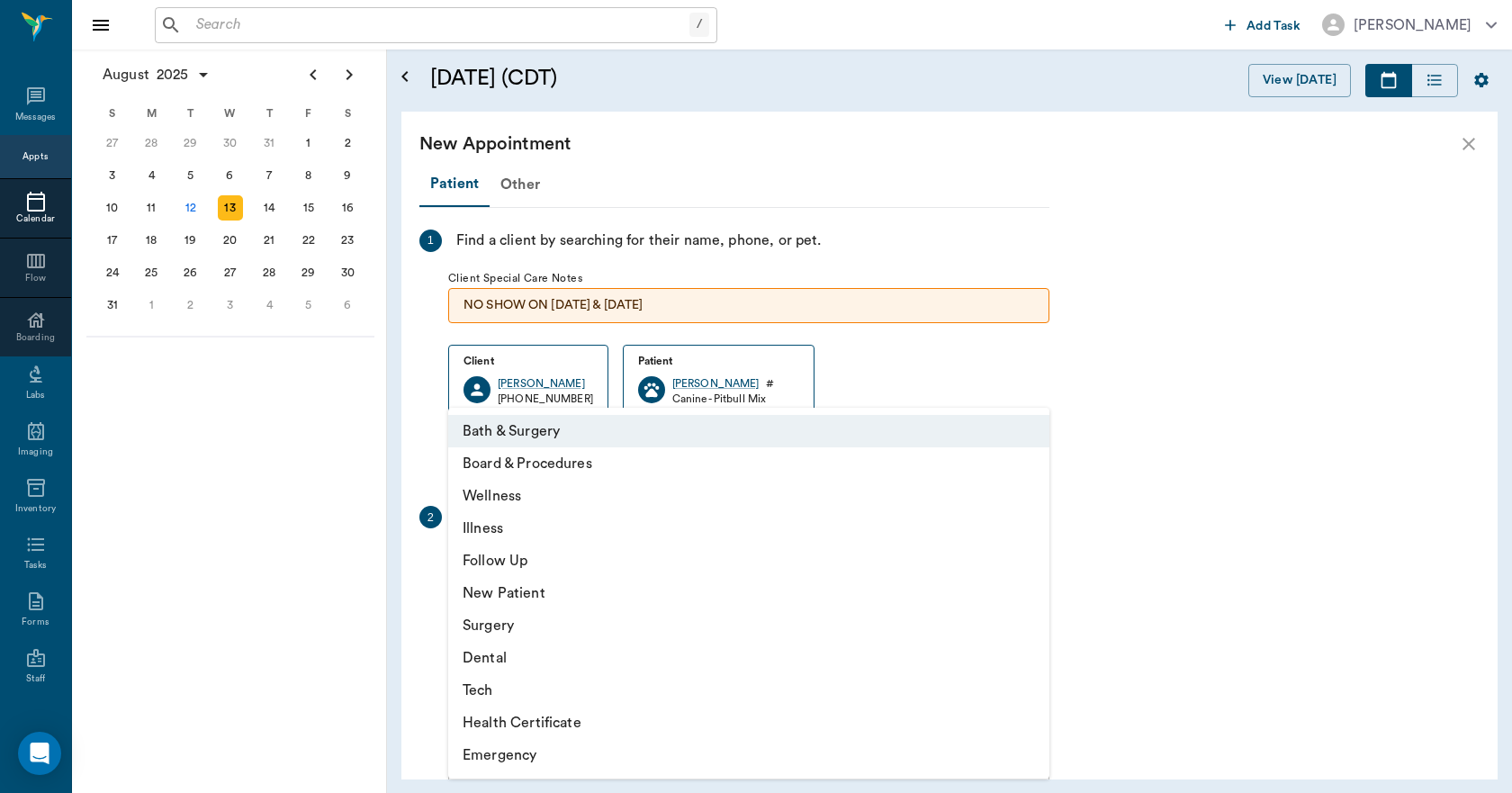
click at [464, 519] on li "Illness" at bounding box center [749, 529] width 602 height 33
type input "65d2be4f46e3a538d89b8c15"
type input "09:00 AM"
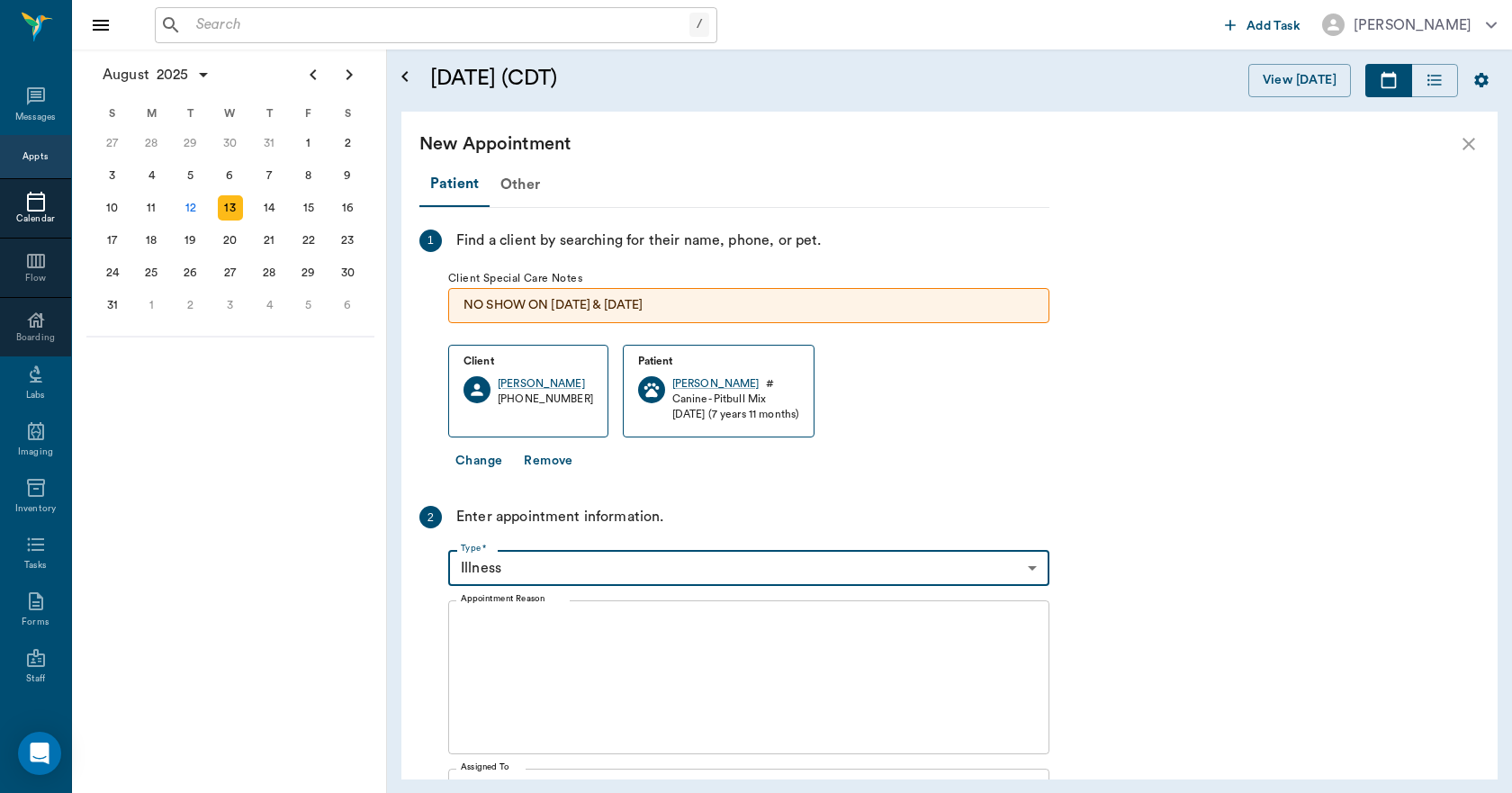
click at [488, 688] on textarea "Appointment Reason" at bounding box center [749, 678] width 576 height 124
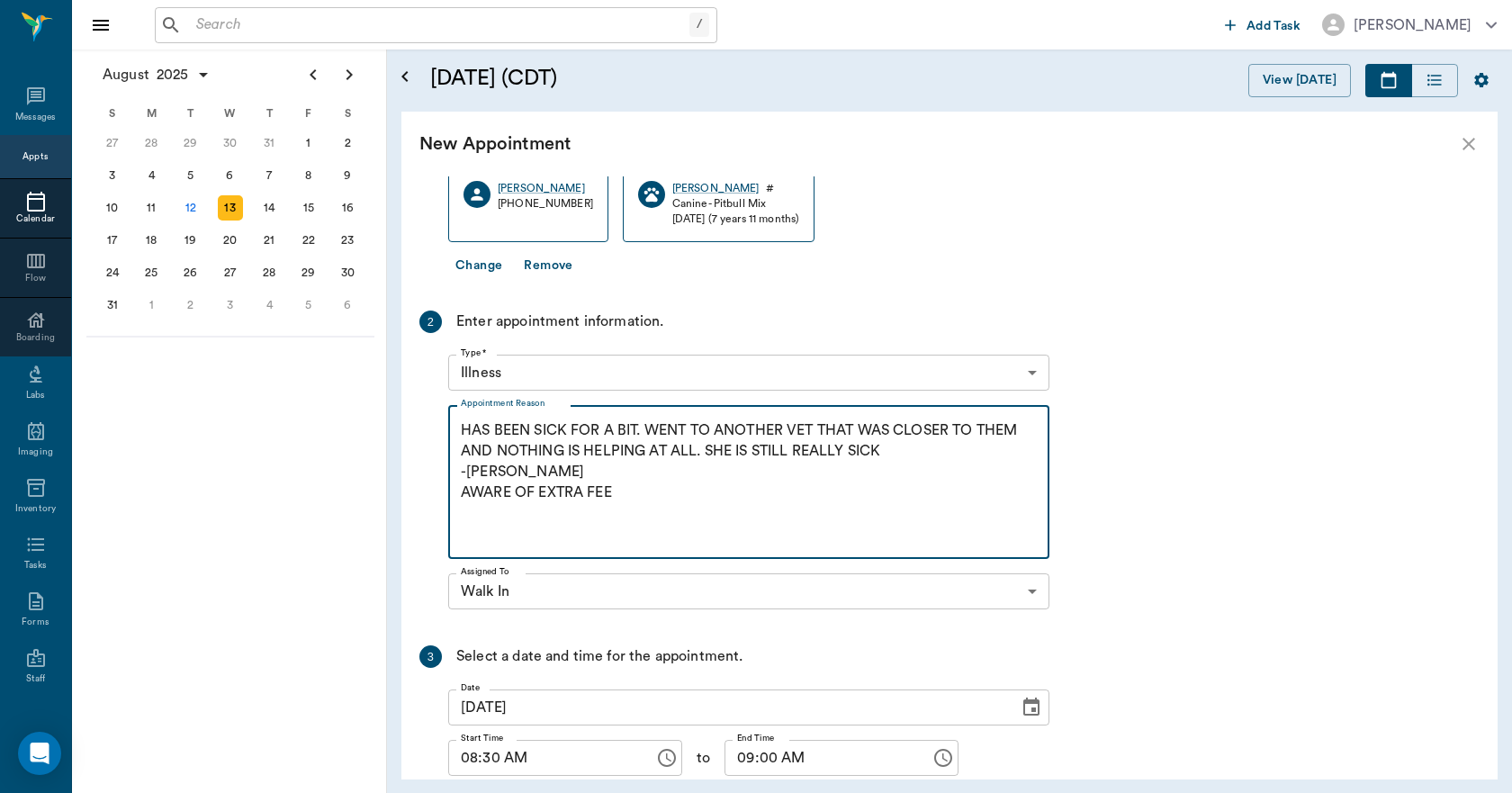
scroll to position [327, 0]
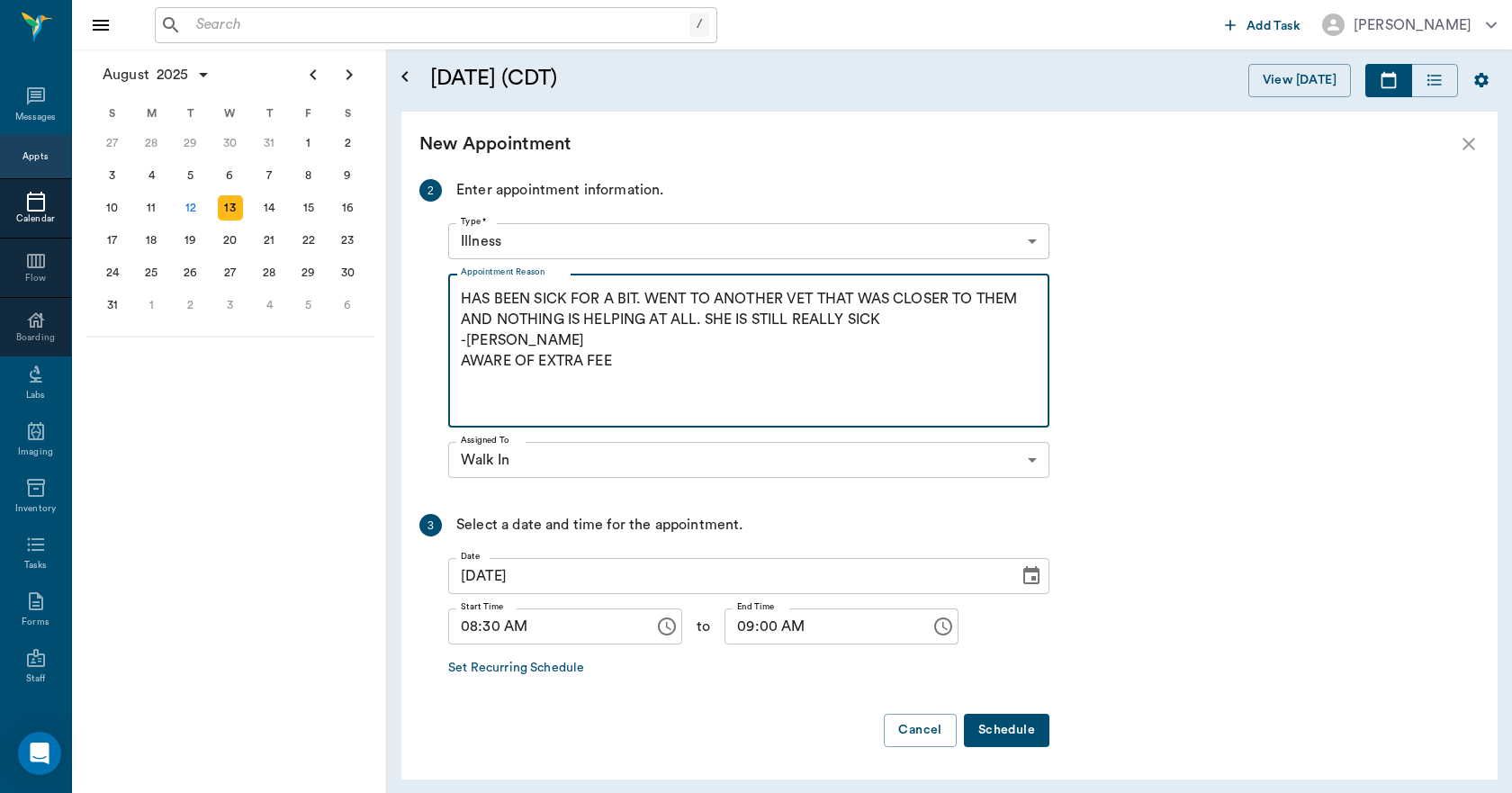
type textarea "HAS BEEN SICK FOR A BIT. WENT TO ANOTHER VET THAT WAS CLOSER TO THEM AND NOTHIN…"
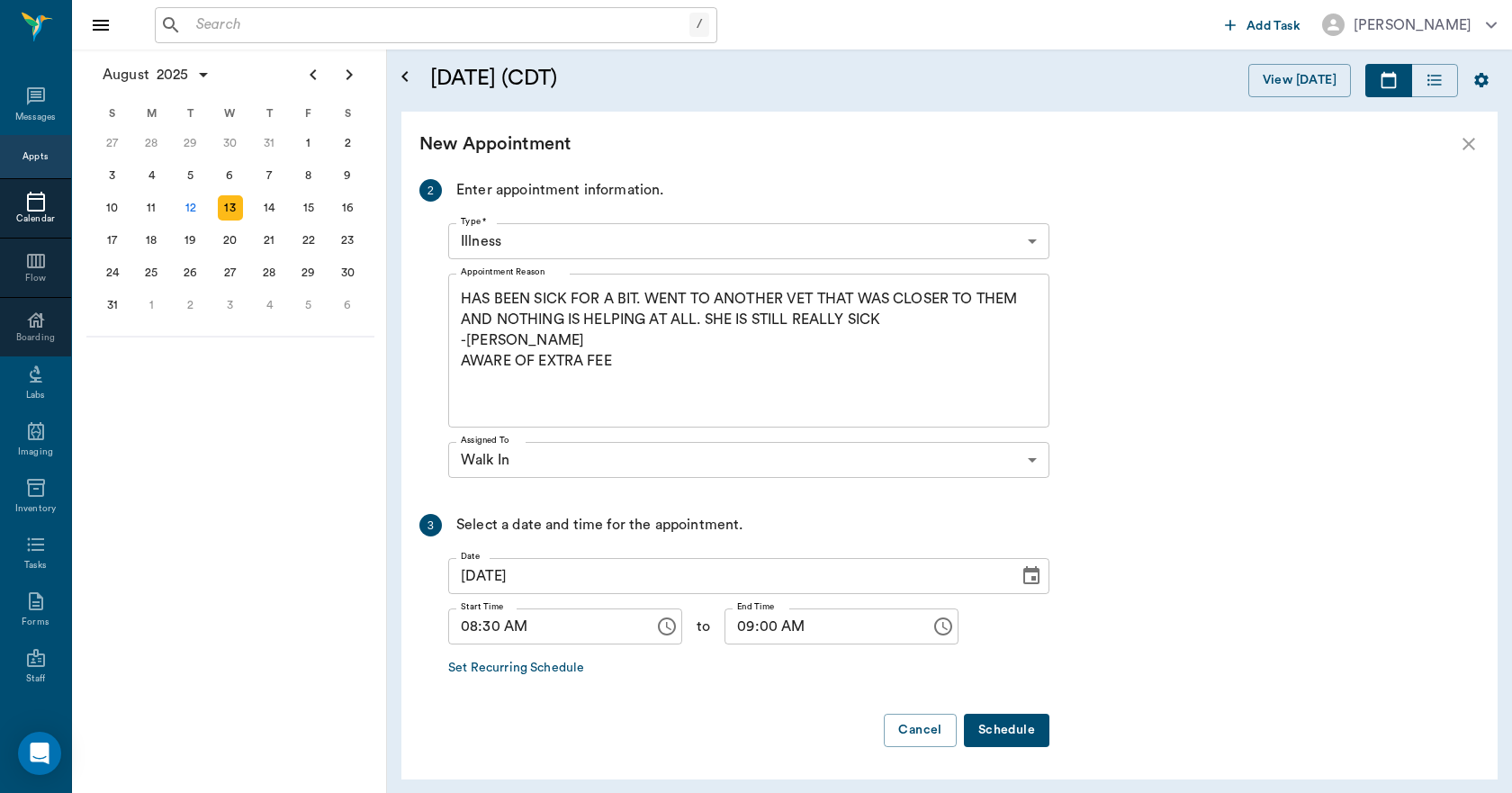
click at [983, 721] on button "Schedule" at bounding box center [1007, 730] width 85 height 34
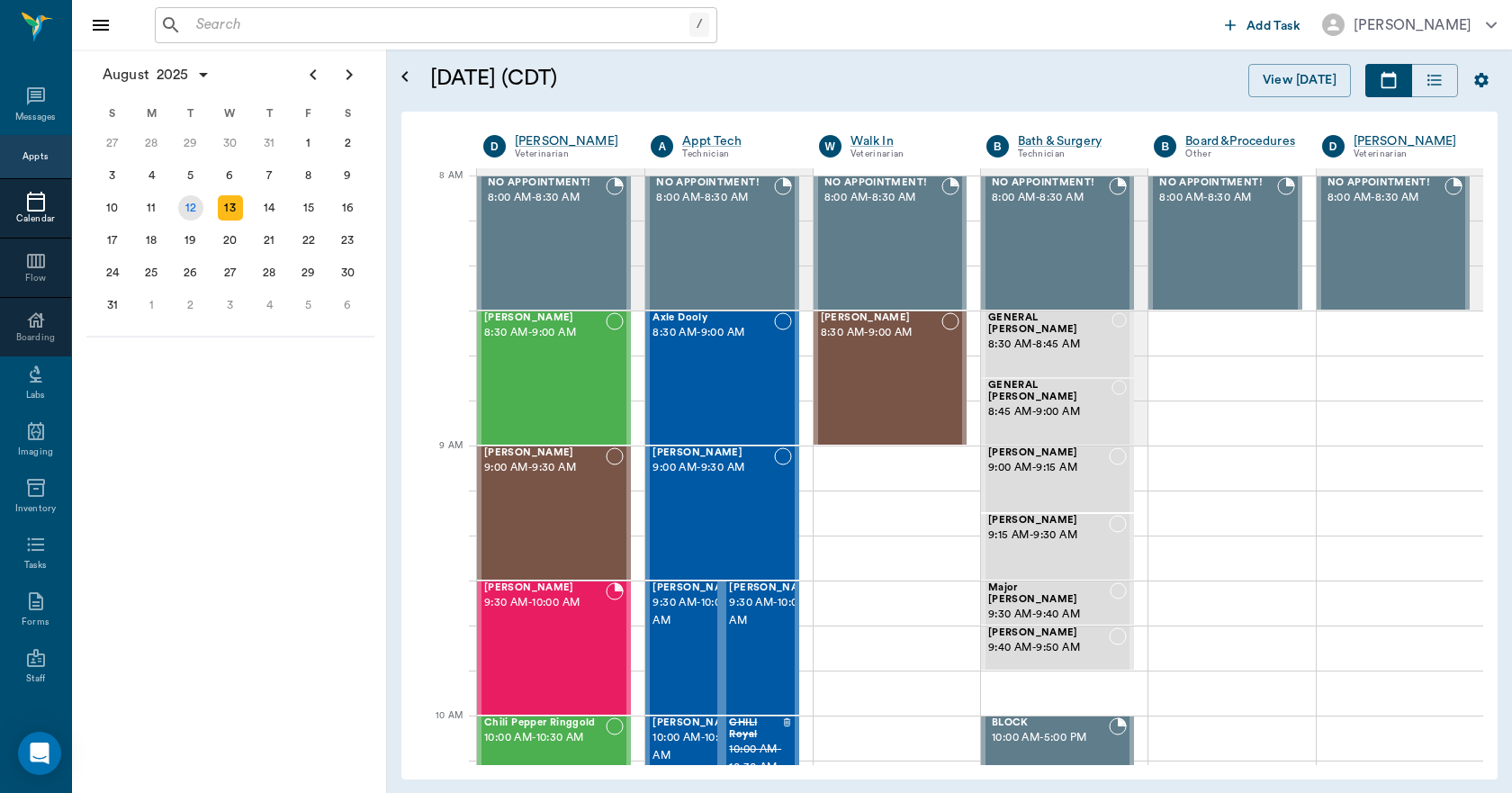
click at [194, 213] on div "12" at bounding box center [191, 208] width 25 height 25
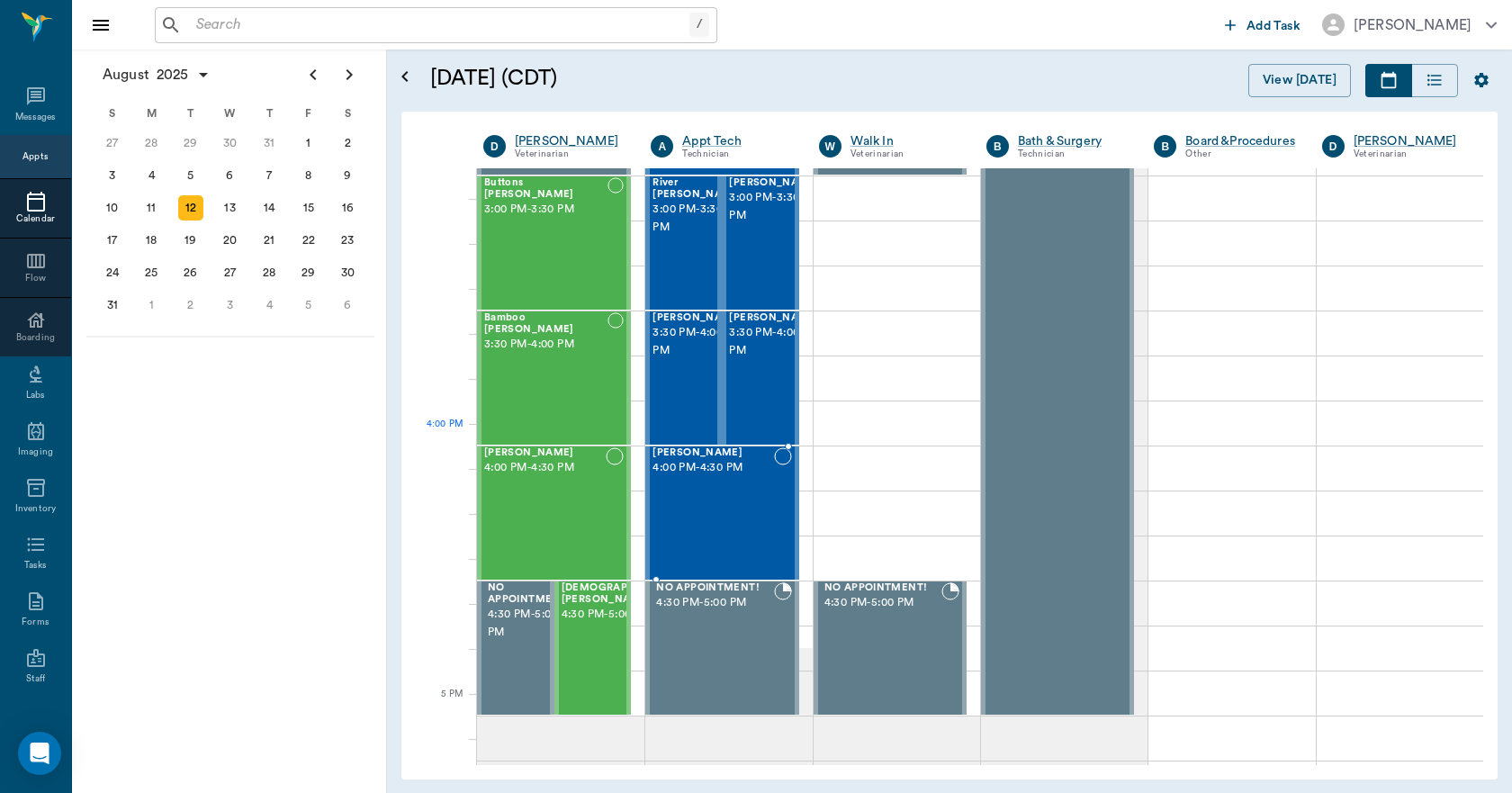
scroll to position [1979, 0]
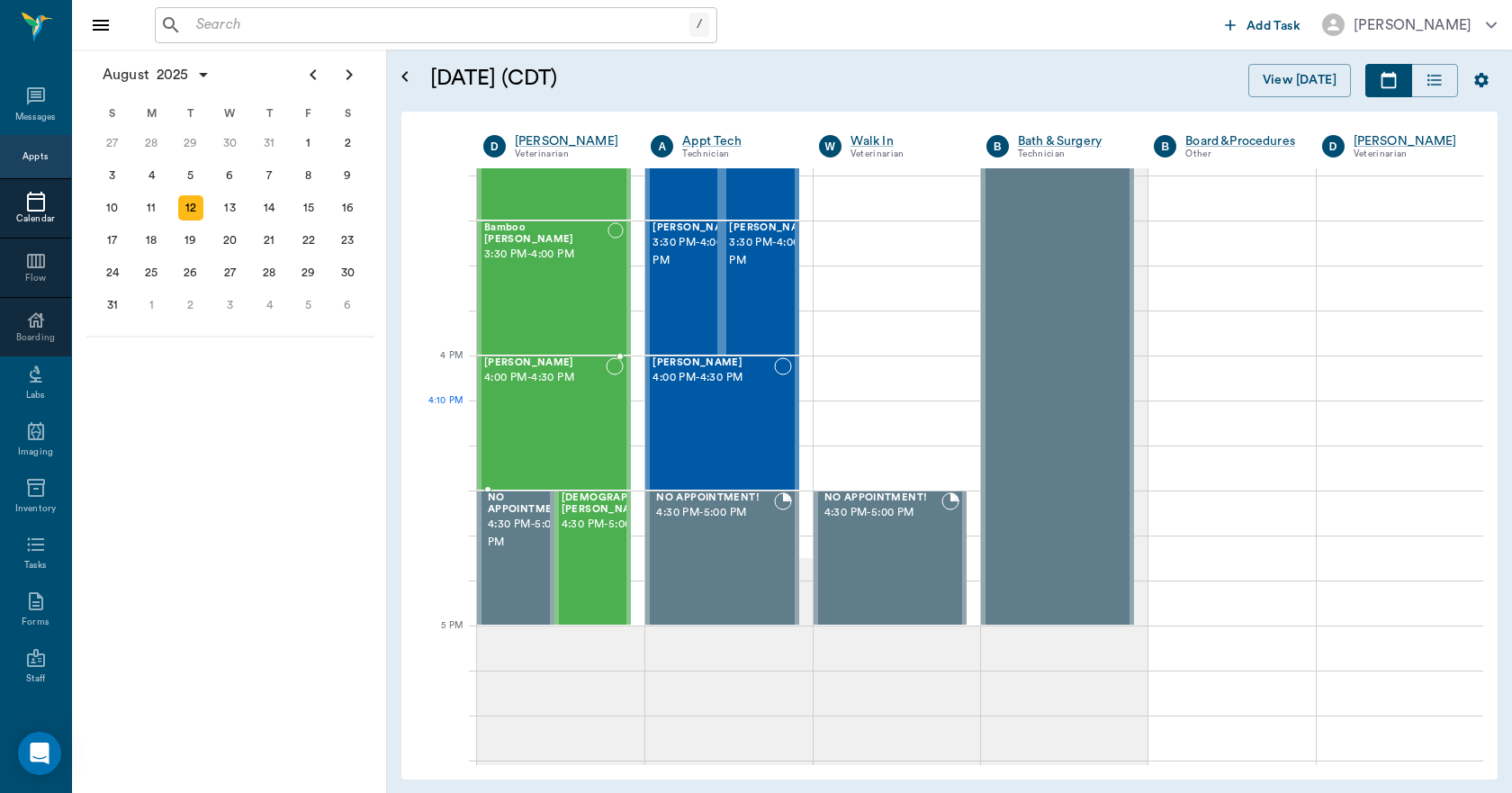
click at [567, 409] on div "Rupert Boak 4:00 PM - 4:30 PM" at bounding box center [545, 422] width 122 height 132
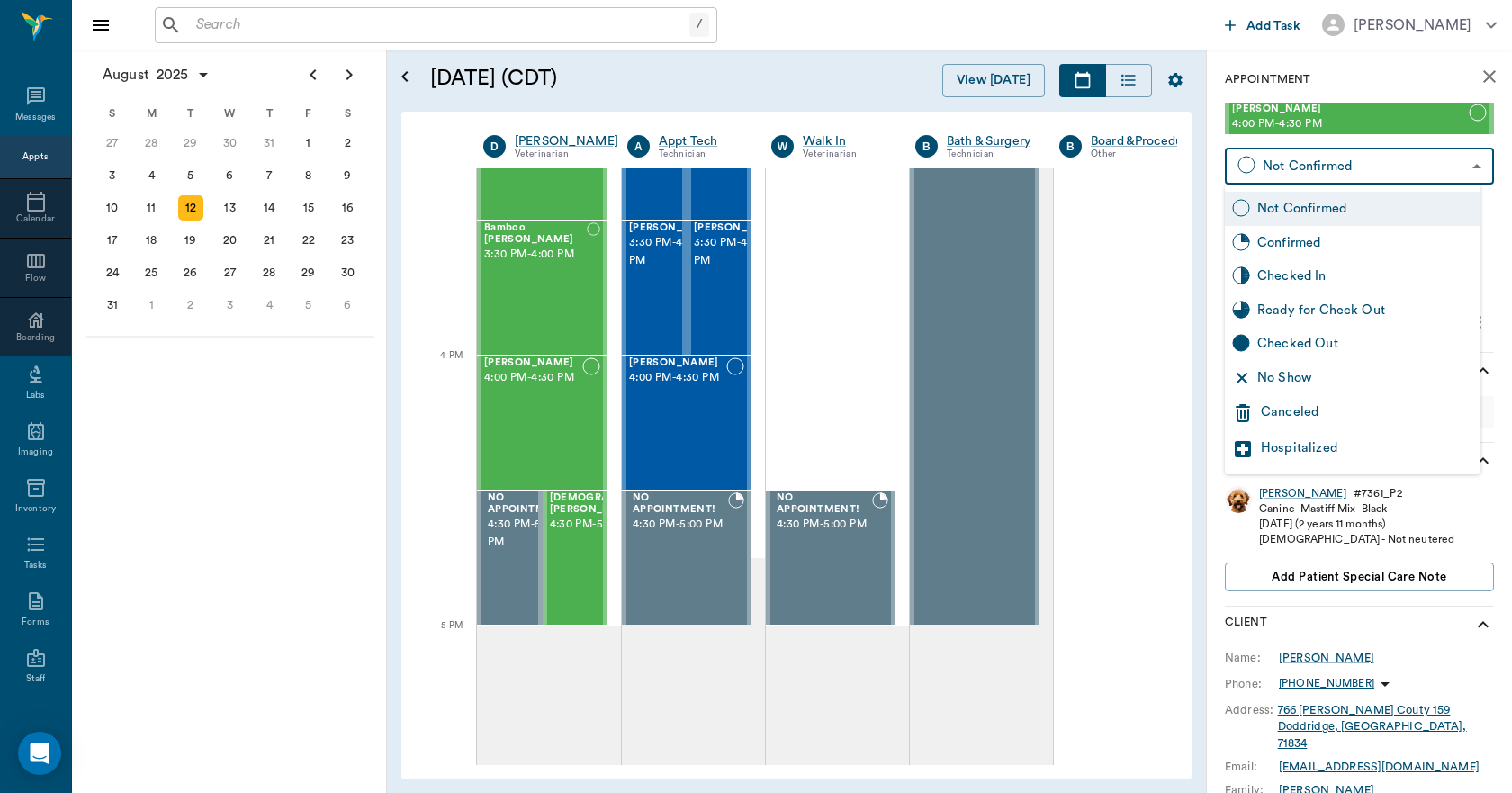
click at [1398, 169] on body "/ ​ Add Task Dr. Bert Ellsworth Nectar Messages Appts Calendar Flow Boarding La…" at bounding box center [756, 396] width 1512 height 793
click at [1318, 414] on div "Canceled" at bounding box center [1368, 413] width 213 height 22
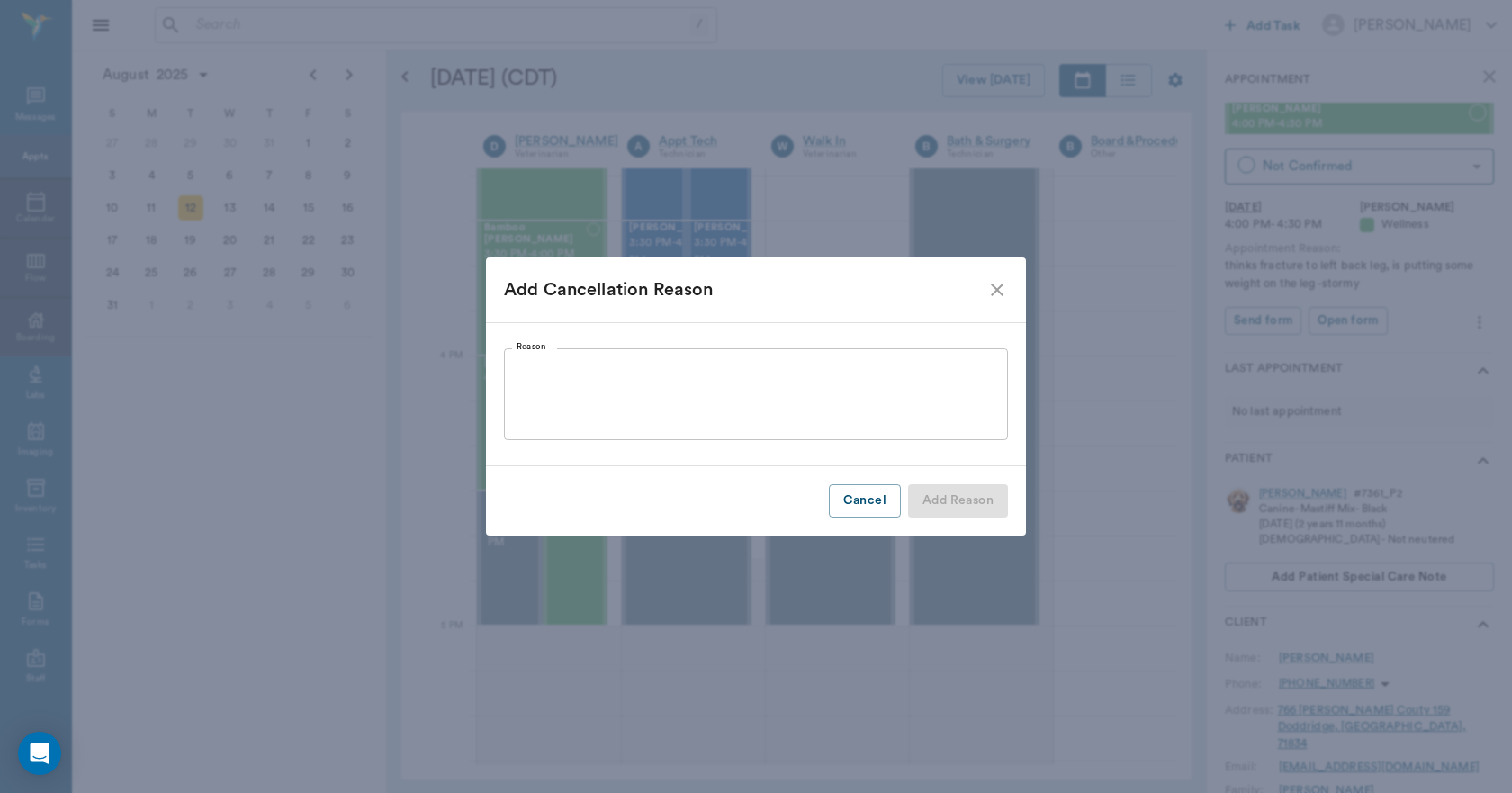
click at [868, 411] on textarea "Reason" at bounding box center [756, 394] width 479 height 62
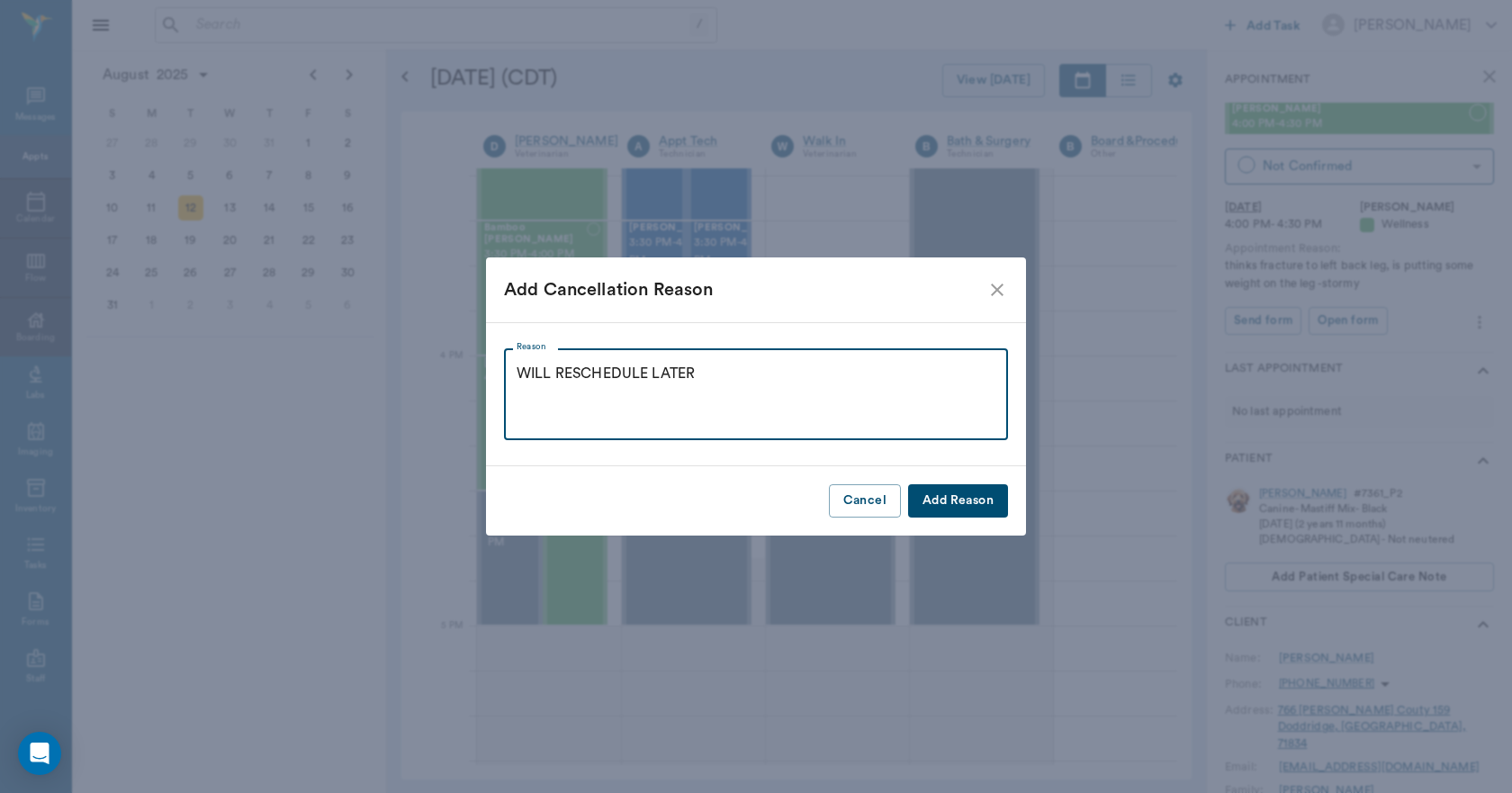
type textarea "WILL RESCHEDULE LATER"
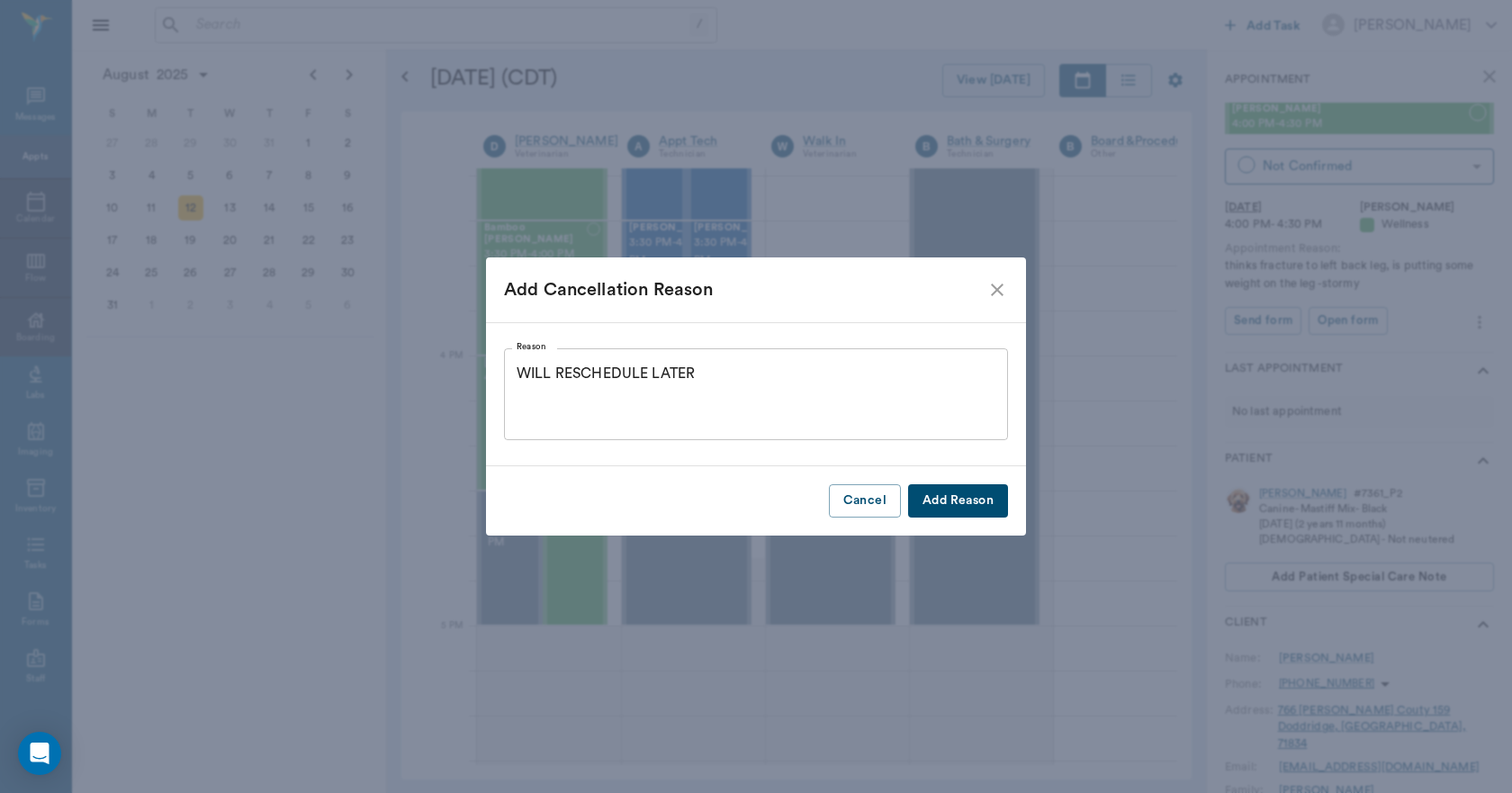
click at [966, 506] on button "Add Reason" at bounding box center [959, 501] width 100 height 34
type input "CANCELED"
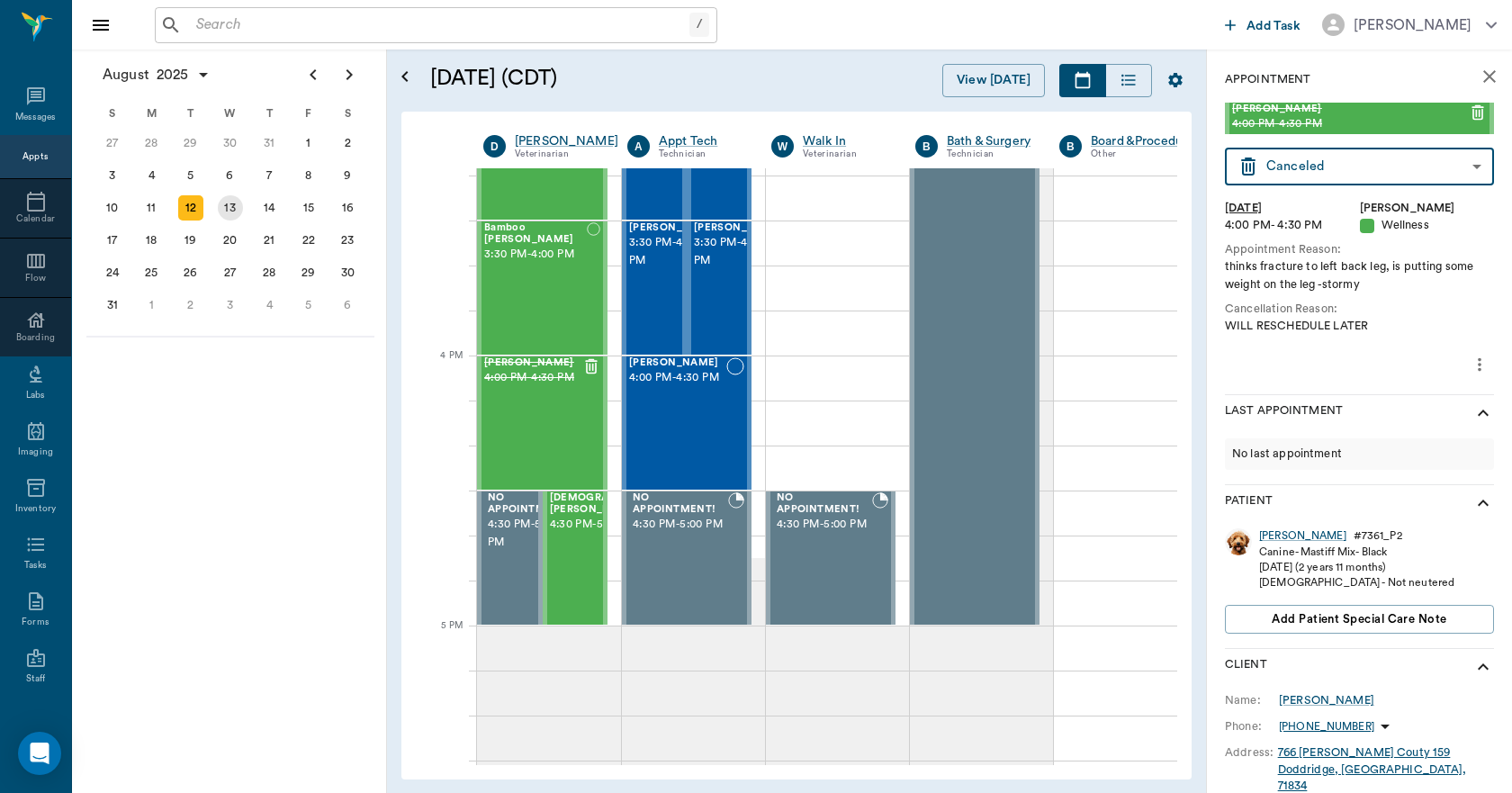
click at [223, 208] on div "13" at bounding box center [231, 208] width 25 height 25
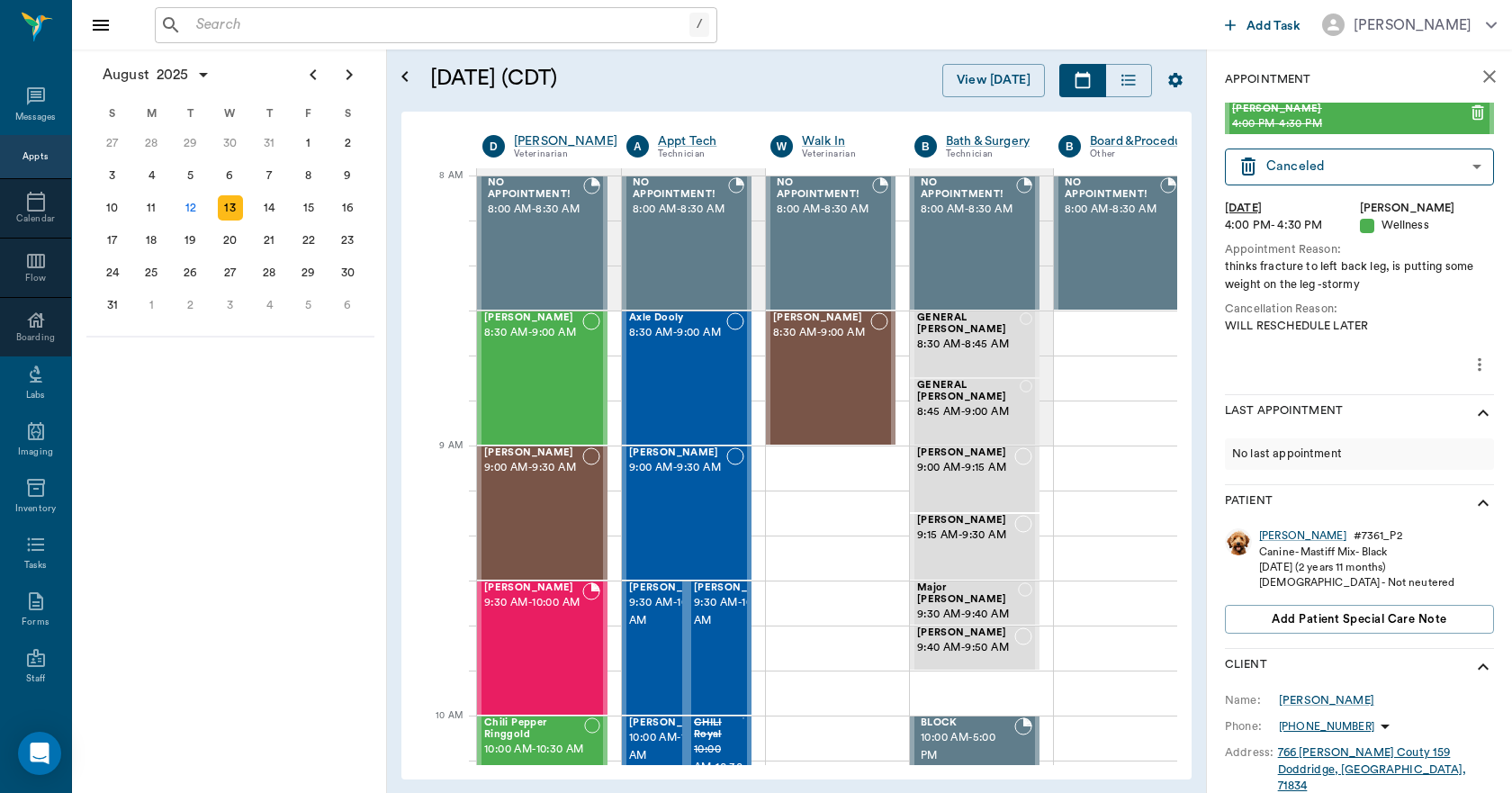
scroll to position [0, 1]
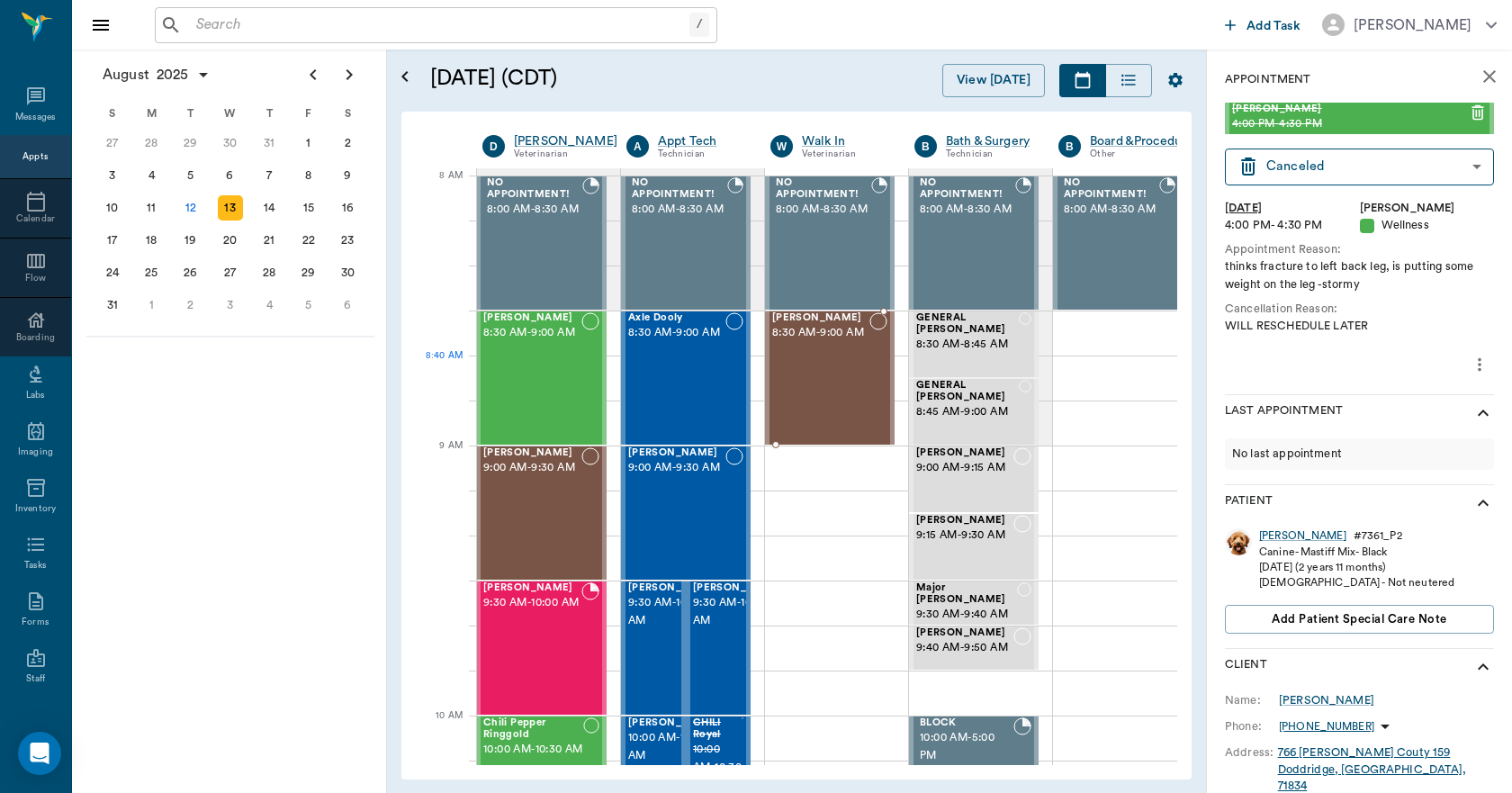
click at [800, 365] on div "Elsie Humble 8:30 AM - 9:00 AM" at bounding box center [821, 378] width 97 height 132
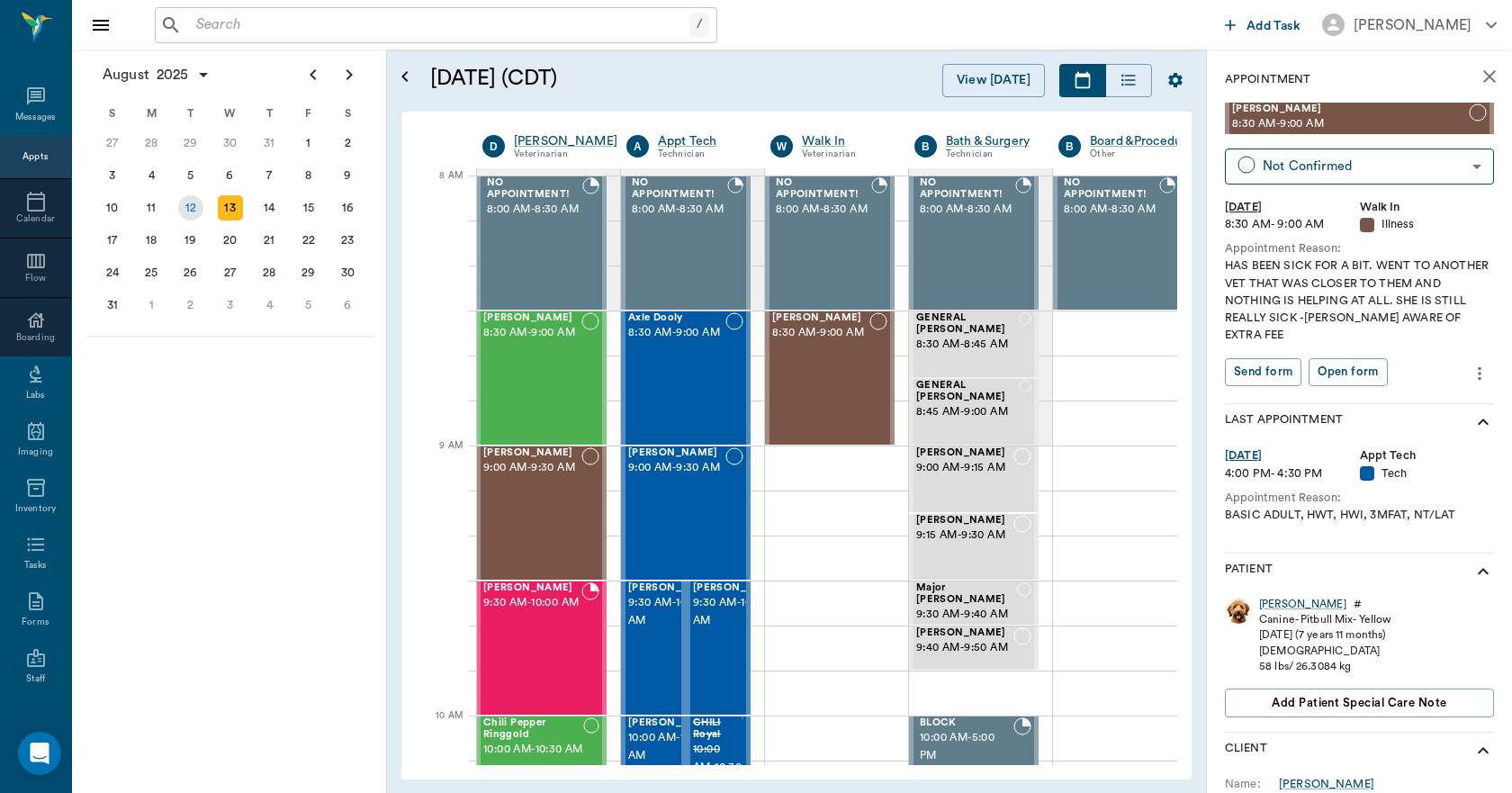
click at [194, 203] on div "12" at bounding box center [191, 208] width 25 height 25
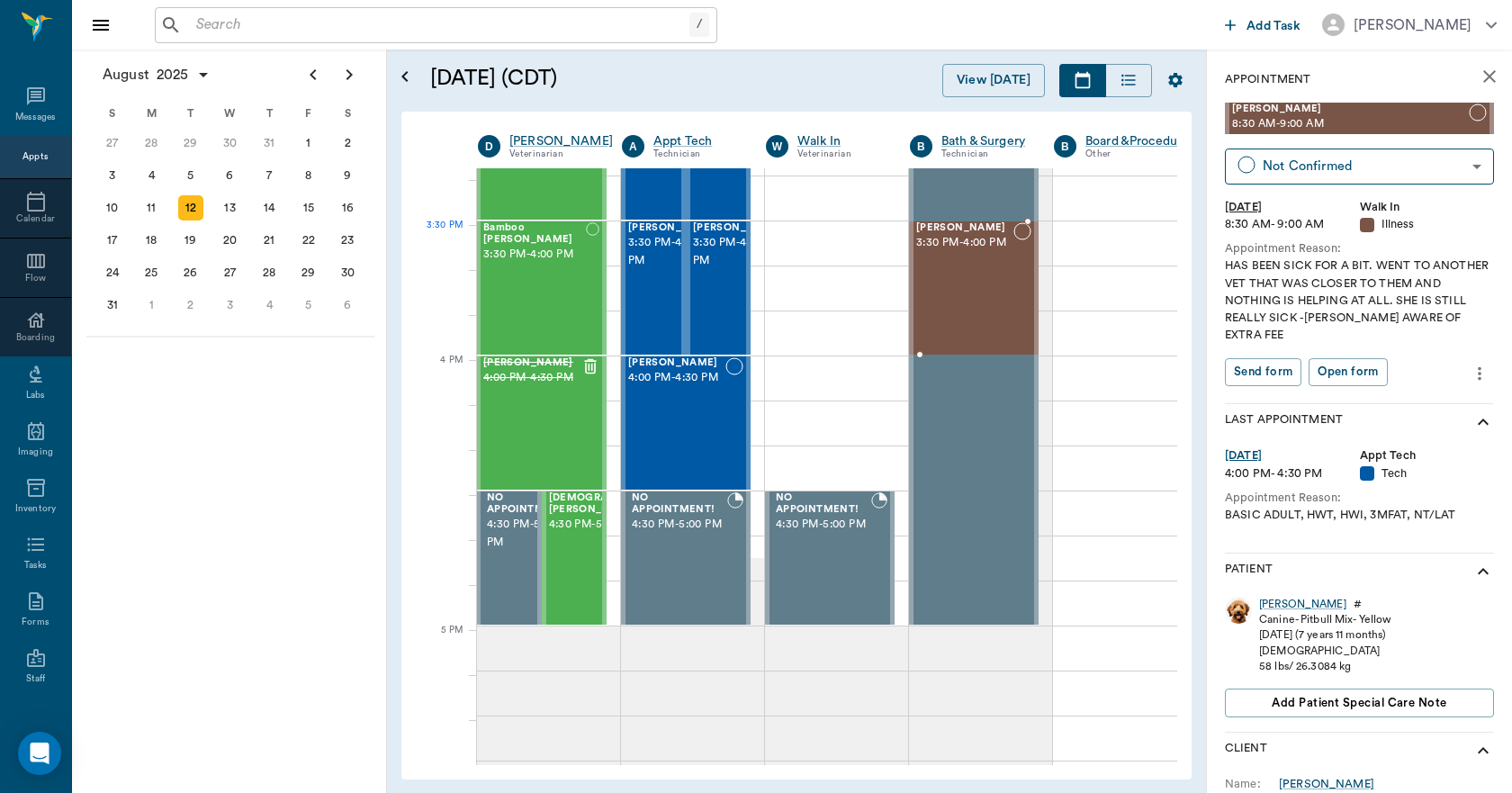
scroll to position [1975, 5]
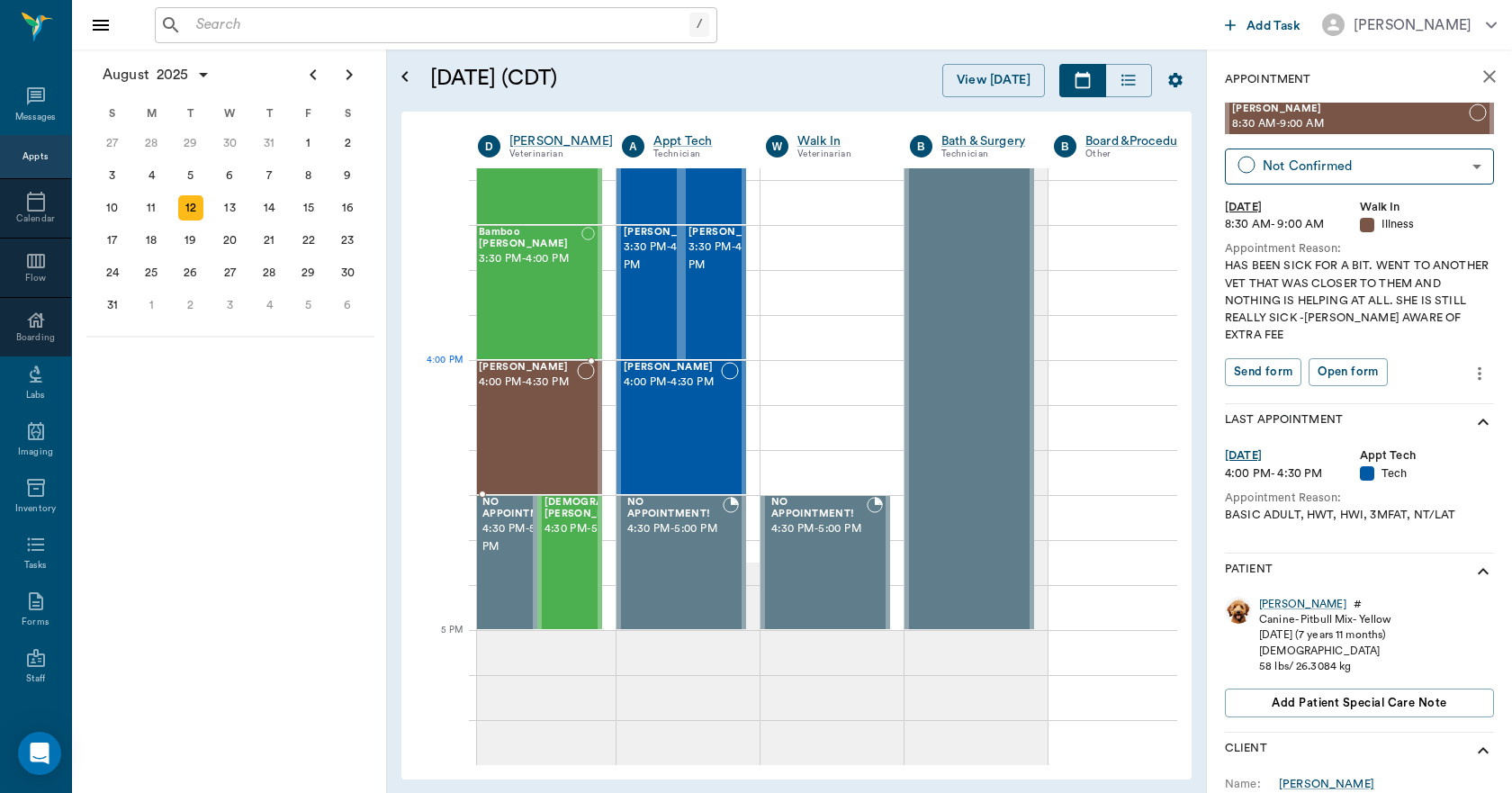
drag, startPoint x: 1293, startPoint y: 118, endPoint x: 580, endPoint y: 386, distance: 761.7
click at [1470, 369] on icon "more" at bounding box center [1480, 373] width 20 height 22
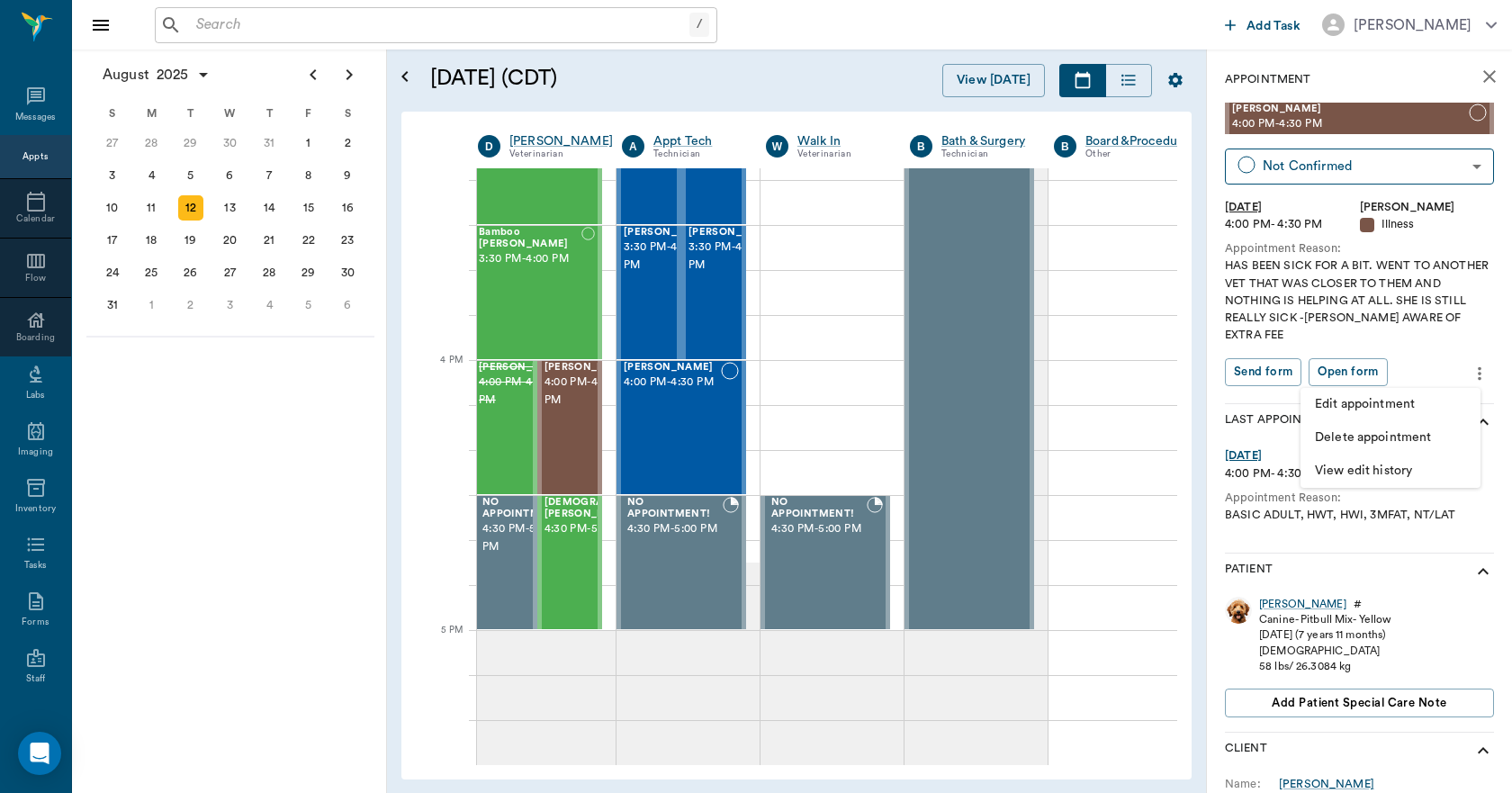
click at [1396, 402] on span "Edit appointment" at bounding box center [1390, 404] width 151 height 19
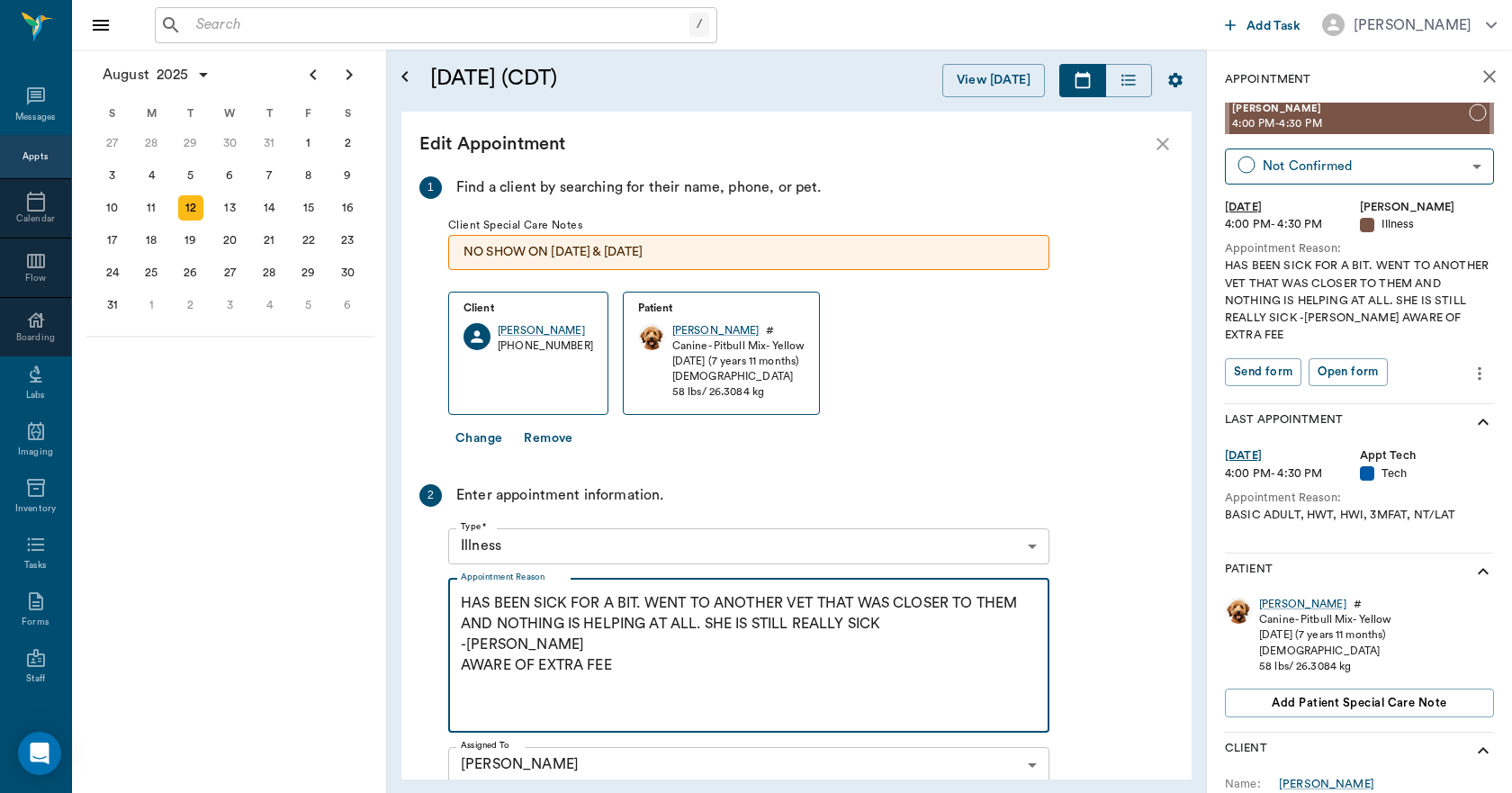
click at [636, 663] on textarea "HAS BEEN SICK FOR A BIT. WENT TO ANOTHER VET THAT WAS CLOSER TO THEM AND NOTHIN…" at bounding box center [749, 655] width 576 height 124
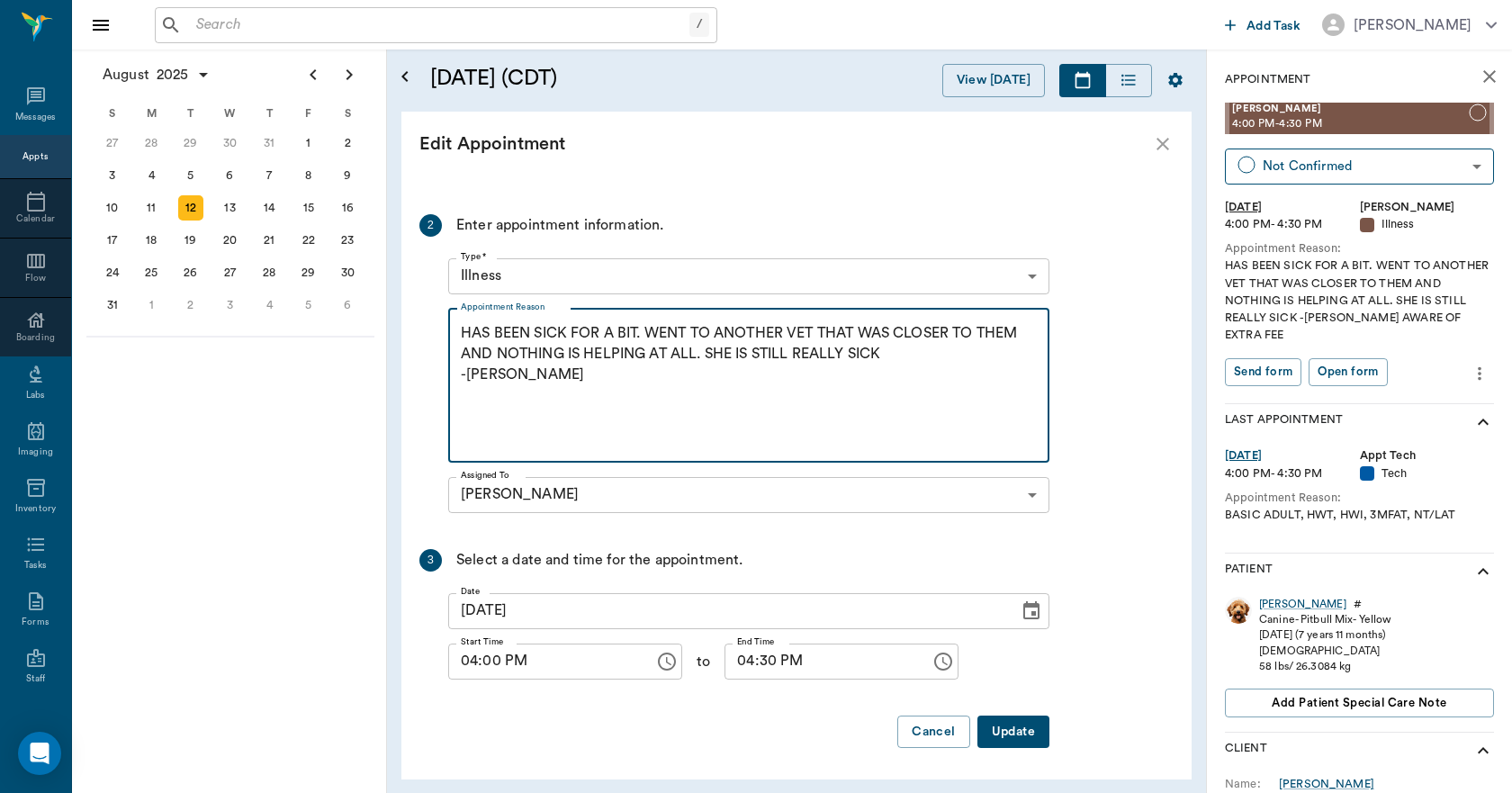
scroll to position [271, 0]
type textarea "HAS BEEN SICK FOR A BIT. WENT TO ANOTHER VET THAT WAS CLOSER TO THEM AND NOTHIN…"
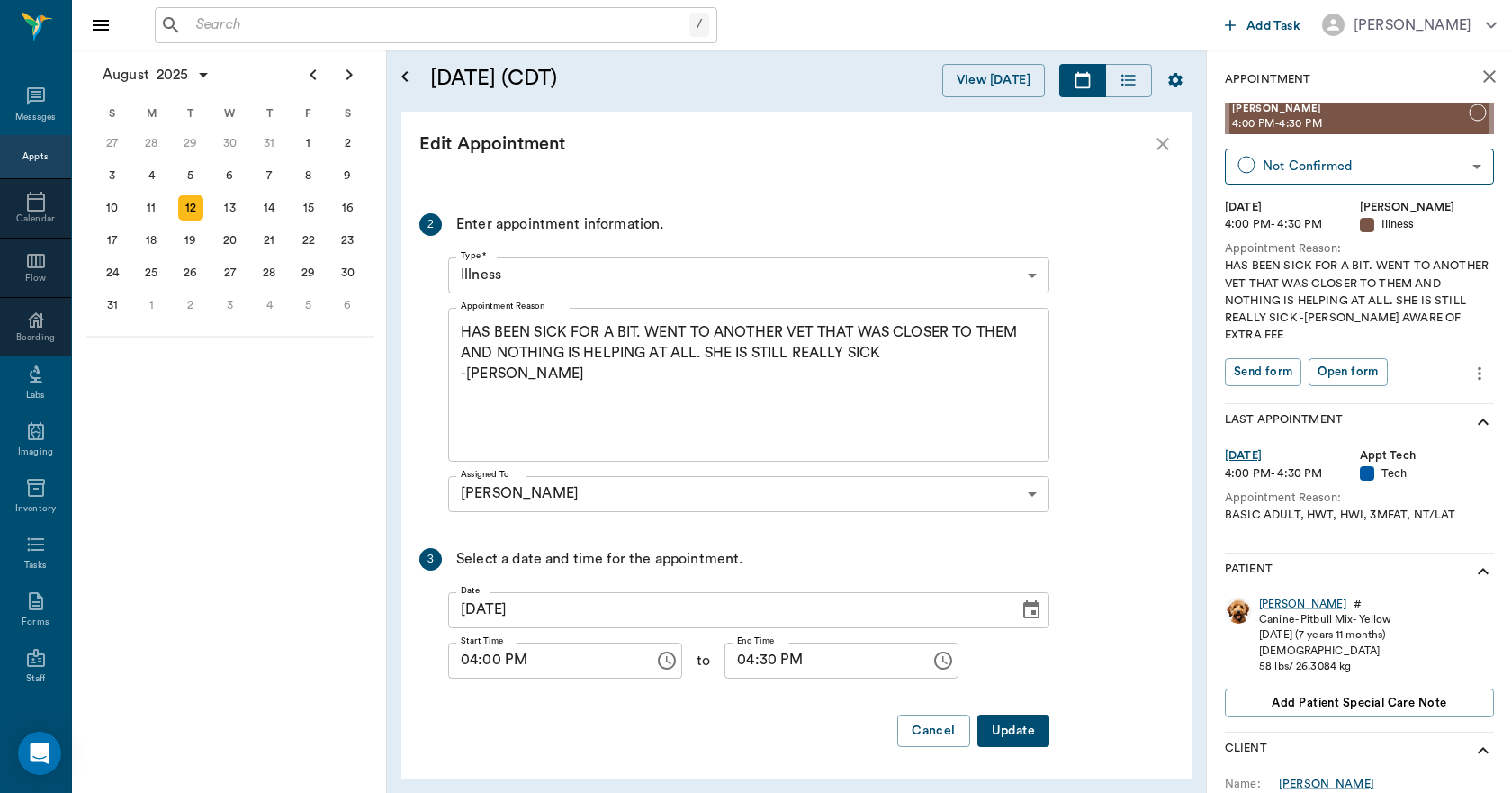
click at [1011, 728] on button "Update" at bounding box center [1013, 731] width 72 height 34
